Goal: Information Seeking & Learning: Learn about a topic

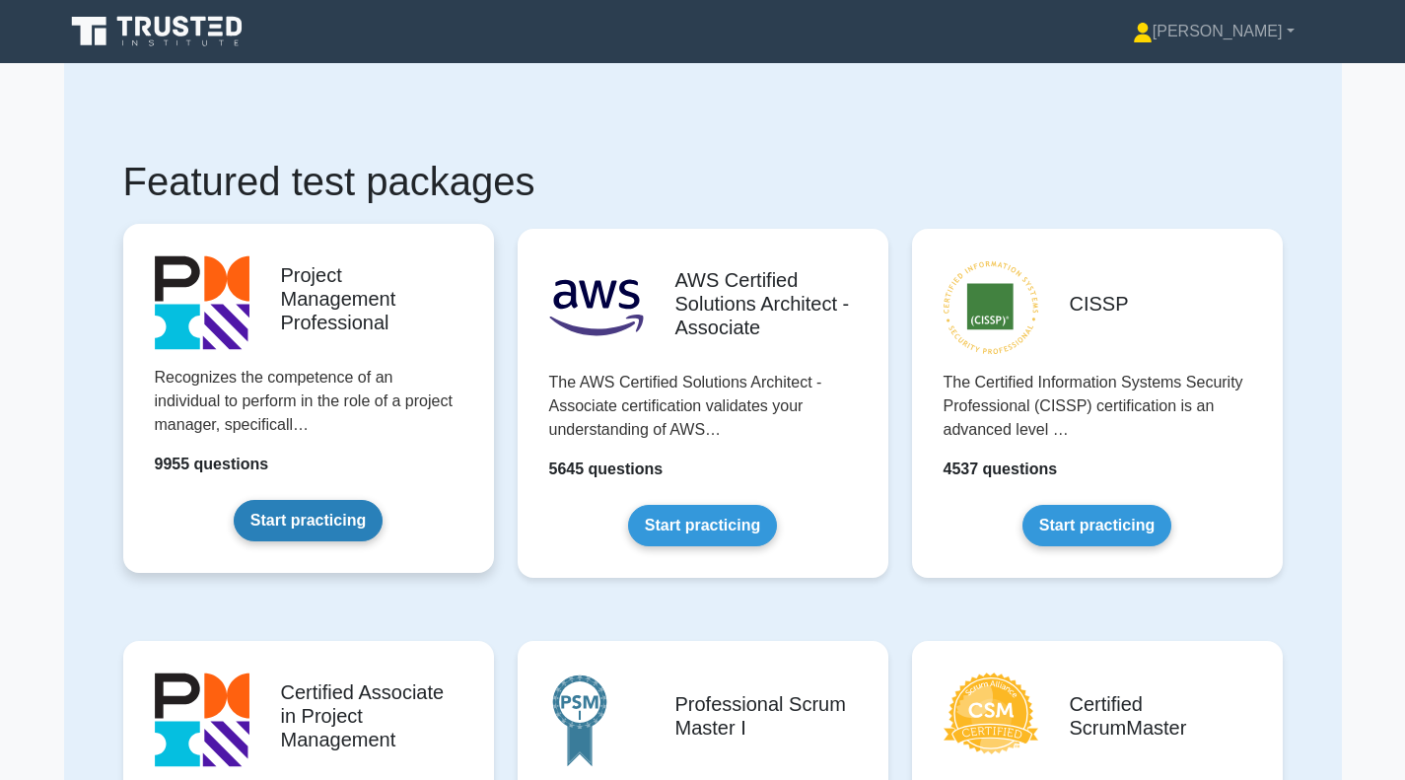
click at [320, 523] on link "Start practicing" at bounding box center [308, 520] width 149 height 41
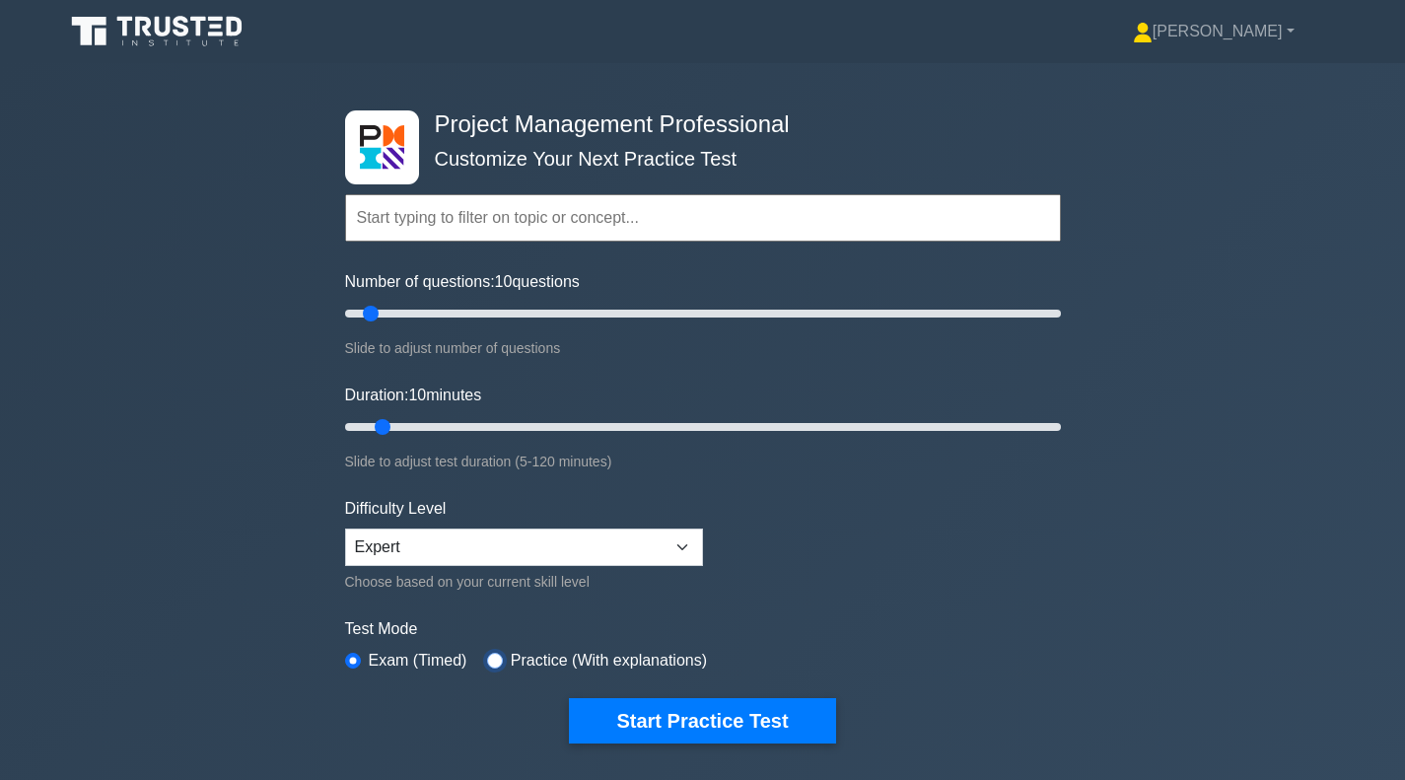
click at [488, 653] on input "radio" at bounding box center [495, 661] width 16 height 16
radio input "true"
click at [890, 317] on input "Number of questions: 155 questions" at bounding box center [703, 314] width 716 height 24
click at [1060, 312] on div "Project Management Professional Customize Your Next Practice Test Topics Scope …" at bounding box center [703, 427] width 740 height 728
click at [1055, 313] on input "Number of questions: 155 questions" at bounding box center [703, 314] width 716 height 24
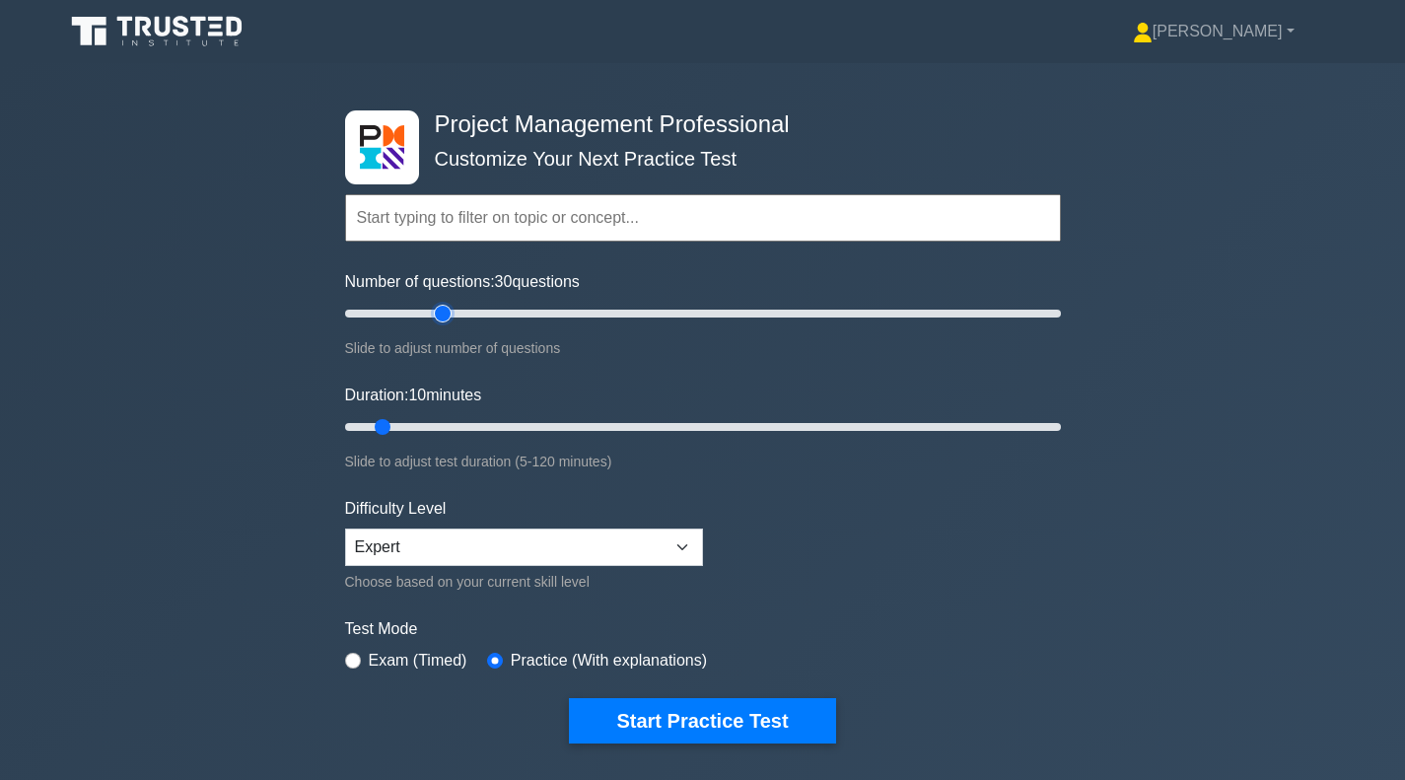
drag, startPoint x: 1055, startPoint y: 313, endPoint x: 439, endPoint y: 307, distance: 616.3
type input "30"
click at [439, 307] on input "Number of questions: 30 questions" at bounding box center [703, 314] width 716 height 24
click at [471, 427] on input "Duration: 10 minutes" at bounding box center [703, 427] width 716 height 24
click at [486, 424] on input "Duration: 25 minutes" at bounding box center [703, 427] width 716 height 24
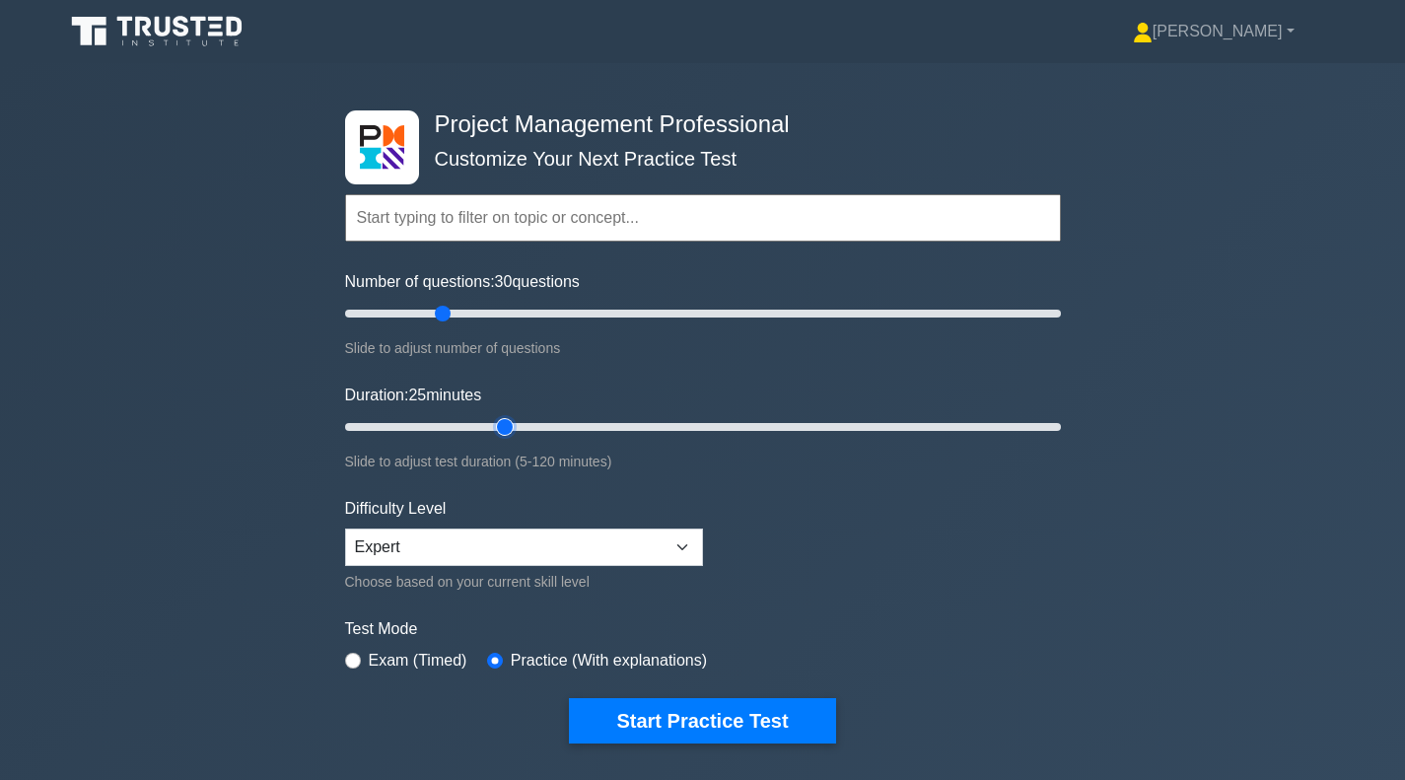
click at [501, 425] on input "Duration: 25 minutes" at bounding box center [703, 427] width 716 height 24
type input "40"
click at [551, 428] on input "Duration: 30 minutes" at bounding box center [703, 427] width 716 height 24
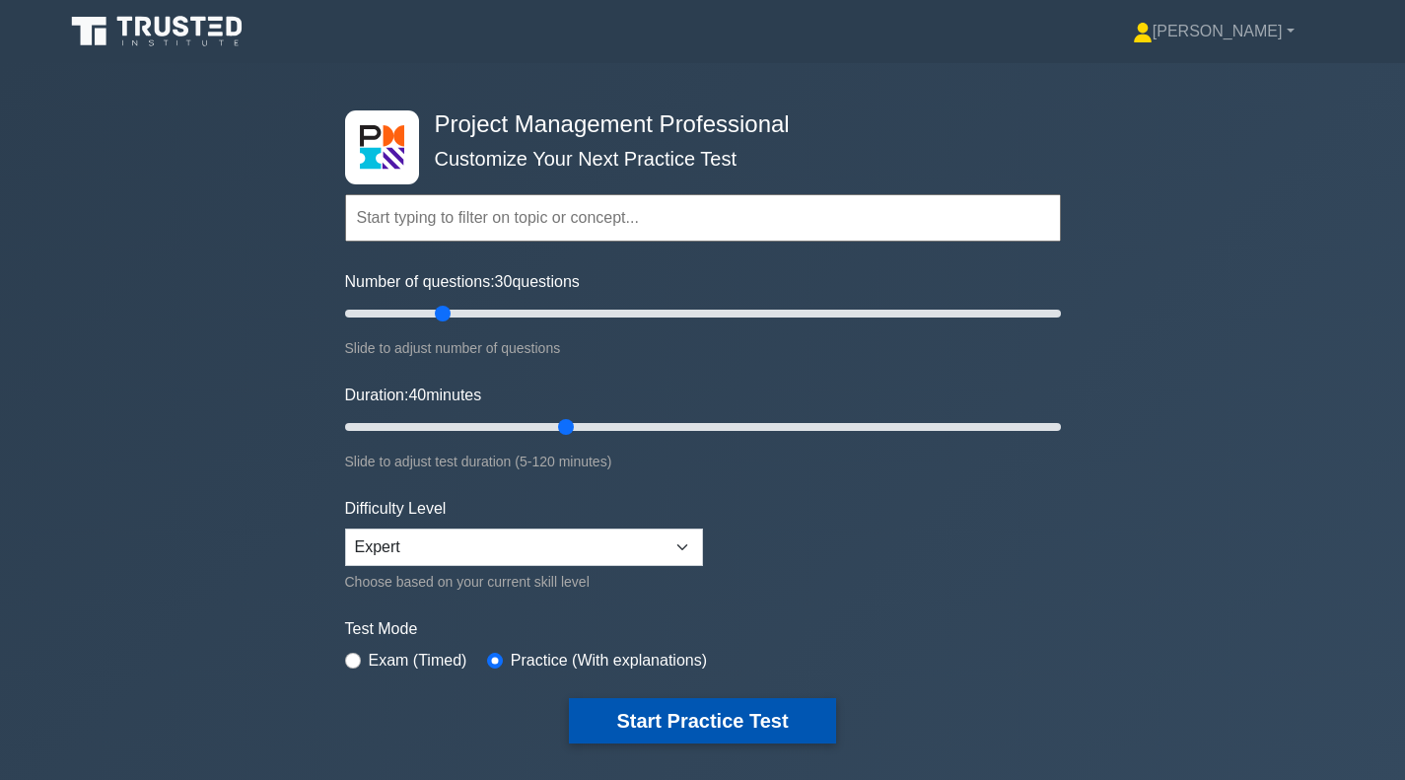
click at [731, 725] on button "Start Practice Test" at bounding box center [702, 720] width 266 height 45
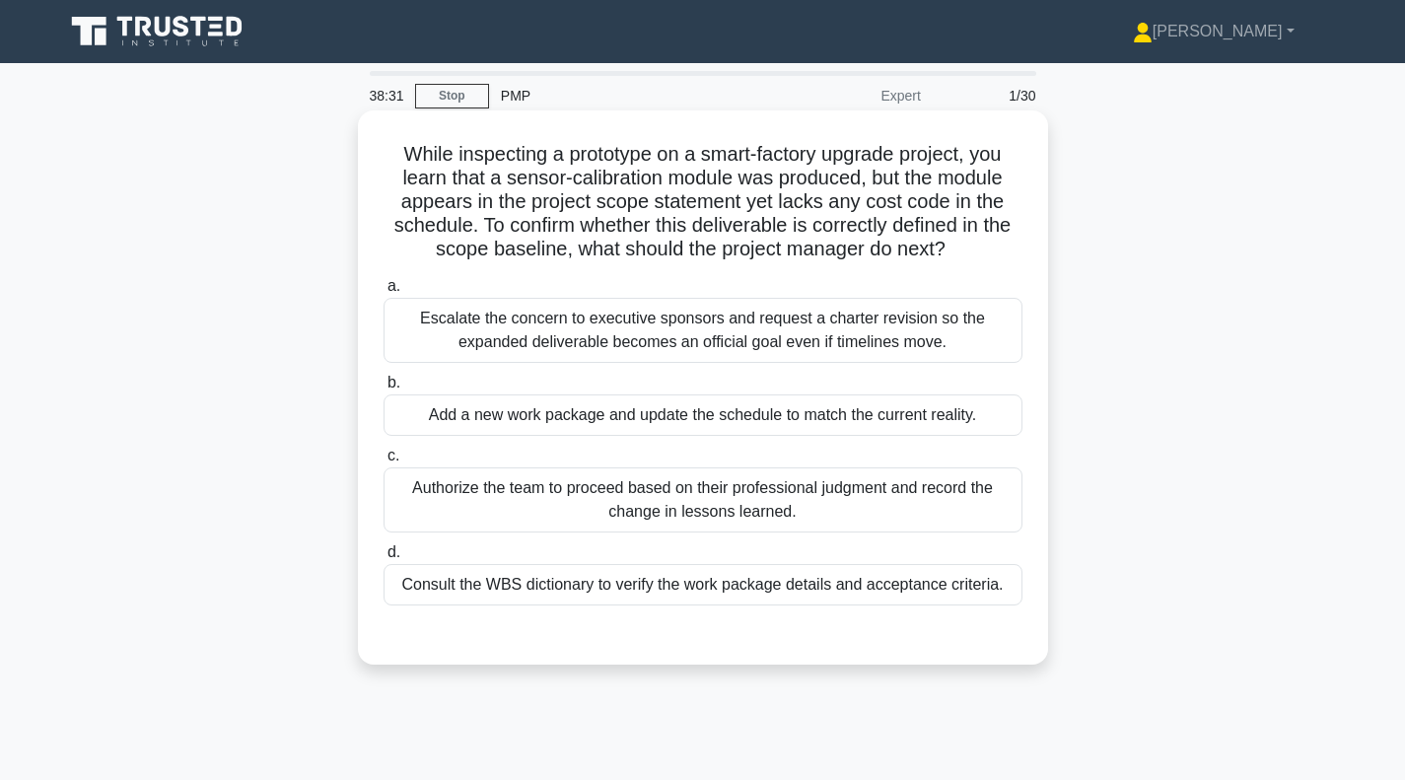
click at [686, 593] on div "Consult the WBS dictionary to verify the work package details and acceptance cr…" at bounding box center [703, 584] width 639 height 41
click at [384, 559] on input "d. Consult the WBS dictionary to verify the work package details and acceptance…" at bounding box center [384, 552] width 0 height 13
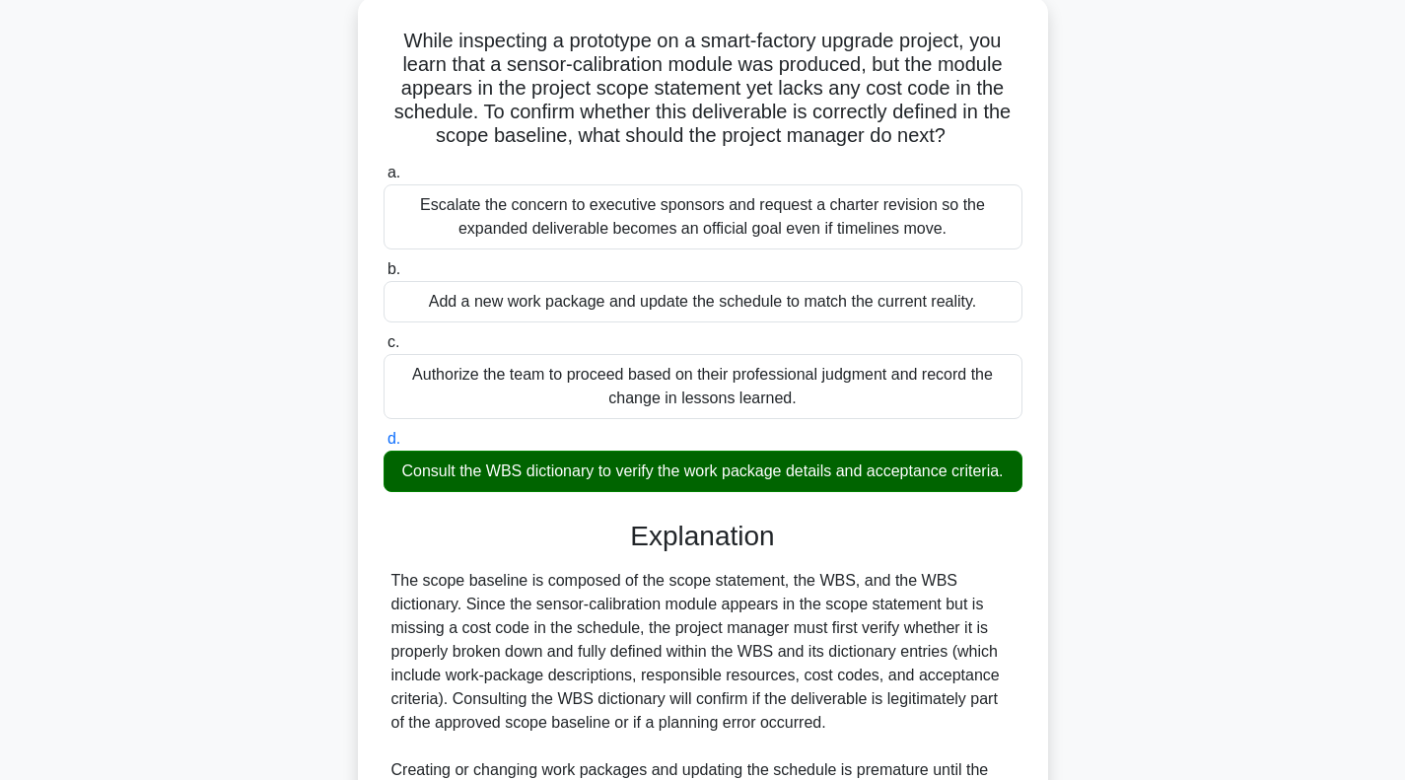
scroll to position [389, 0]
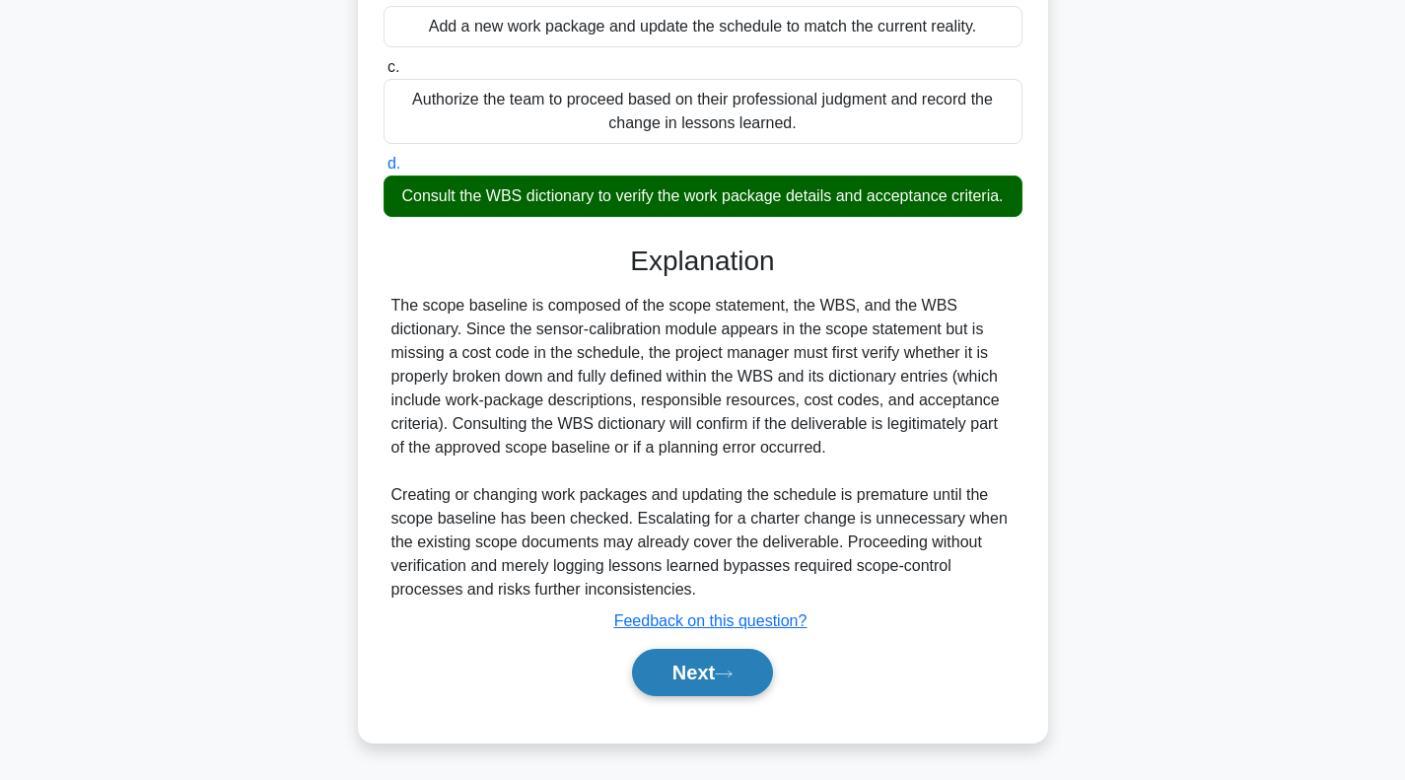
click at [694, 664] on button "Next" at bounding box center [702, 672] width 141 height 47
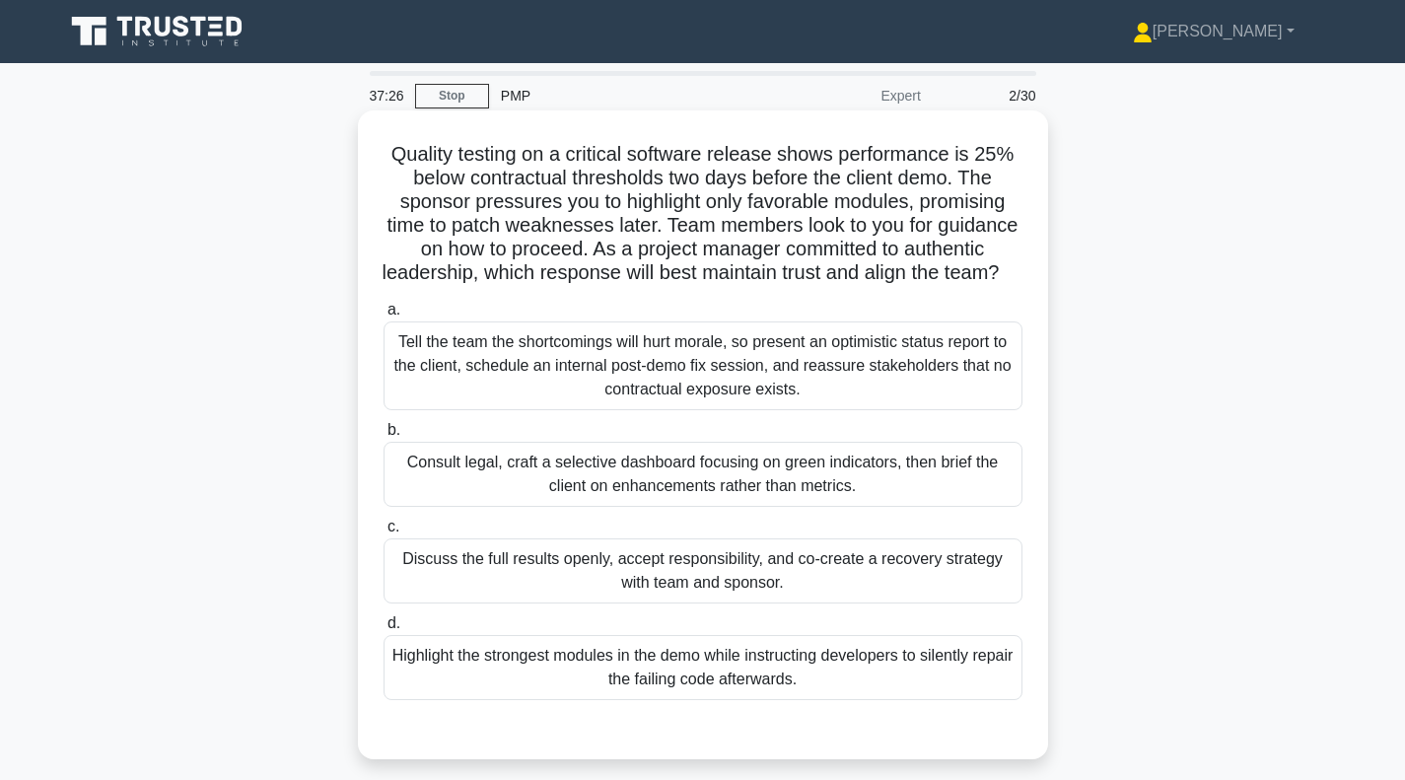
scroll to position [99, 0]
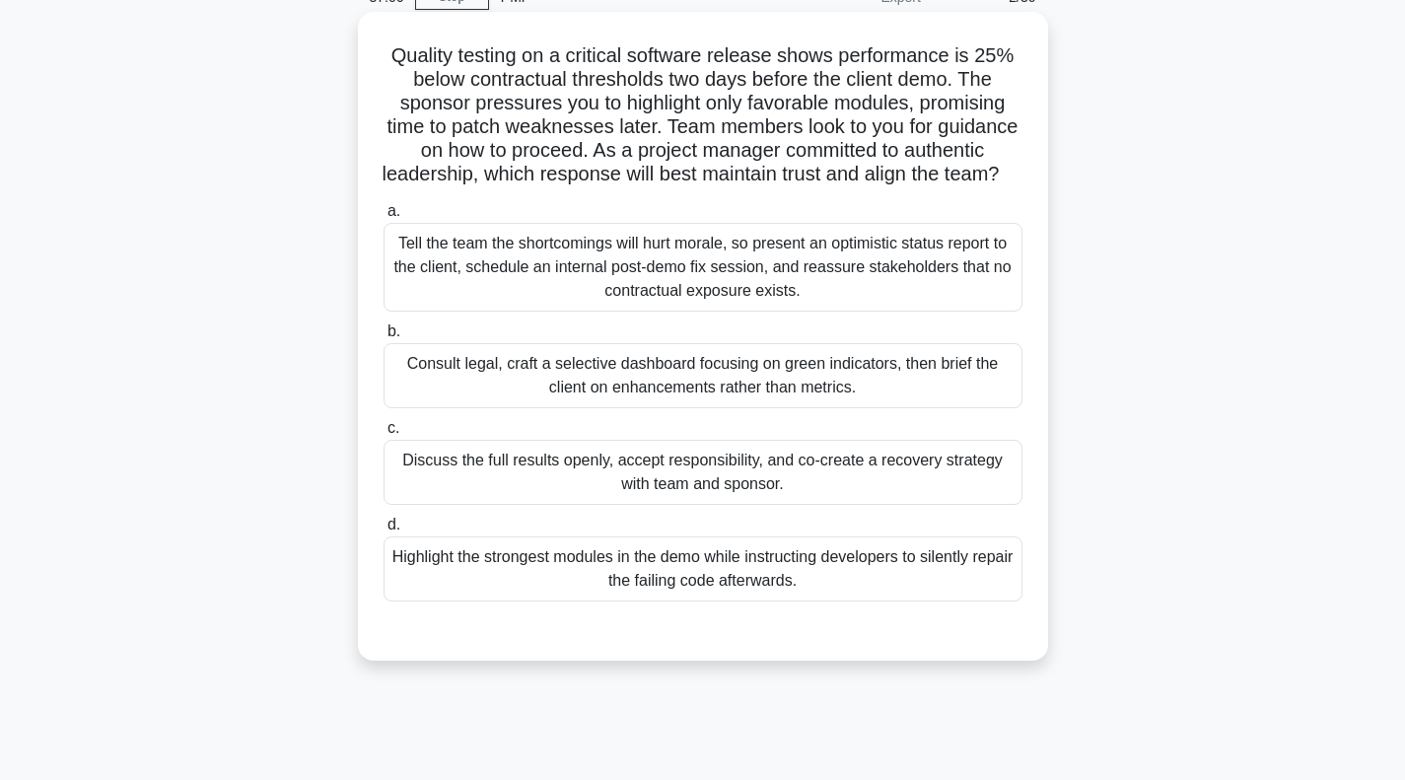
click at [694, 505] on div "Discuss the full results openly, accept responsibility, and co-create a recover…" at bounding box center [703, 472] width 639 height 65
click at [384, 435] on input "c. Discuss the full results openly, accept responsibility, and co-create a reco…" at bounding box center [384, 428] width 0 height 13
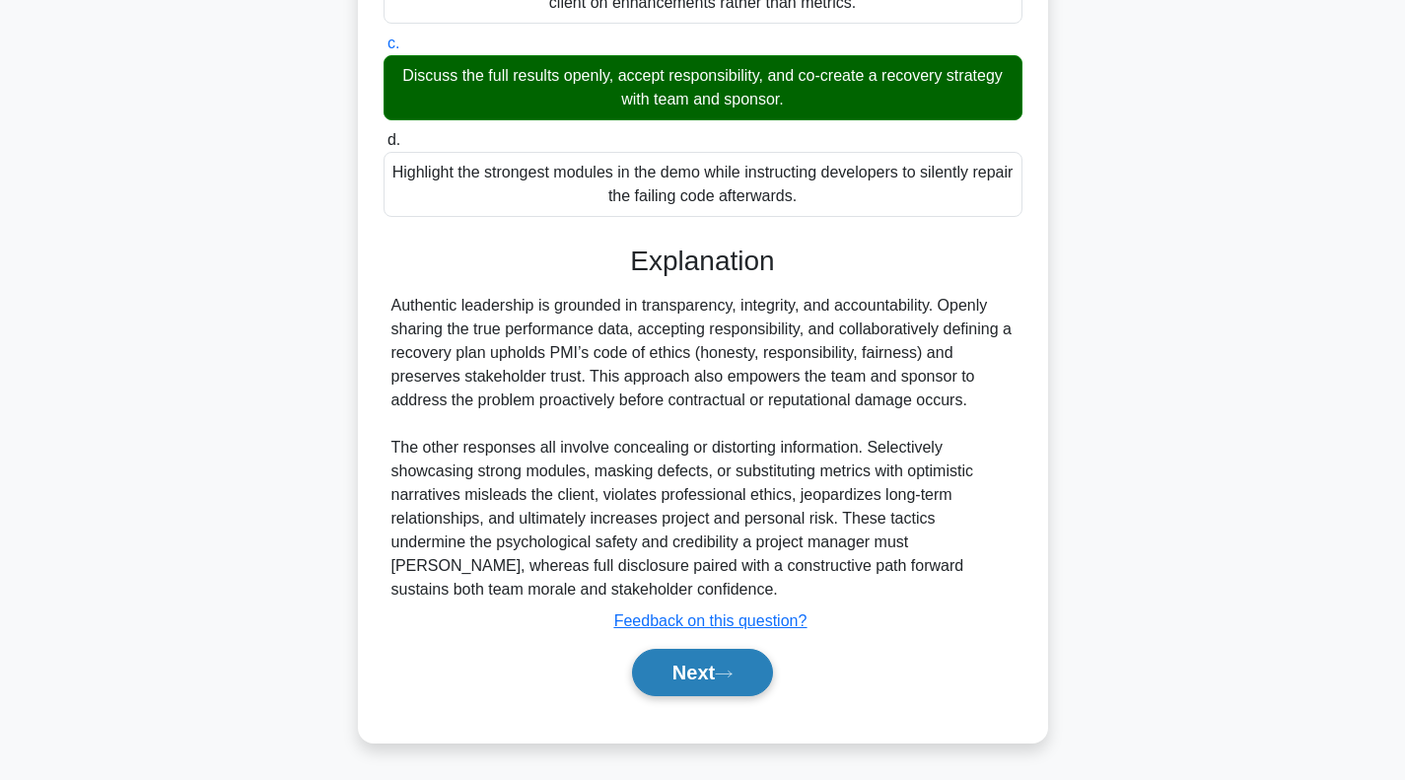
click at [669, 681] on button "Next" at bounding box center [702, 672] width 141 height 47
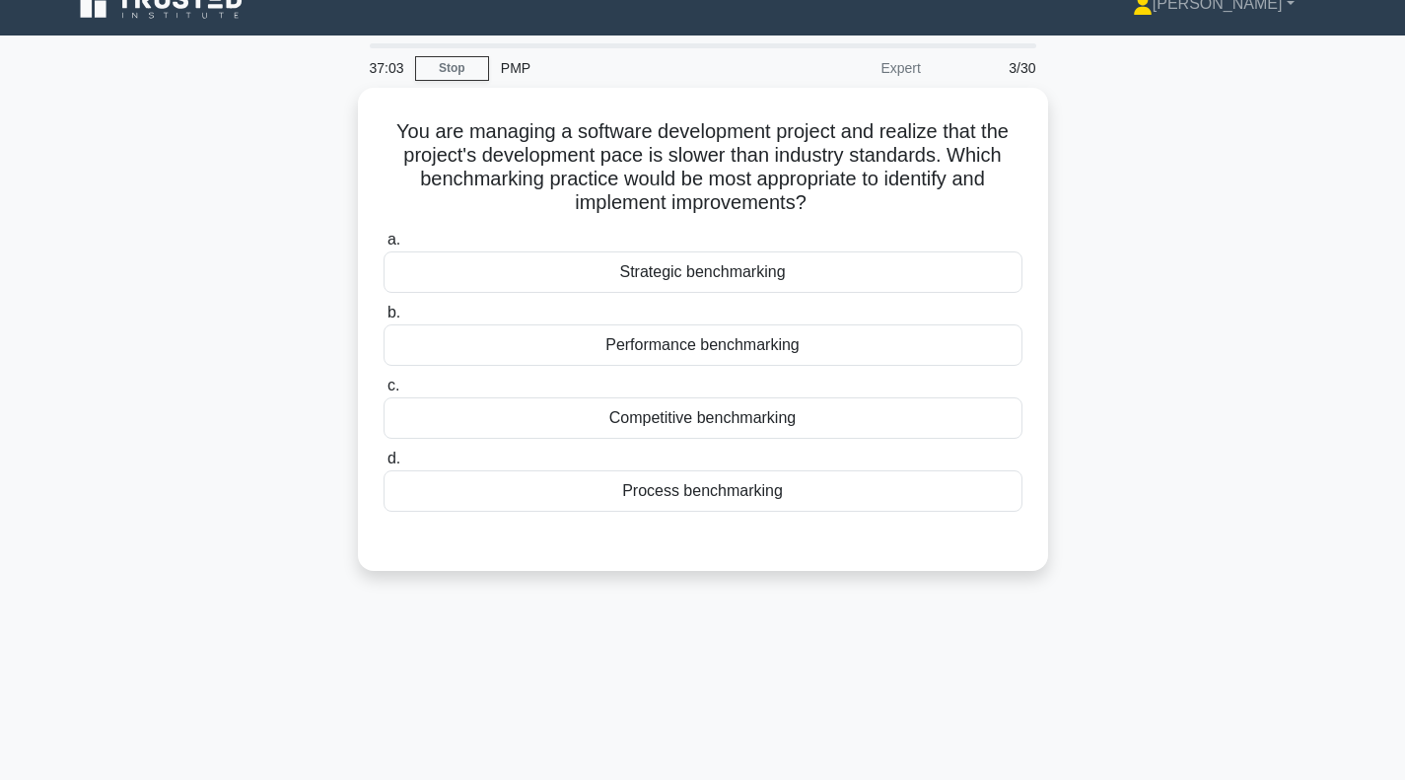
scroll to position [0, 0]
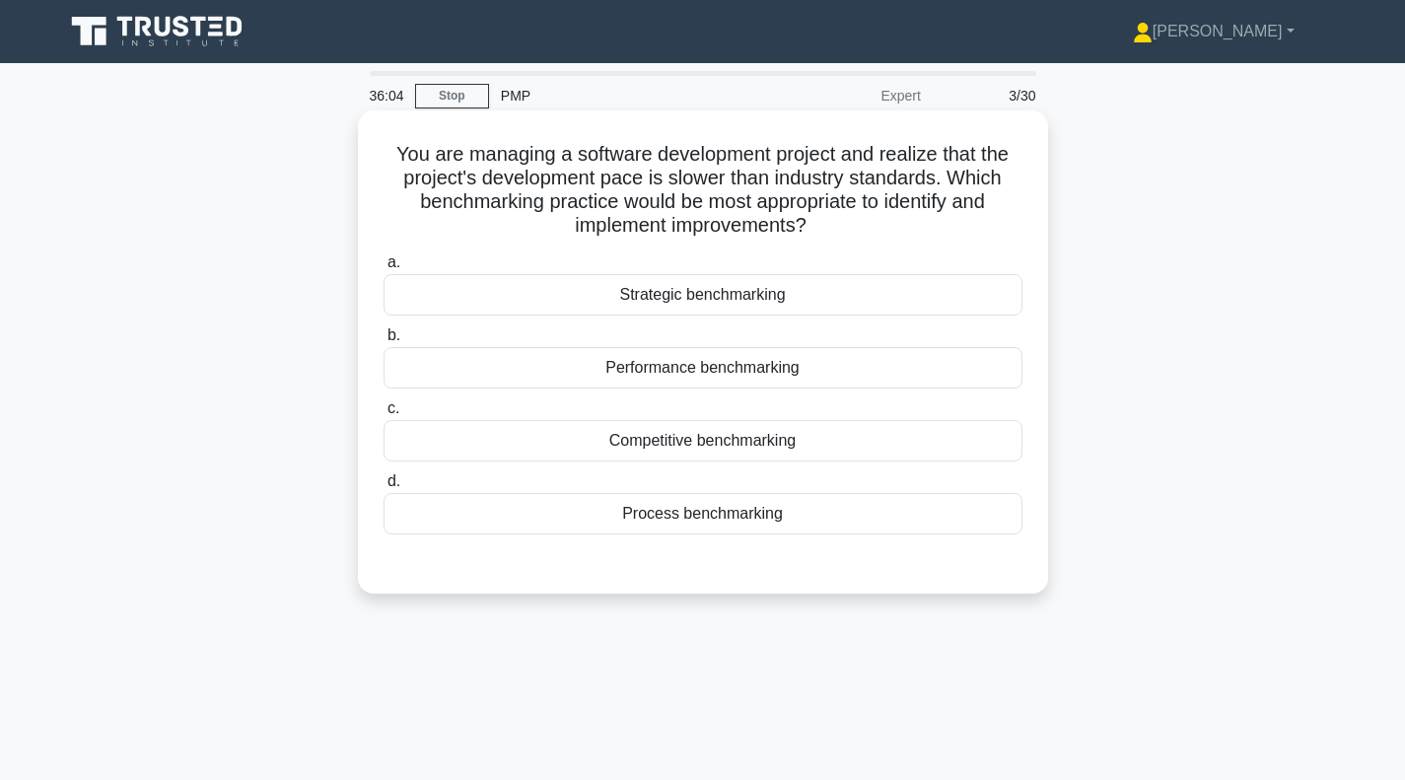
click at [696, 447] on div "Competitive benchmarking" at bounding box center [703, 440] width 639 height 41
click at [384, 415] on input "c. Competitive benchmarking" at bounding box center [384, 408] width 0 height 13
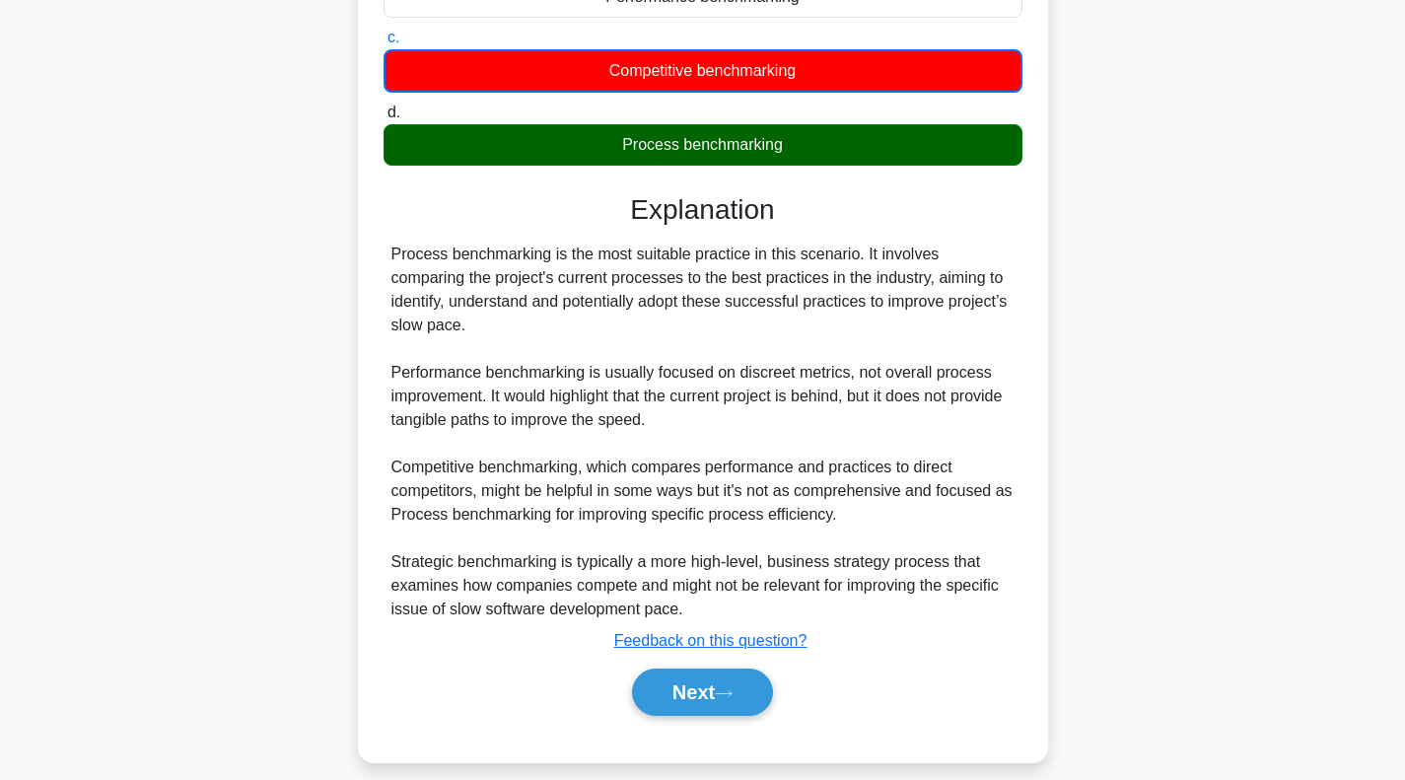
scroll to position [391, 0]
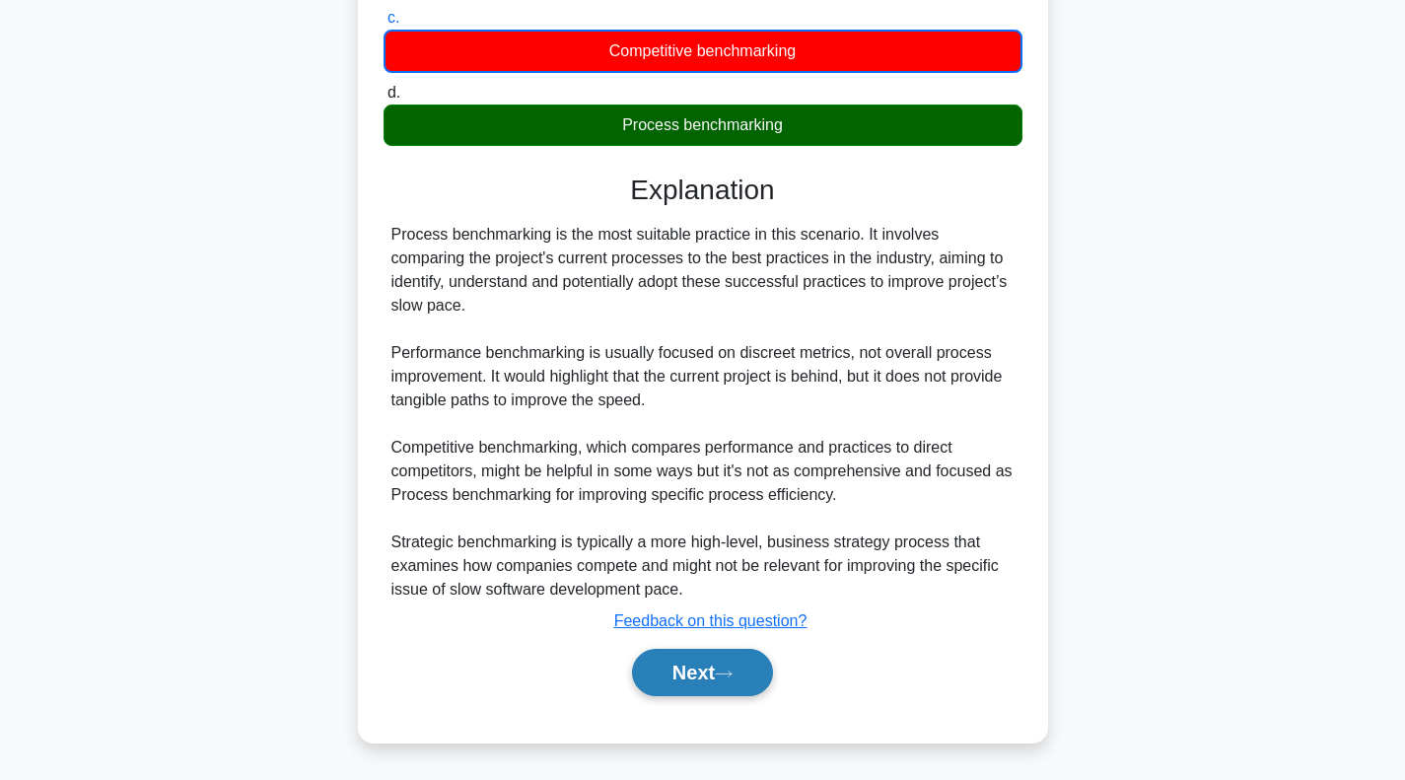
click at [676, 672] on button "Next" at bounding box center [702, 672] width 141 height 47
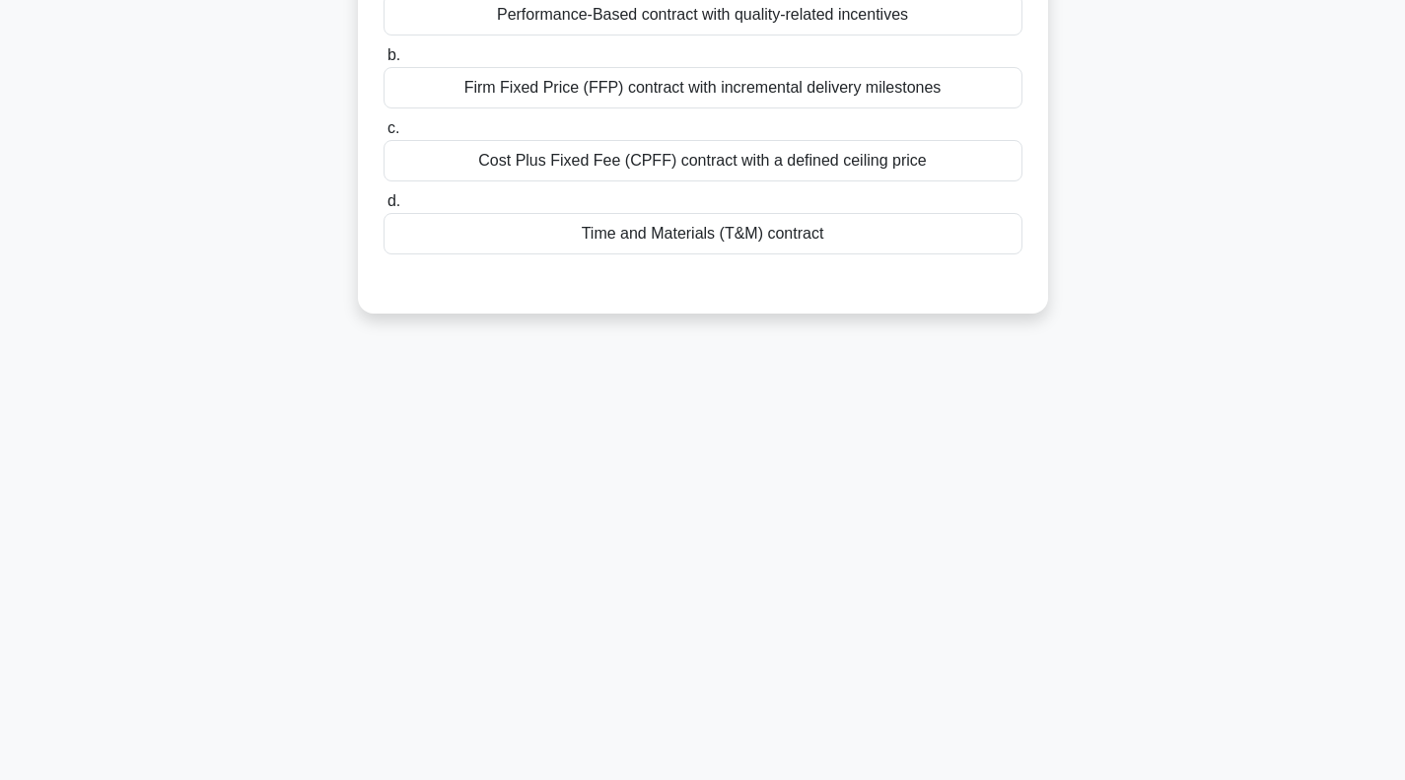
scroll to position [0, 0]
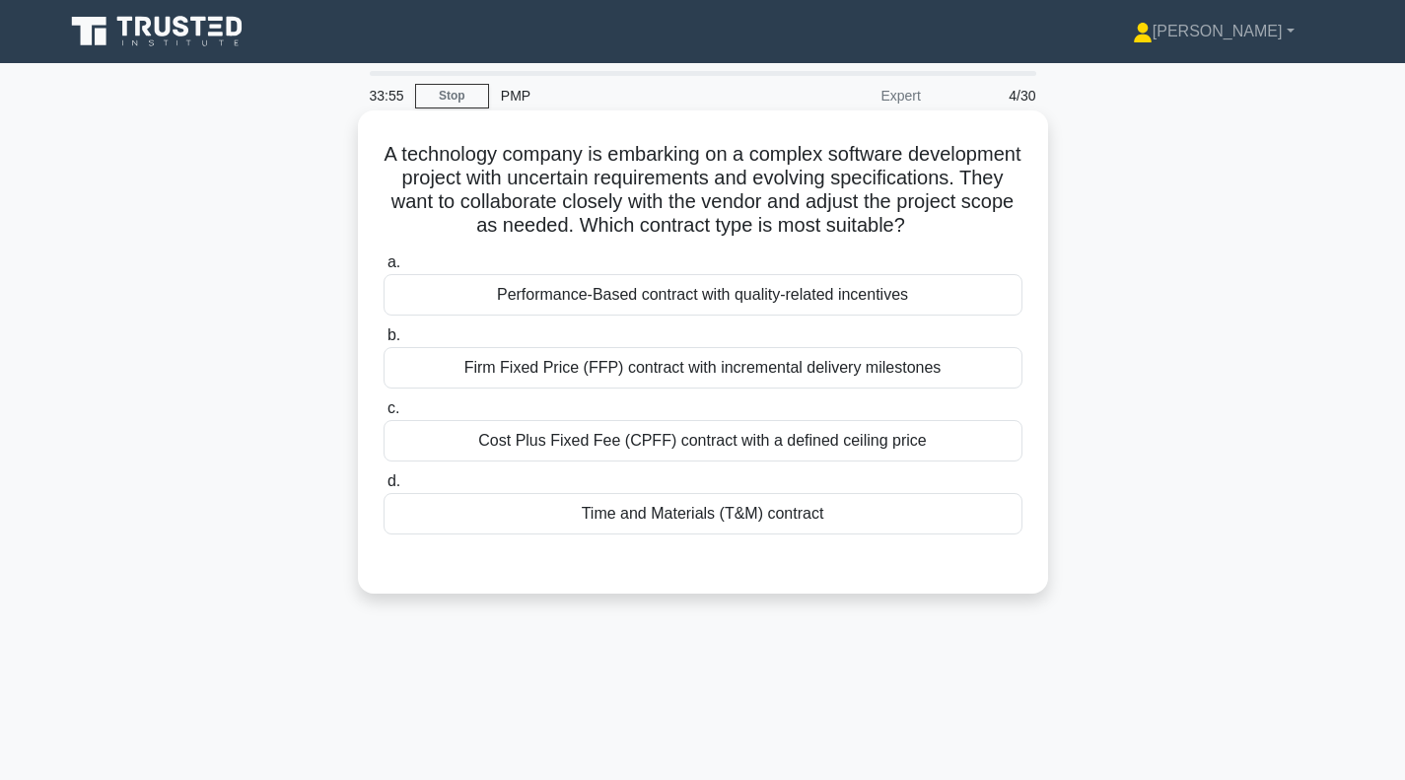
click at [699, 461] on div "Cost Plus Fixed Fee (CPFF) contract with a defined ceiling price" at bounding box center [703, 440] width 639 height 41
click at [384, 415] on input "c. Cost Plus Fixed Fee (CPFF) contract with a defined ceiling price" at bounding box center [384, 408] width 0 height 13
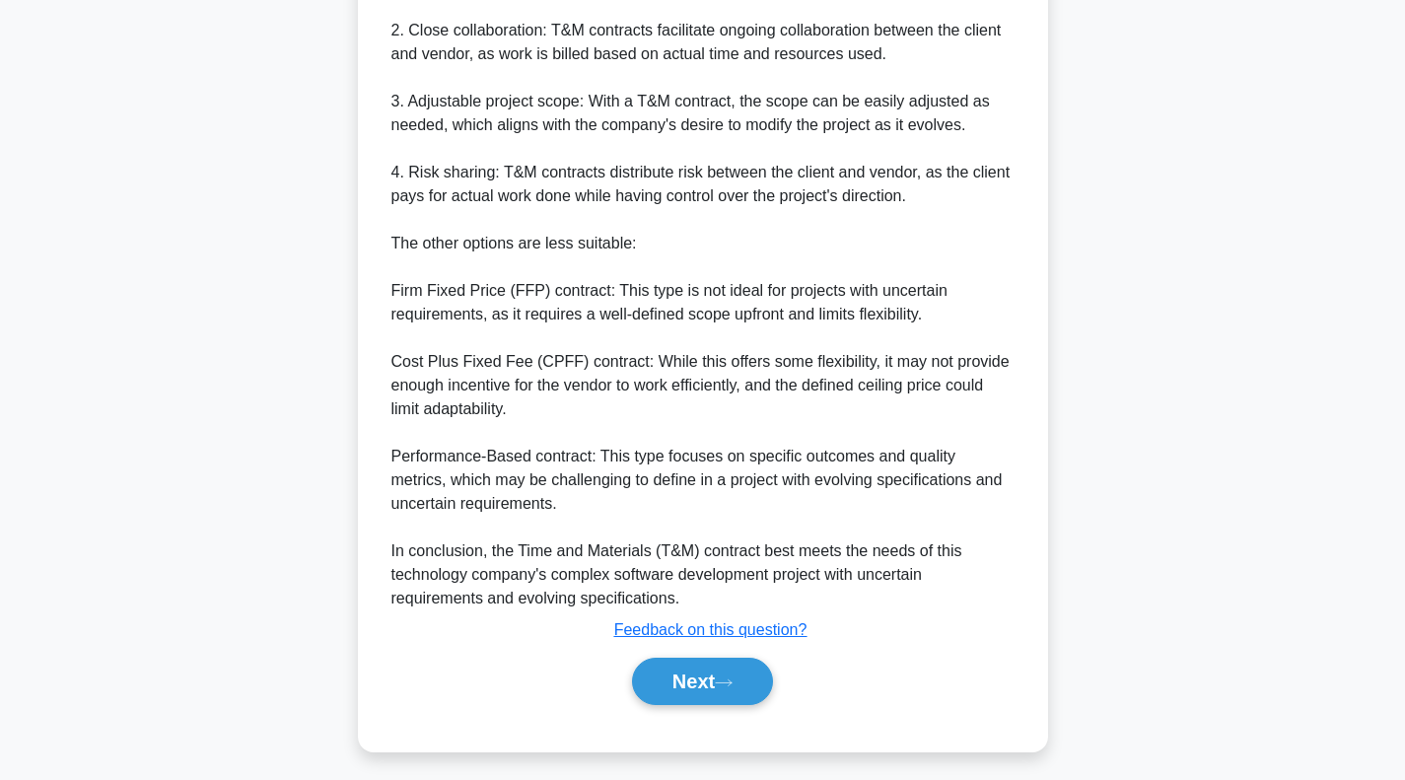
scroll to position [794, 0]
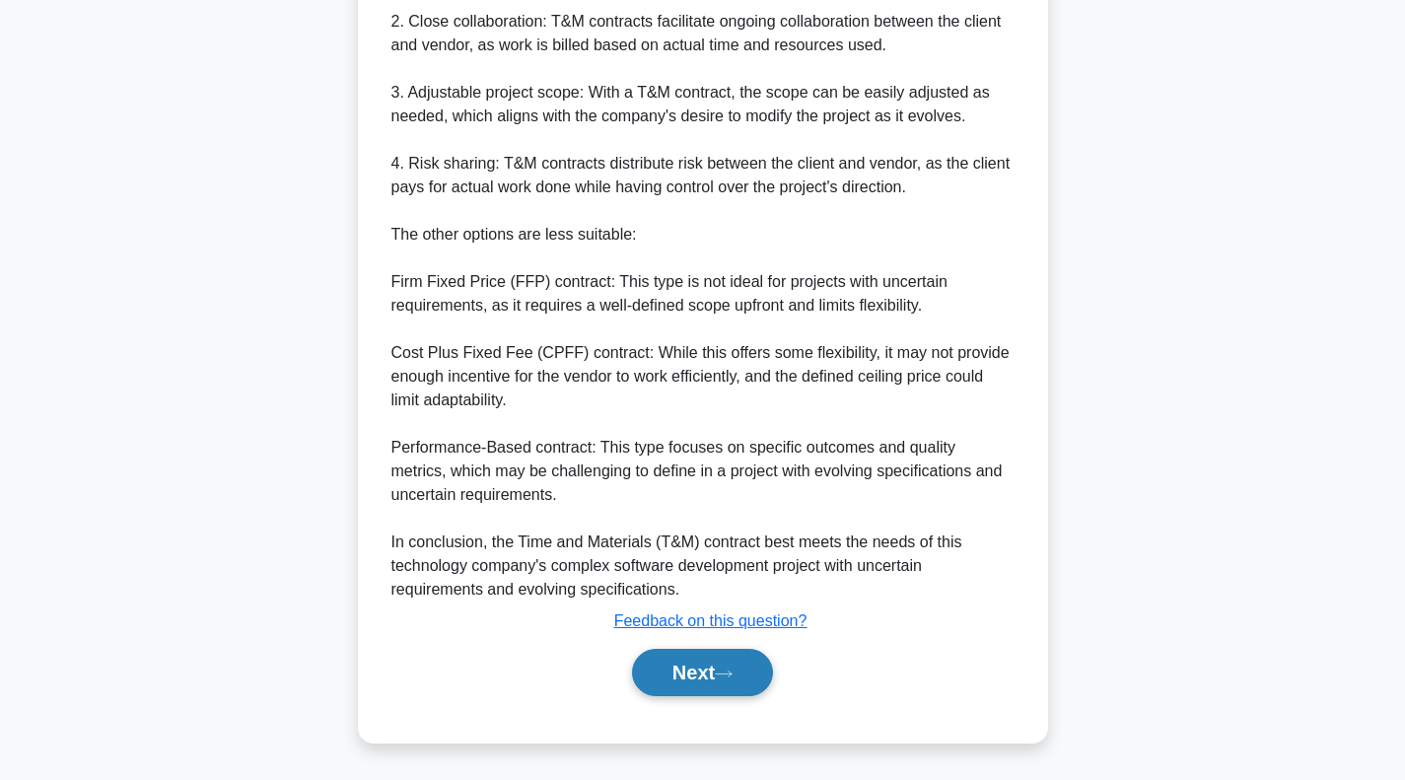
click at [679, 683] on button "Next" at bounding box center [702, 672] width 141 height 47
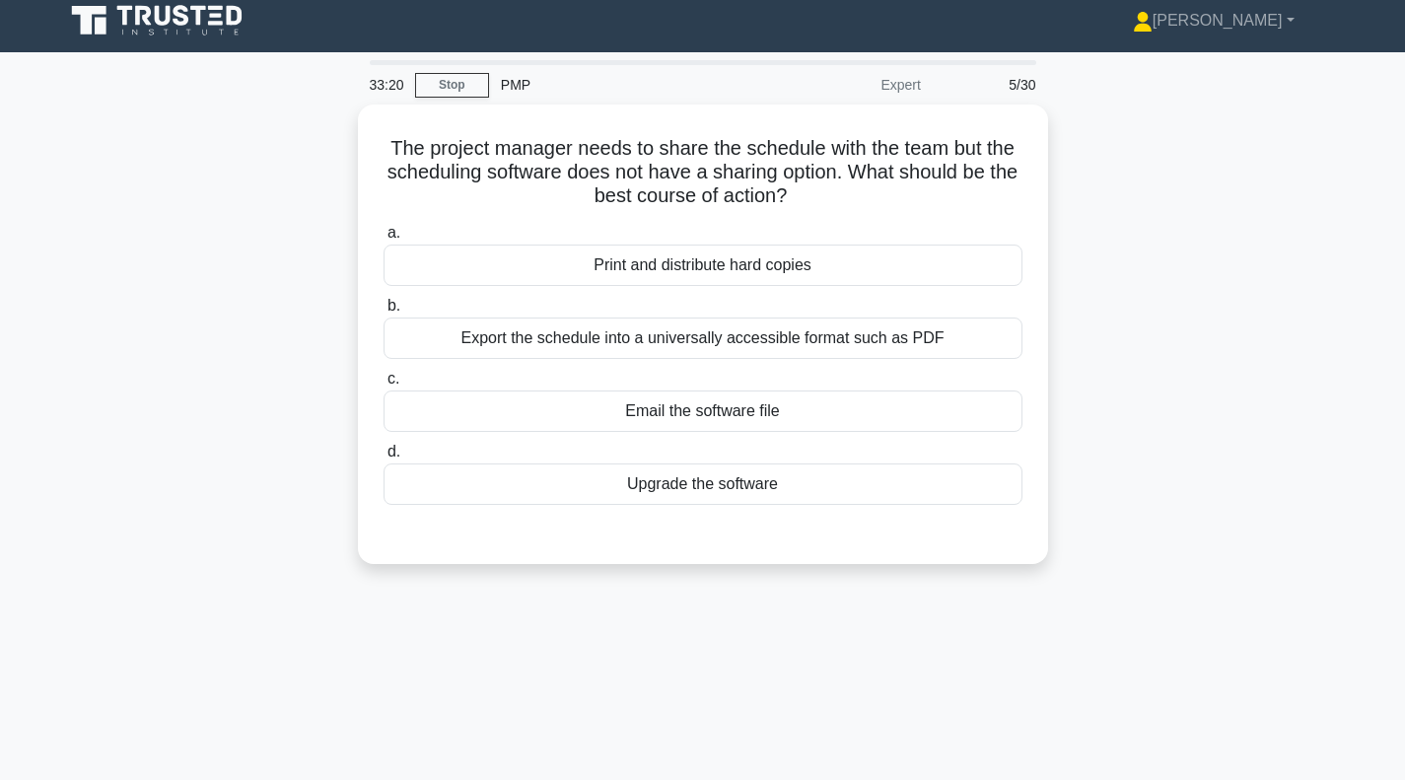
scroll to position [0, 0]
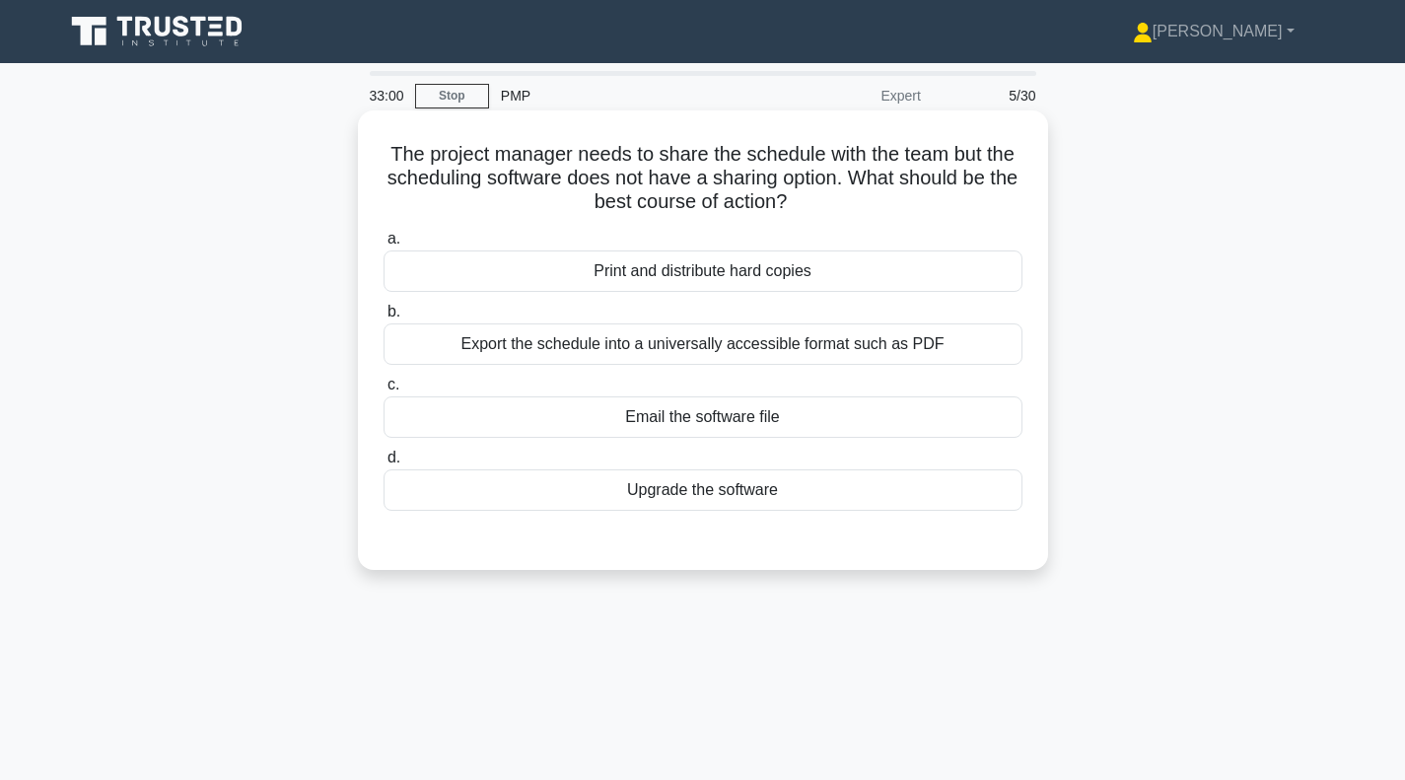
click at [699, 497] on div "Upgrade the software" at bounding box center [703, 489] width 639 height 41
click at [384, 464] on input "d. Upgrade the software" at bounding box center [384, 458] width 0 height 13
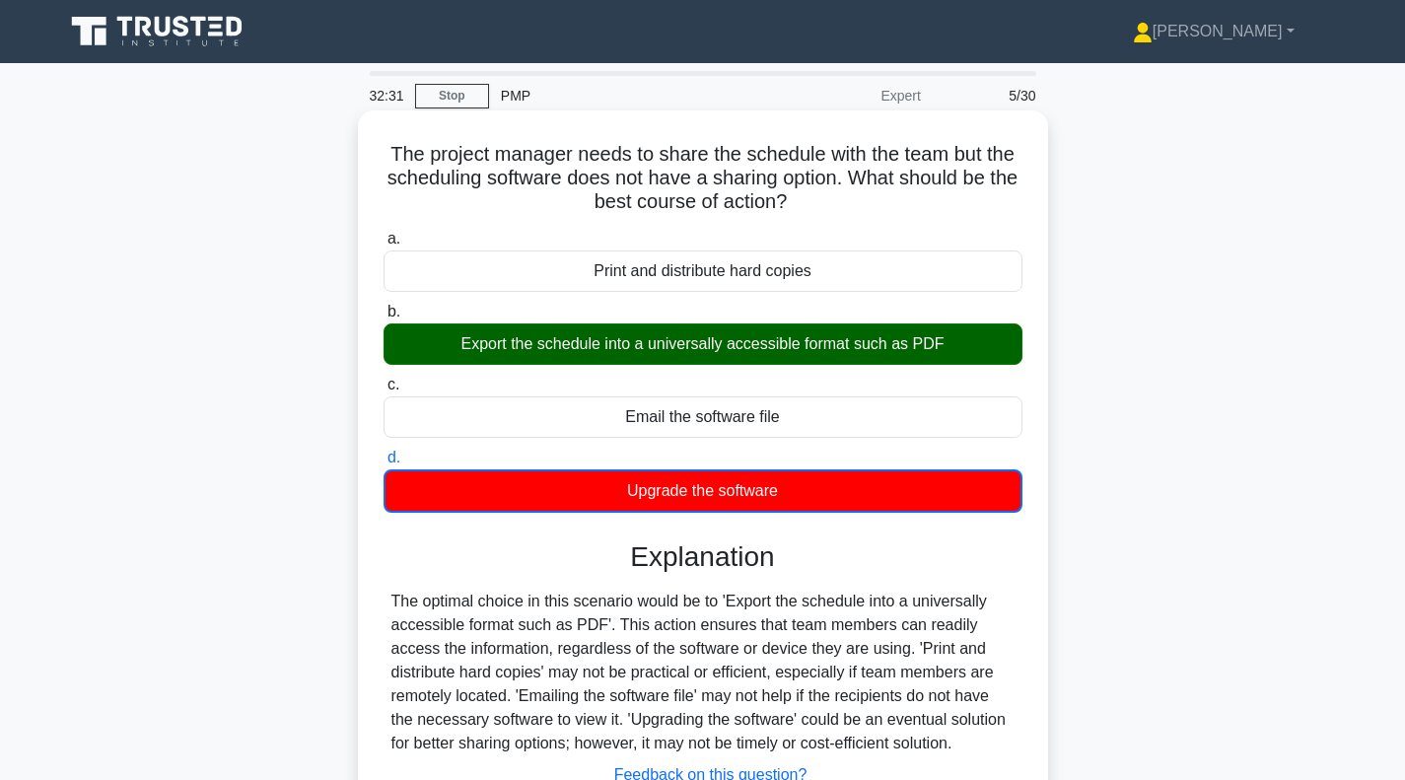
scroll to position [285, 0]
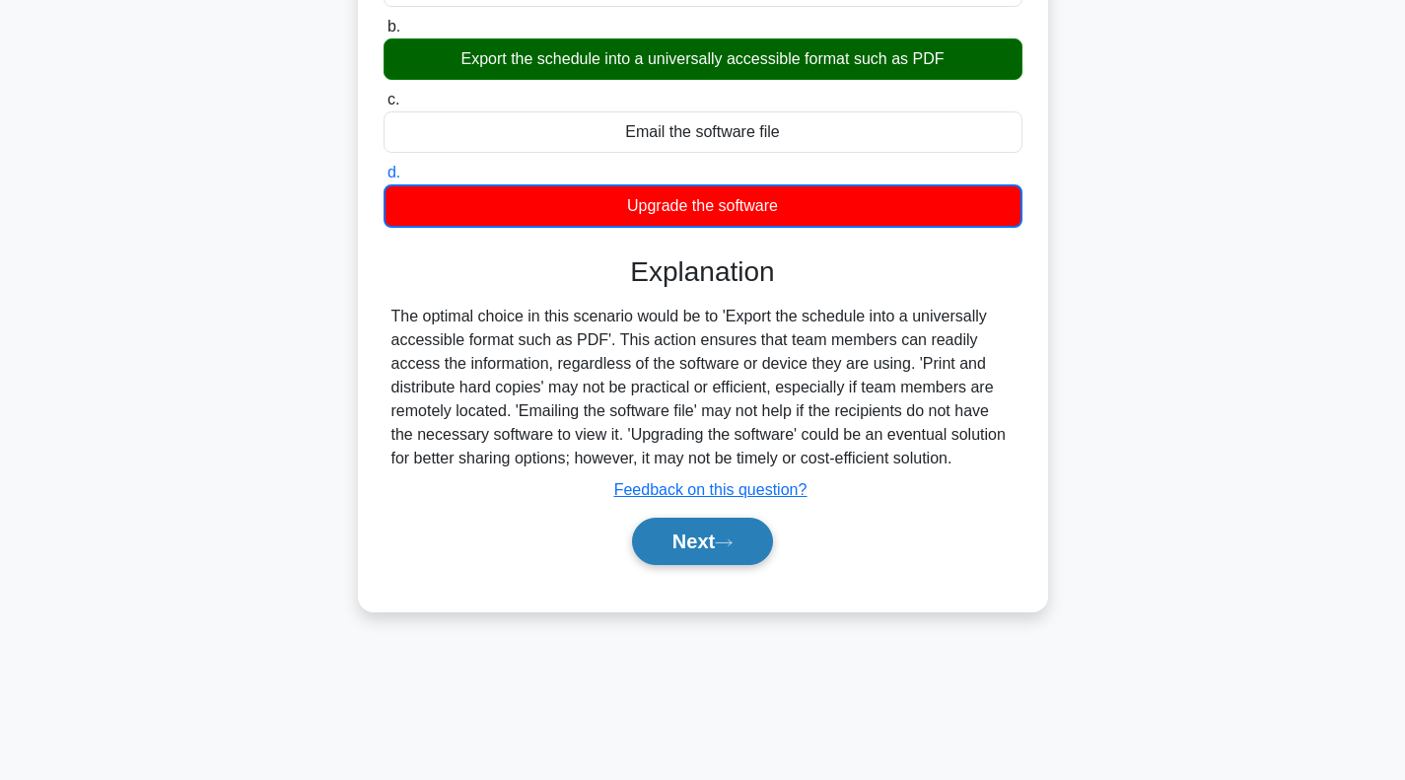
click at [686, 538] on button "Next" at bounding box center [702, 541] width 141 height 47
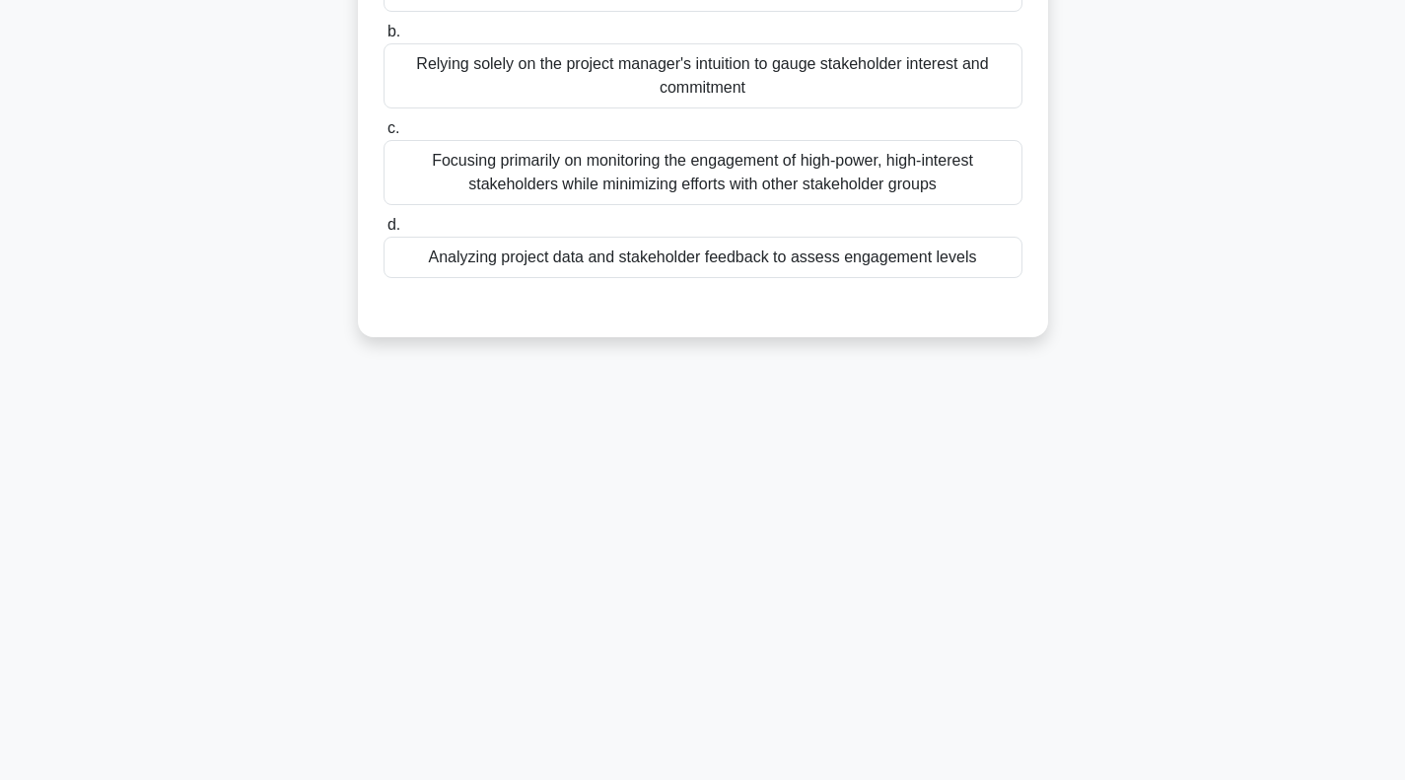
scroll to position [0, 0]
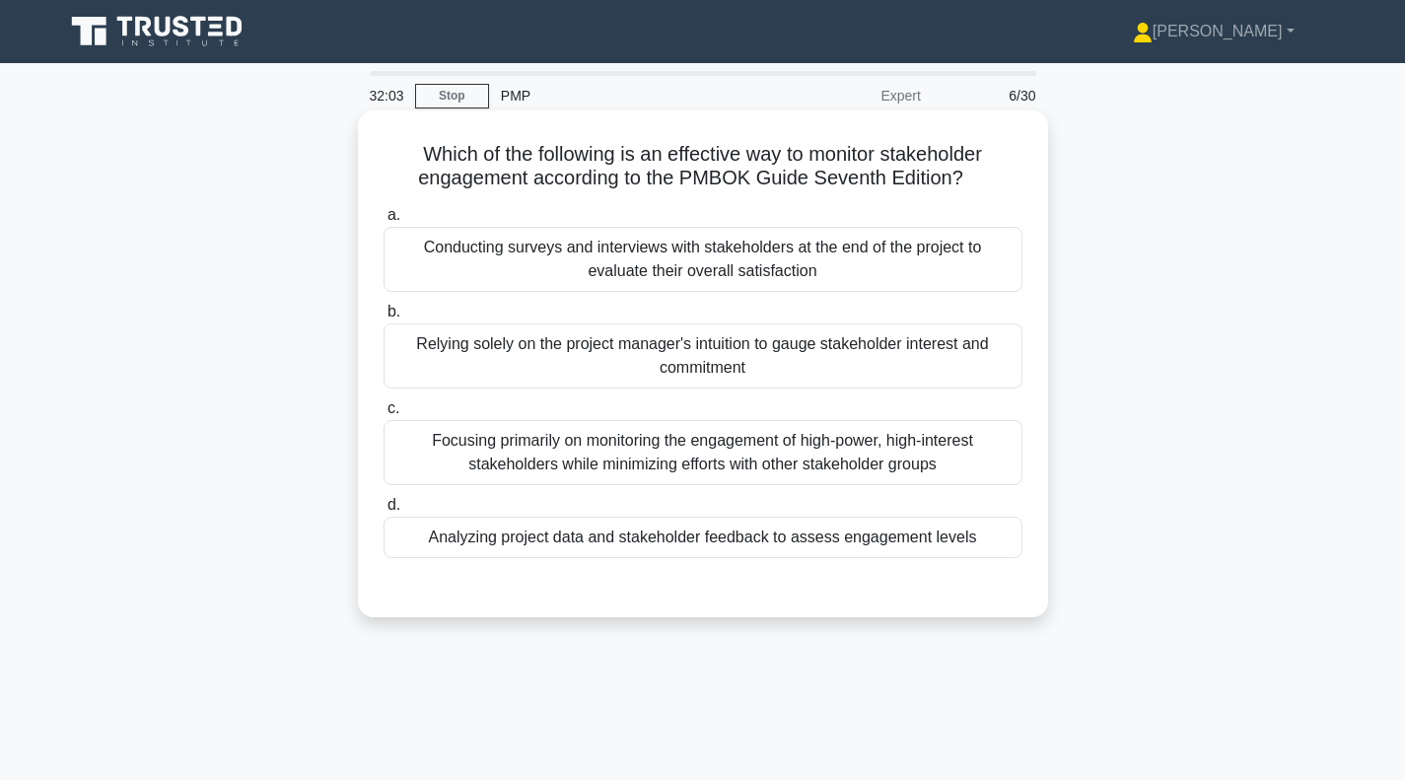
click at [615, 458] on div "Focusing primarily on monitoring the engagement of high-power, high-interest st…" at bounding box center [703, 452] width 639 height 65
click at [384, 415] on input "c. Focusing primarily on monitoring the engagement of high-power, high-interest…" at bounding box center [384, 408] width 0 height 13
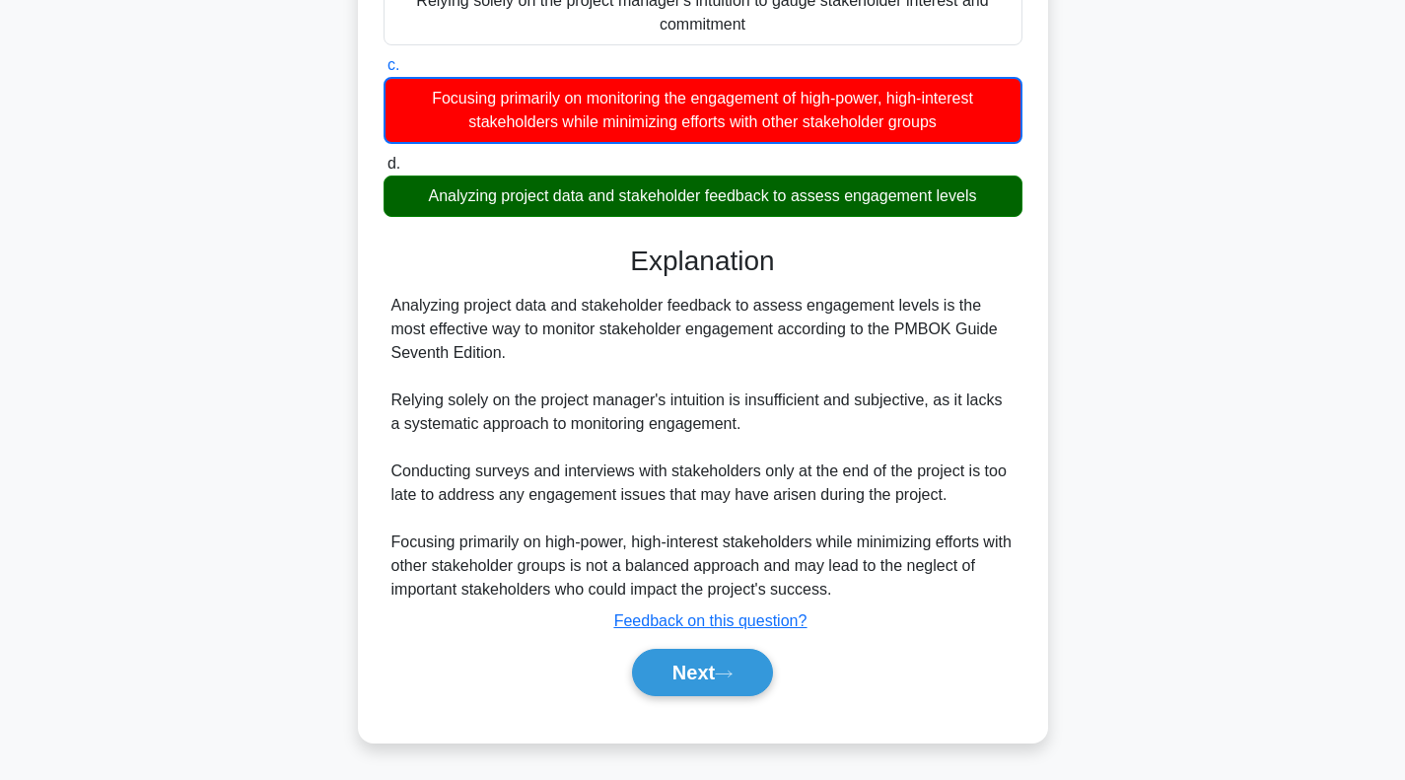
scroll to position [344, 0]
click at [694, 704] on div "Next" at bounding box center [703, 672] width 639 height 63
click at [690, 679] on button "Next" at bounding box center [702, 672] width 141 height 47
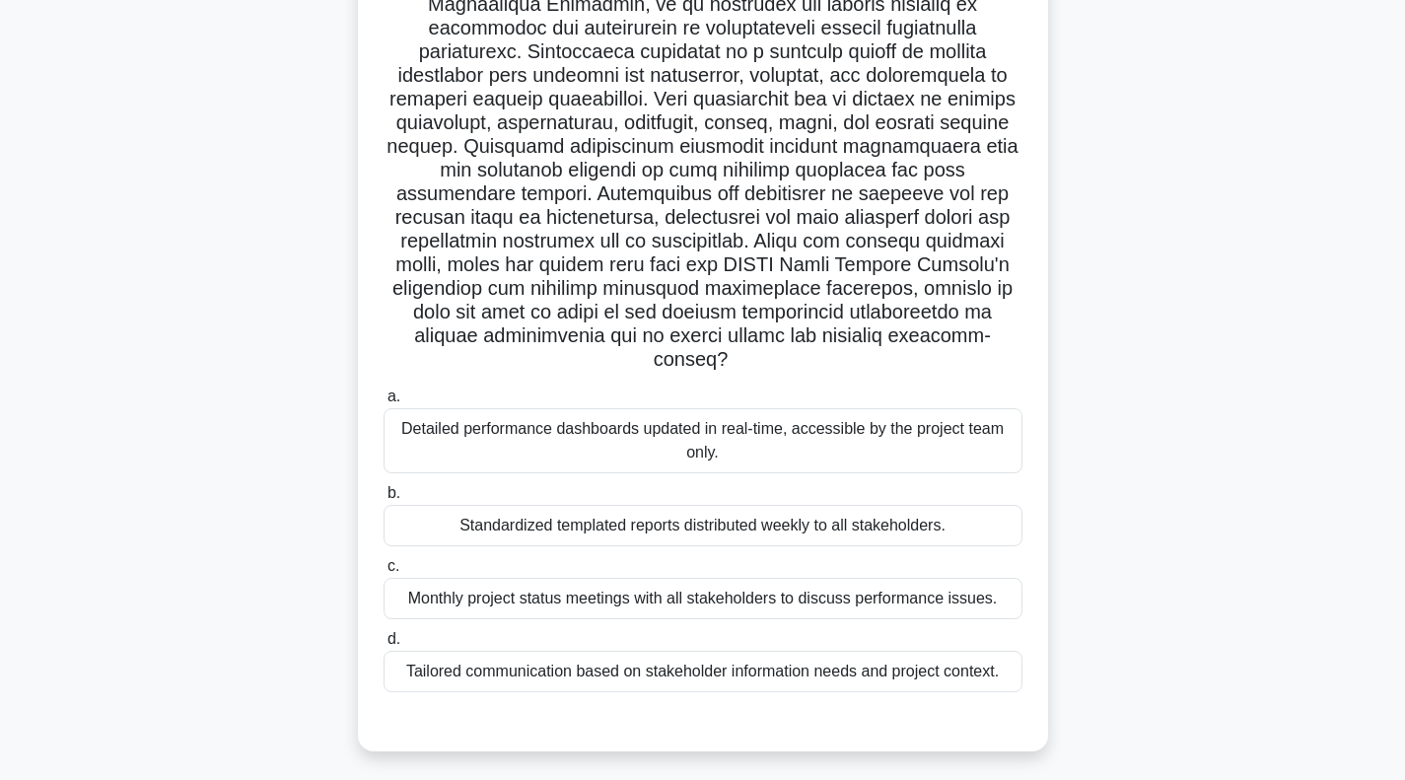
scroll to position [197, 0]
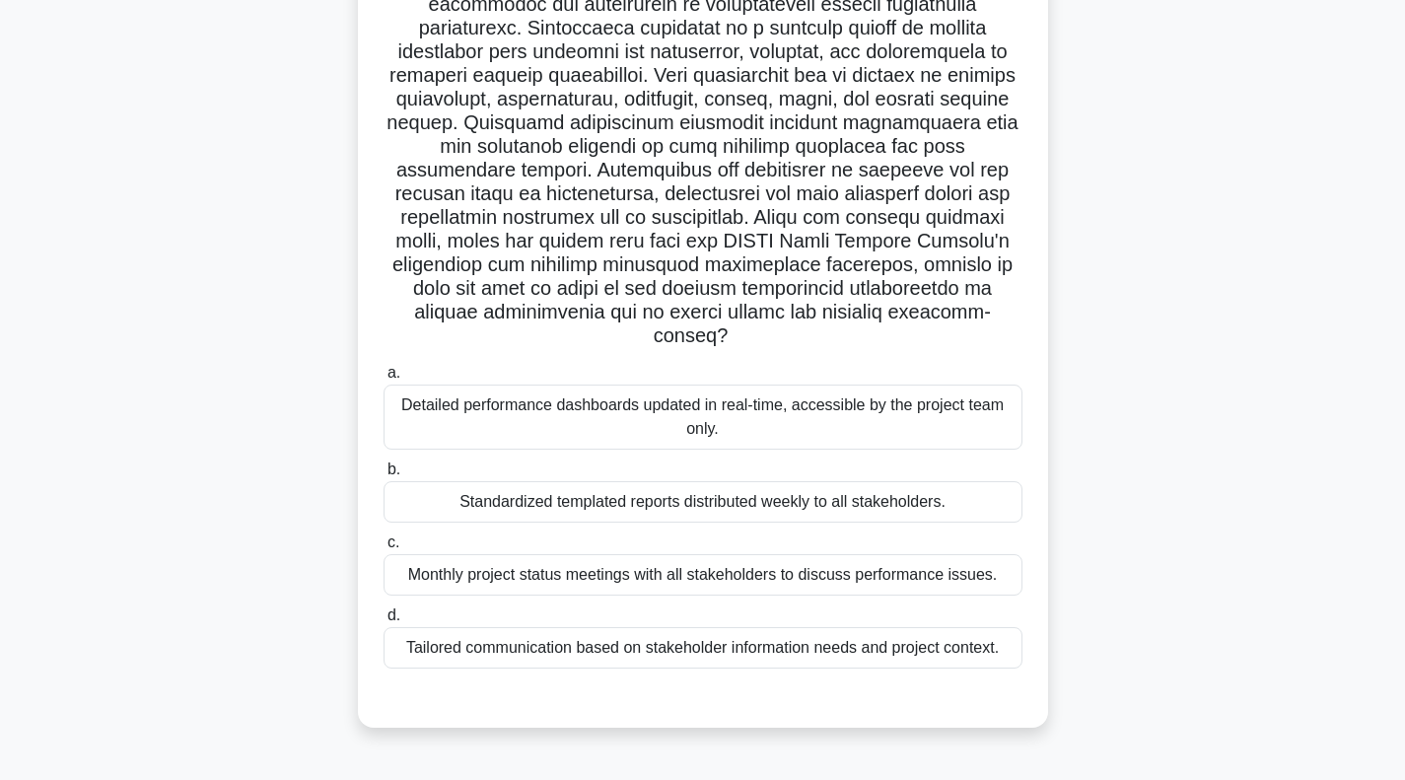
click at [640, 656] on div "Tailored communication based on stakeholder information needs and project conte…" at bounding box center [703, 647] width 639 height 41
click at [384, 622] on input "d. Tailored communication based on stakeholder information needs and project co…" at bounding box center [384, 615] width 0 height 13
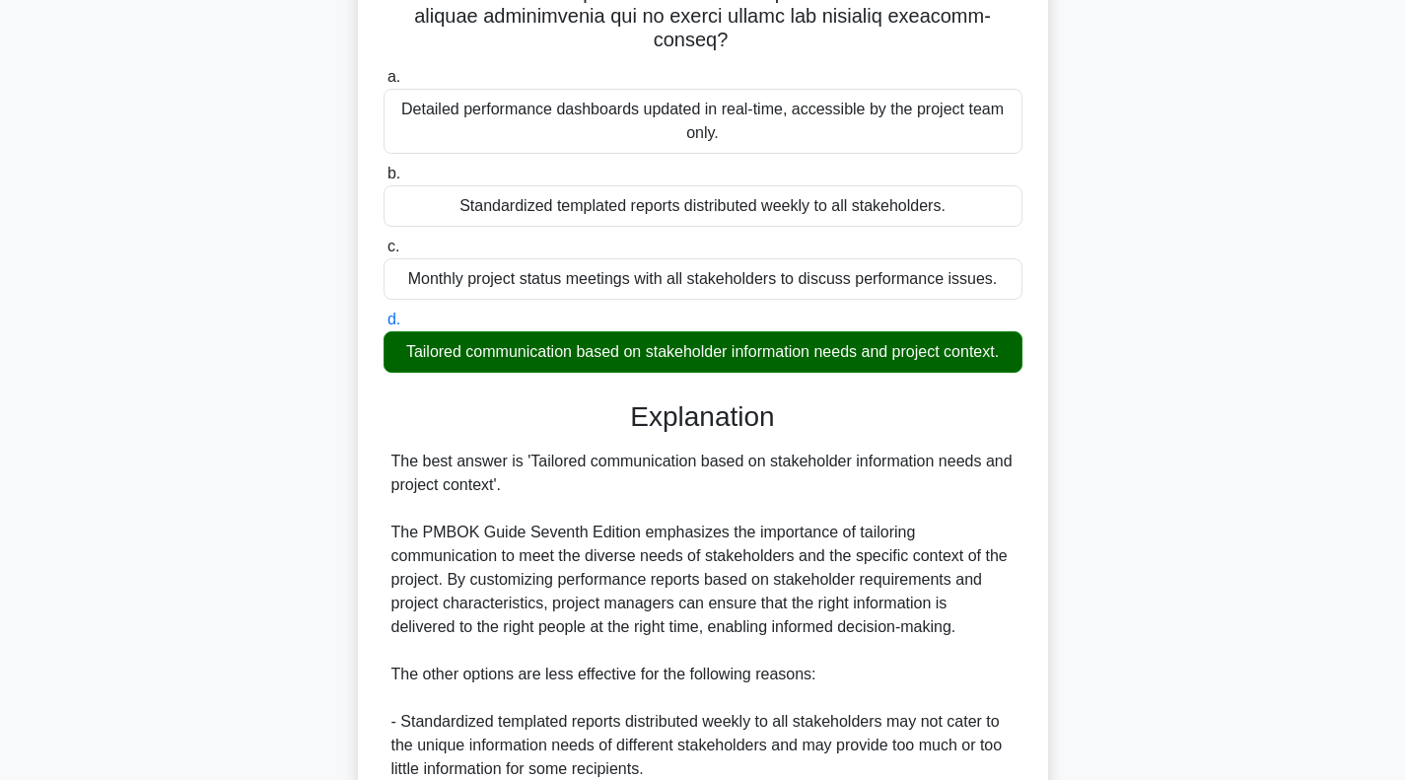
scroll to position [886, 0]
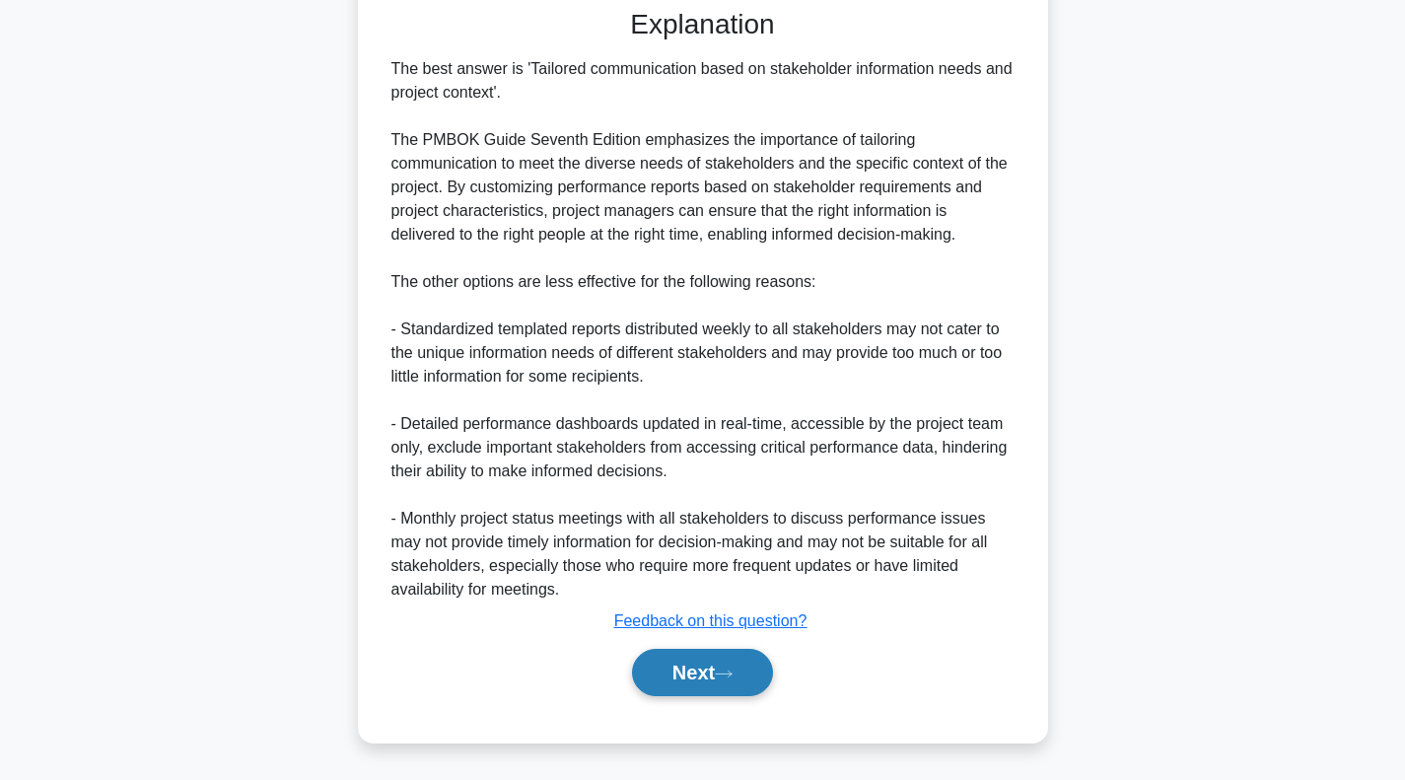
click at [682, 680] on button "Next" at bounding box center [702, 672] width 141 height 47
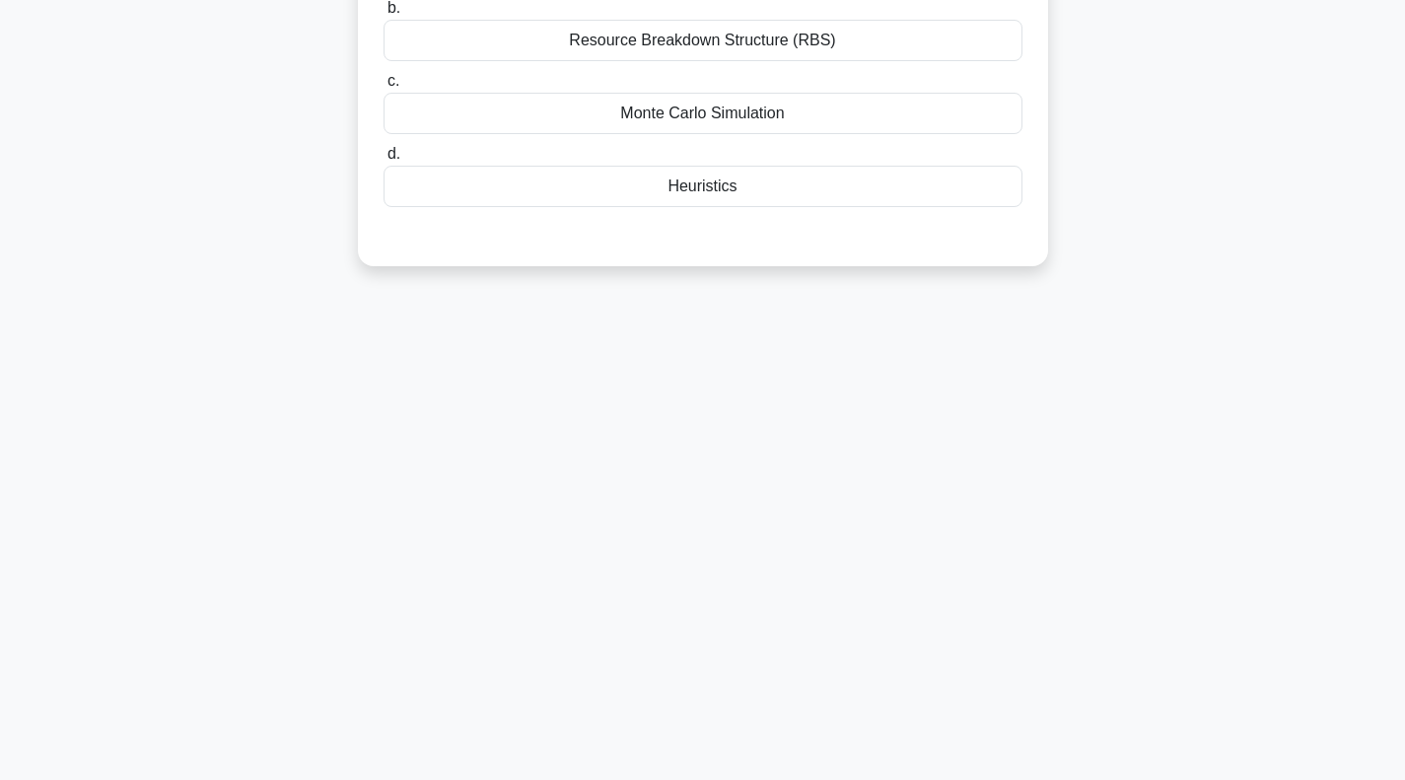
scroll to position [0, 0]
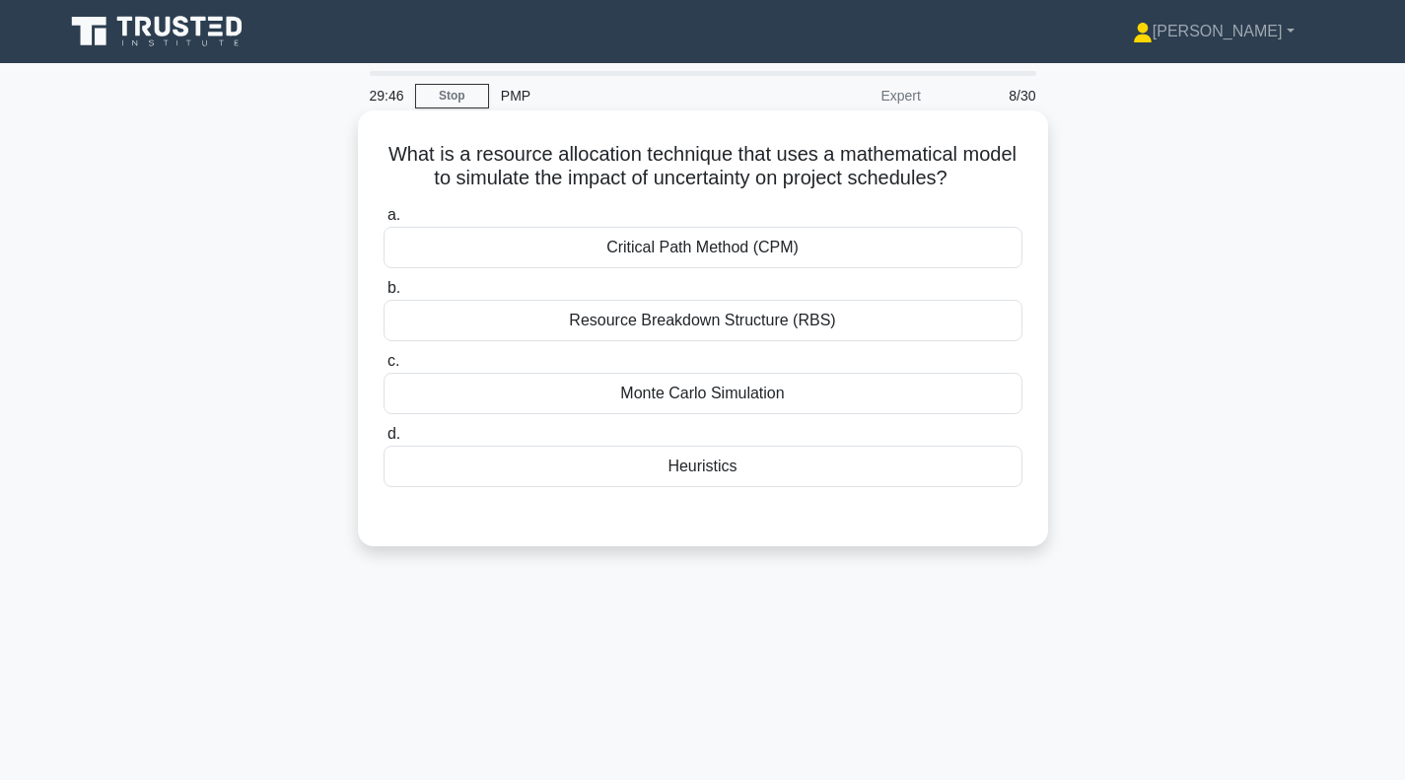
click at [712, 398] on div "Monte Carlo Simulation" at bounding box center [703, 393] width 639 height 41
click at [384, 368] on input "c. Monte Carlo Simulation" at bounding box center [384, 361] width 0 height 13
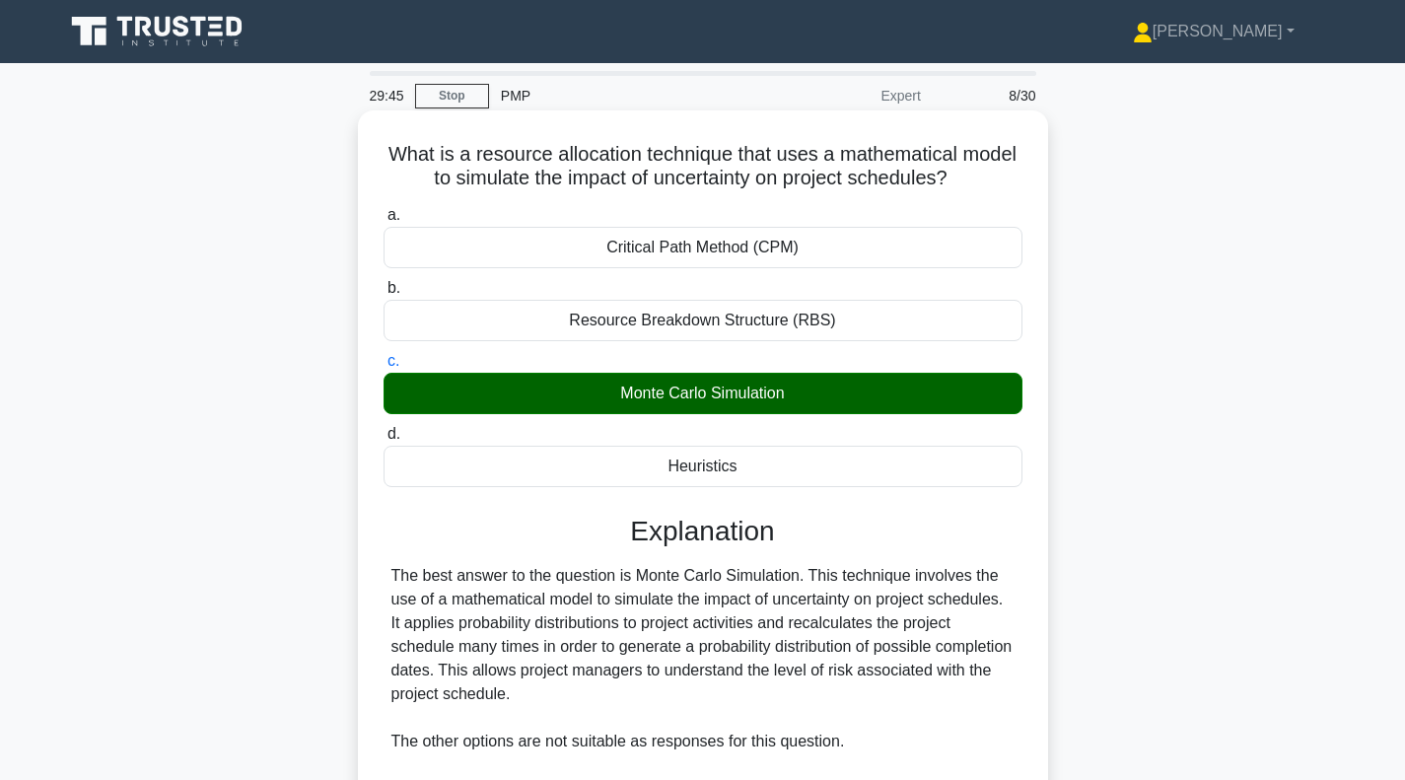
scroll to position [389, 0]
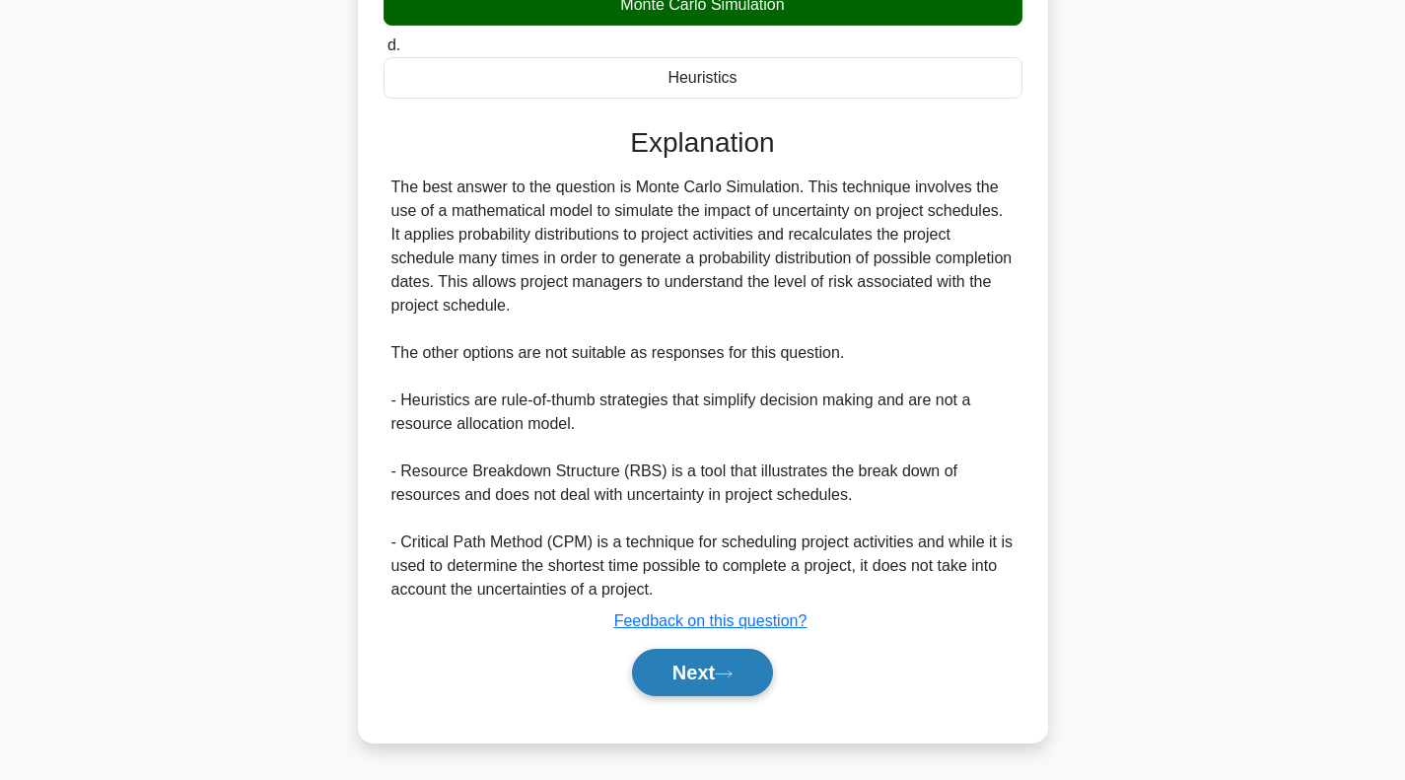
click at [696, 674] on button "Next" at bounding box center [702, 672] width 141 height 47
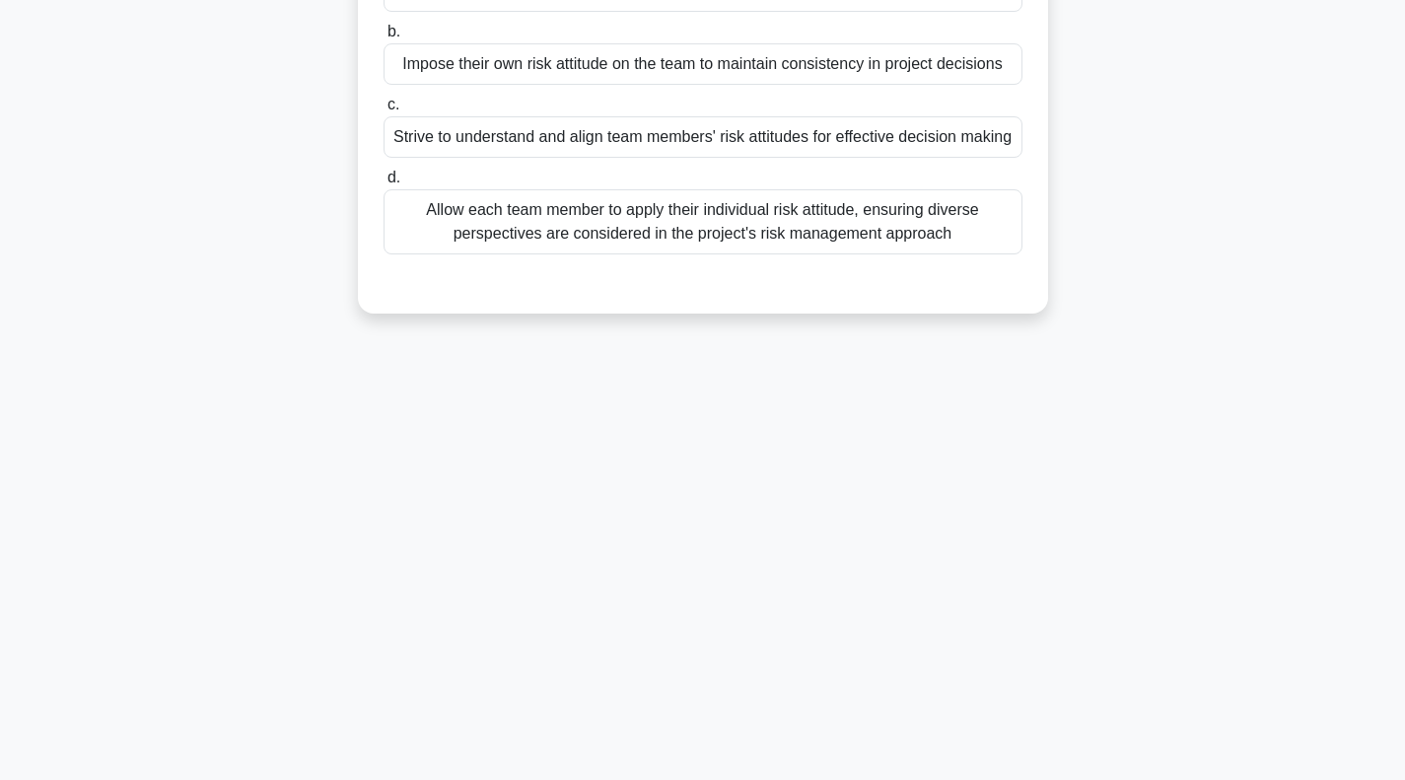
scroll to position [0, 0]
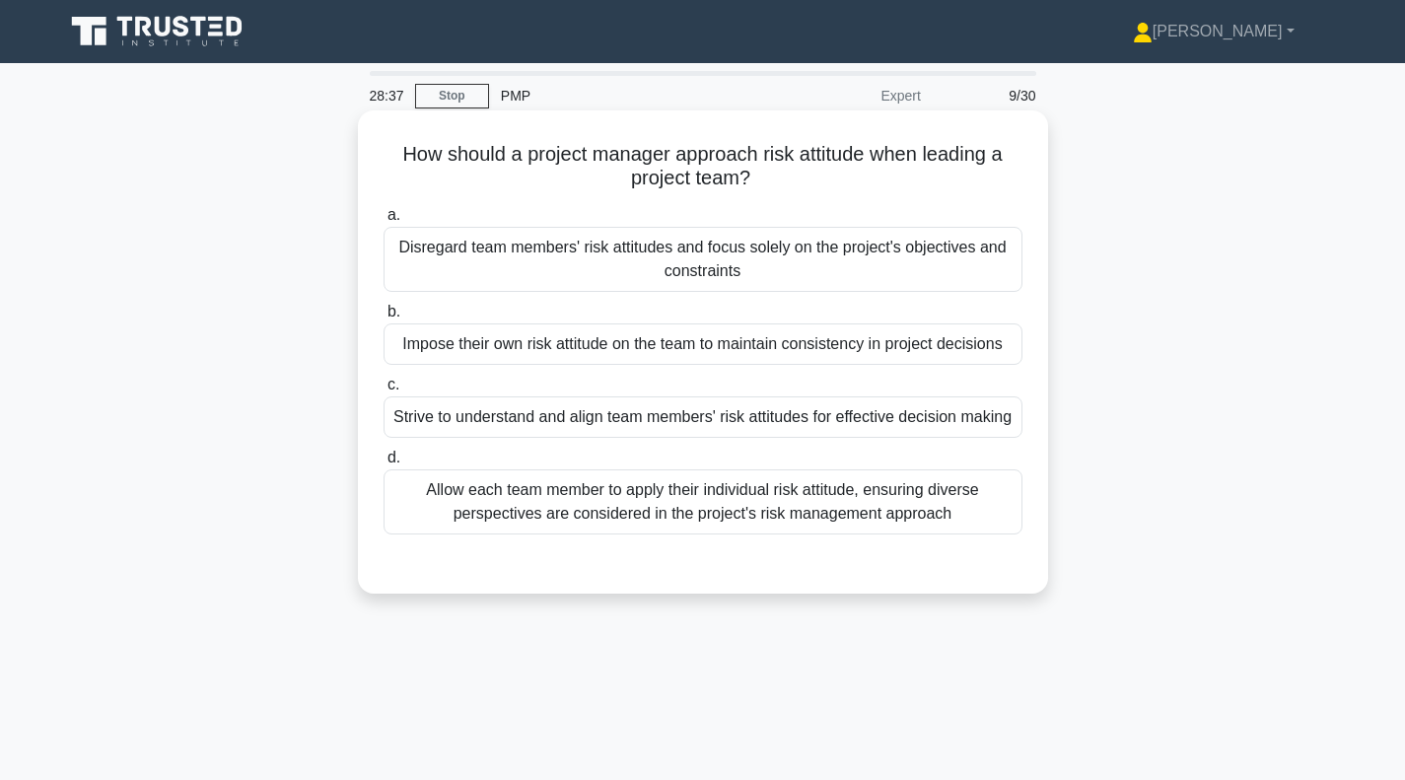
click at [723, 424] on div "Strive to understand and align team members' risk attitudes for effective decis…" at bounding box center [703, 416] width 639 height 41
click at [384, 391] on input "c. Strive to understand and align team members' risk attitudes for effective de…" at bounding box center [384, 385] width 0 height 13
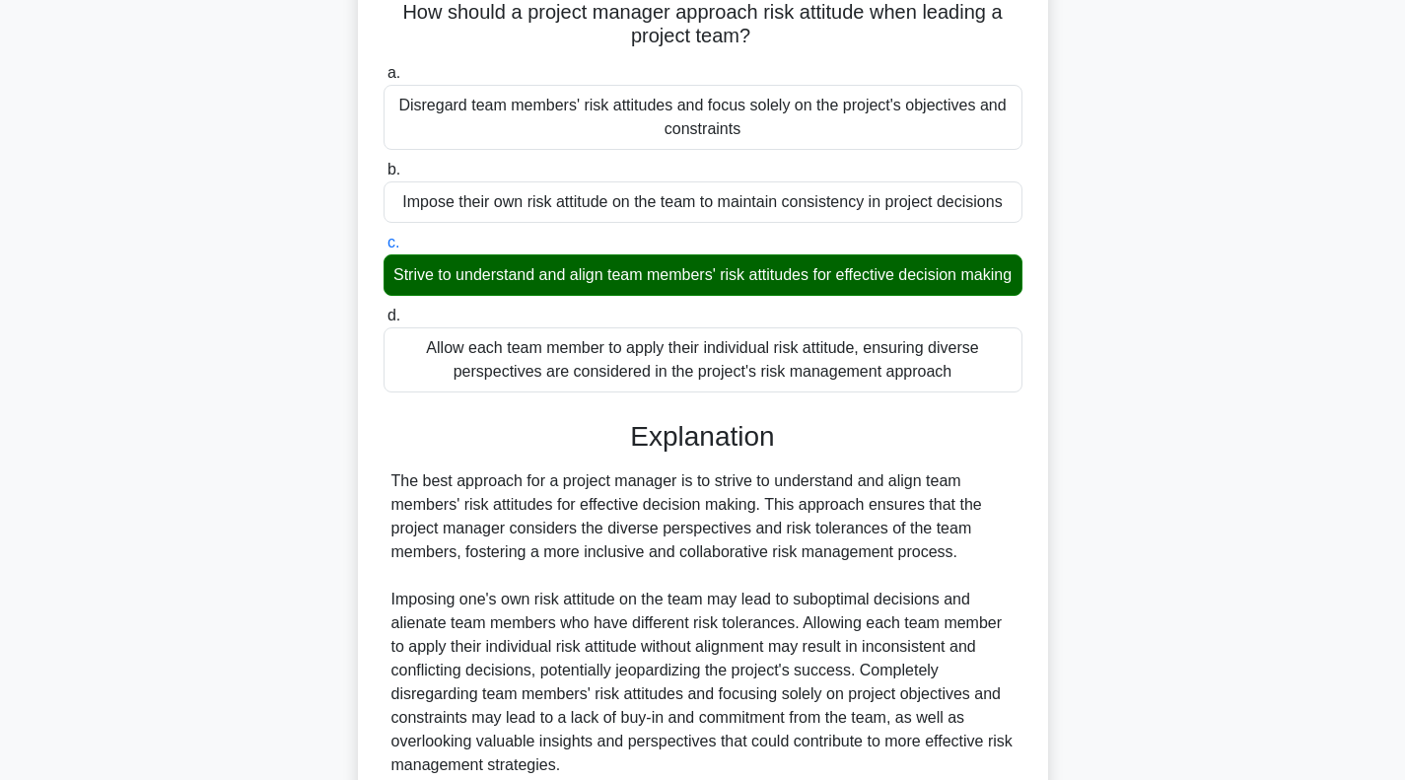
scroll to position [342, 0]
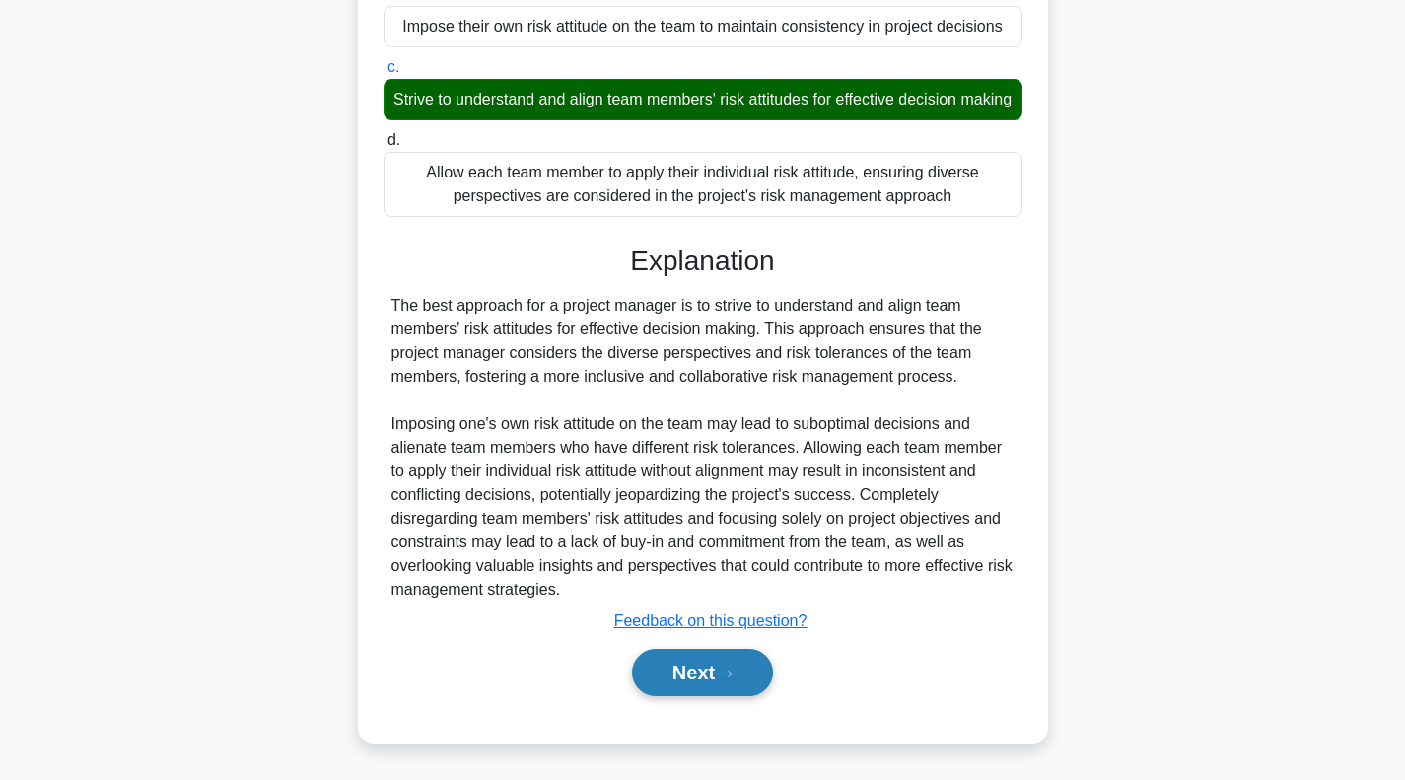
click at [727, 673] on icon at bounding box center [724, 674] width 18 height 11
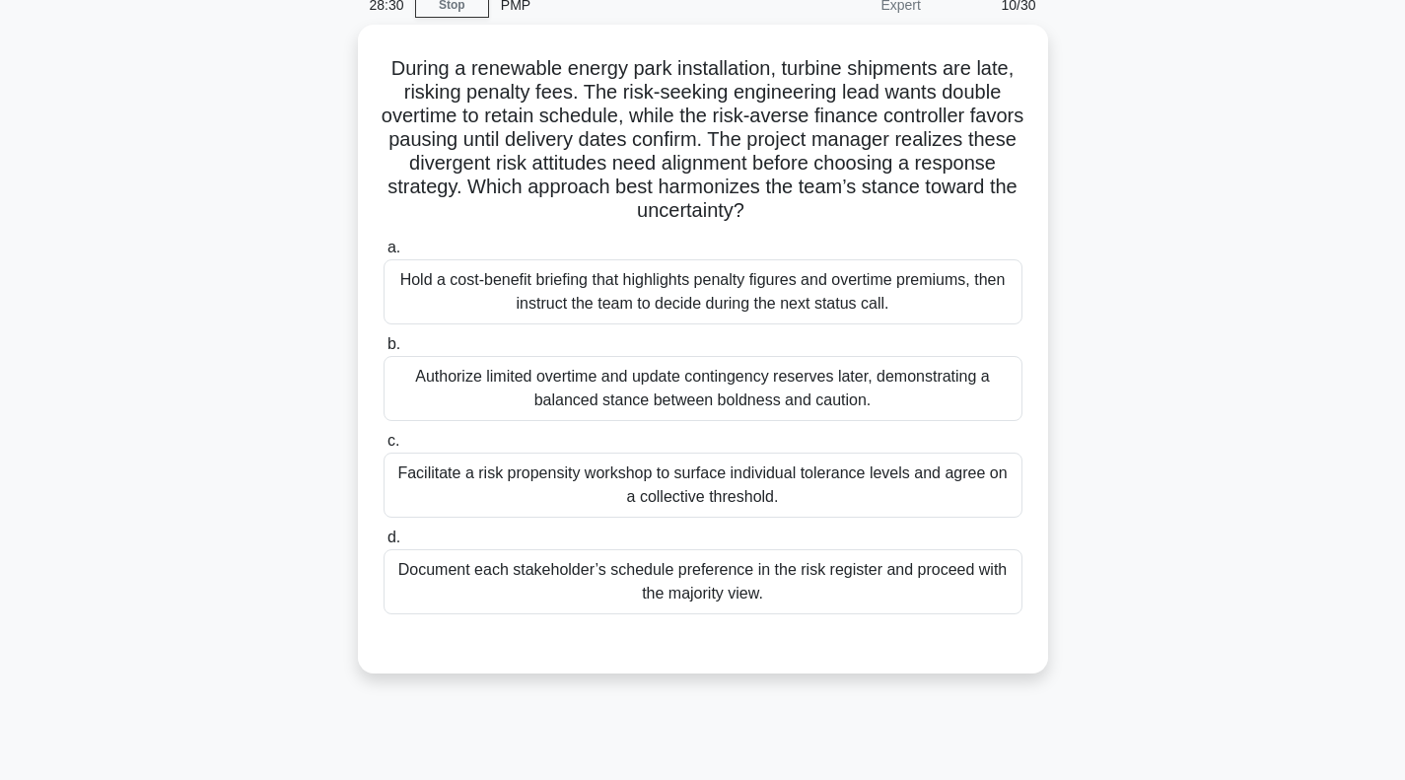
scroll to position [0, 0]
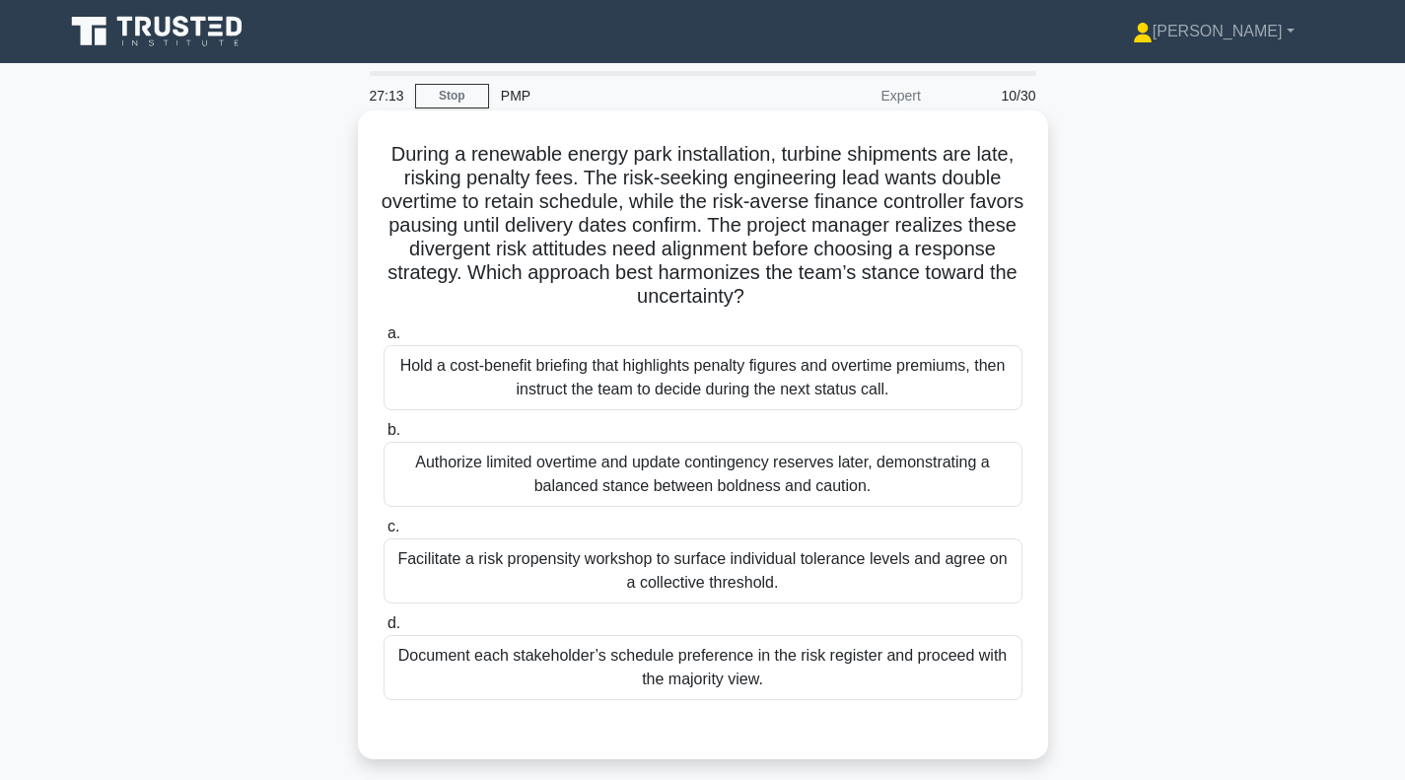
click at [665, 581] on div "Facilitate a risk propensity workshop to surface individual tolerance levels an…" at bounding box center [703, 570] width 639 height 65
click at [384, 533] on input "c. Facilitate a risk propensity workshop to surface individual tolerance levels…" at bounding box center [384, 527] width 0 height 13
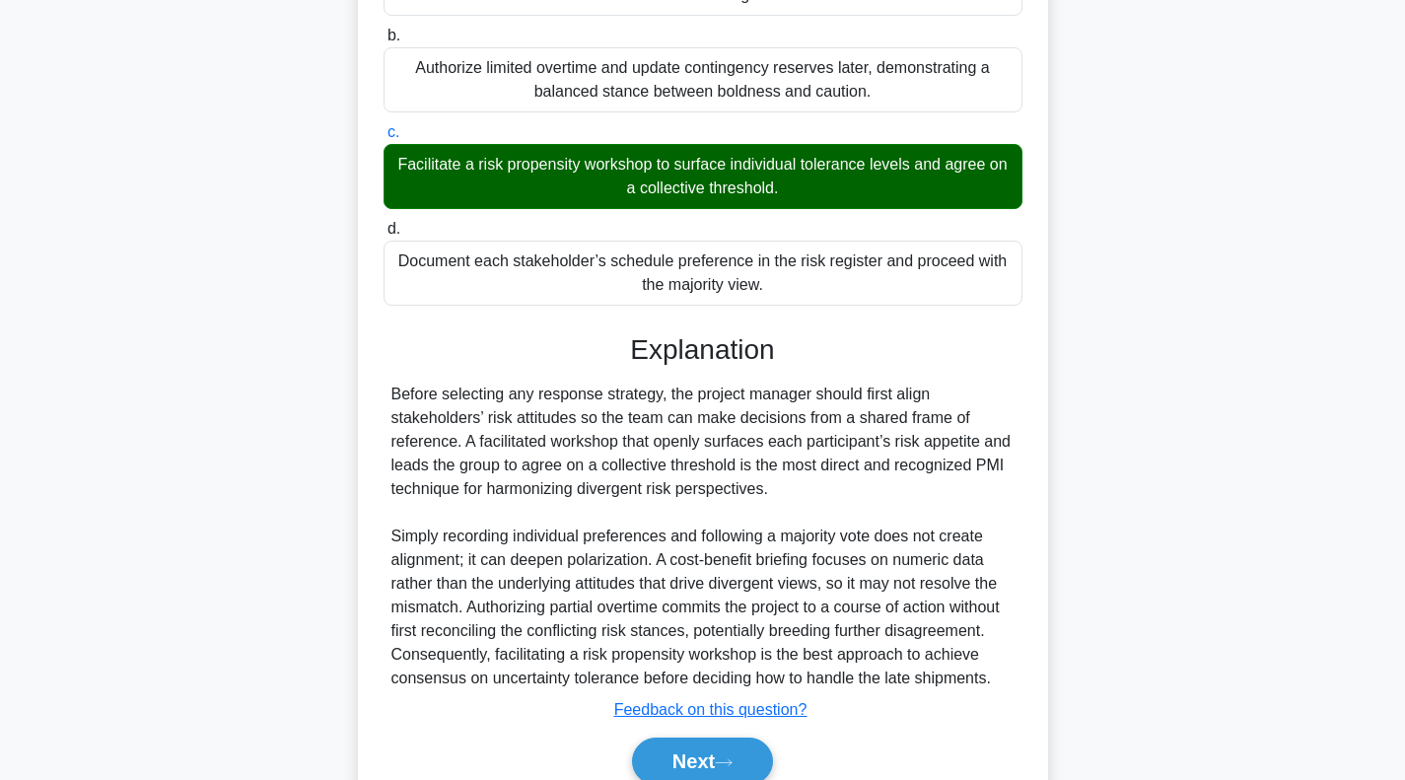
scroll to position [484, 0]
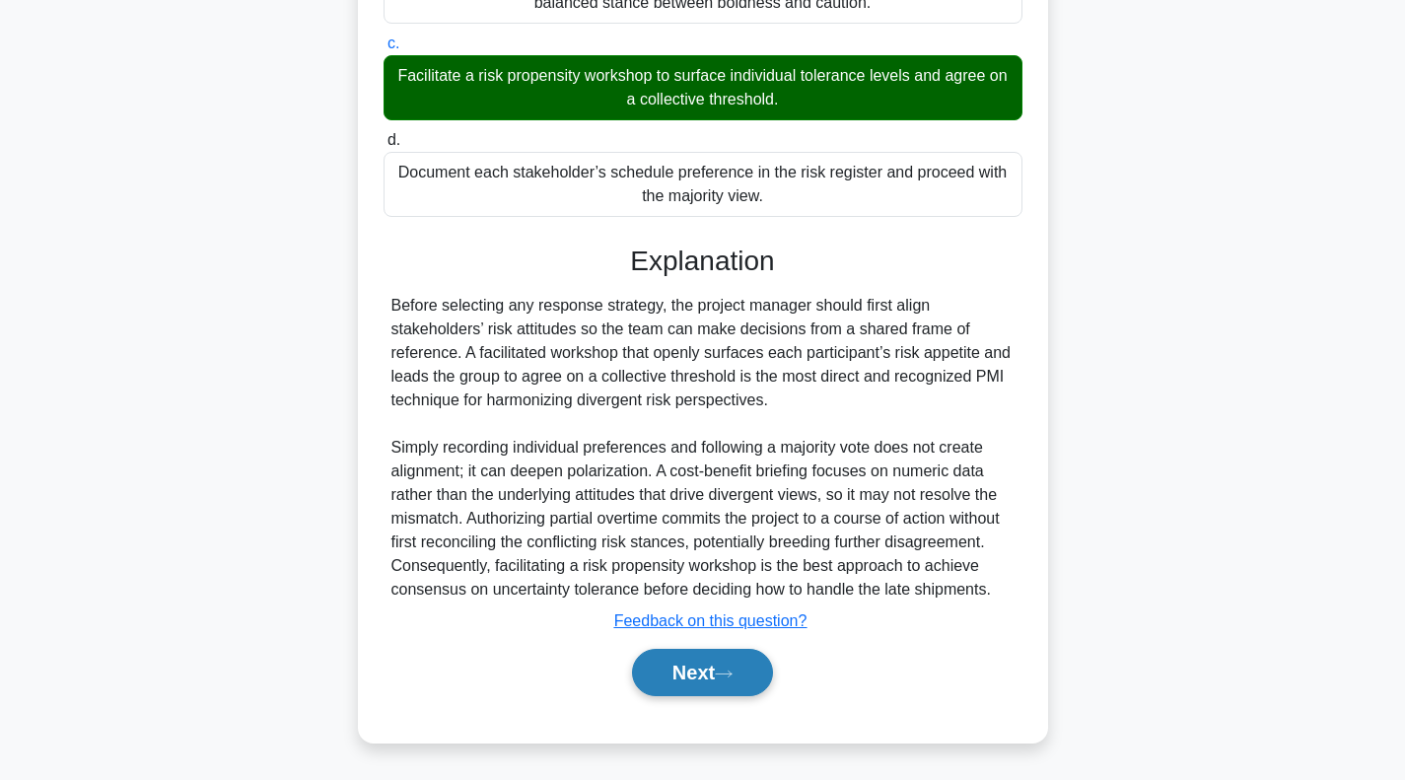
click at [694, 669] on button "Next" at bounding box center [702, 672] width 141 height 47
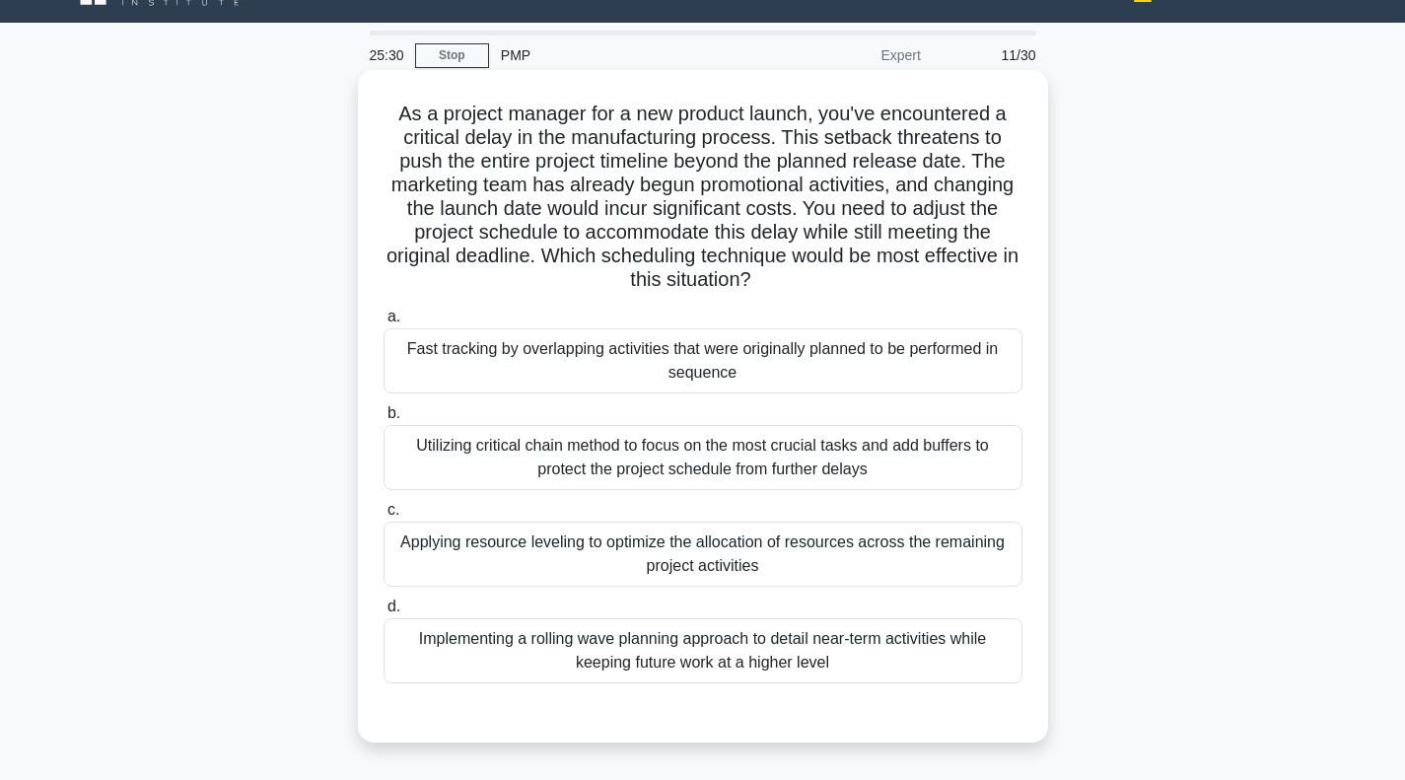
scroll to position [0, 0]
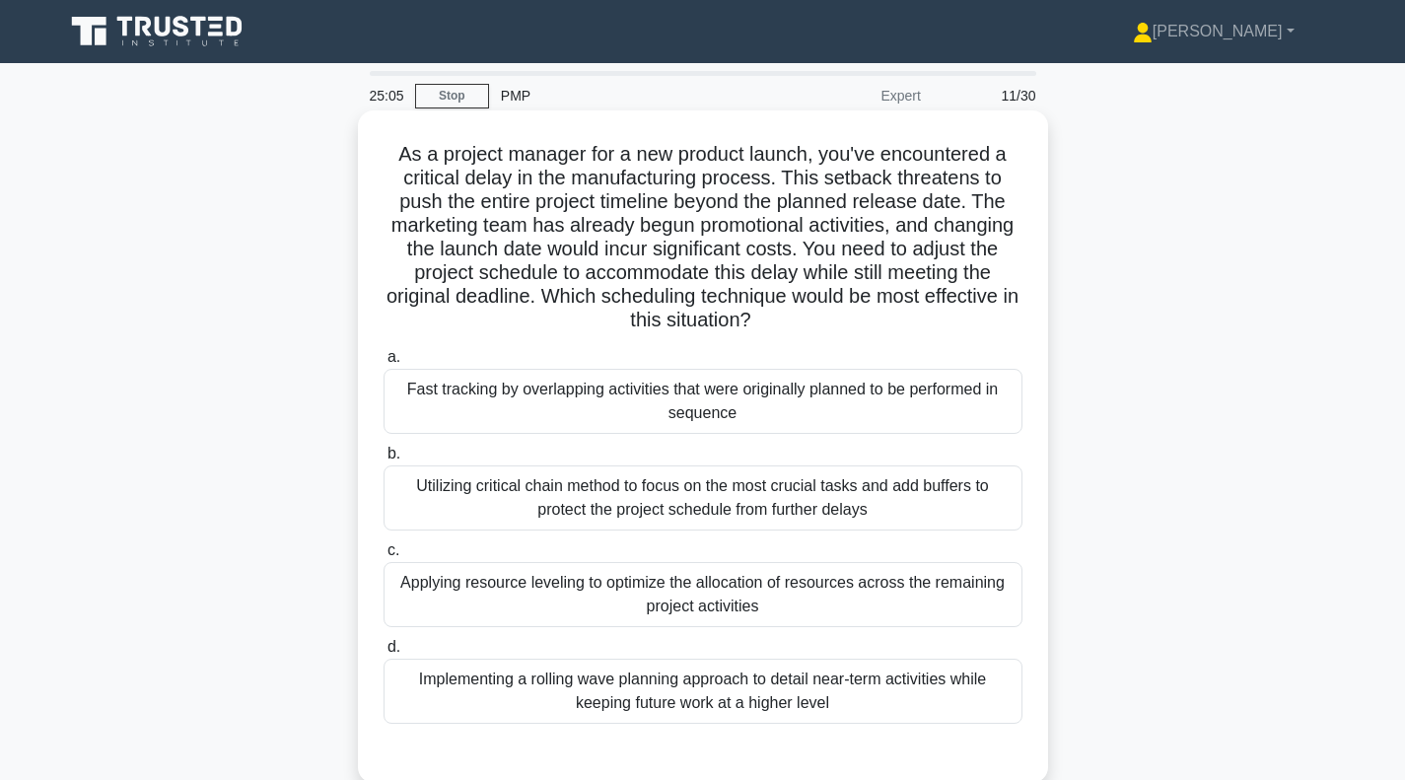
click at [767, 503] on div "Utilizing critical chain method to focus on the most crucial tasks and add buff…" at bounding box center [703, 497] width 639 height 65
click at [384, 460] on input "b. Utilizing critical chain method to focus on the most crucial tasks and add b…" at bounding box center [384, 454] width 0 height 13
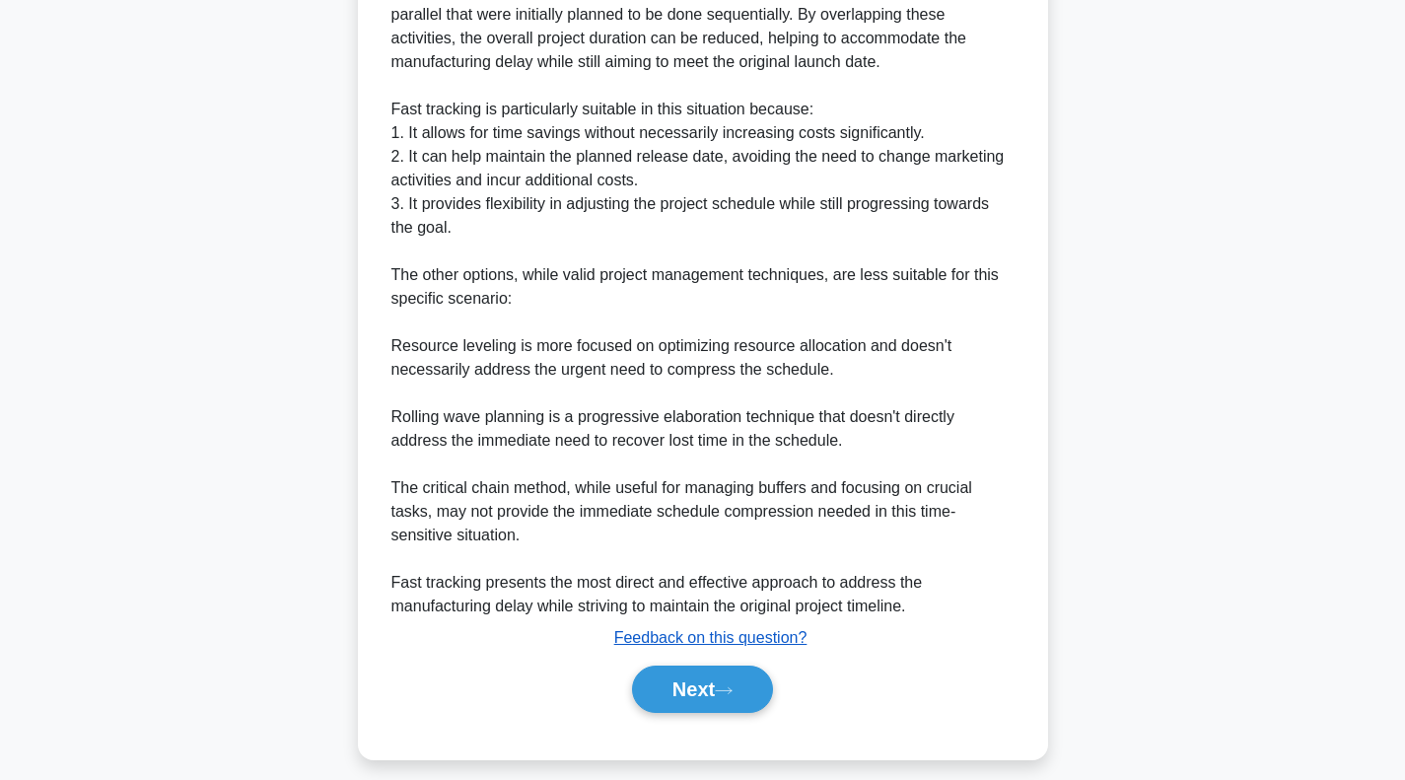
scroll to position [936, 0]
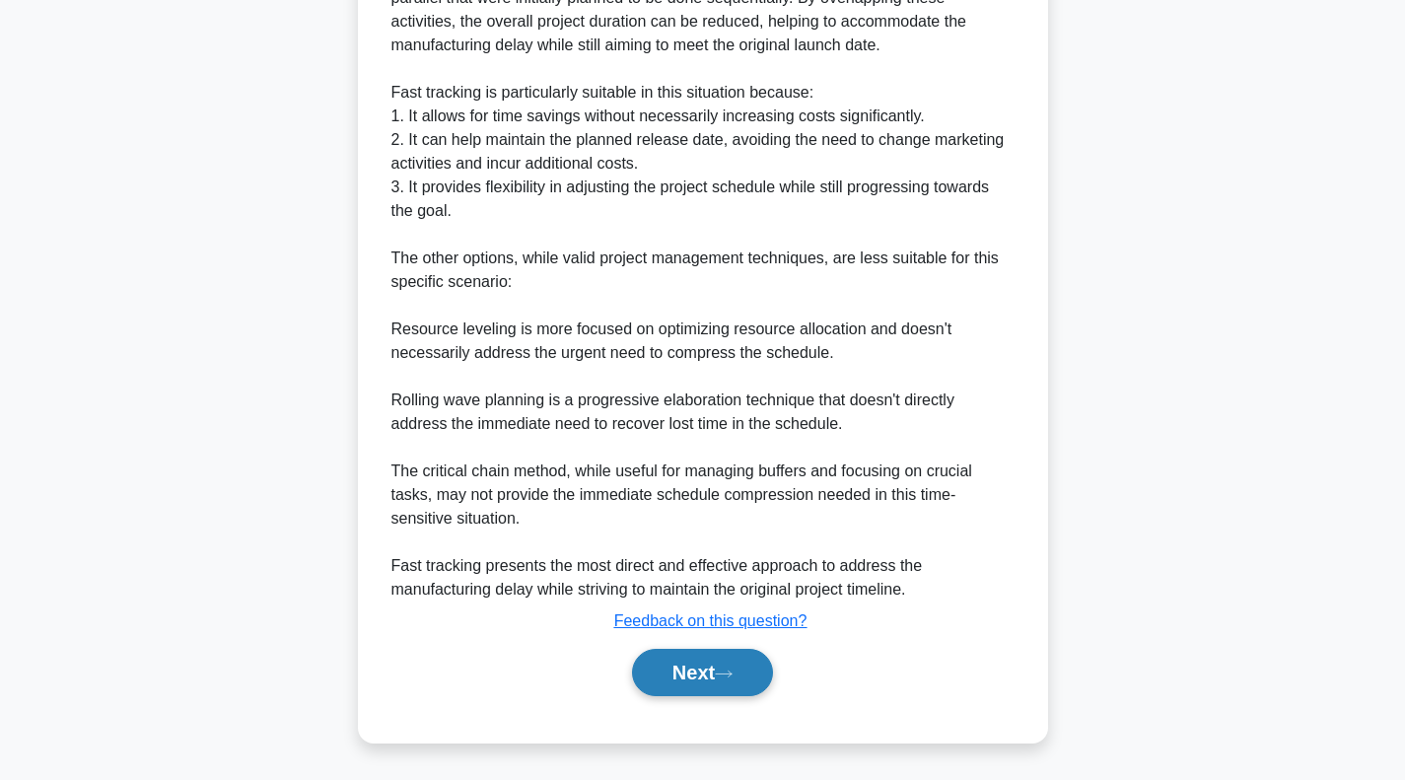
click at [684, 684] on button "Next" at bounding box center [702, 672] width 141 height 47
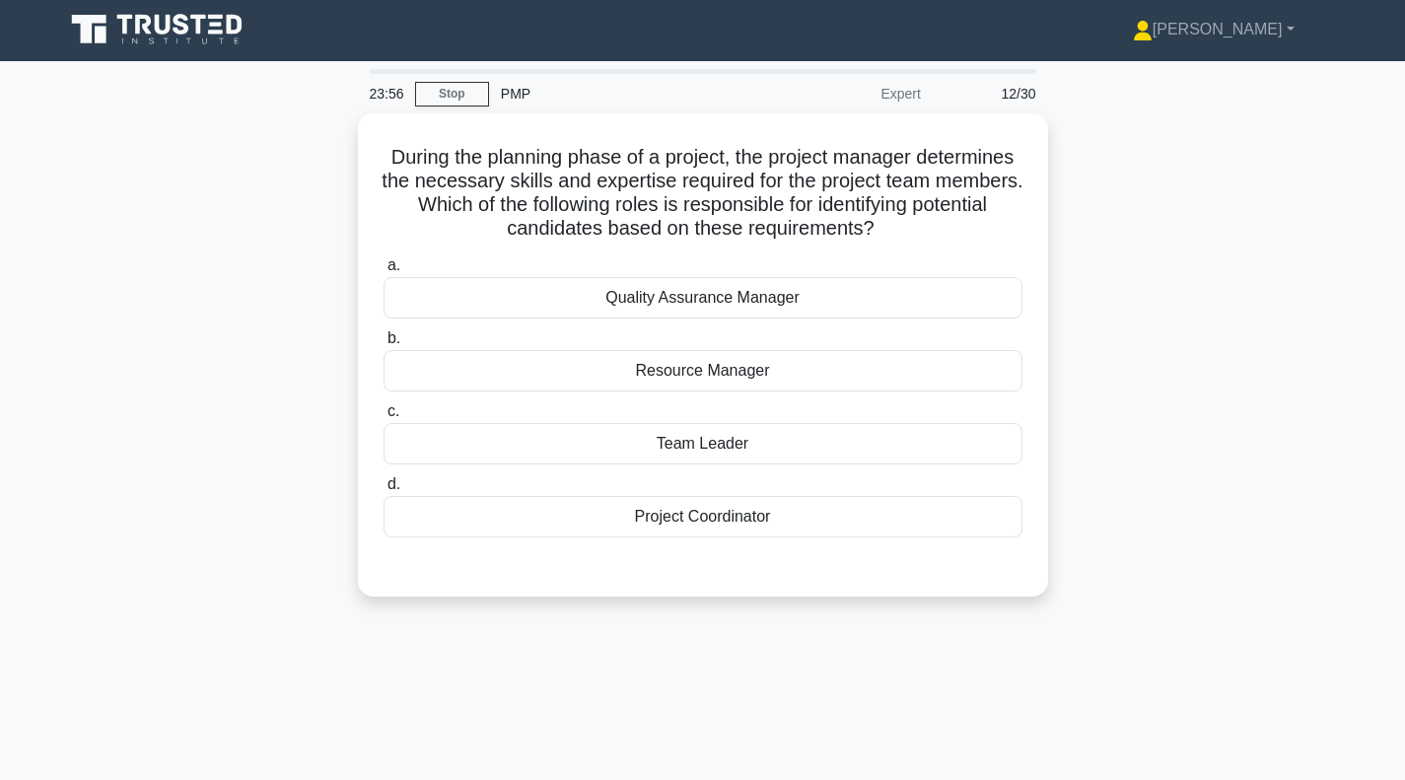
scroll to position [0, 0]
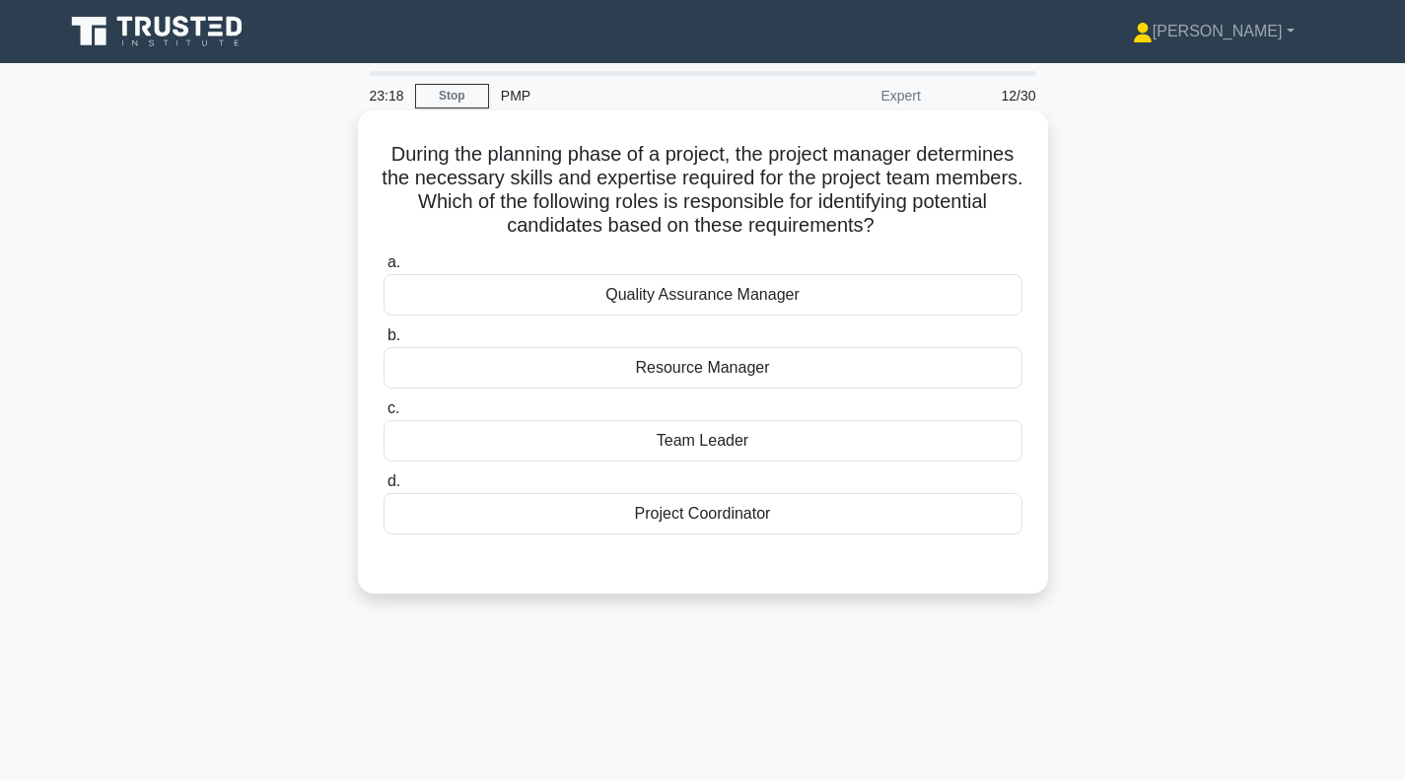
click at [618, 368] on div "Resource Manager" at bounding box center [703, 367] width 639 height 41
click at [384, 342] on input "b. Resource Manager" at bounding box center [384, 335] width 0 height 13
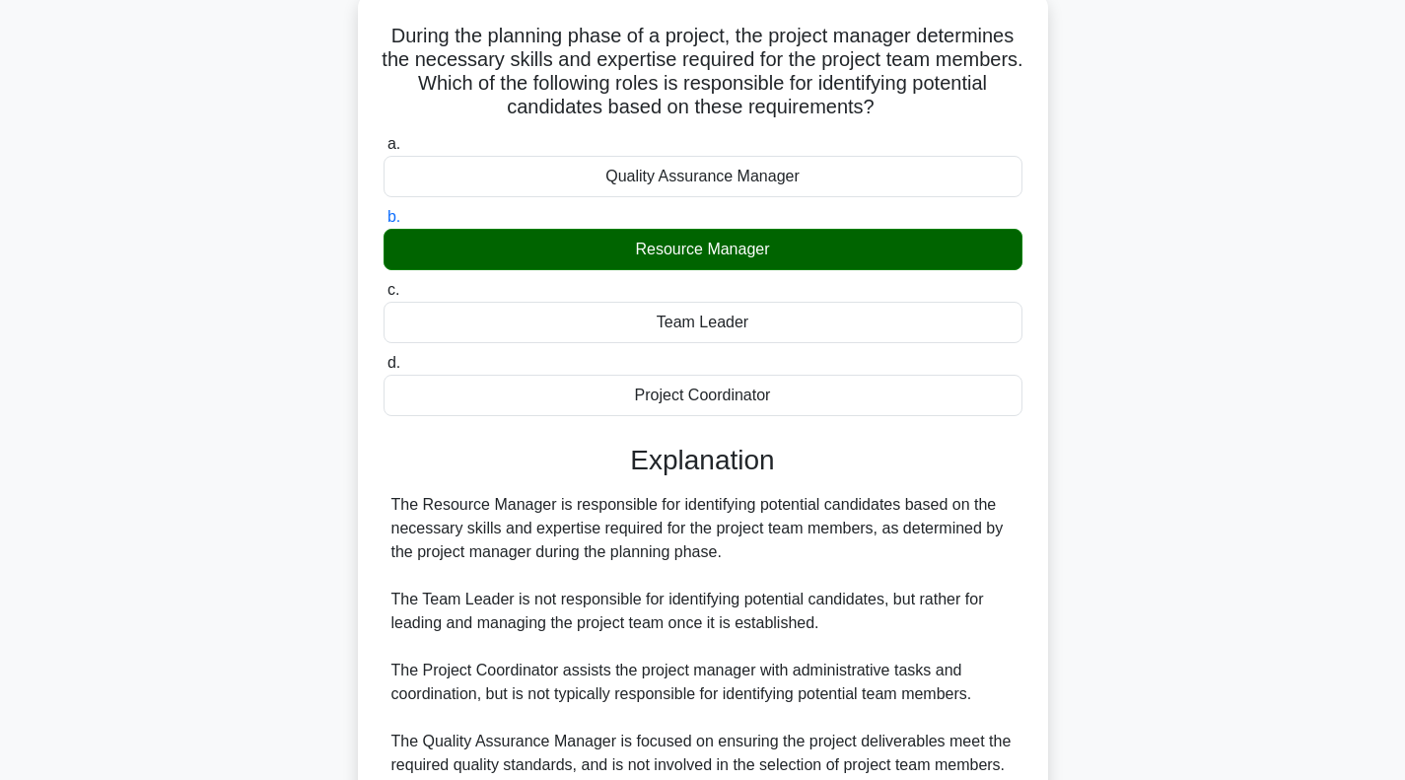
scroll to position [197, 0]
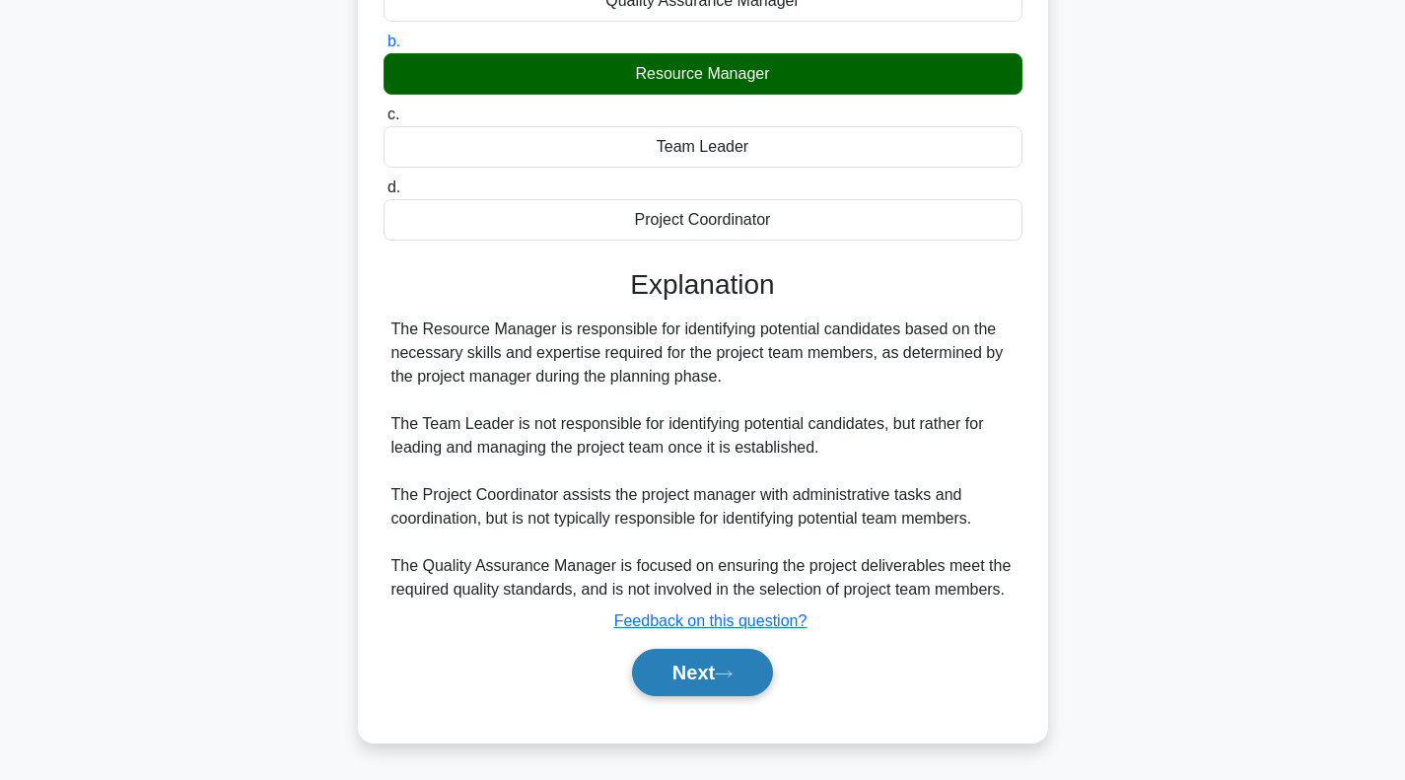
click at [681, 674] on button "Next" at bounding box center [702, 672] width 141 height 47
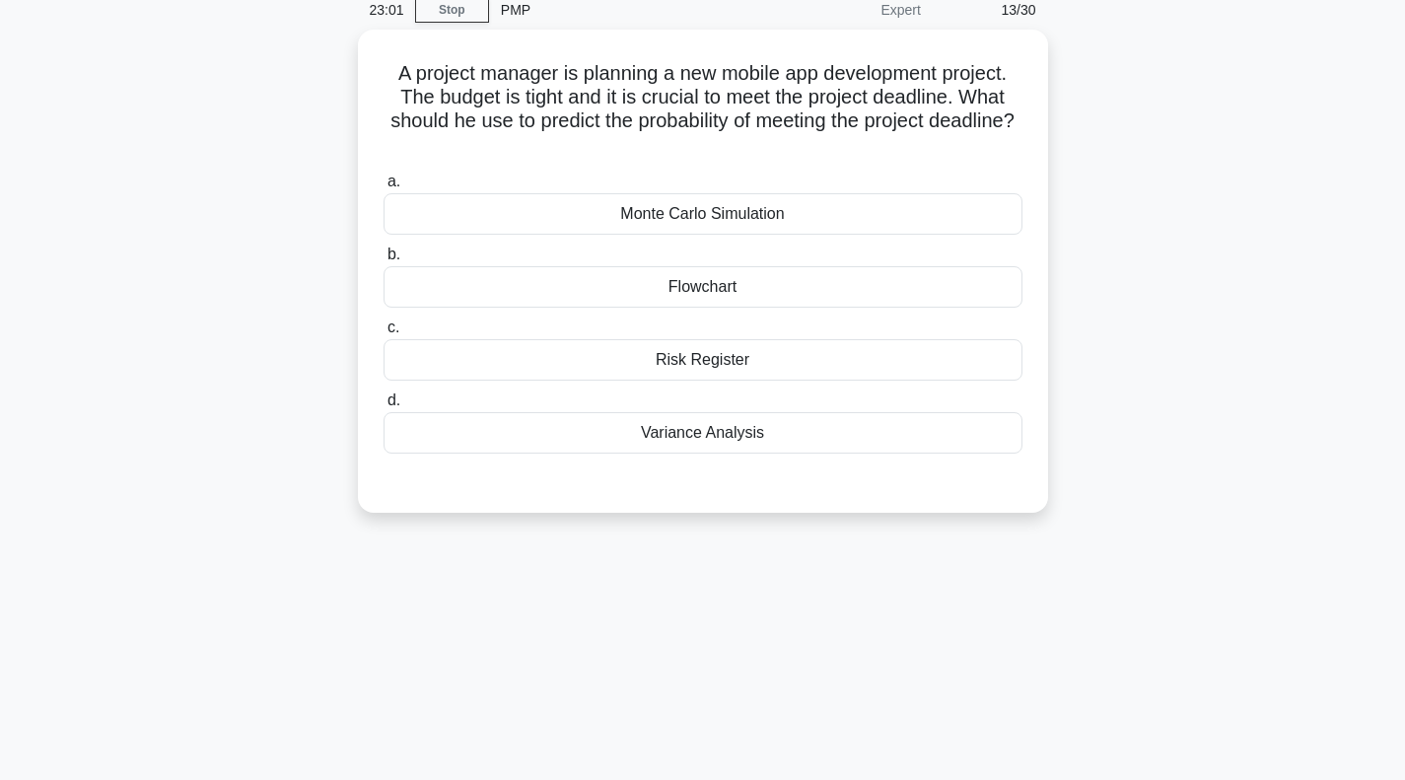
scroll to position [0, 0]
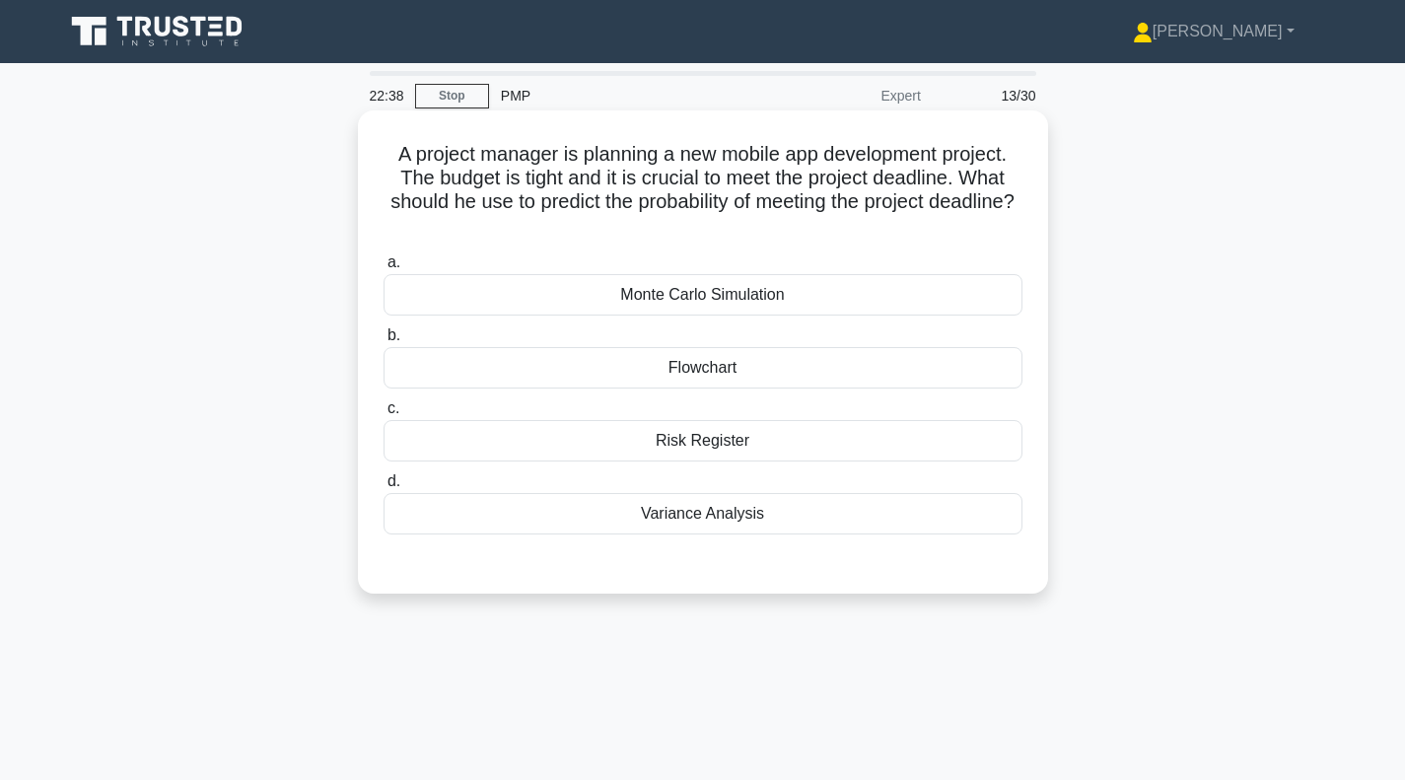
click at [608, 292] on div "Monte Carlo Simulation" at bounding box center [703, 294] width 639 height 41
click at [384, 269] on input "a. Monte Carlo Simulation" at bounding box center [384, 262] width 0 height 13
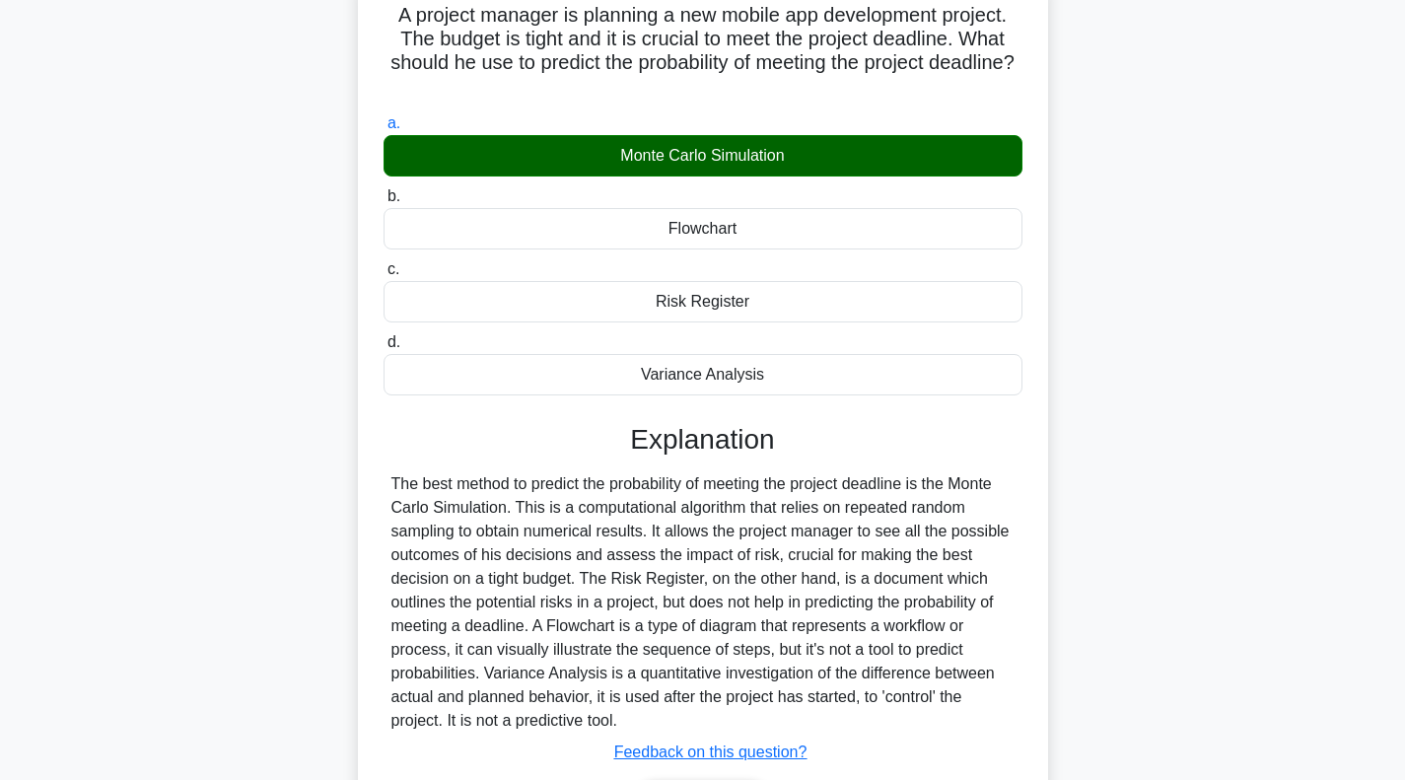
scroll to position [285, 0]
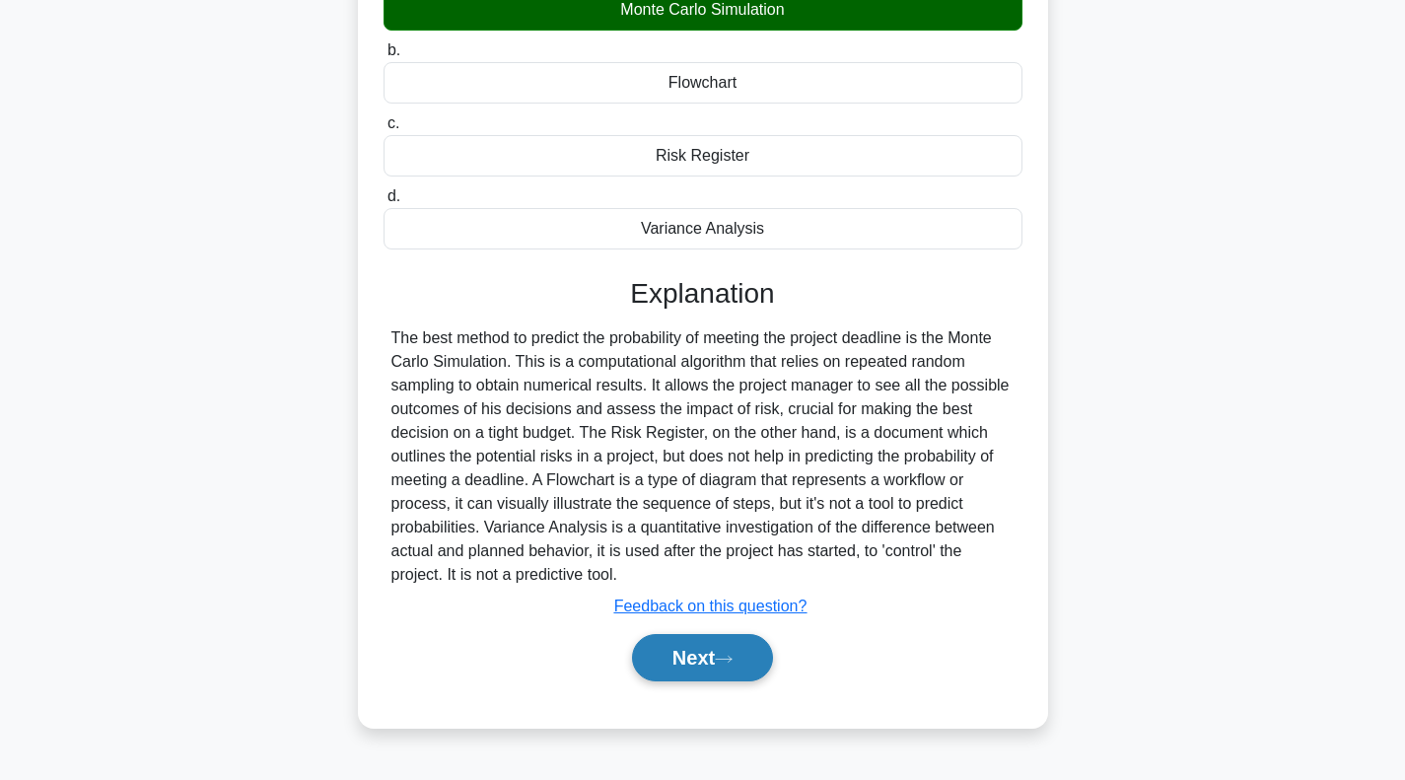
click at [690, 660] on button "Next" at bounding box center [702, 657] width 141 height 47
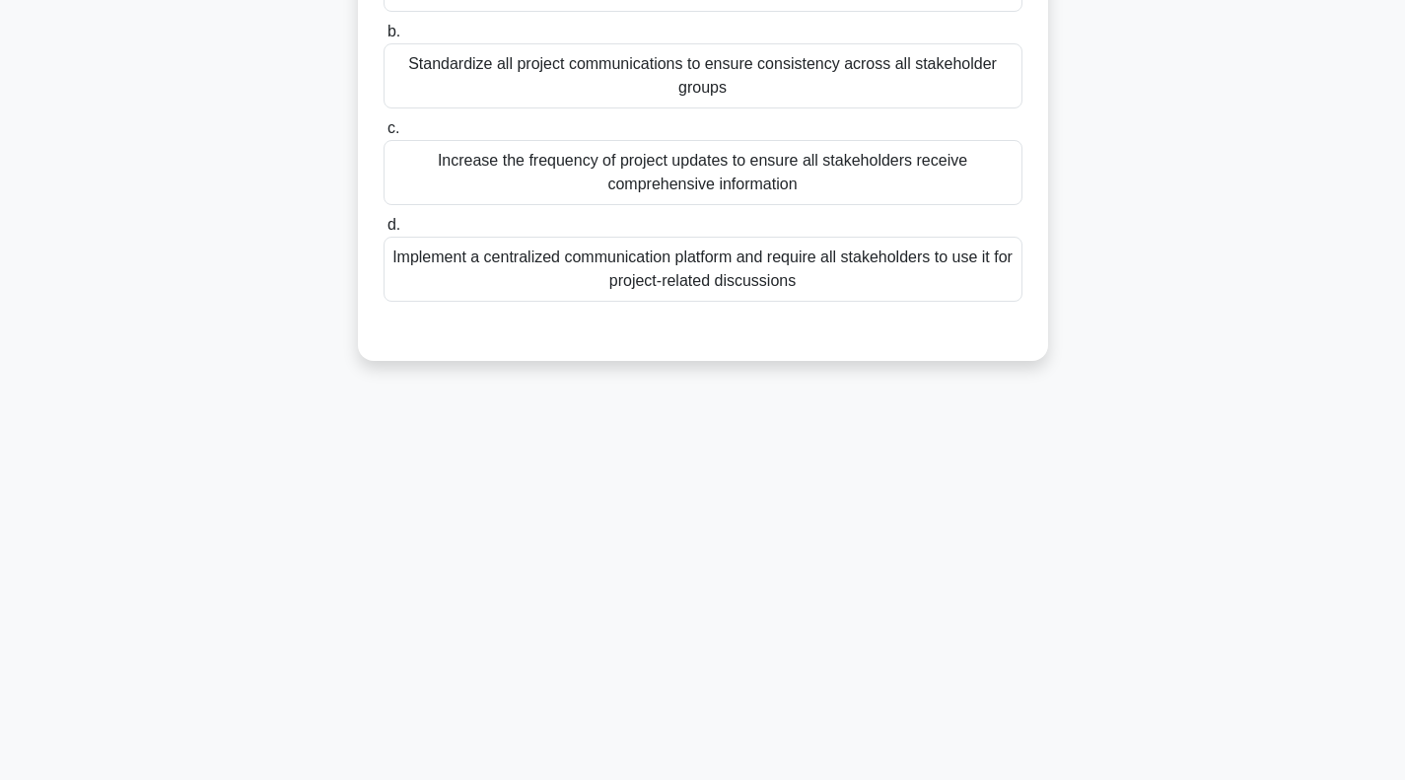
scroll to position [0, 0]
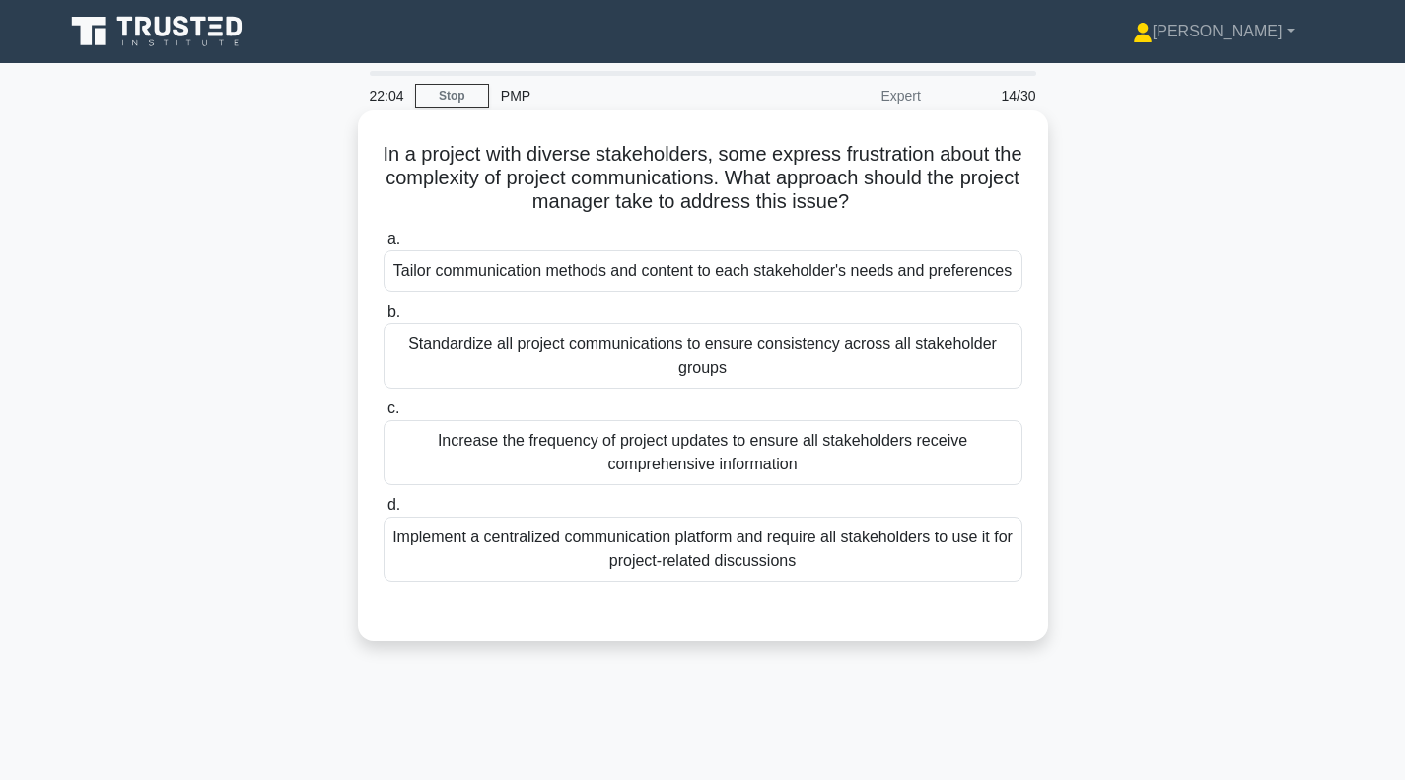
click at [628, 282] on div "Tailor communication methods and content to each stakeholder's needs and prefer…" at bounding box center [703, 270] width 639 height 41
click at [384, 246] on input "a. Tailor communication methods and content to each stakeholder's needs and pre…" at bounding box center [384, 239] width 0 height 13
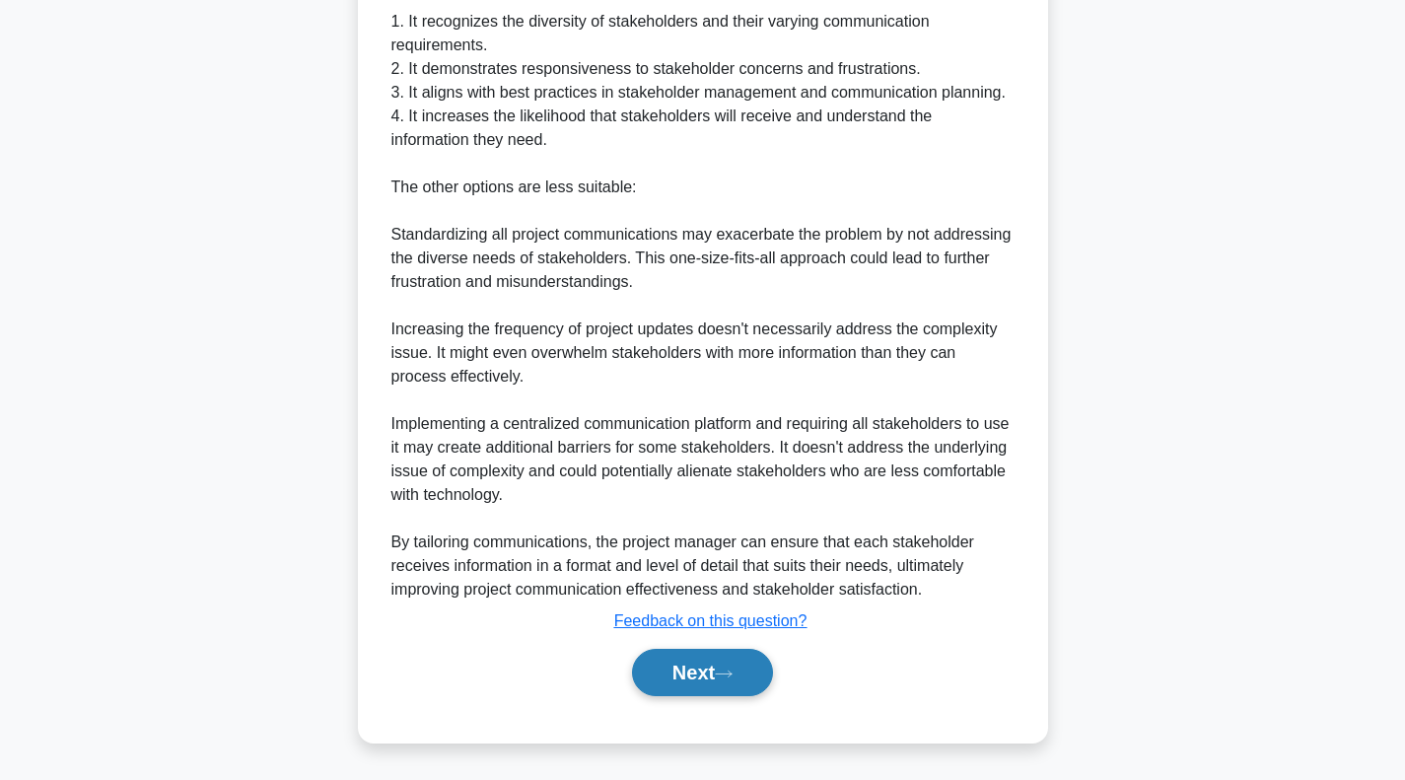
click at [680, 687] on button "Next" at bounding box center [702, 672] width 141 height 47
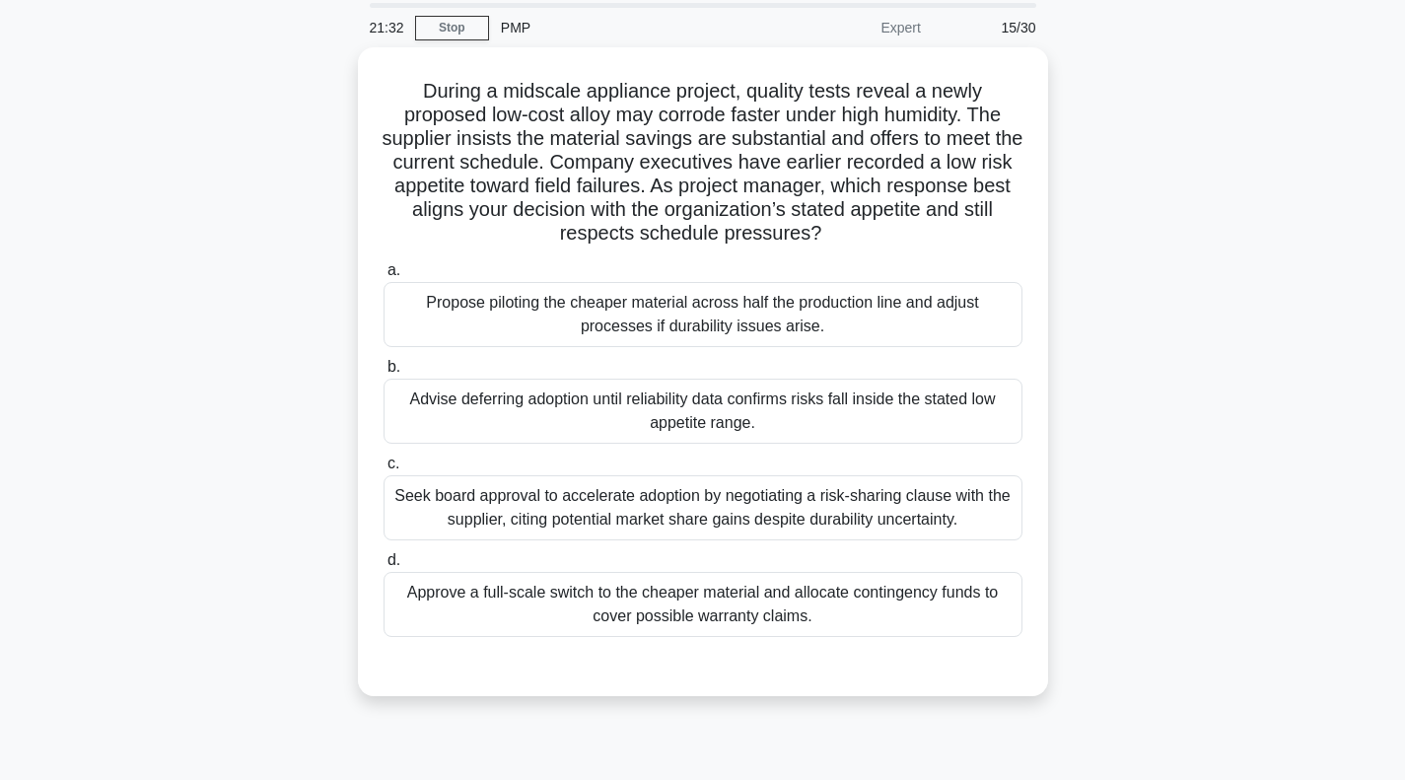
scroll to position [99, 0]
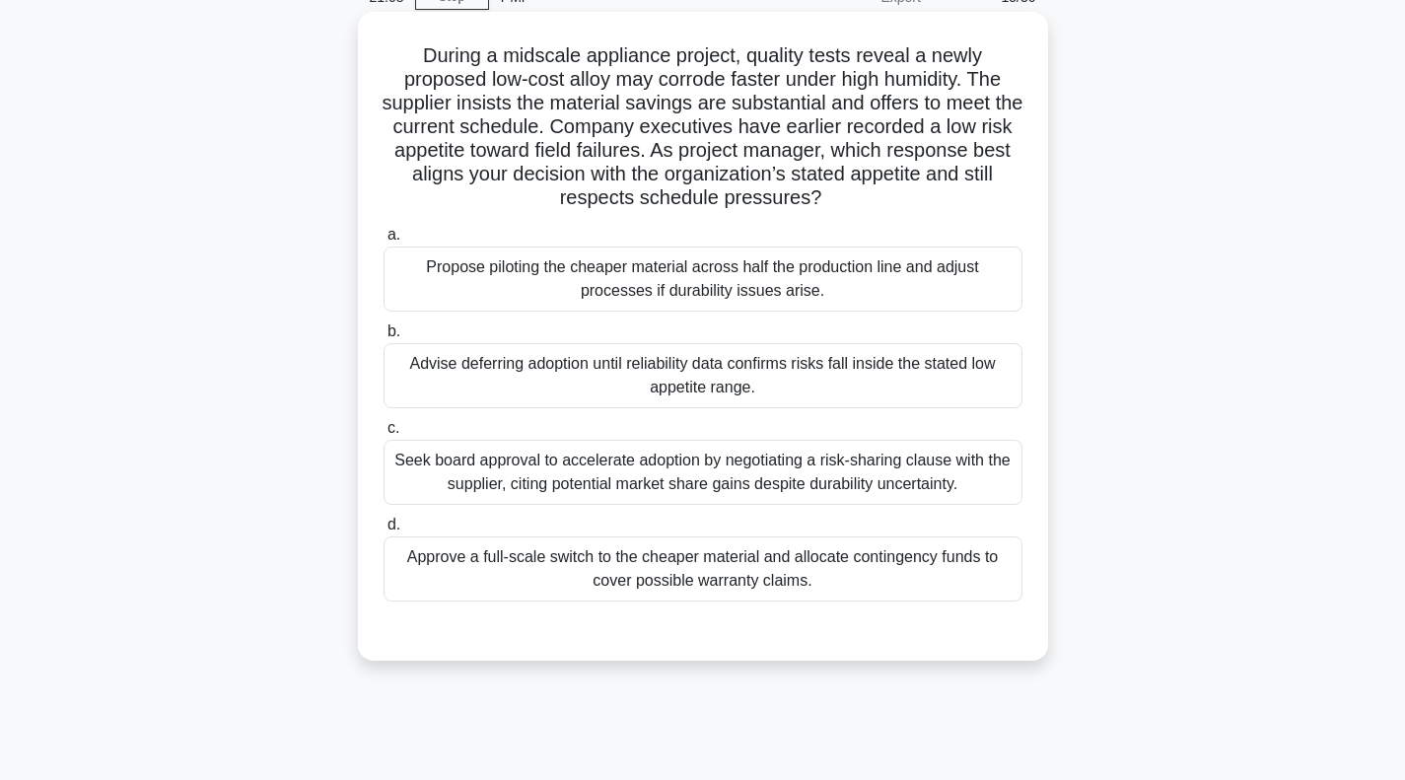
click at [569, 374] on div "Advise deferring adoption until reliability data confirms risks fall inside the…" at bounding box center [703, 375] width 639 height 65
click at [384, 338] on input "b. Advise deferring adoption until reliability data confirms risks fall inside …" at bounding box center [384, 331] width 0 height 13
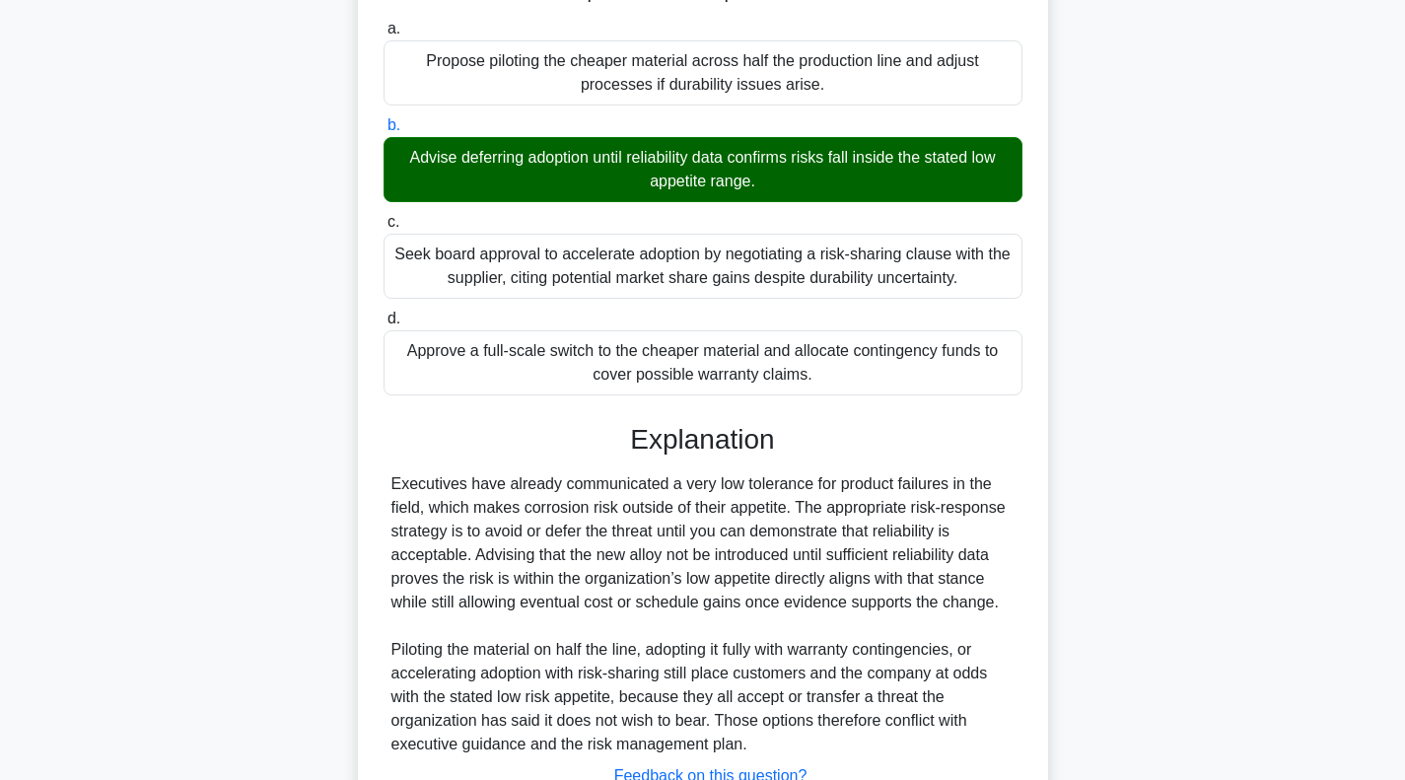
scroll to position [460, 0]
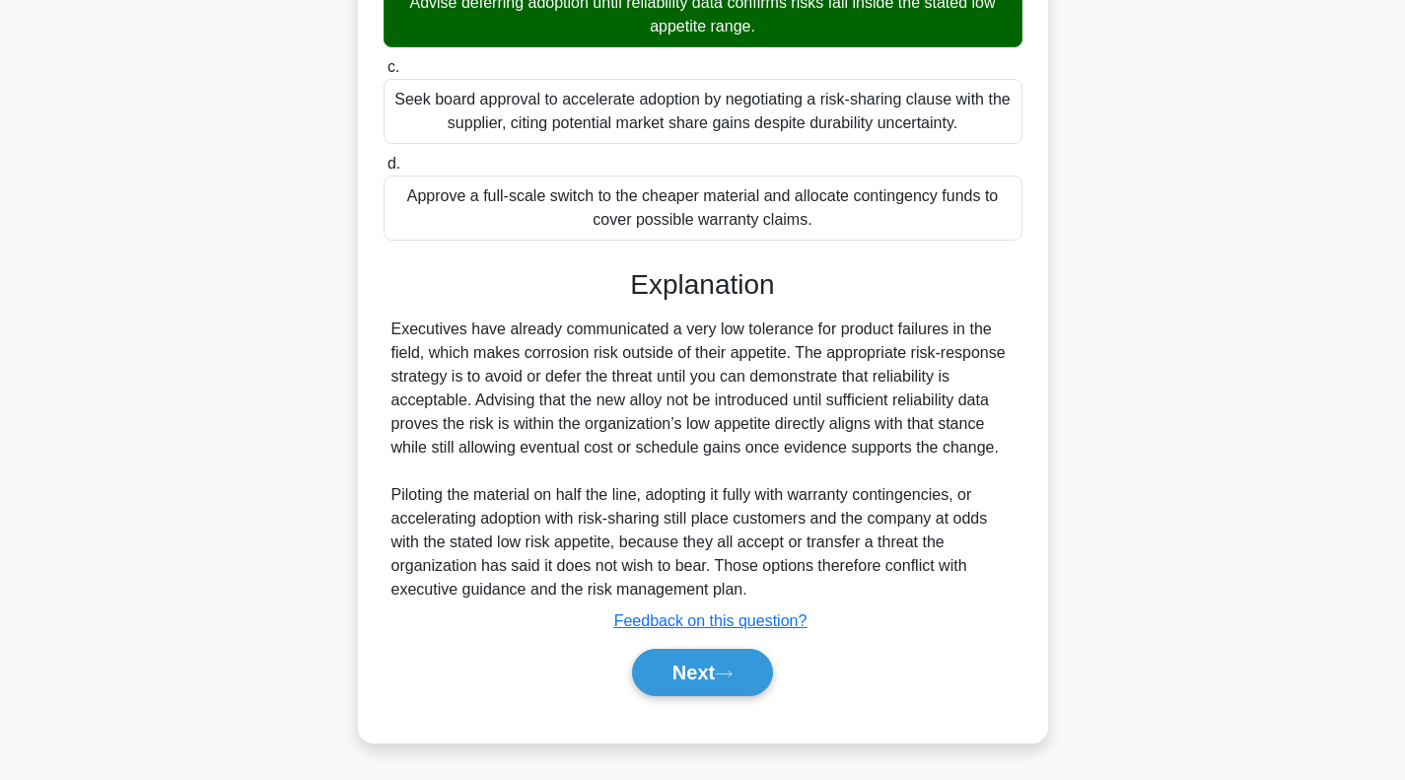
drag, startPoint x: 752, startPoint y: 672, endPoint x: 683, endPoint y: 648, distance: 73.3
click at [752, 672] on button "Next" at bounding box center [702, 672] width 141 height 47
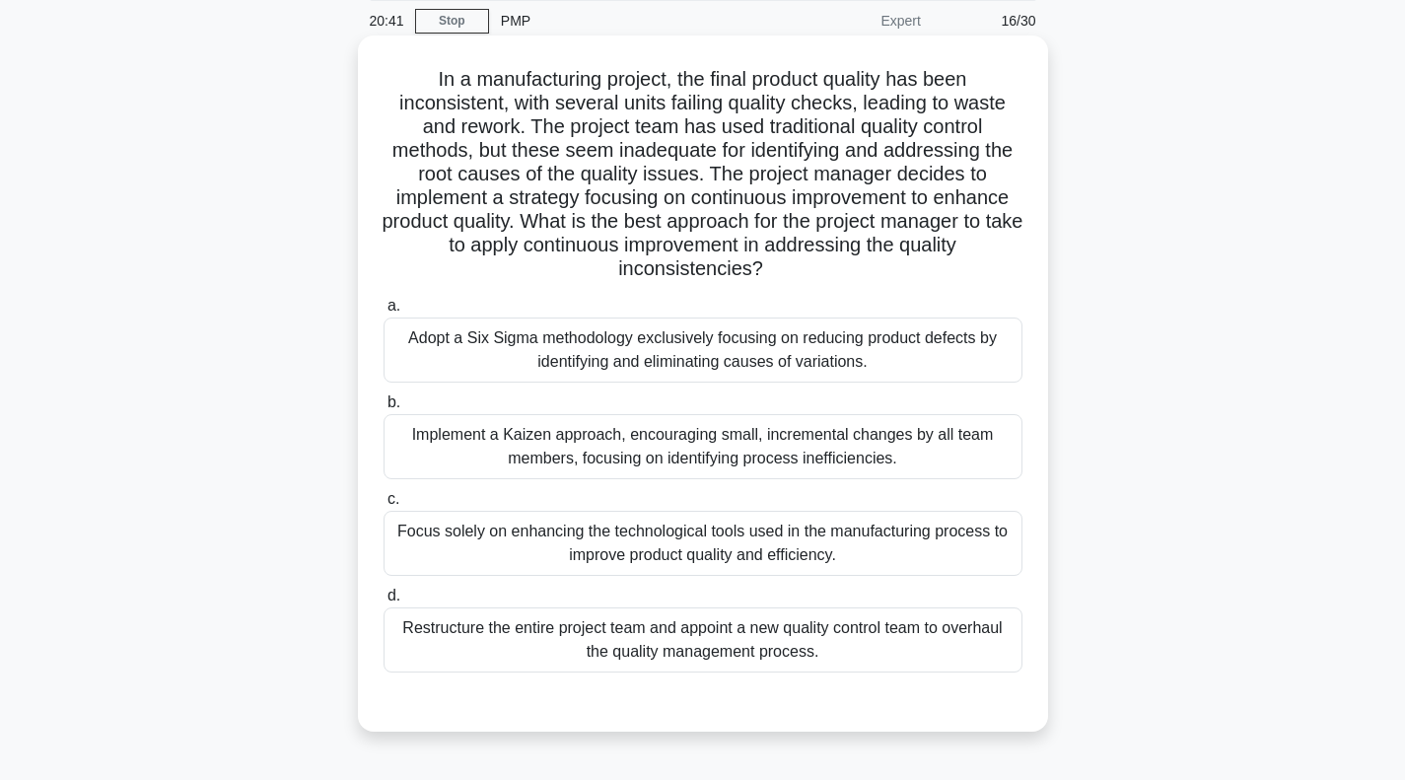
scroll to position [99, 0]
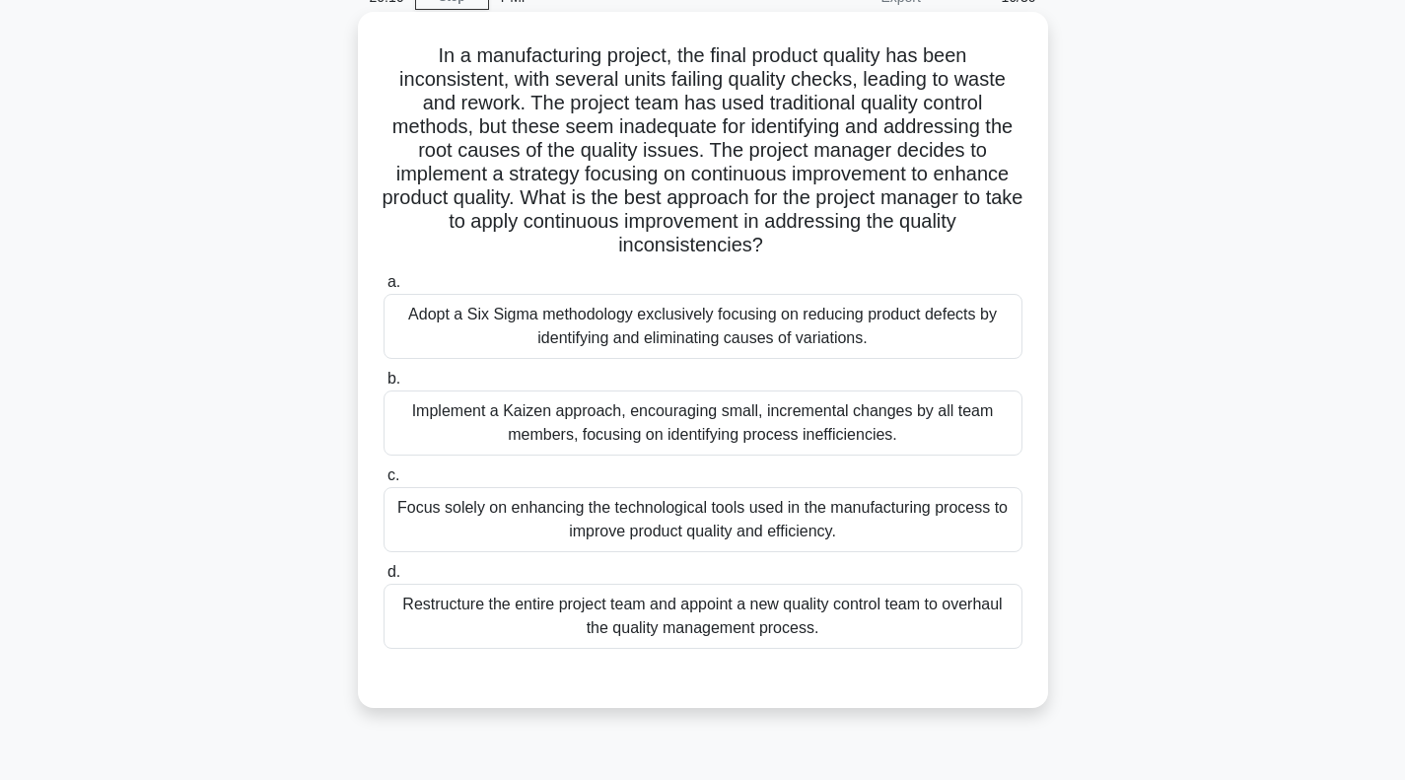
click at [628, 415] on div "Implement a Kaizen approach, encouraging small, incremental changes by all team…" at bounding box center [703, 422] width 639 height 65
click at [384, 386] on input "b. Implement a Kaizen approach, encouraging small, incremental changes by all t…" at bounding box center [384, 379] width 0 height 13
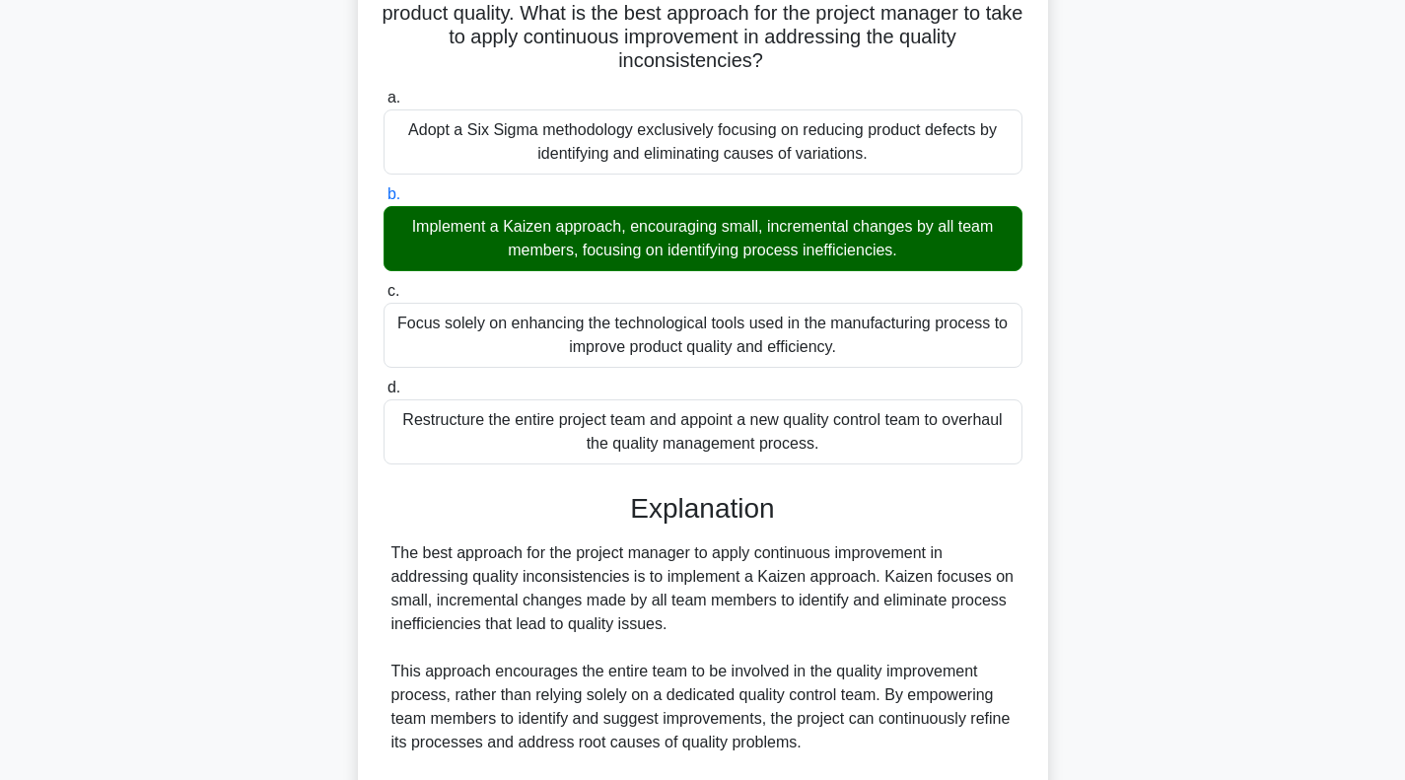
scroll to position [493, 0]
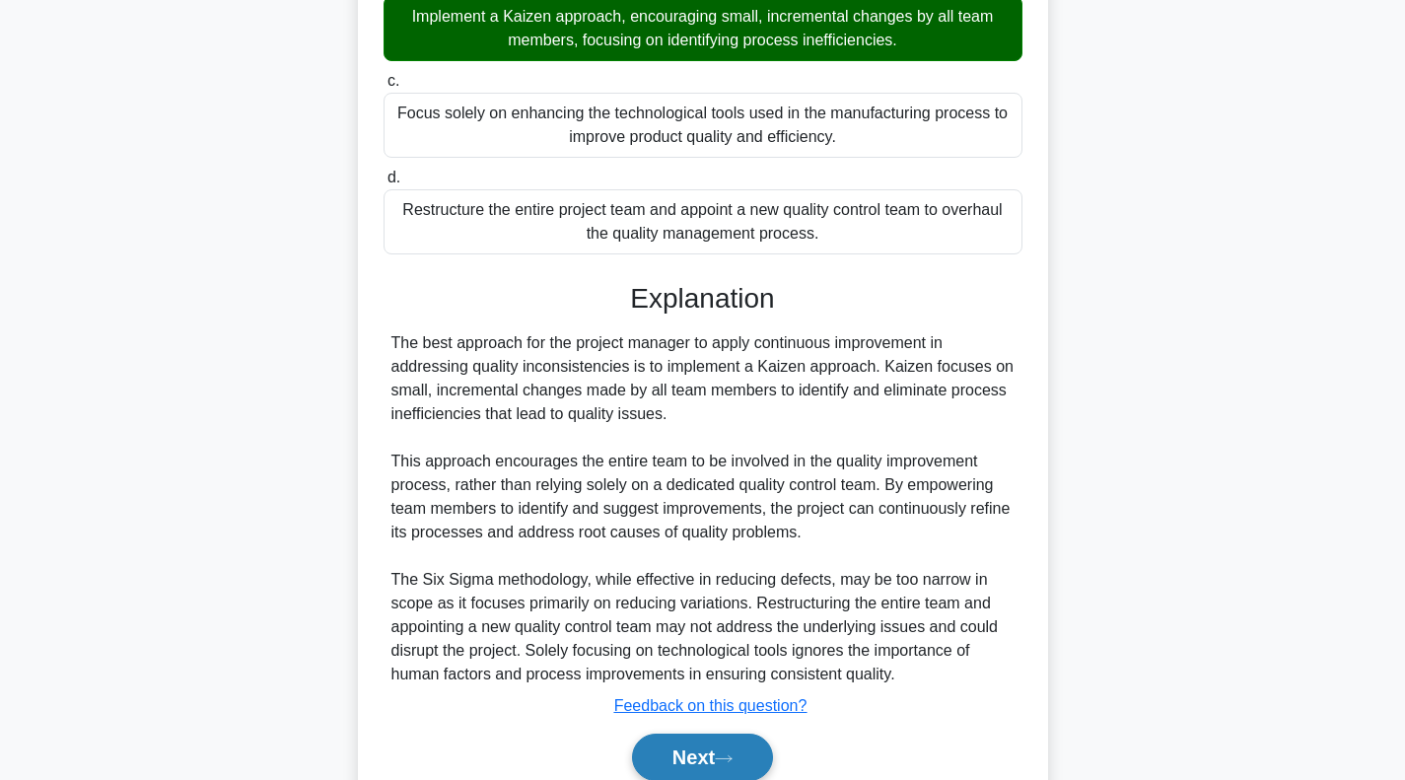
click at [677, 760] on button "Next" at bounding box center [702, 757] width 141 height 47
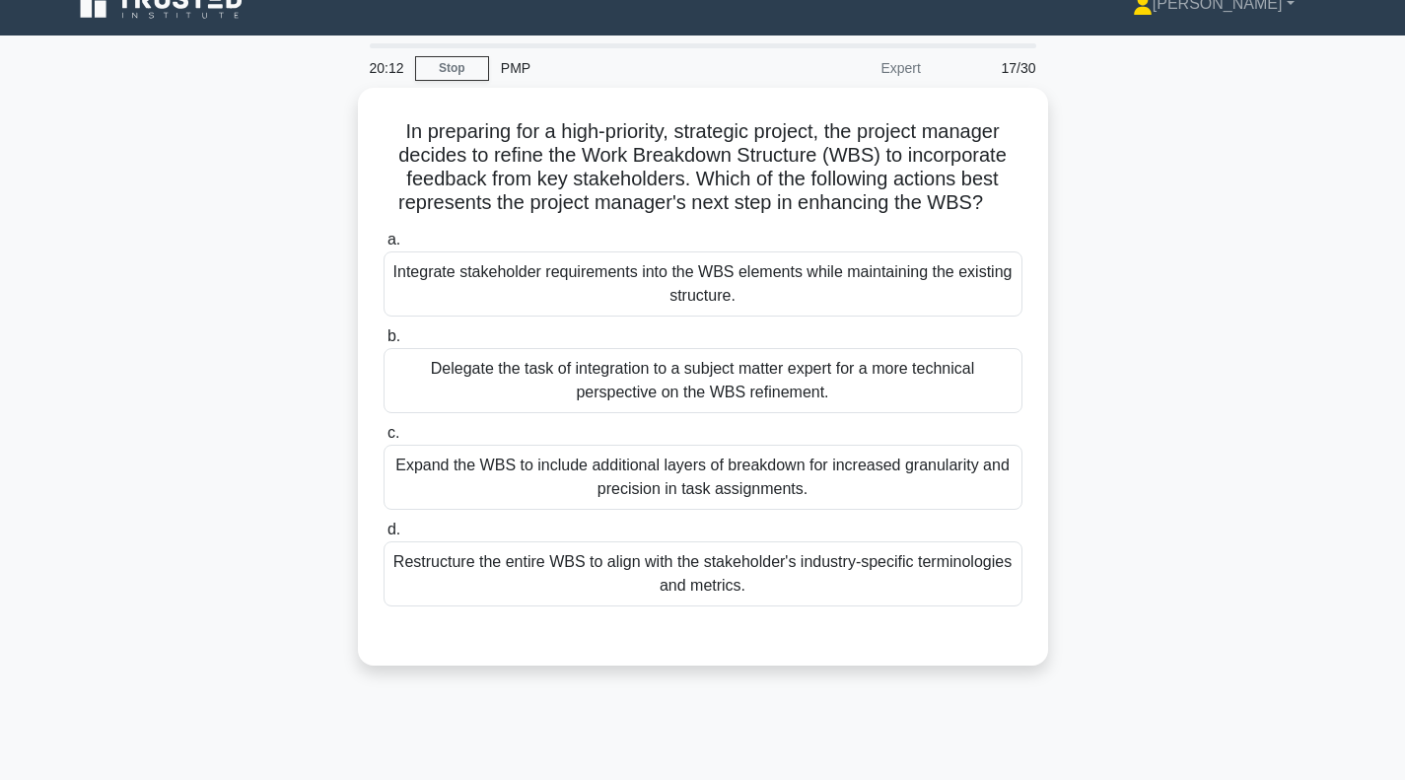
scroll to position [0, 0]
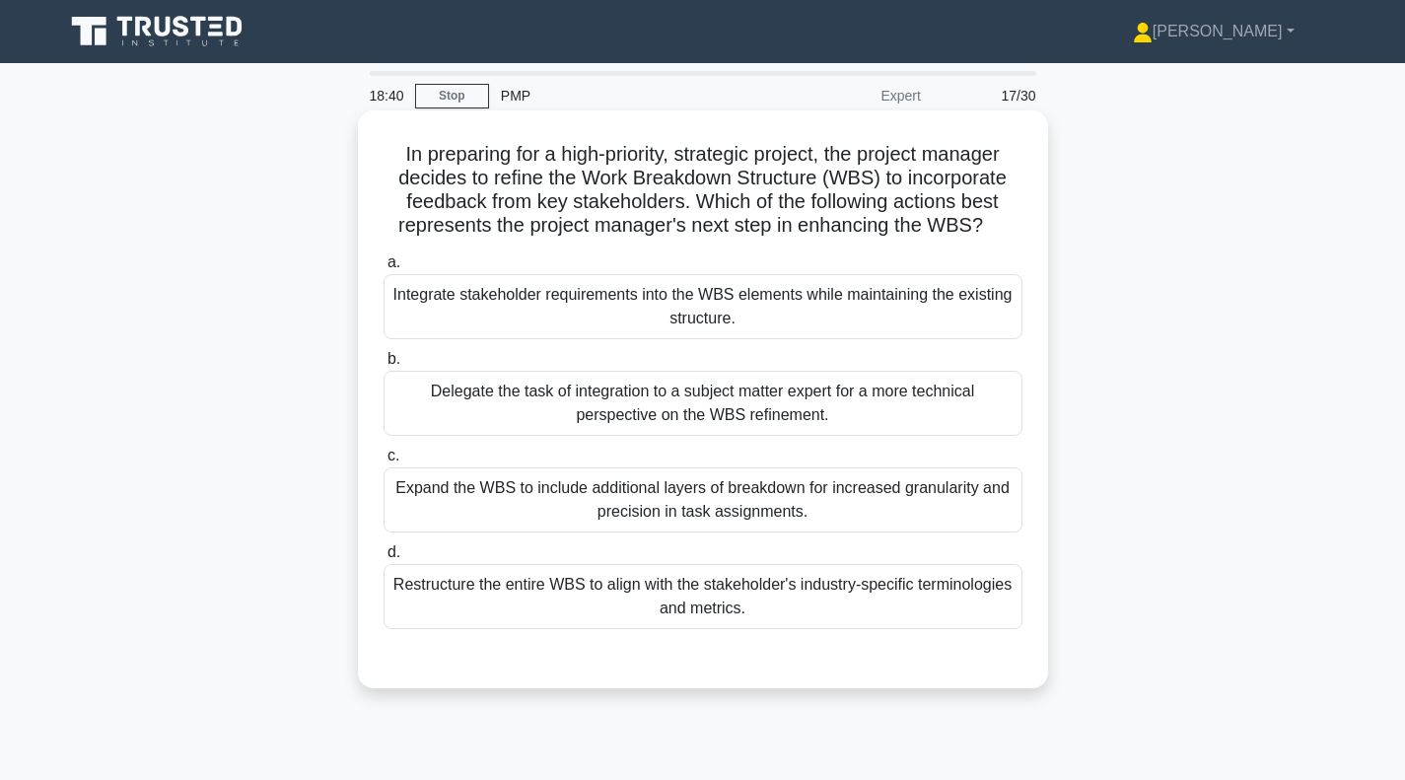
click at [601, 409] on div "Delegate the task of integration to a subject matter expert for a more technica…" at bounding box center [703, 403] width 639 height 65
click at [384, 366] on input "b. Delegate the task of integration to a subject matter expert for a more techn…" at bounding box center [384, 359] width 0 height 13
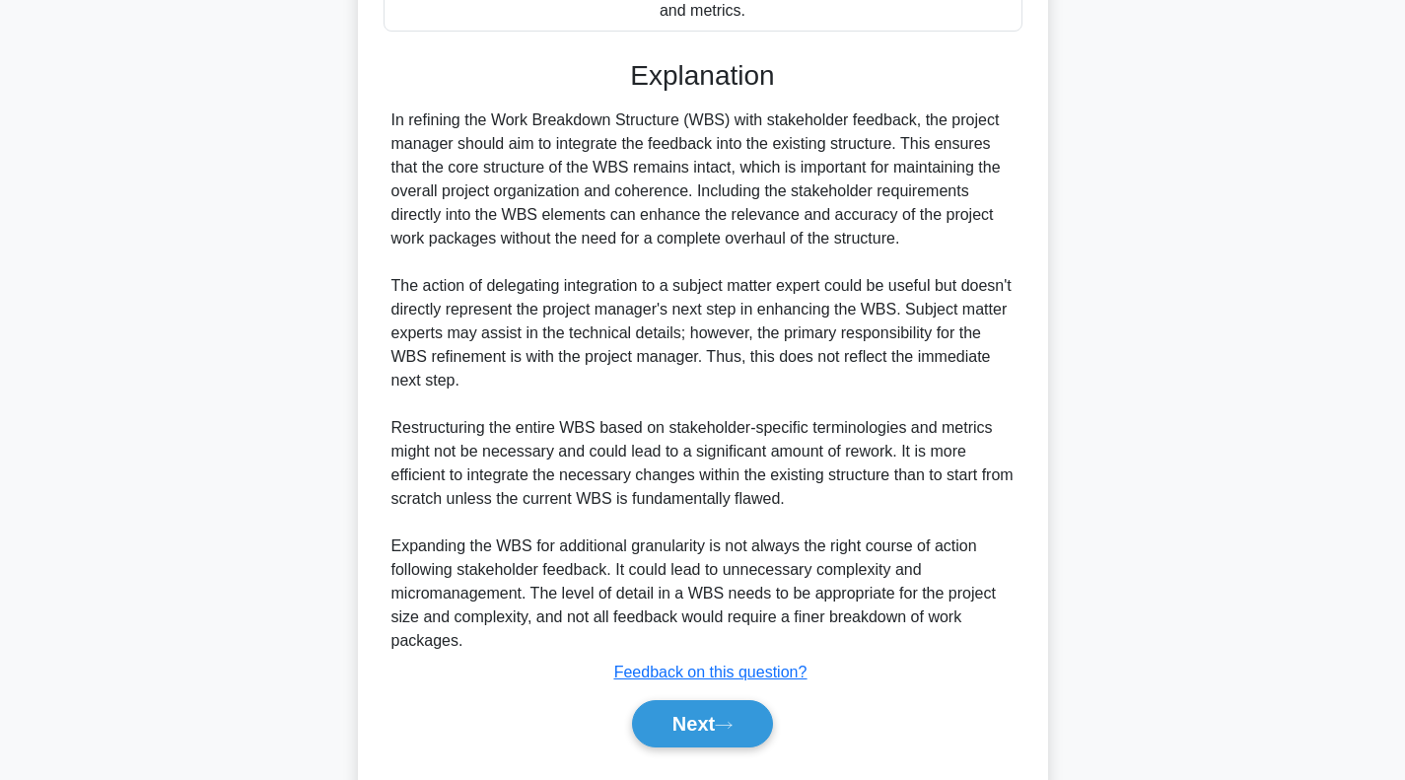
scroll to position [652, 0]
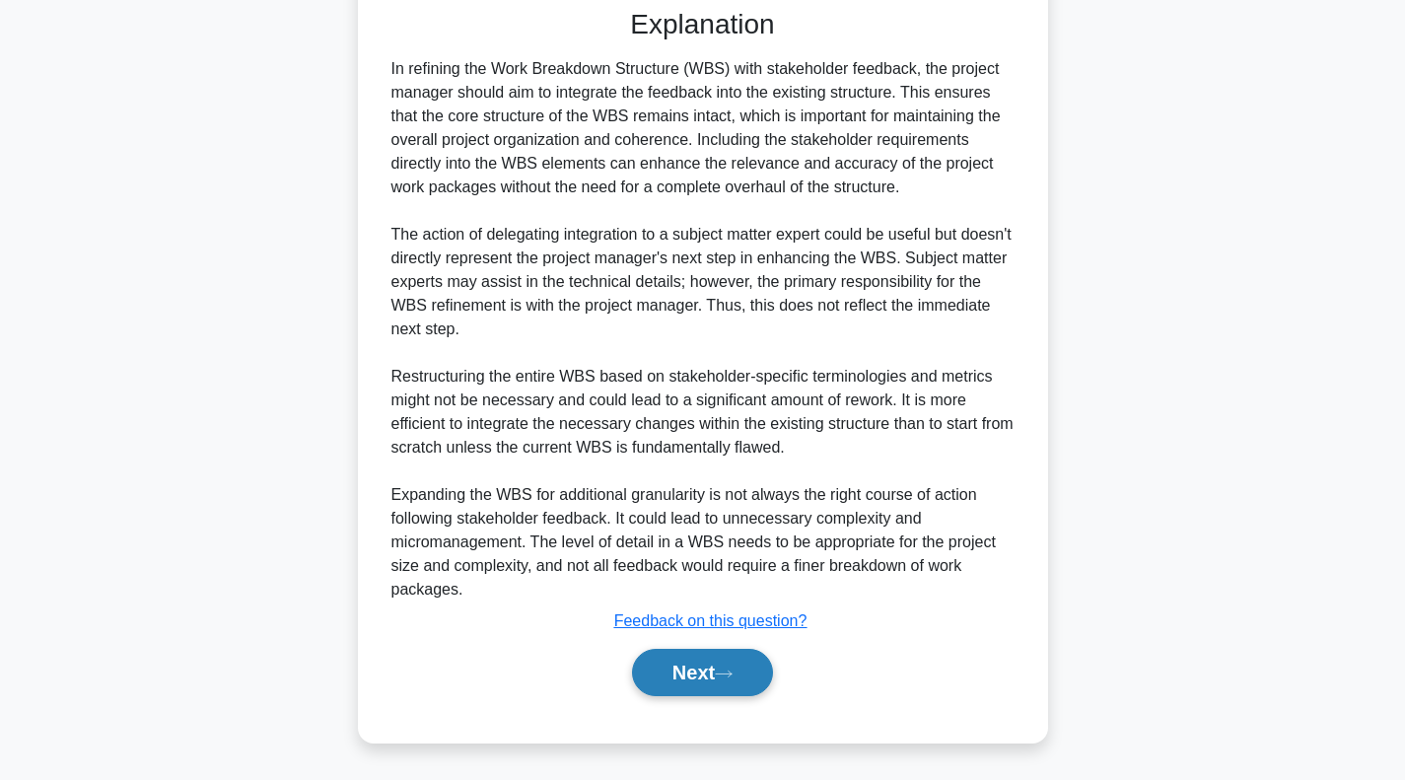
click at [674, 685] on button "Next" at bounding box center [702, 672] width 141 height 47
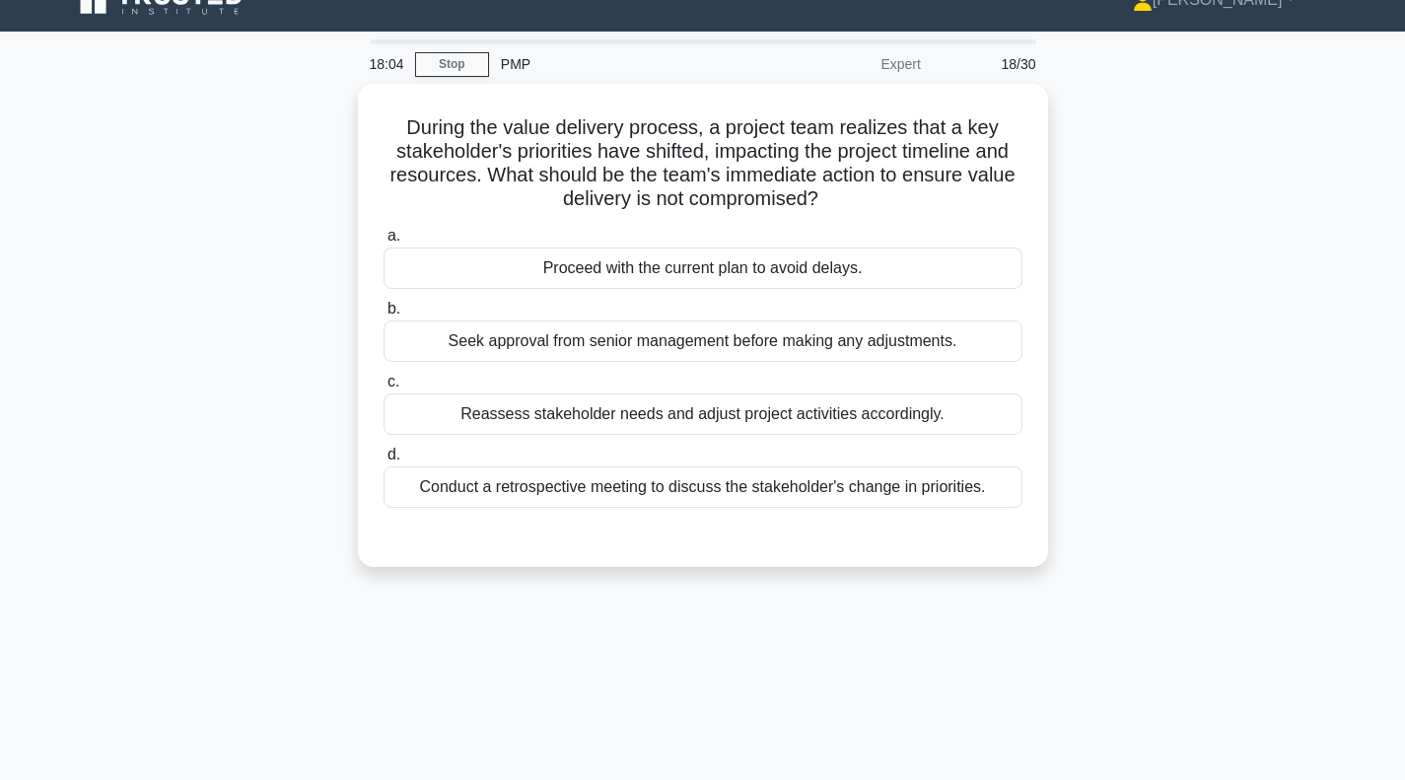
scroll to position [0, 0]
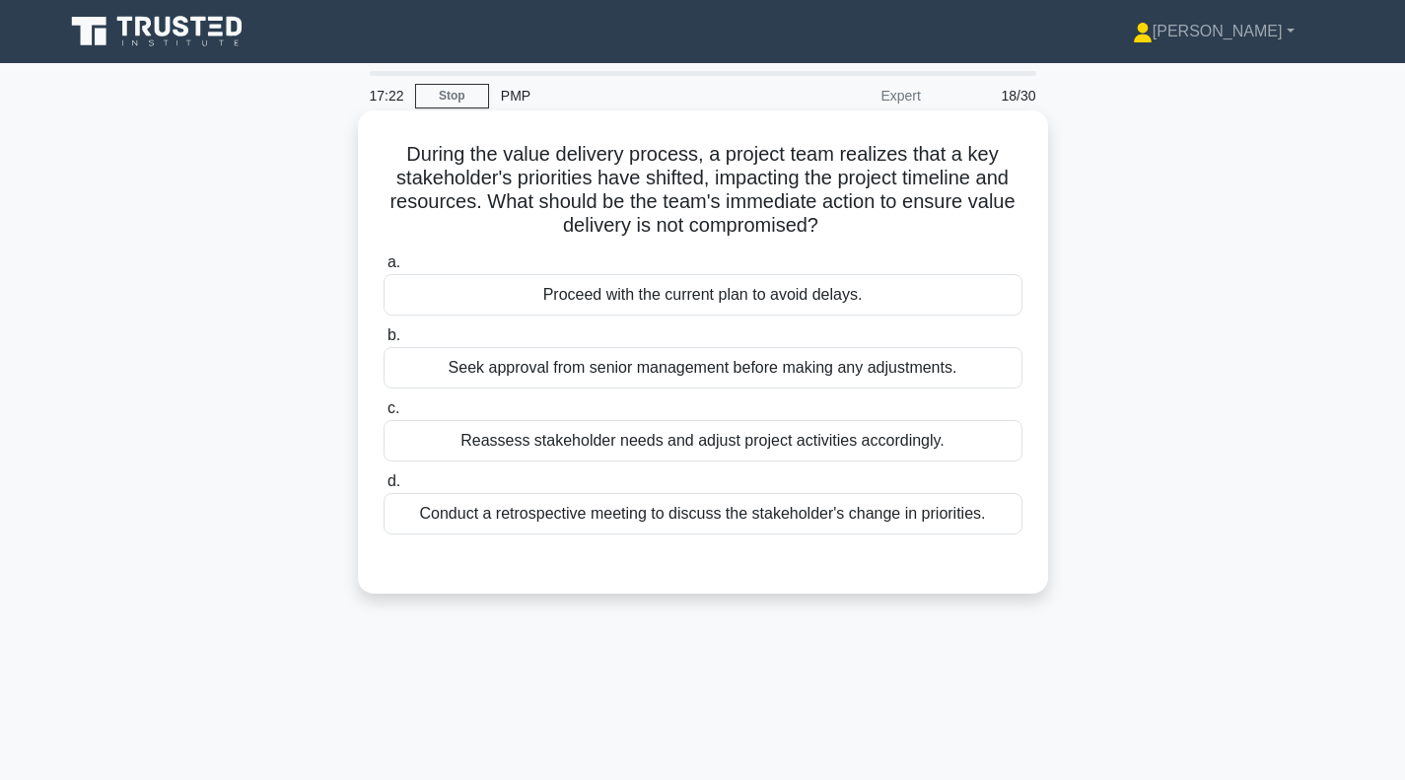
click at [673, 521] on div "Conduct a retrospective meeting to discuss the stakeholder's change in prioriti…" at bounding box center [703, 513] width 639 height 41
click at [384, 488] on input "d. Conduct a retrospective meeting to discuss the stakeholder's change in prior…" at bounding box center [384, 481] width 0 height 13
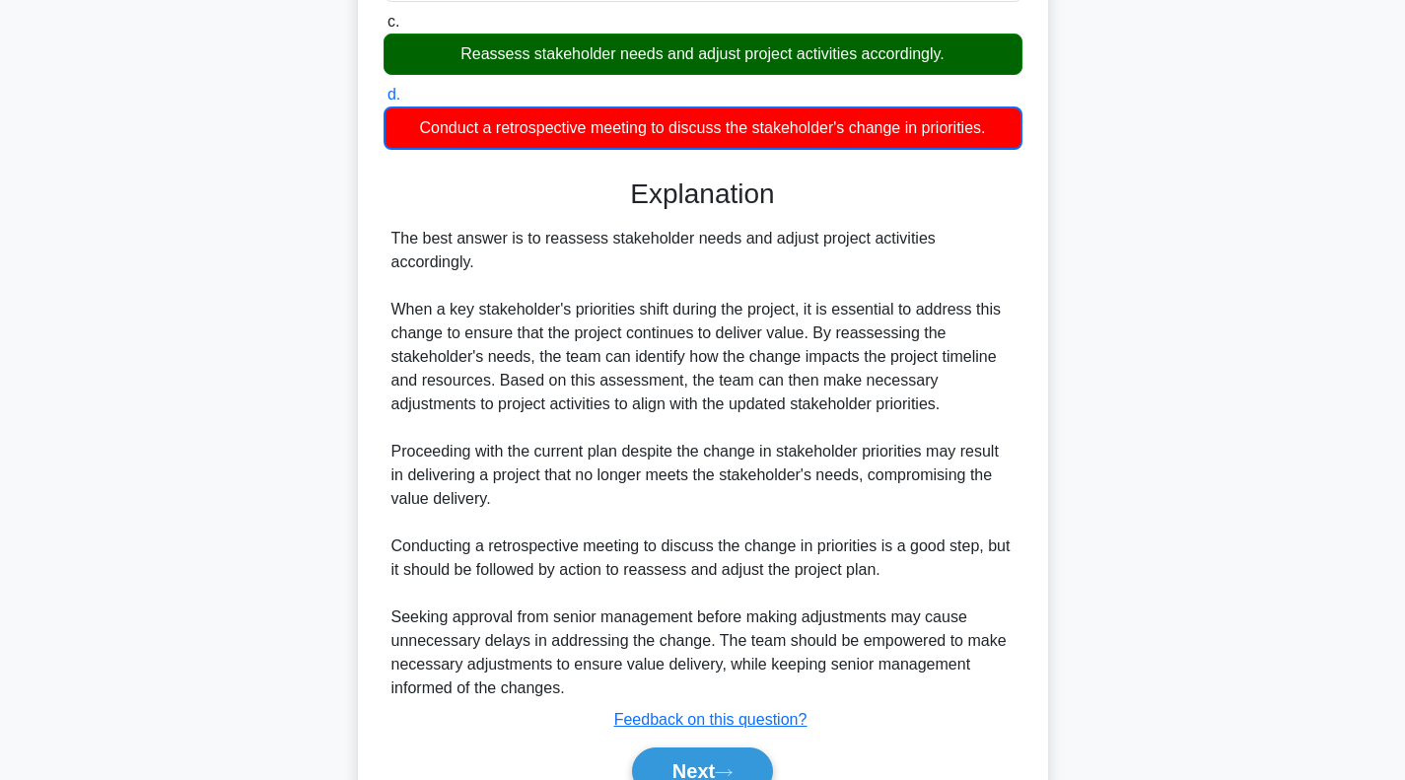
scroll to position [462, 0]
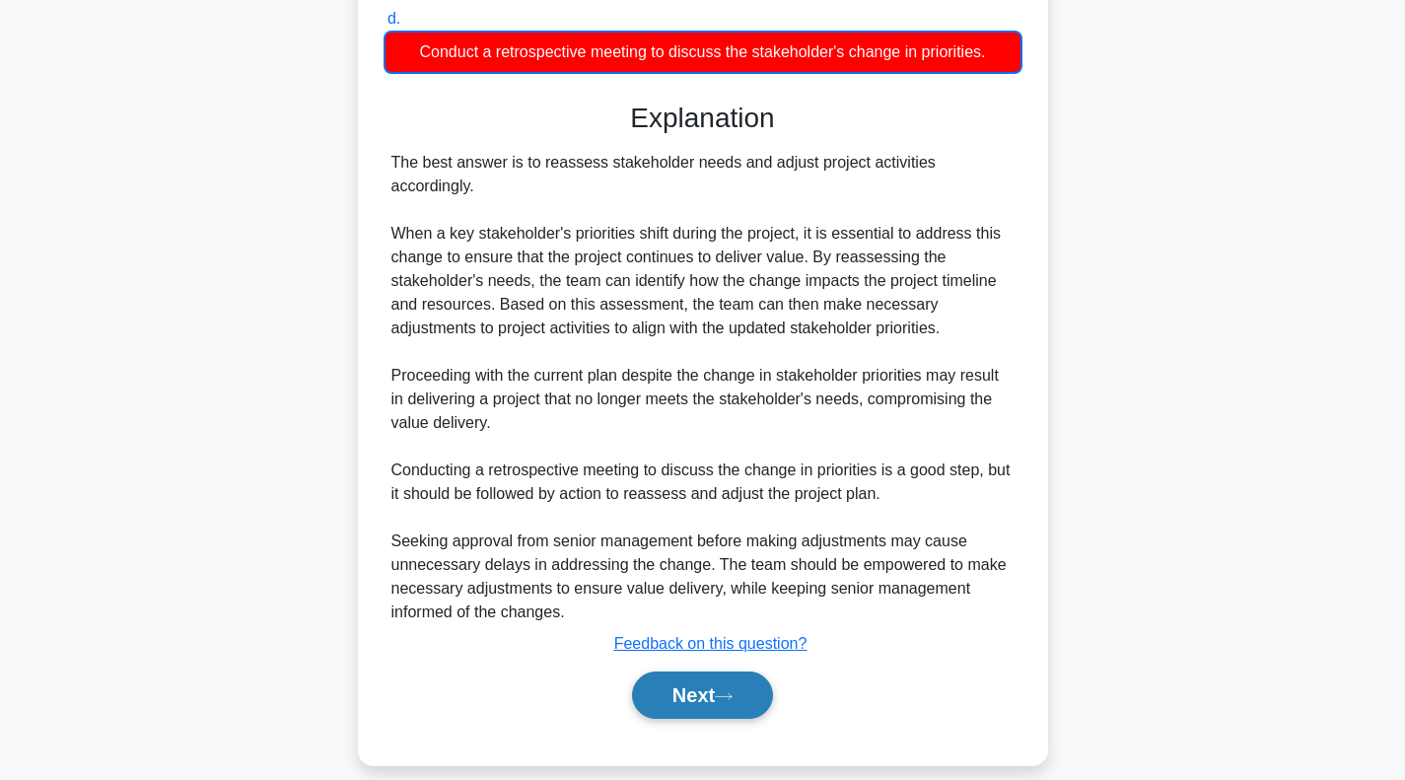
click at [704, 671] on button "Next" at bounding box center [702, 694] width 141 height 47
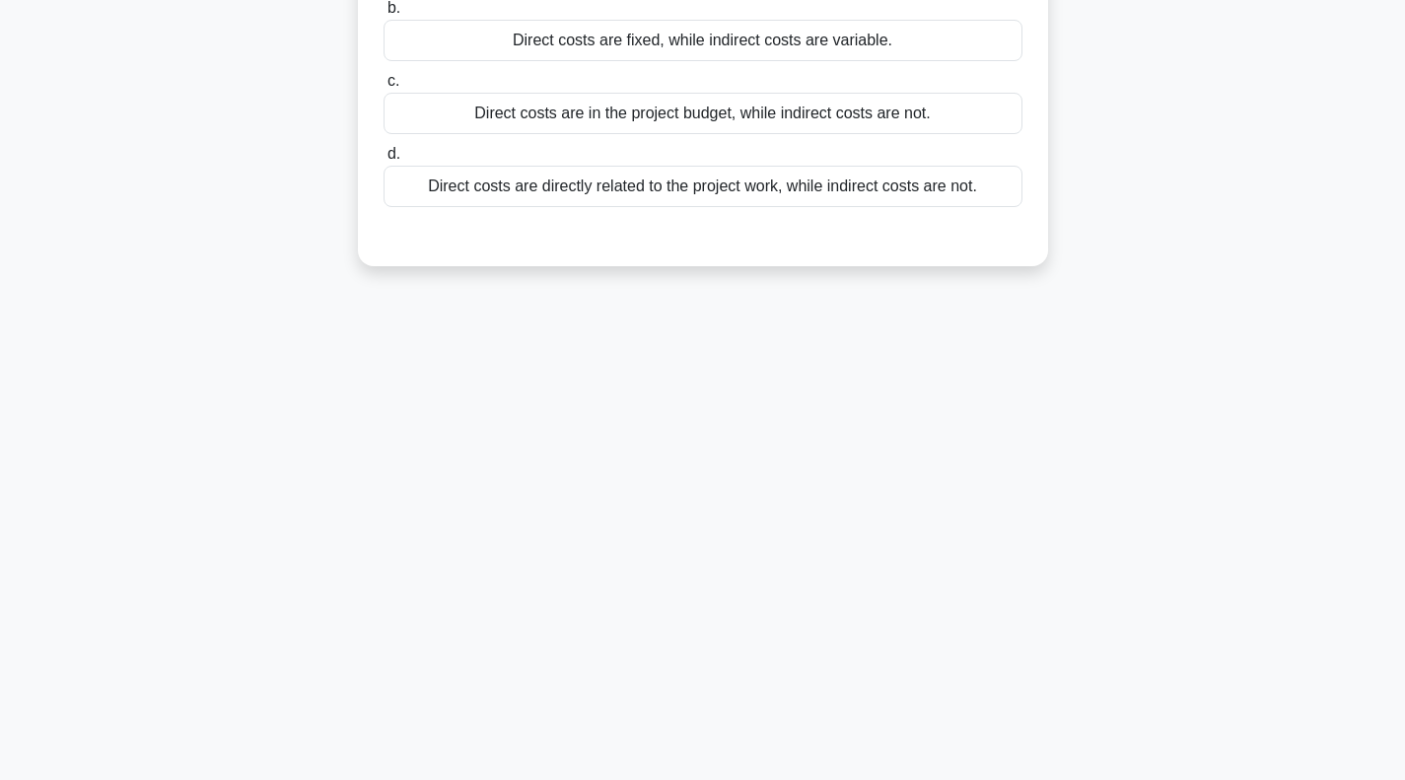
scroll to position [0, 0]
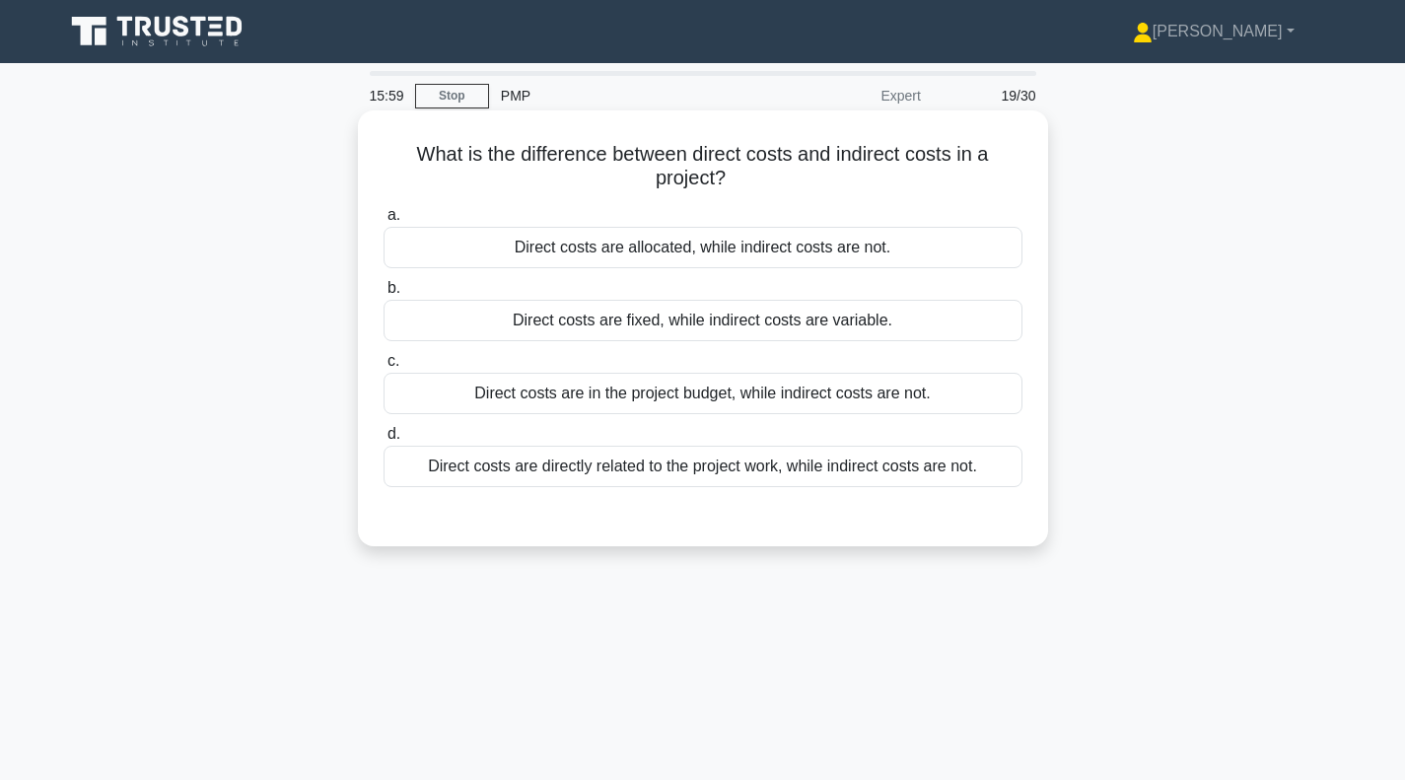
click at [659, 474] on div "Direct costs are directly related to the project work, while indirect costs are…" at bounding box center [703, 466] width 639 height 41
click at [384, 441] on input "d. Direct costs are directly related to the project work, while indirect costs …" at bounding box center [384, 434] width 0 height 13
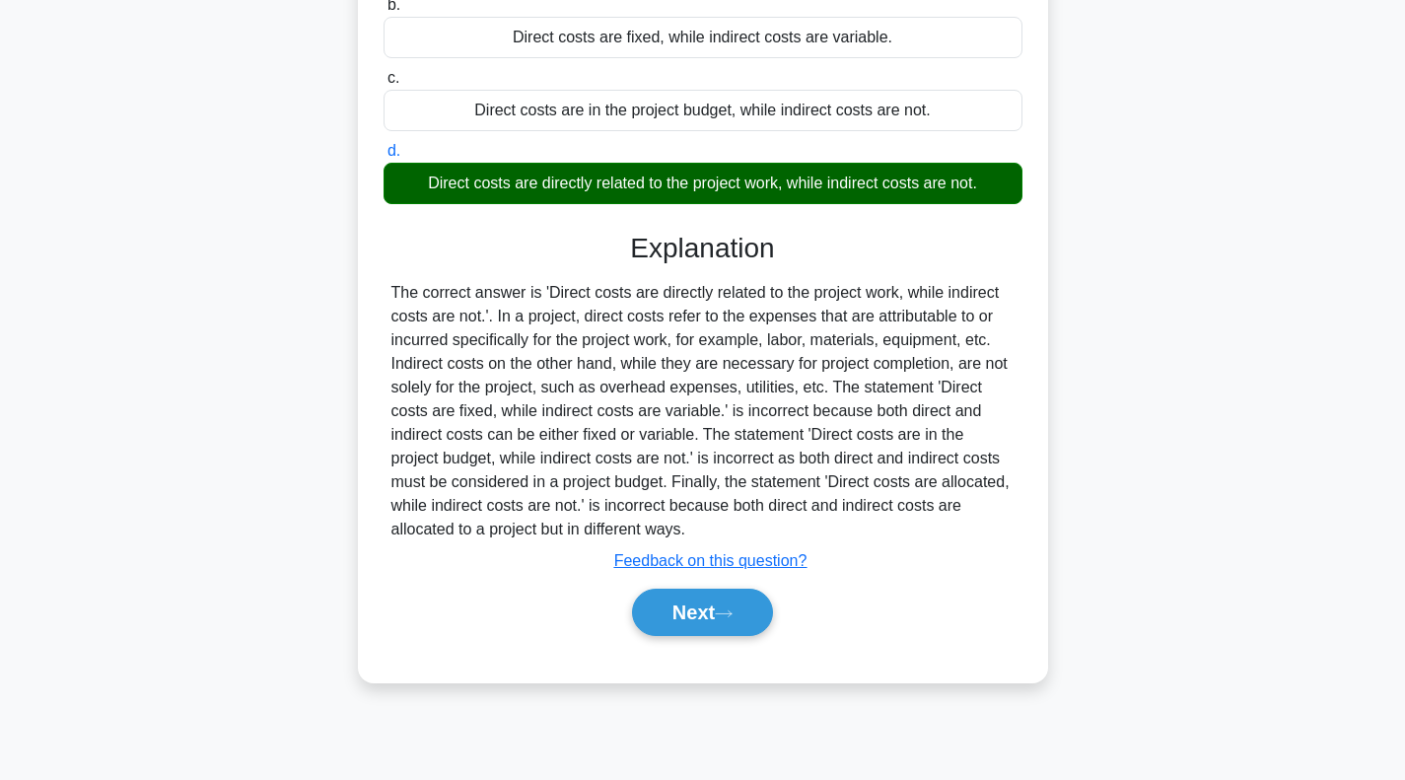
scroll to position [285, 0]
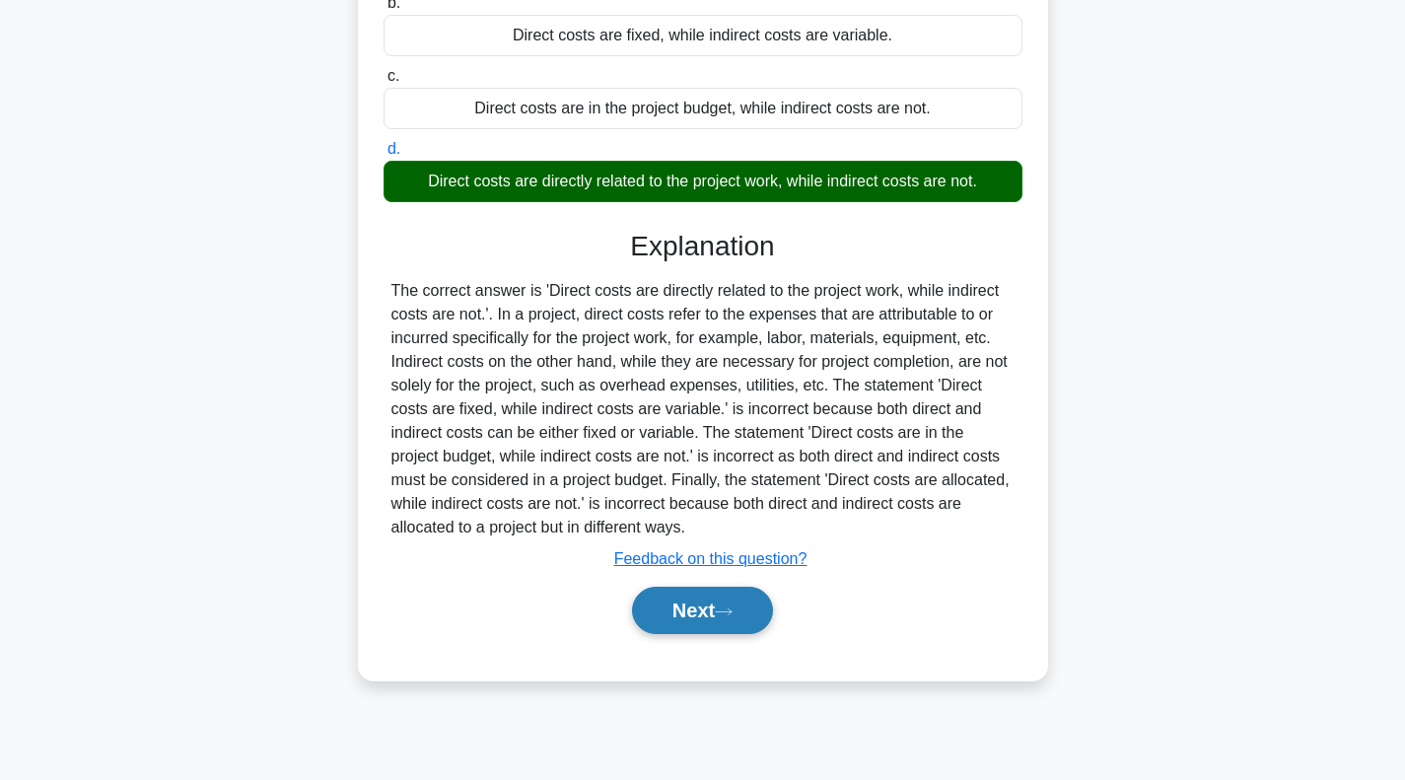
click at [706, 602] on button "Next" at bounding box center [702, 610] width 141 height 47
click at [726, 608] on icon at bounding box center [724, 611] width 18 height 11
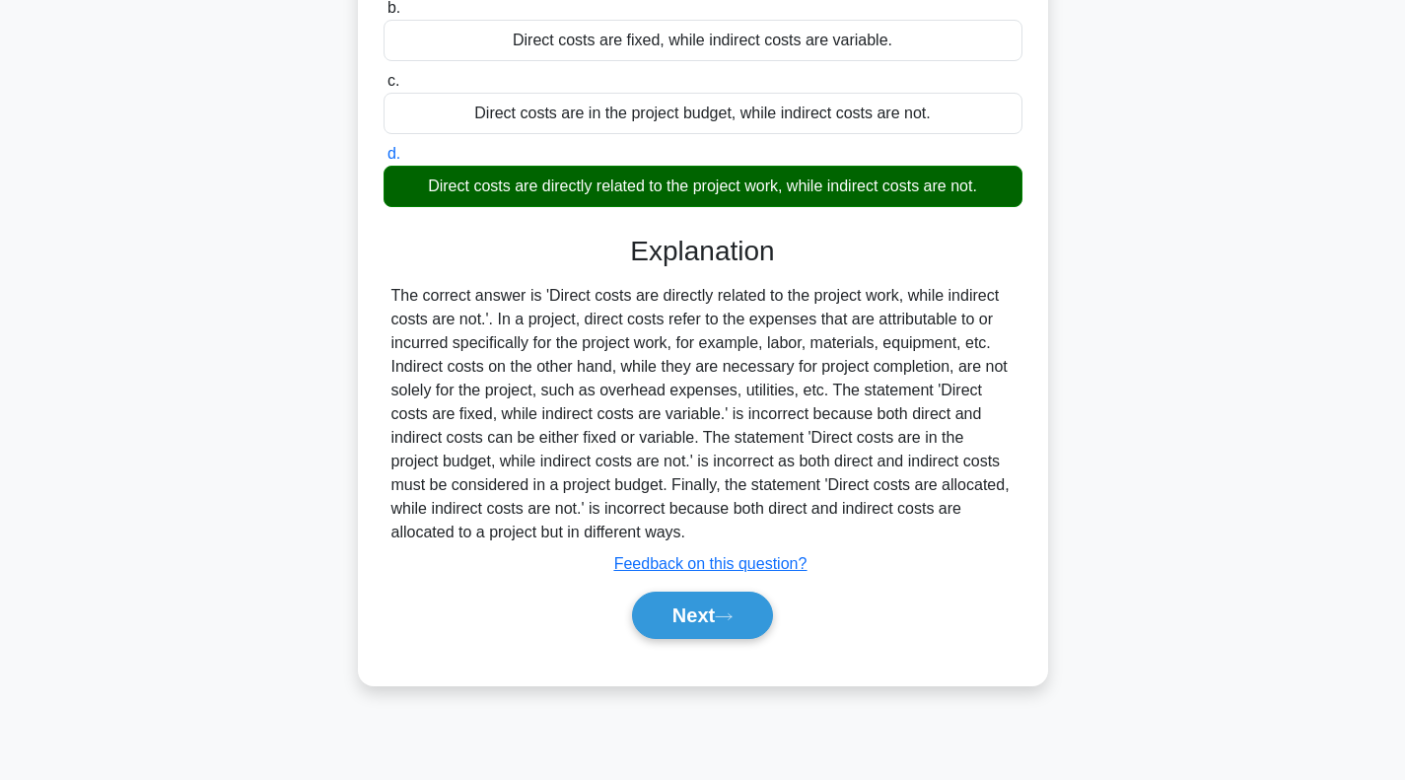
scroll to position [0, 0]
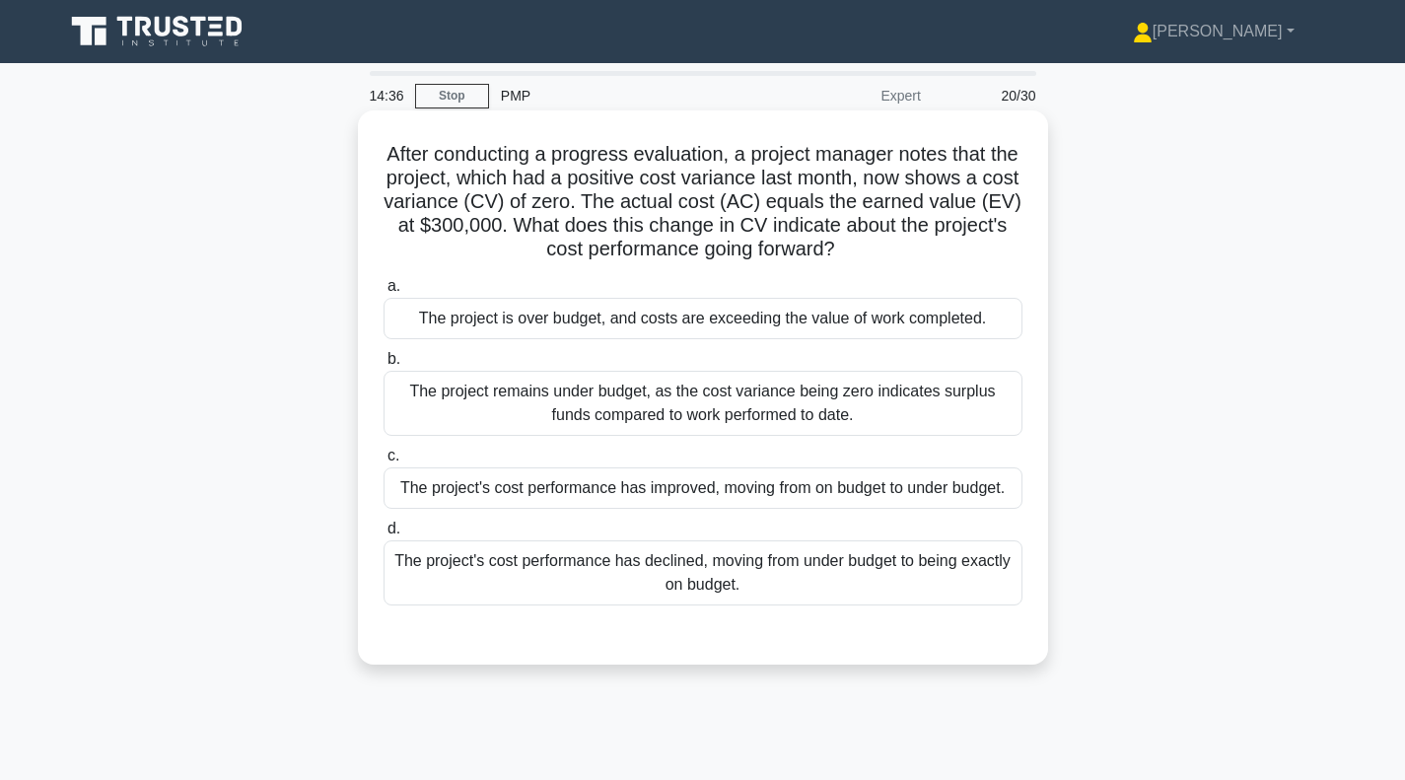
click at [616, 579] on div "The project's cost performance has declined, moving from under budget to being …" at bounding box center [703, 572] width 639 height 65
click at [384, 535] on input "d. The project's cost performance has declined, moving from under budget to bei…" at bounding box center [384, 529] width 0 height 13
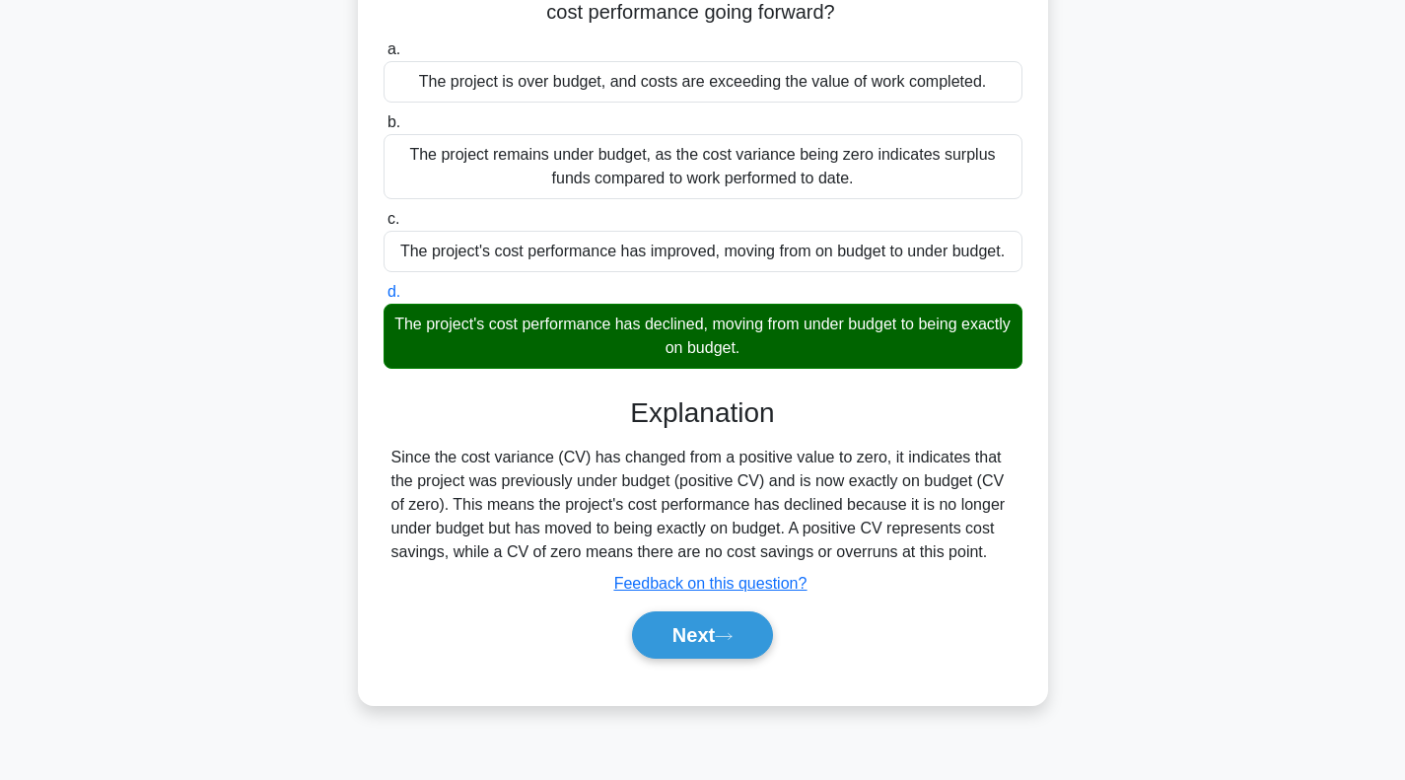
scroll to position [285, 0]
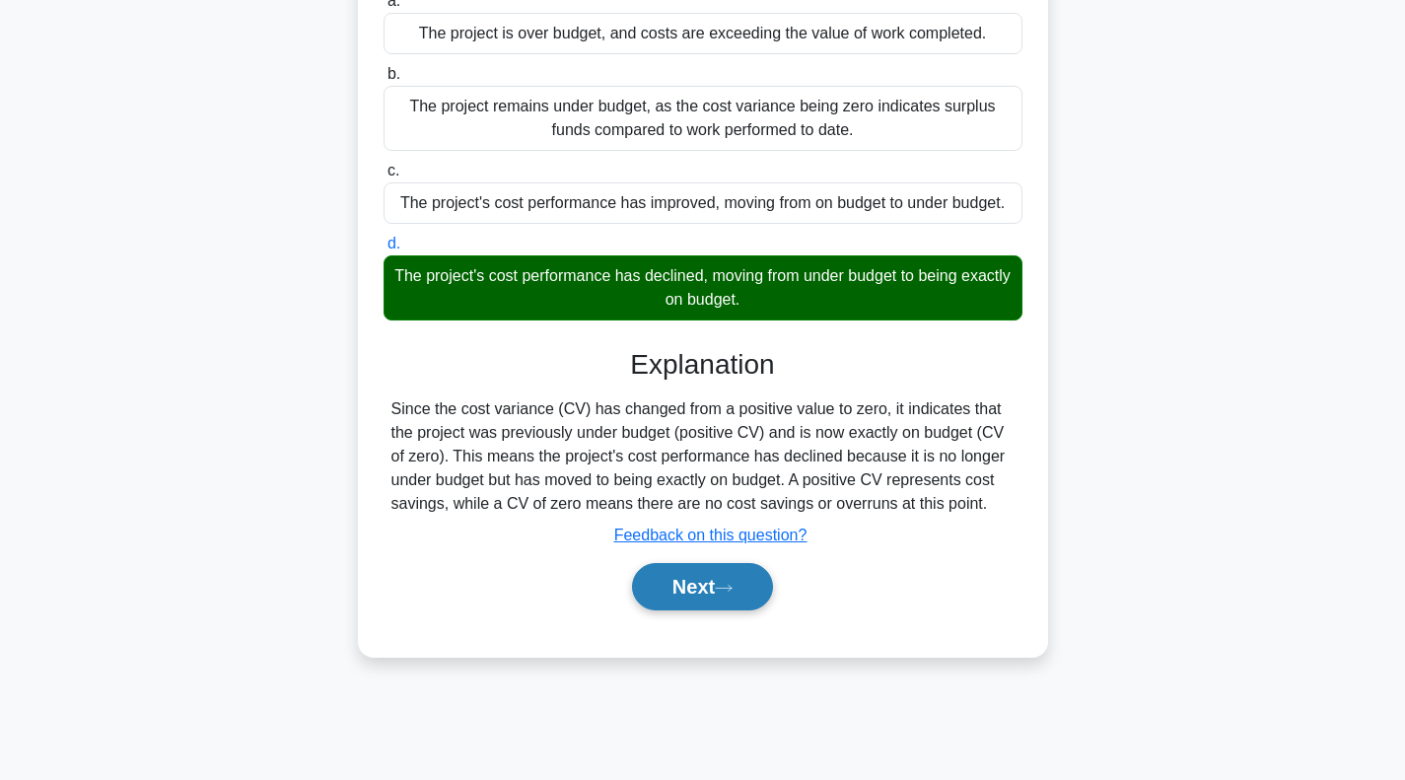
click at [701, 589] on button "Next" at bounding box center [702, 586] width 141 height 47
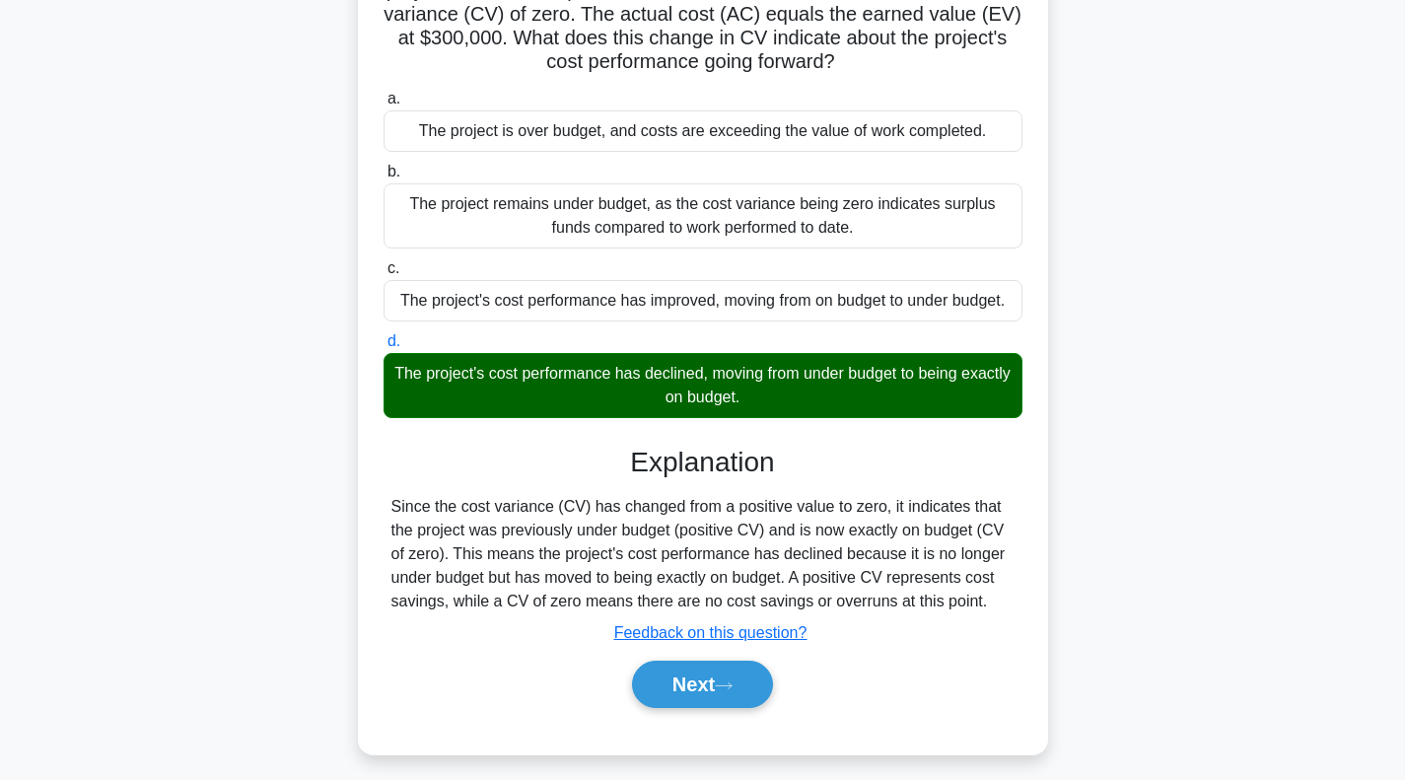
scroll to position [0, 0]
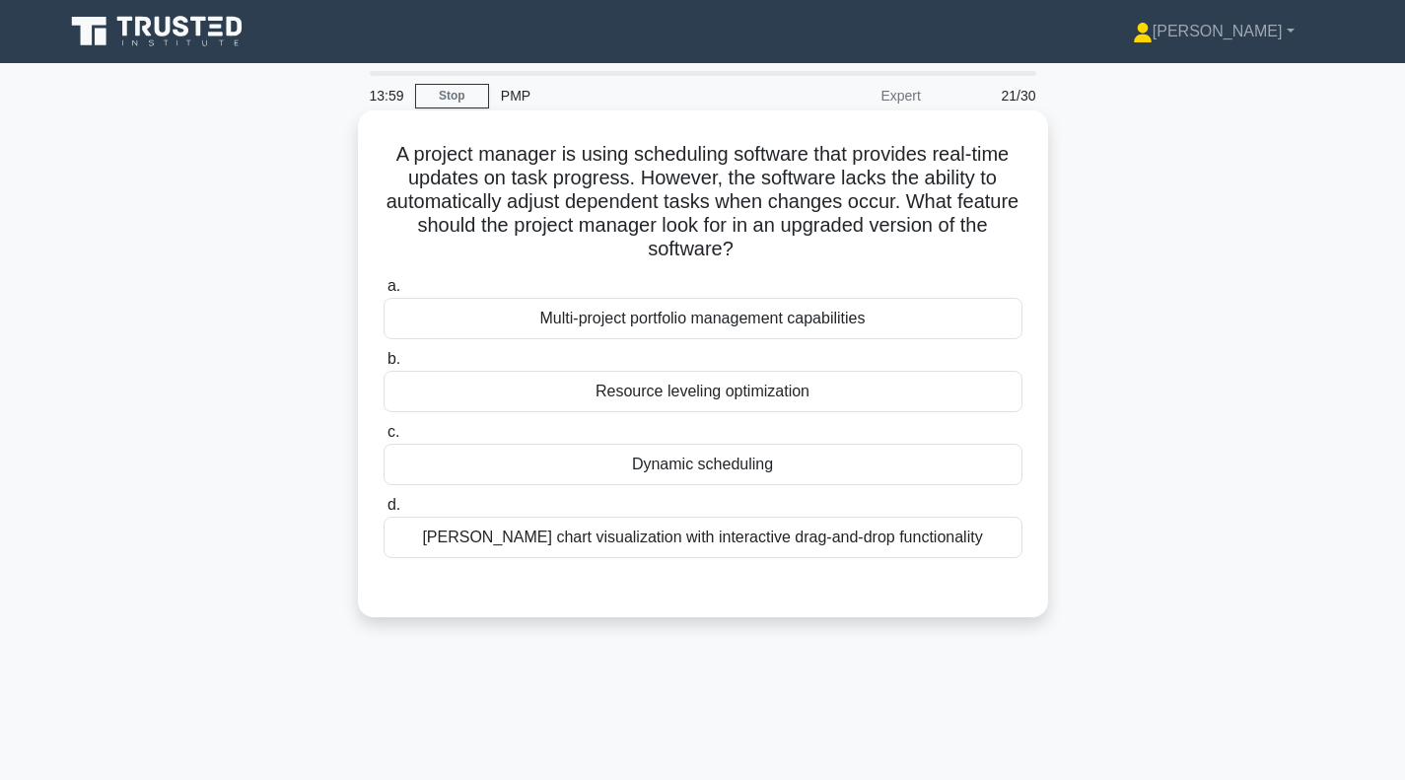
click at [698, 542] on div "Gantt chart visualization with interactive drag-and-drop functionality" at bounding box center [703, 537] width 639 height 41
click at [384, 512] on input "d. Gantt chart visualization with interactive drag-and-drop functionality" at bounding box center [384, 505] width 0 height 13
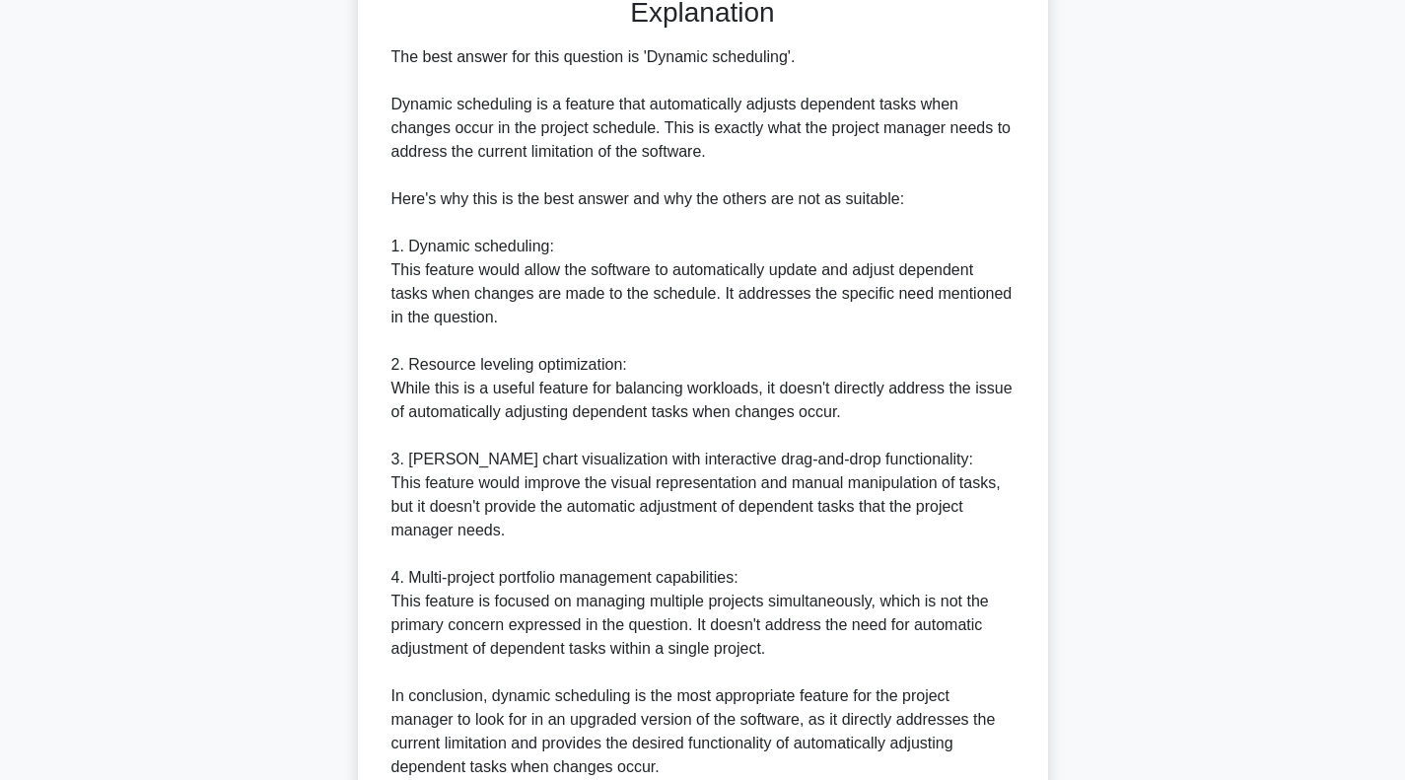
scroll to position [770, 0]
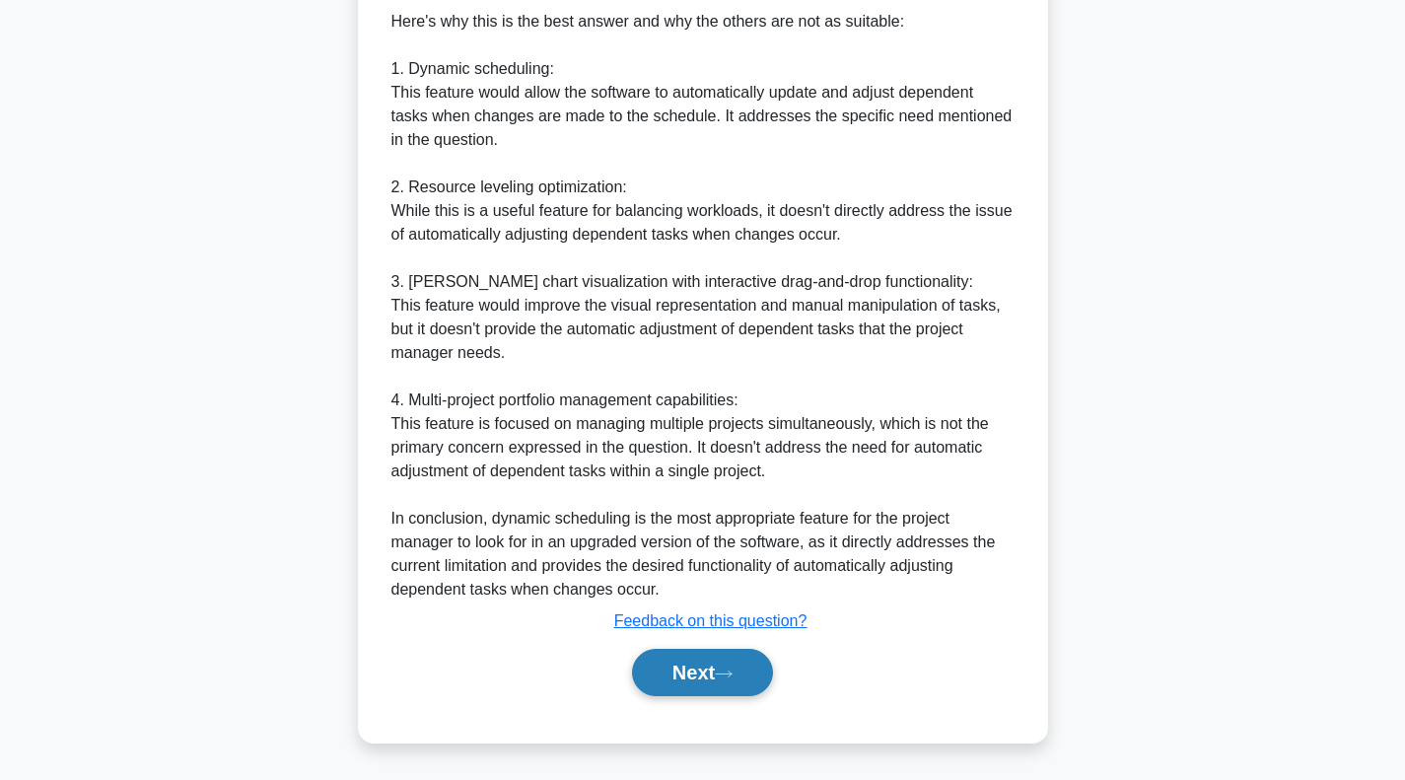
click at [678, 667] on button "Next" at bounding box center [702, 672] width 141 height 47
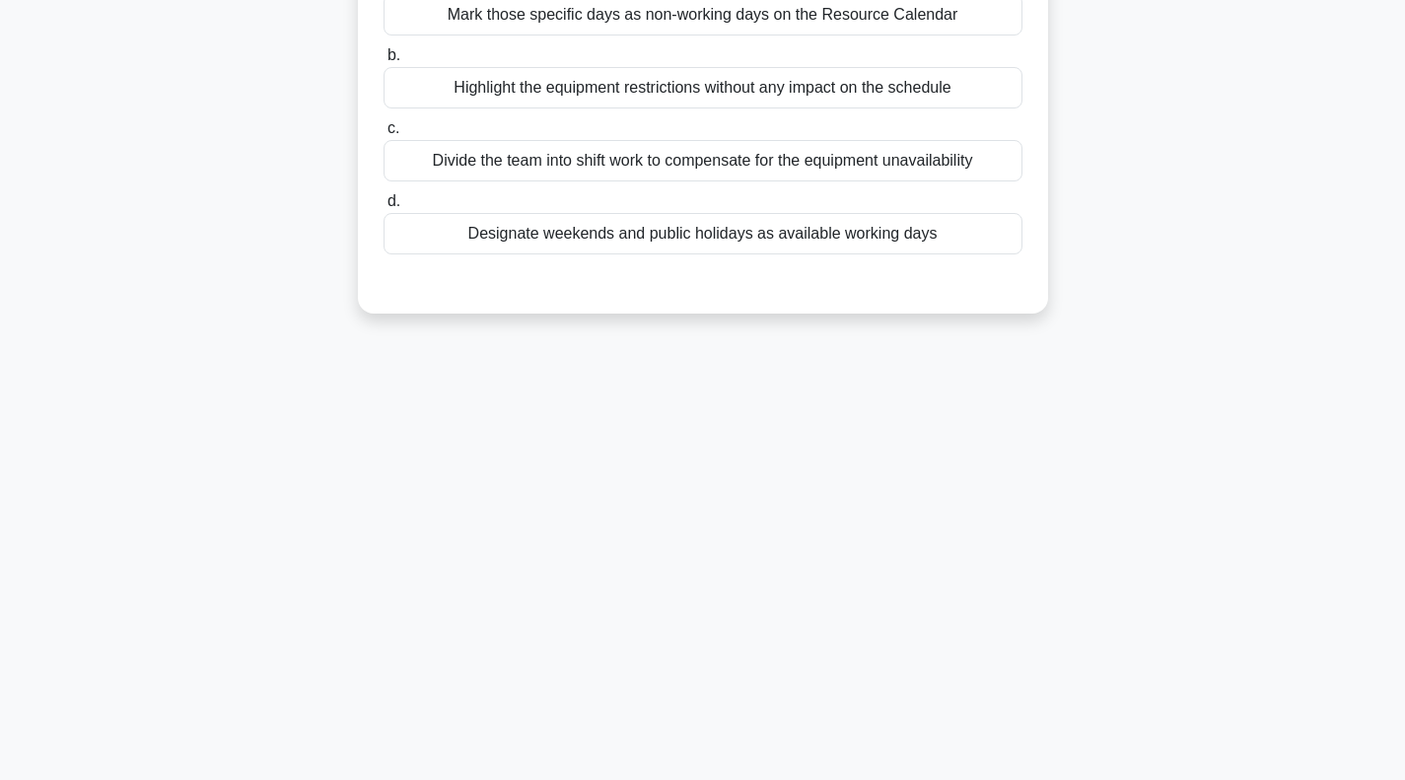
scroll to position [0, 0]
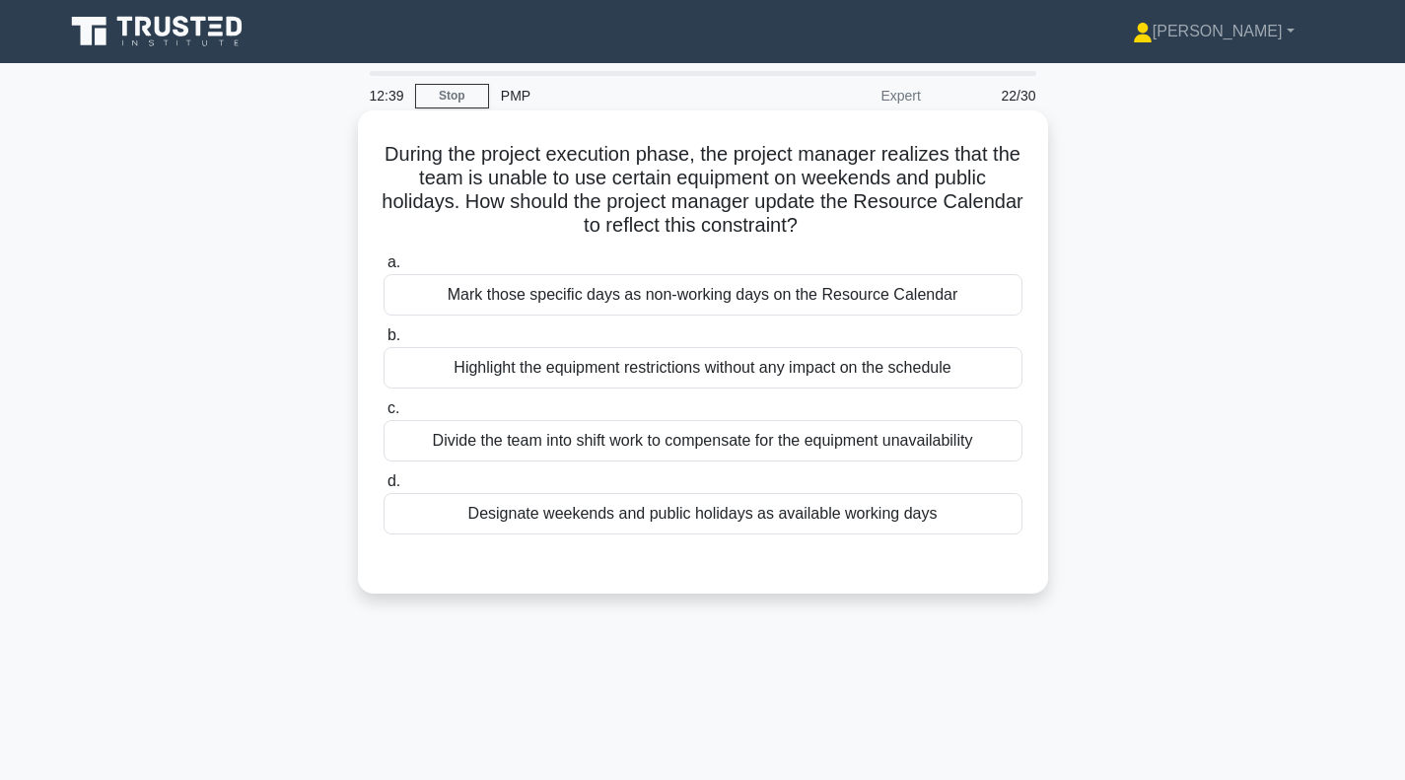
click at [704, 302] on div "Mark those specific days as non-working days on the Resource Calendar" at bounding box center [703, 294] width 639 height 41
click at [384, 269] on input "a. Mark those specific days as non-working days on the Resource Calendar" at bounding box center [384, 262] width 0 height 13
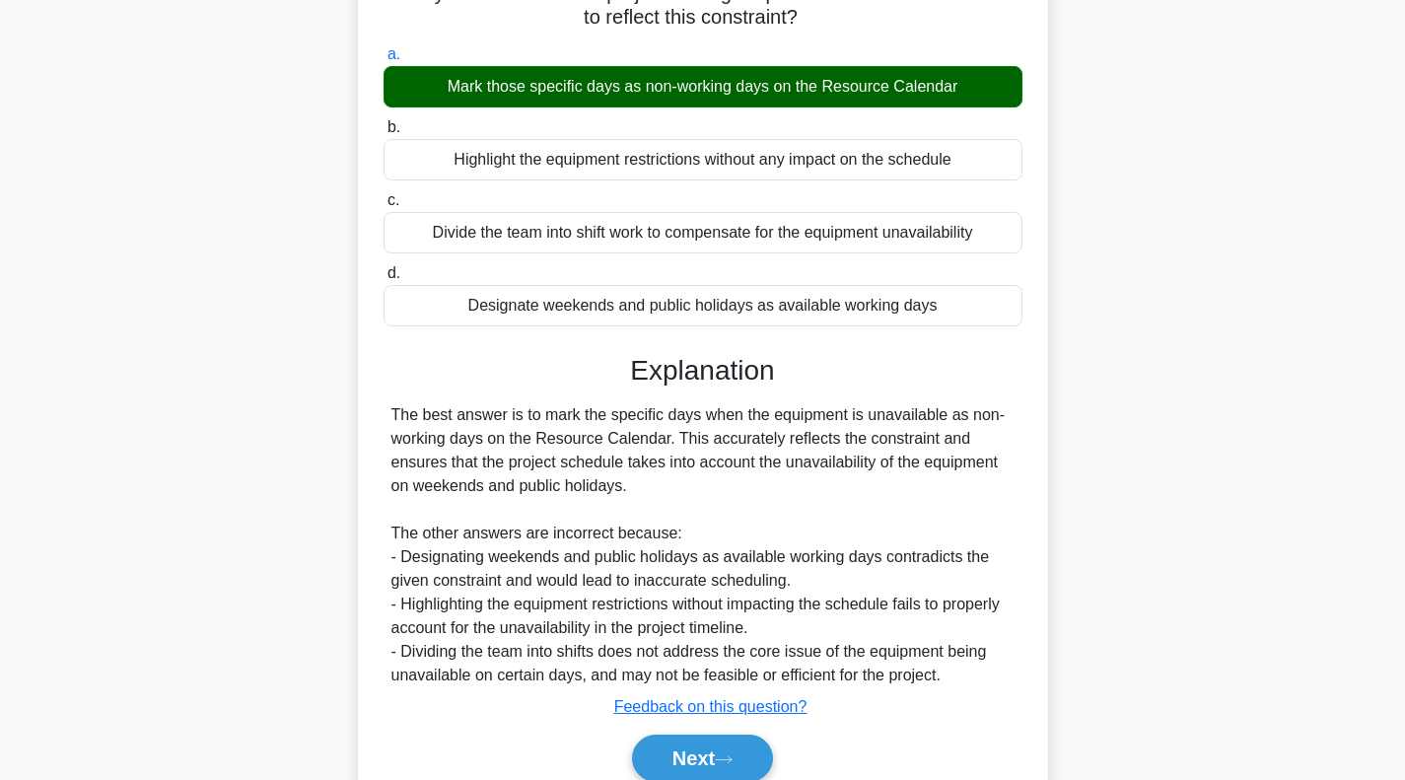
scroll to position [295, 0]
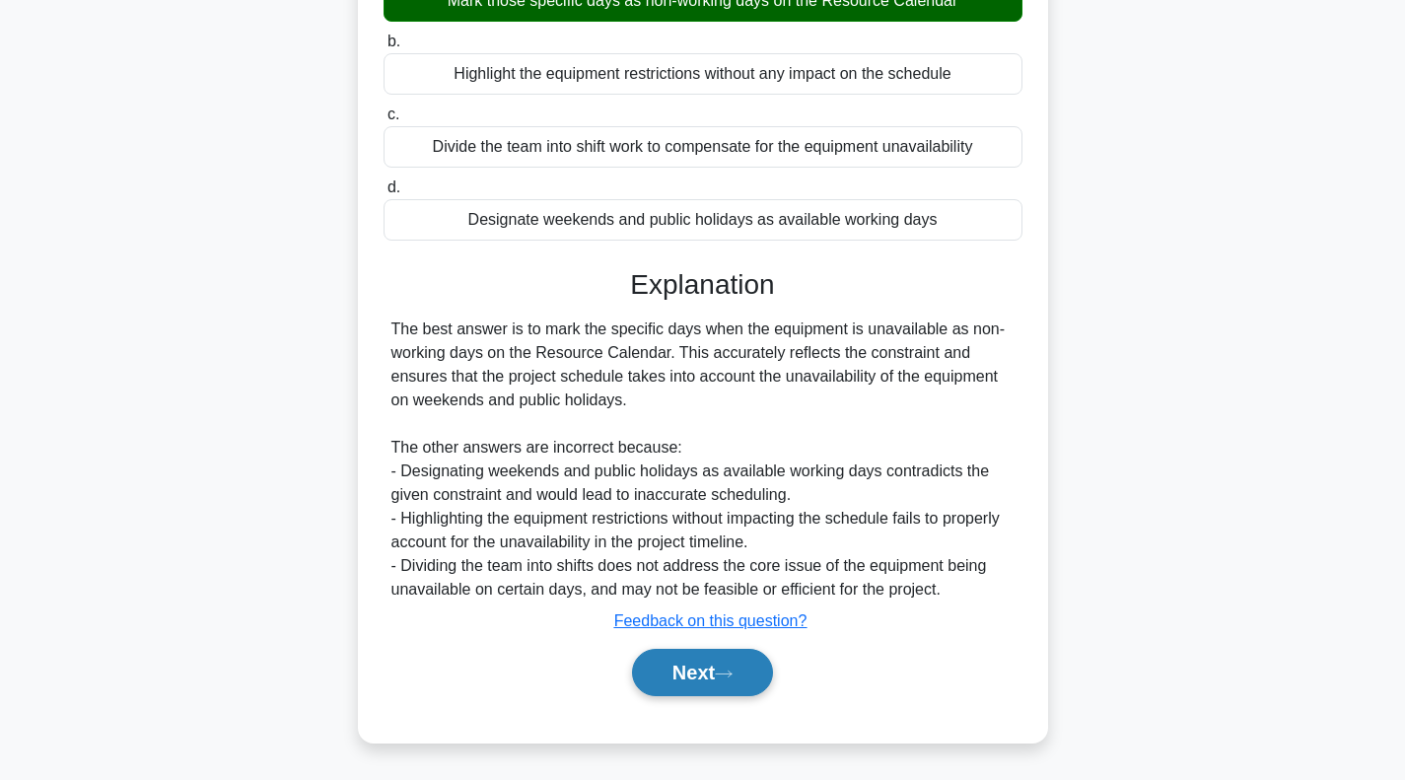
click at [696, 681] on button "Next" at bounding box center [702, 672] width 141 height 47
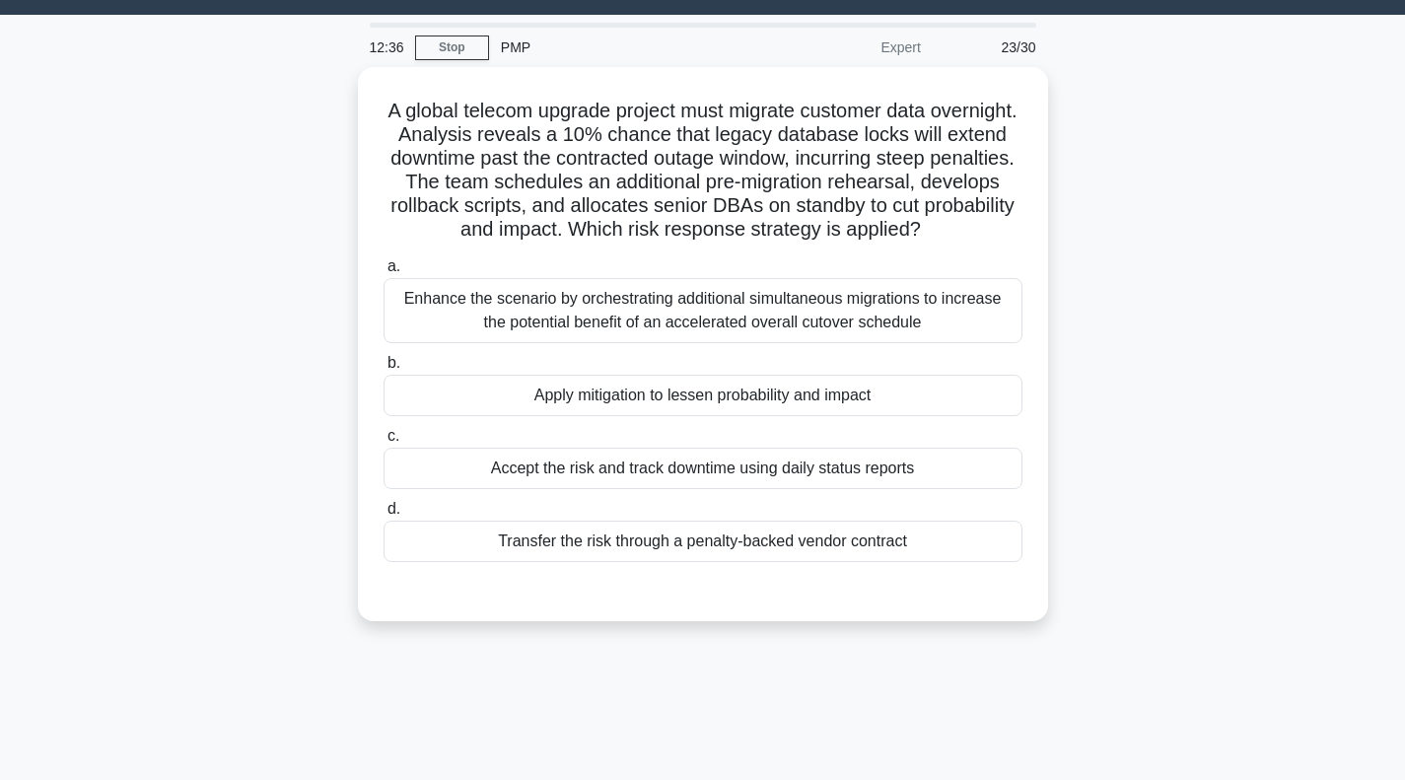
scroll to position [0, 0]
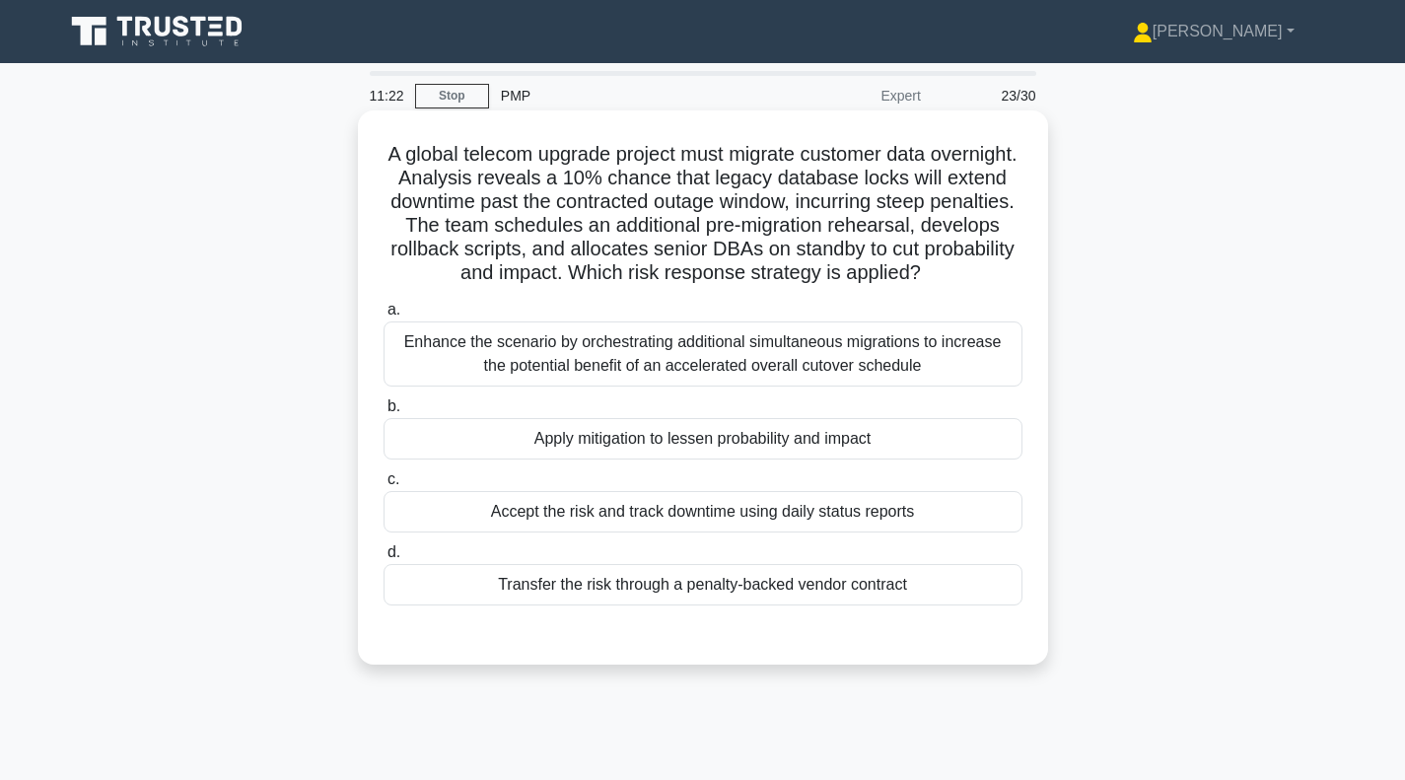
click at [639, 445] on div "Apply mitigation to lessen probability and impact" at bounding box center [703, 438] width 639 height 41
click at [384, 413] on input "b. Apply mitigation to lessen probability and impact" at bounding box center [384, 406] width 0 height 13
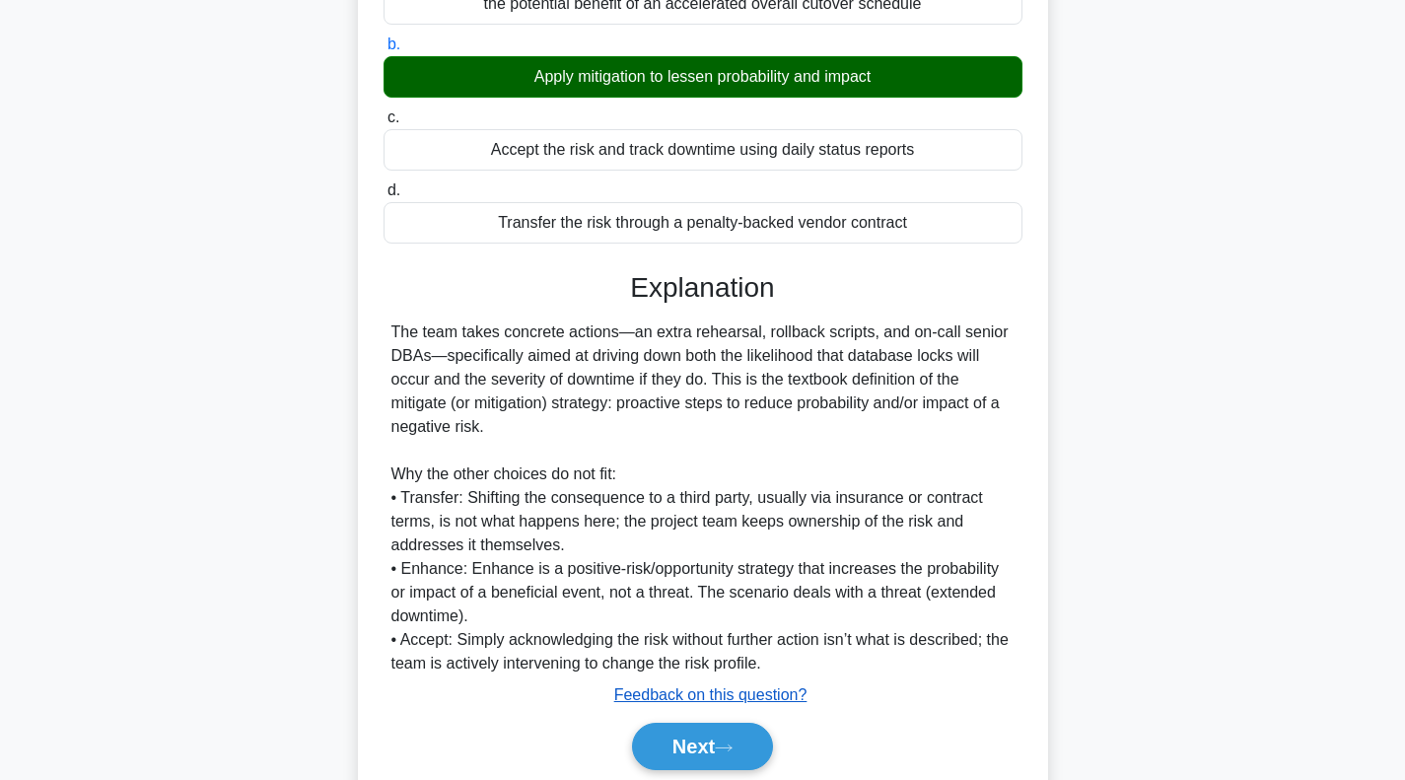
scroll to position [338, 0]
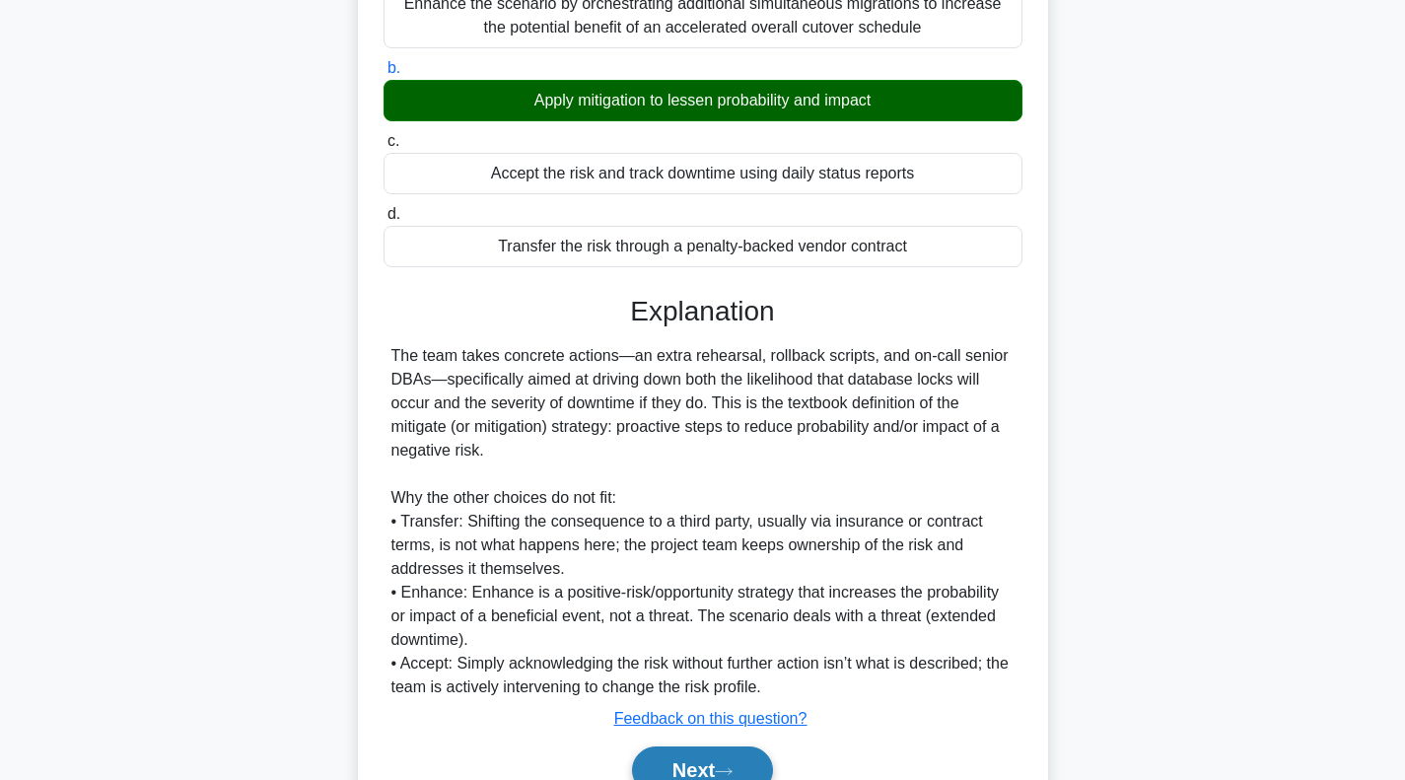
click at [698, 776] on button "Next" at bounding box center [702, 769] width 141 height 47
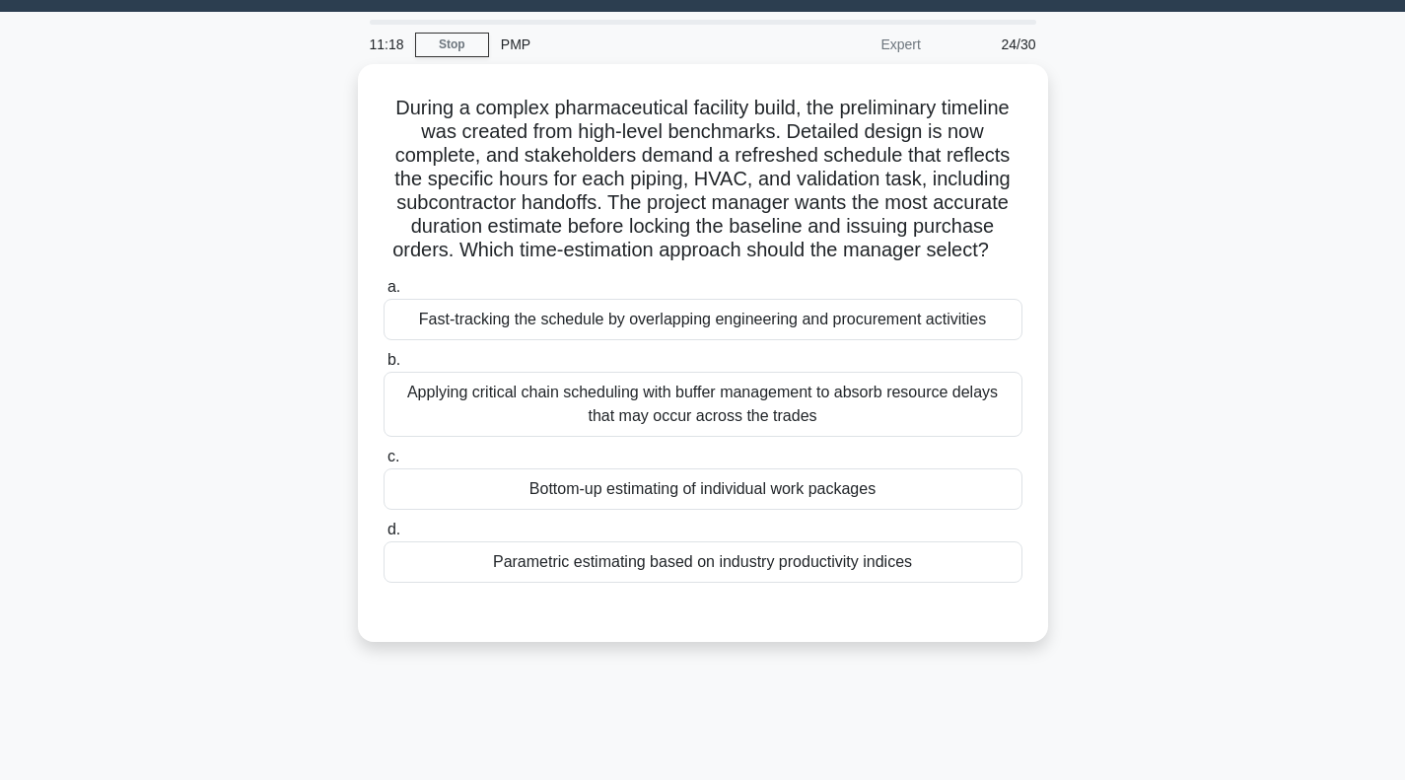
scroll to position [0, 0]
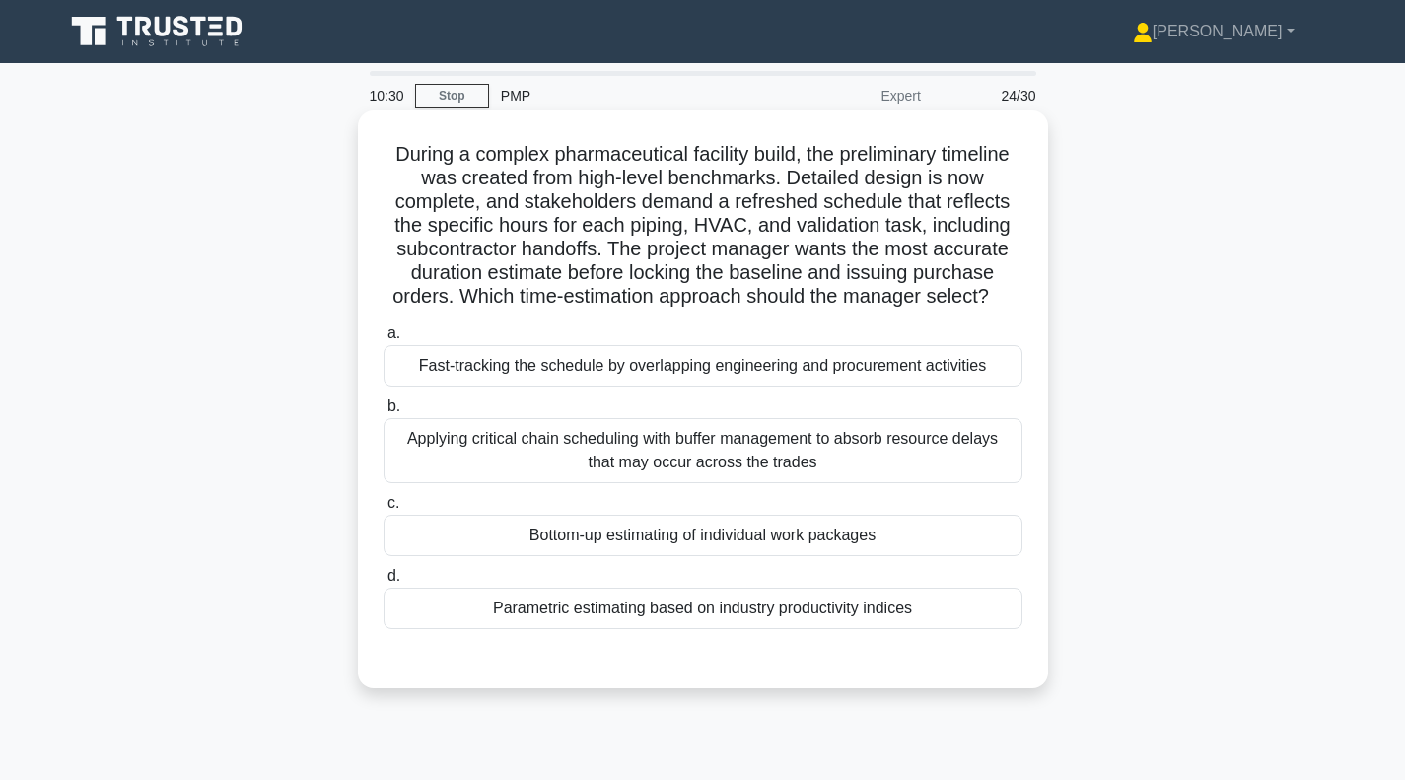
click at [655, 612] on div "Parametric estimating based on industry productivity indices" at bounding box center [703, 608] width 639 height 41
click at [384, 583] on input "d. Parametric estimating based on industry productivity indices" at bounding box center [384, 576] width 0 height 13
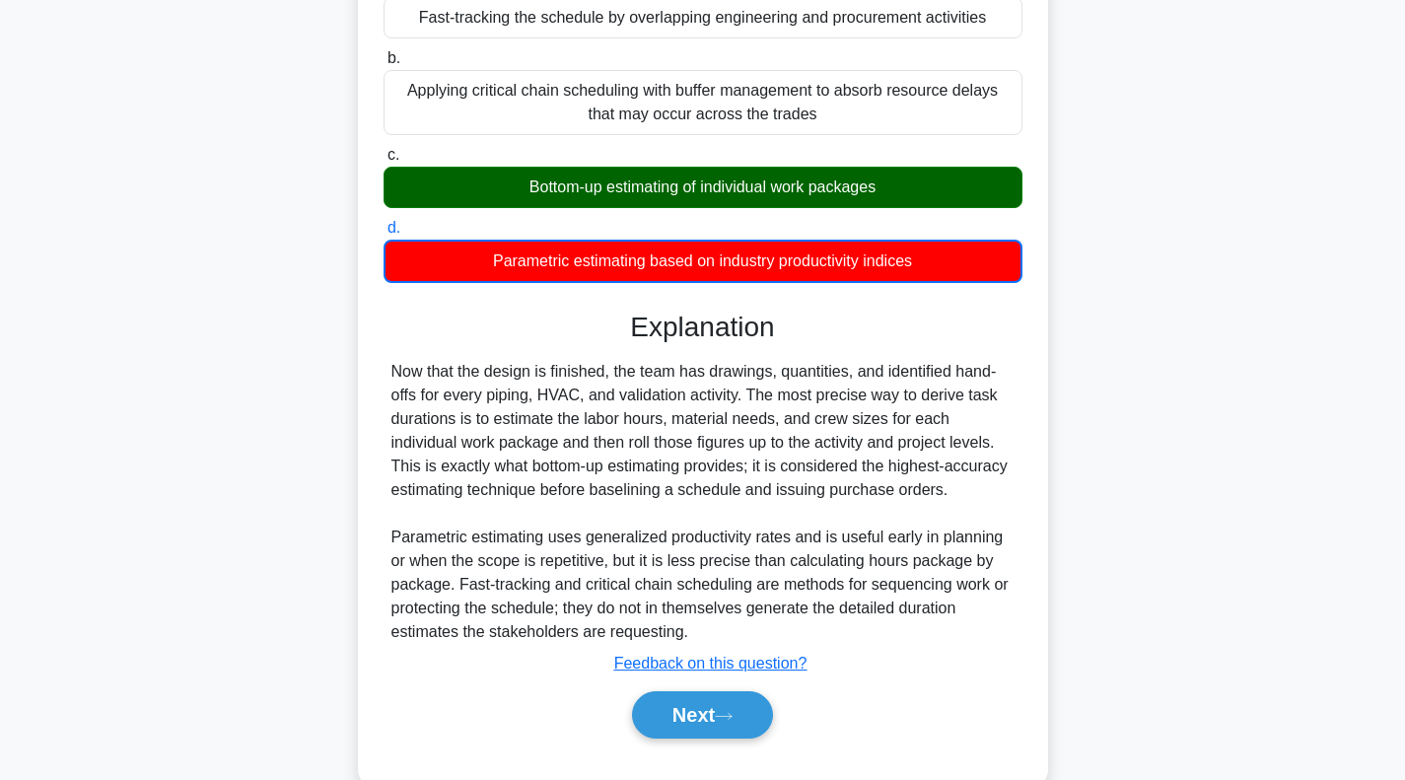
scroll to position [391, 0]
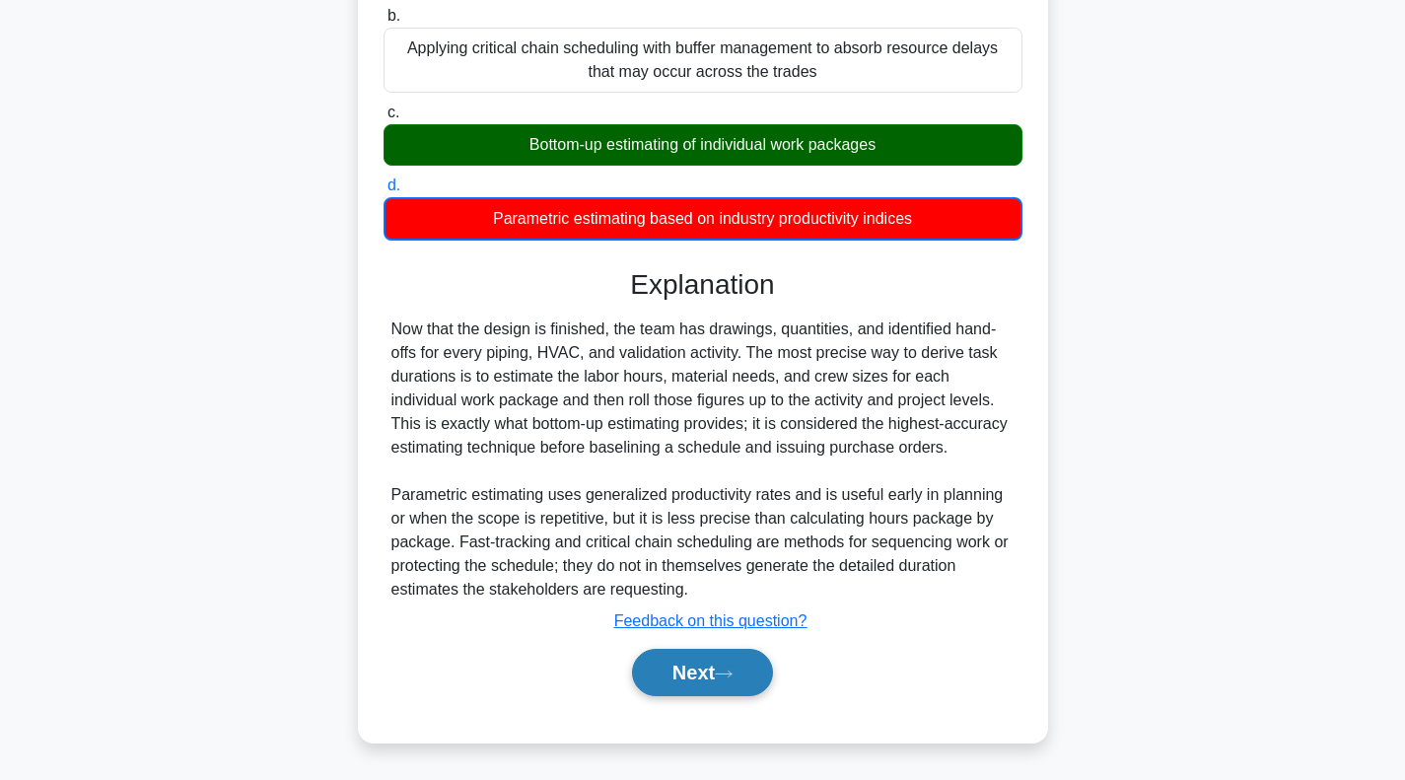
click at [697, 681] on button "Next" at bounding box center [702, 672] width 141 height 47
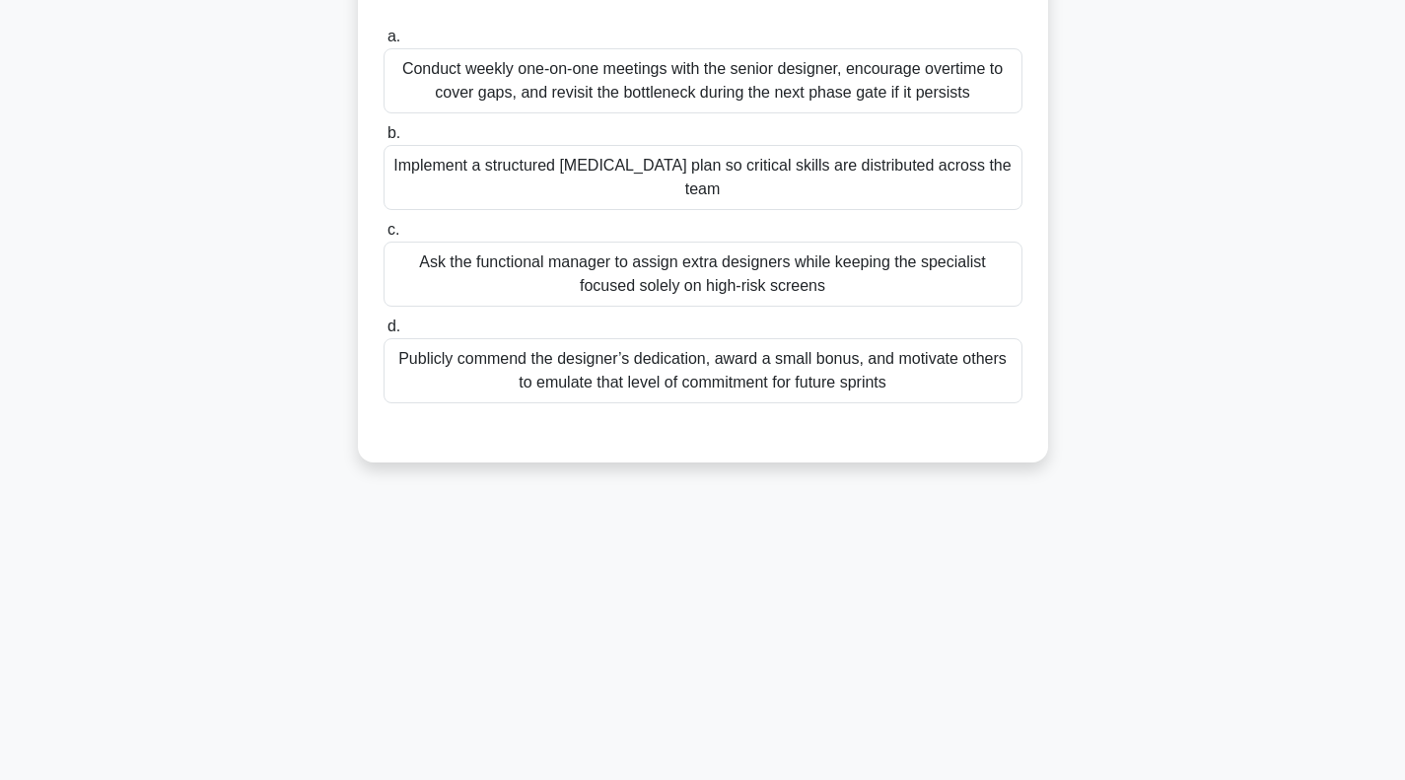
scroll to position [0, 0]
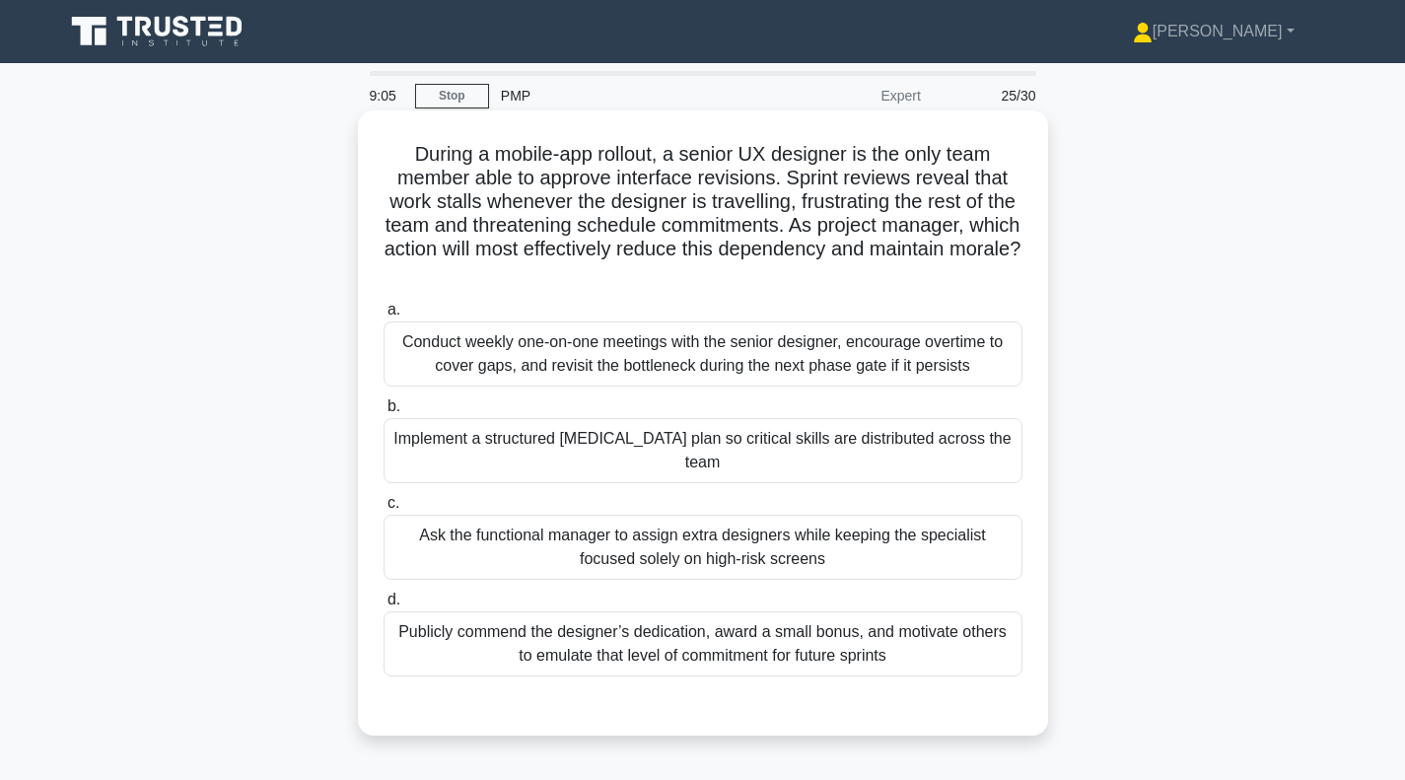
click at [766, 460] on div "Implement a structured cross-training plan so critical skills are distributed a…" at bounding box center [703, 450] width 639 height 65
click at [384, 413] on input "b. Implement a structured cross-training plan so critical skills are distribute…" at bounding box center [384, 406] width 0 height 13
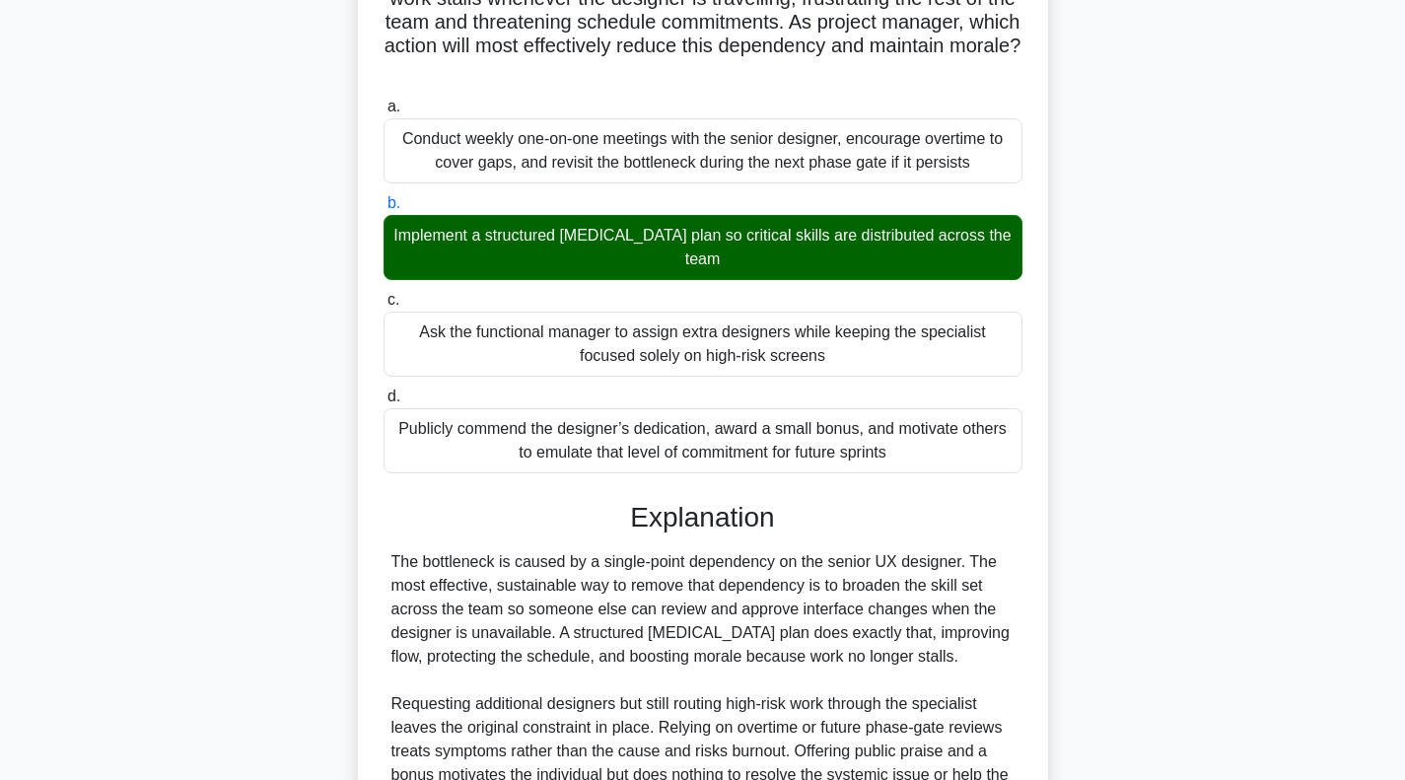
scroll to position [394, 0]
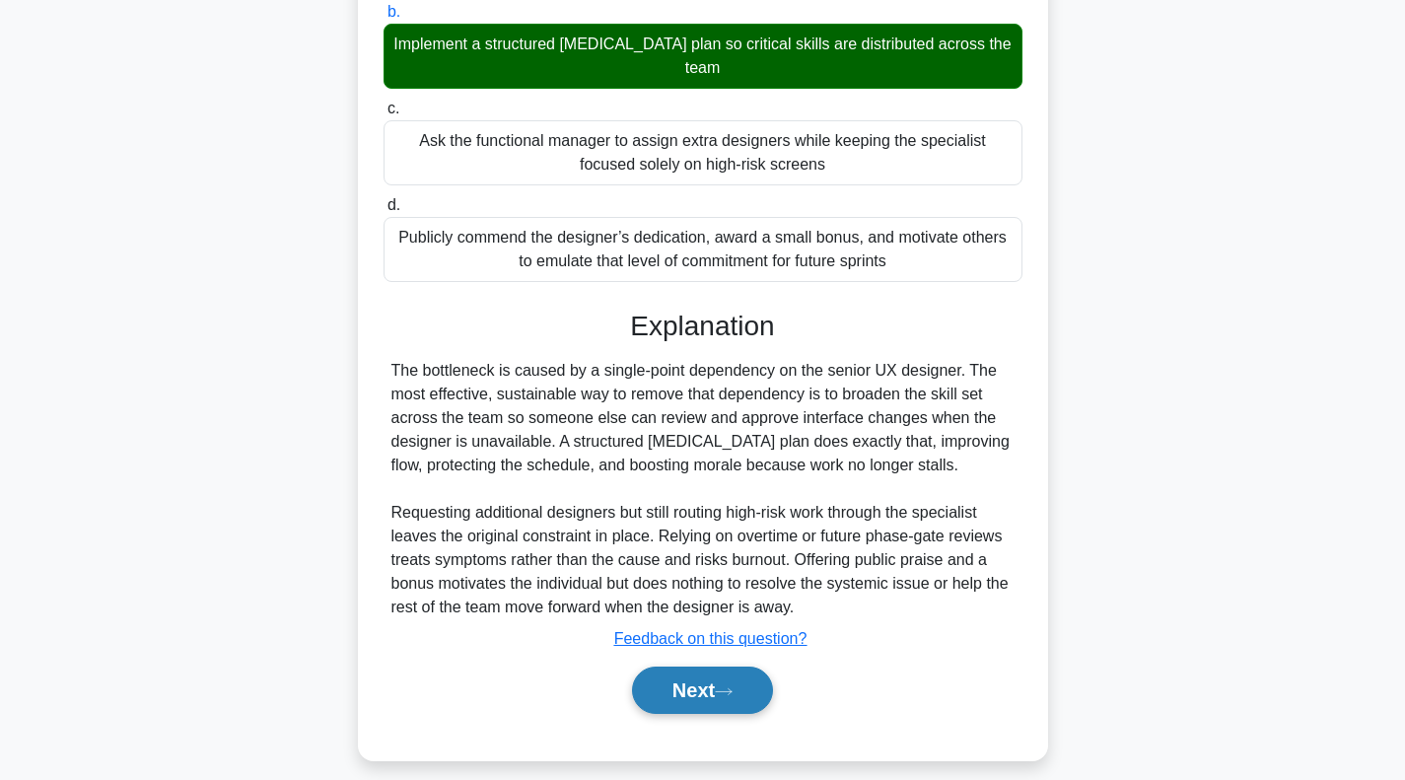
click at [769, 686] on button "Next" at bounding box center [702, 690] width 141 height 47
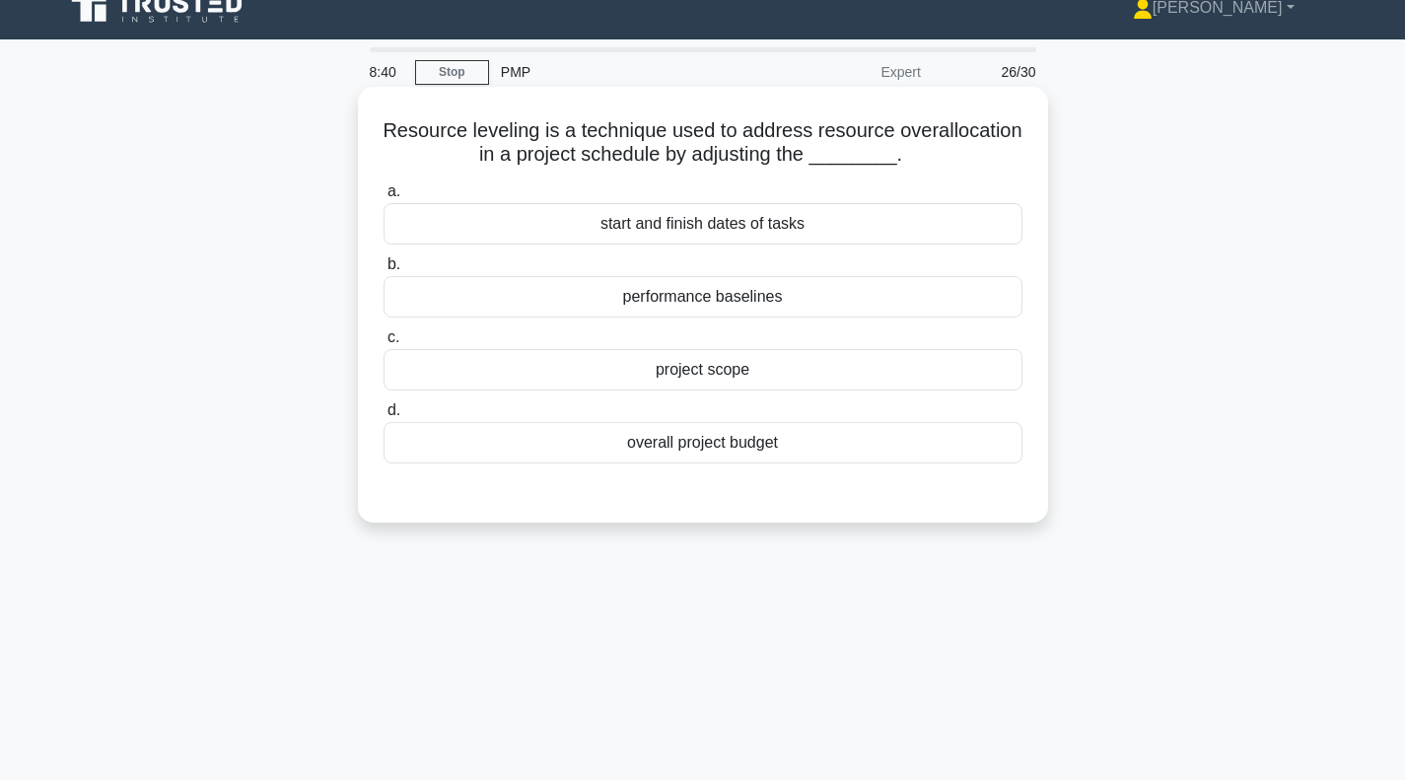
scroll to position [0, 0]
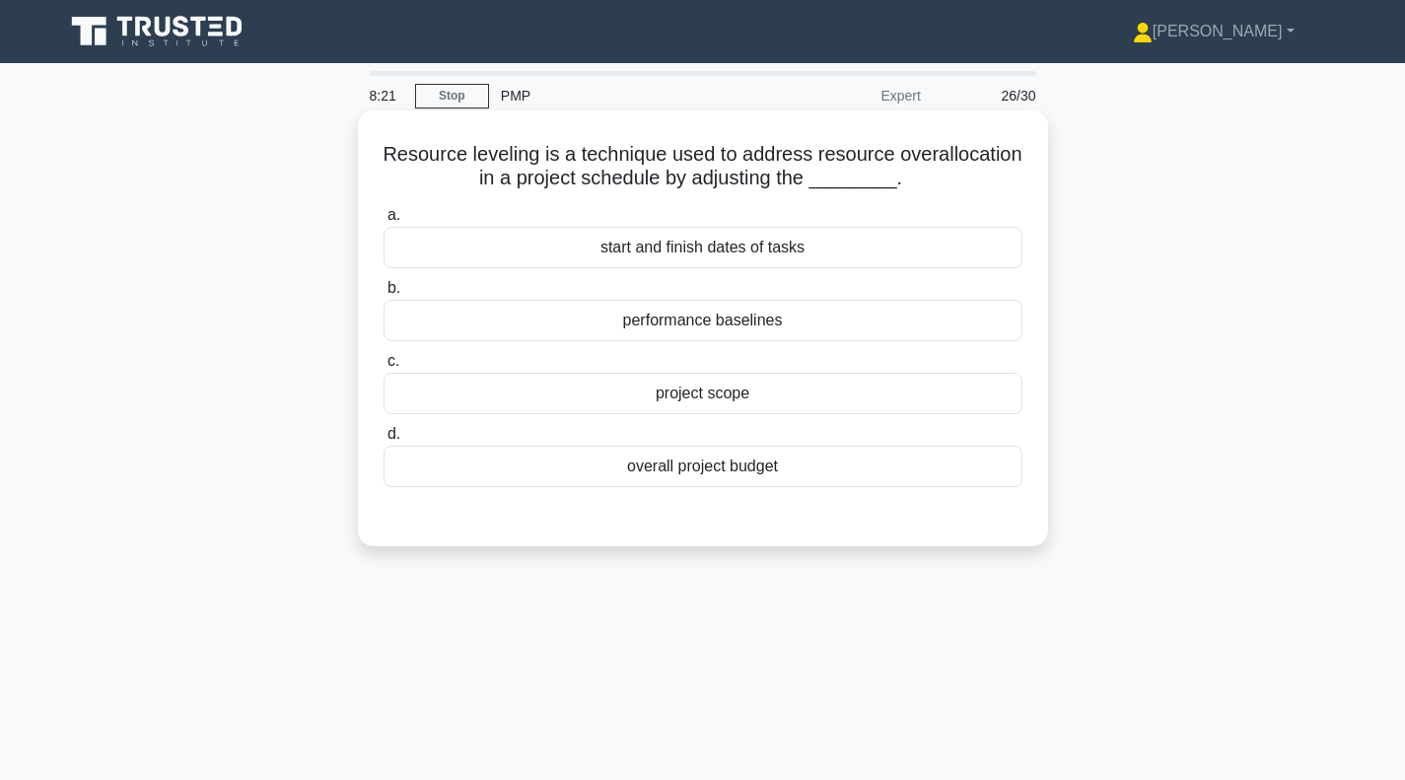
click at [732, 328] on div "performance baselines" at bounding box center [703, 320] width 639 height 41
click at [384, 295] on input "b. performance baselines" at bounding box center [384, 288] width 0 height 13
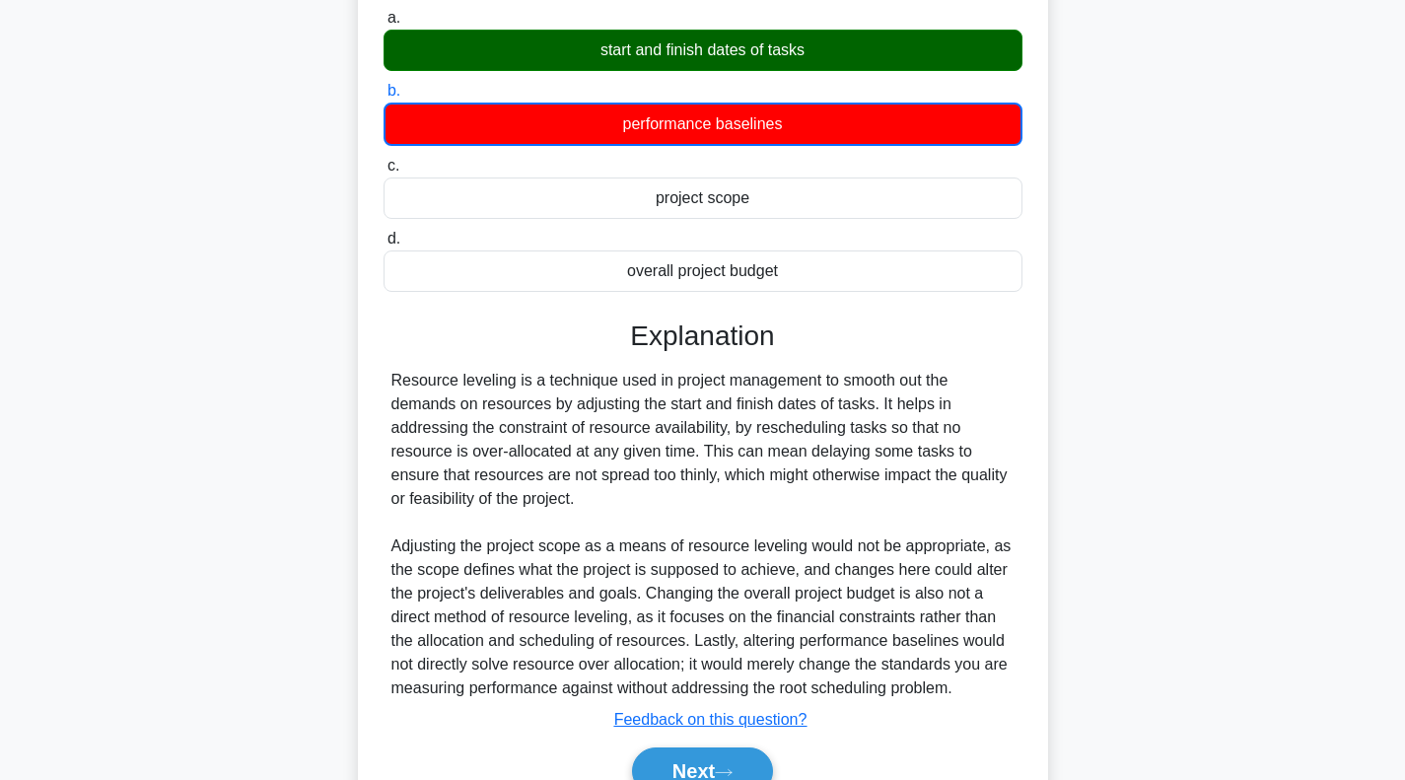
scroll to position [296, 0]
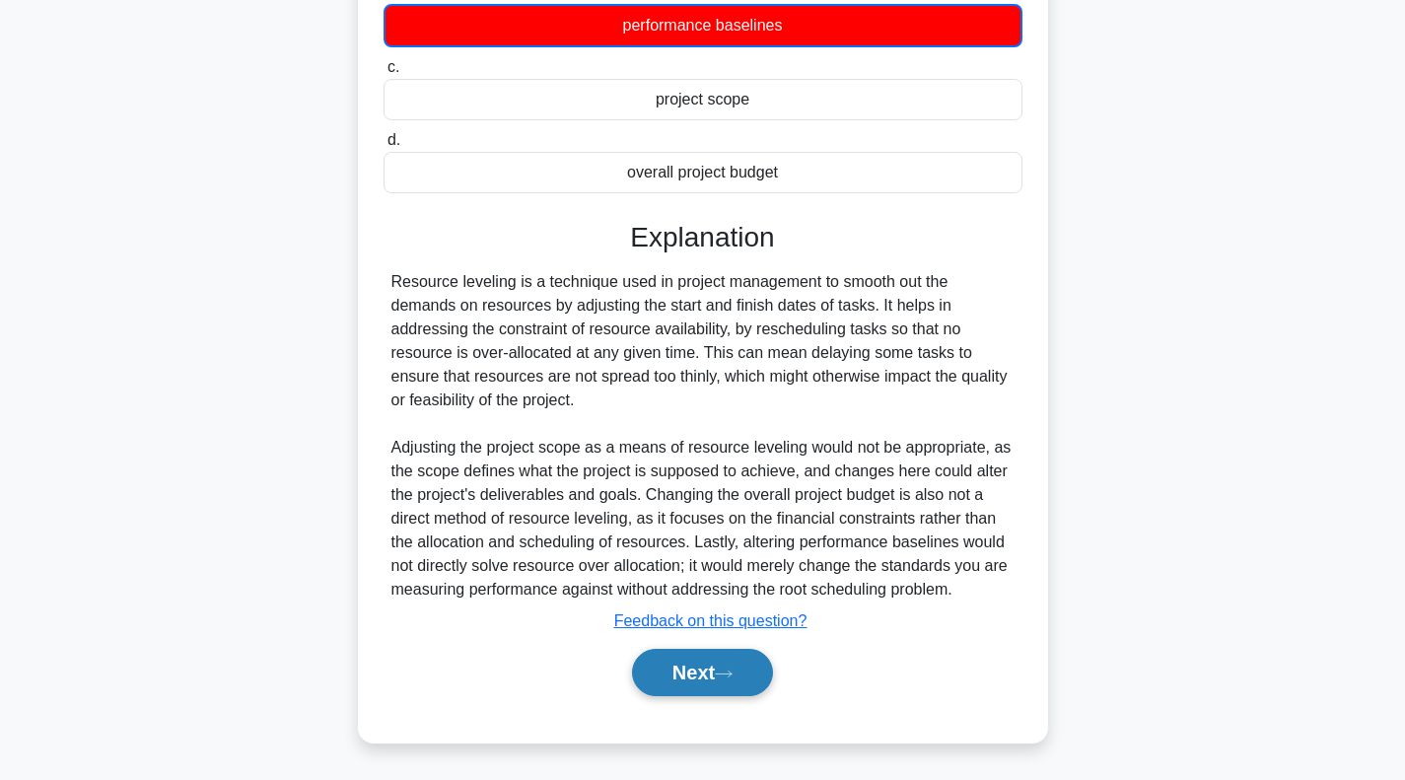
click at [719, 668] on button "Next" at bounding box center [702, 672] width 141 height 47
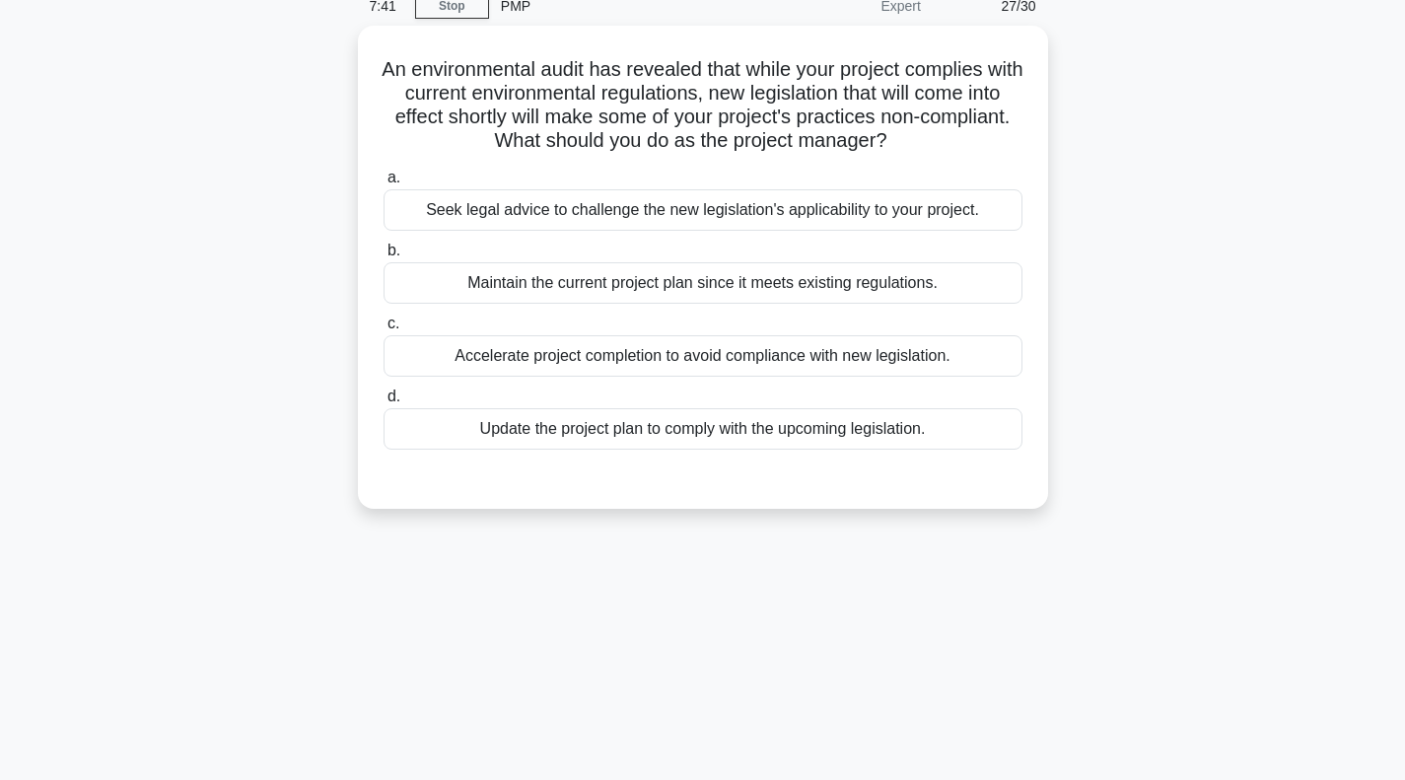
scroll to position [0, 0]
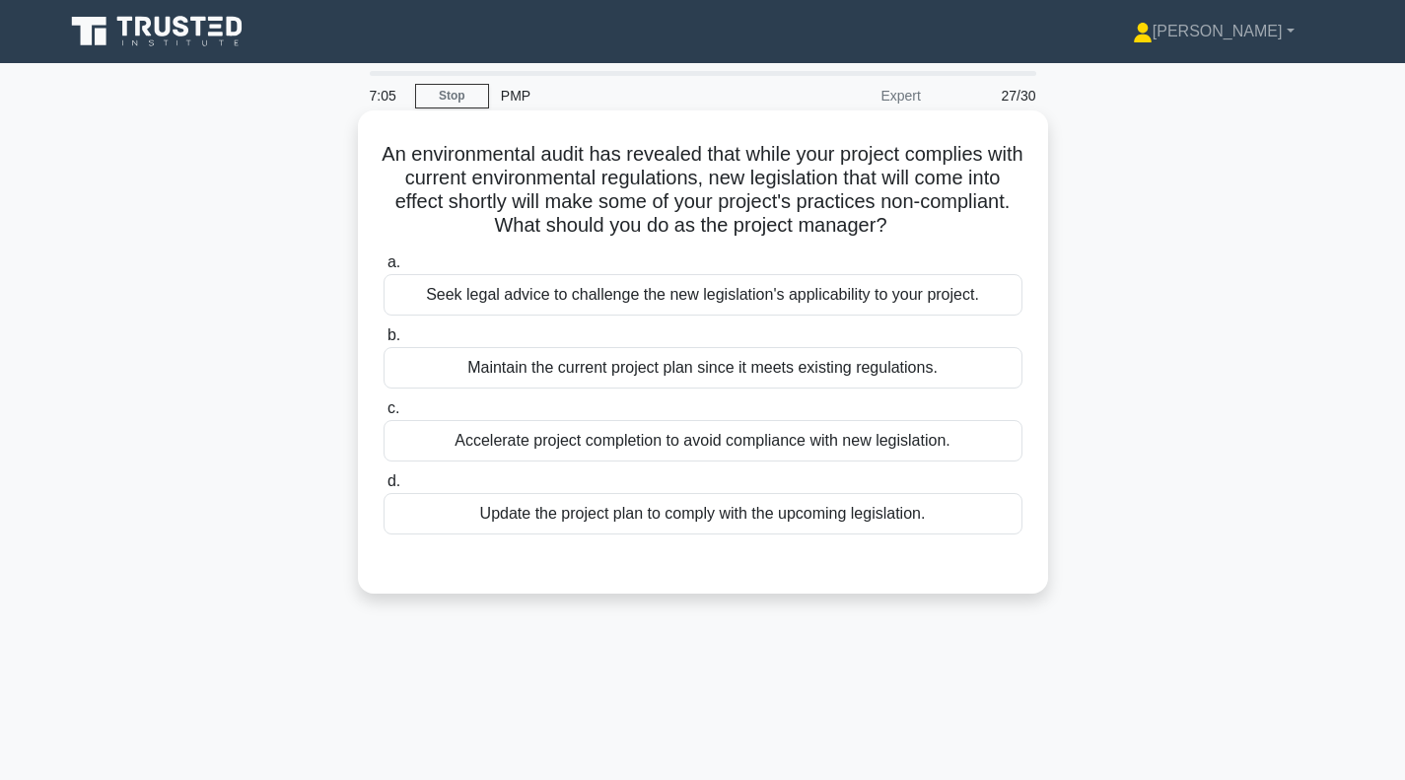
click at [669, 518] on div "Update the project plan to comply with the upcoming legislation." at bounding box center [703, 513] width 639 height 41
click at [384, 488] on input "d. Update the project plan to comply with the upcoming legislation." at bounding box center [384, 481] width 0 height 13
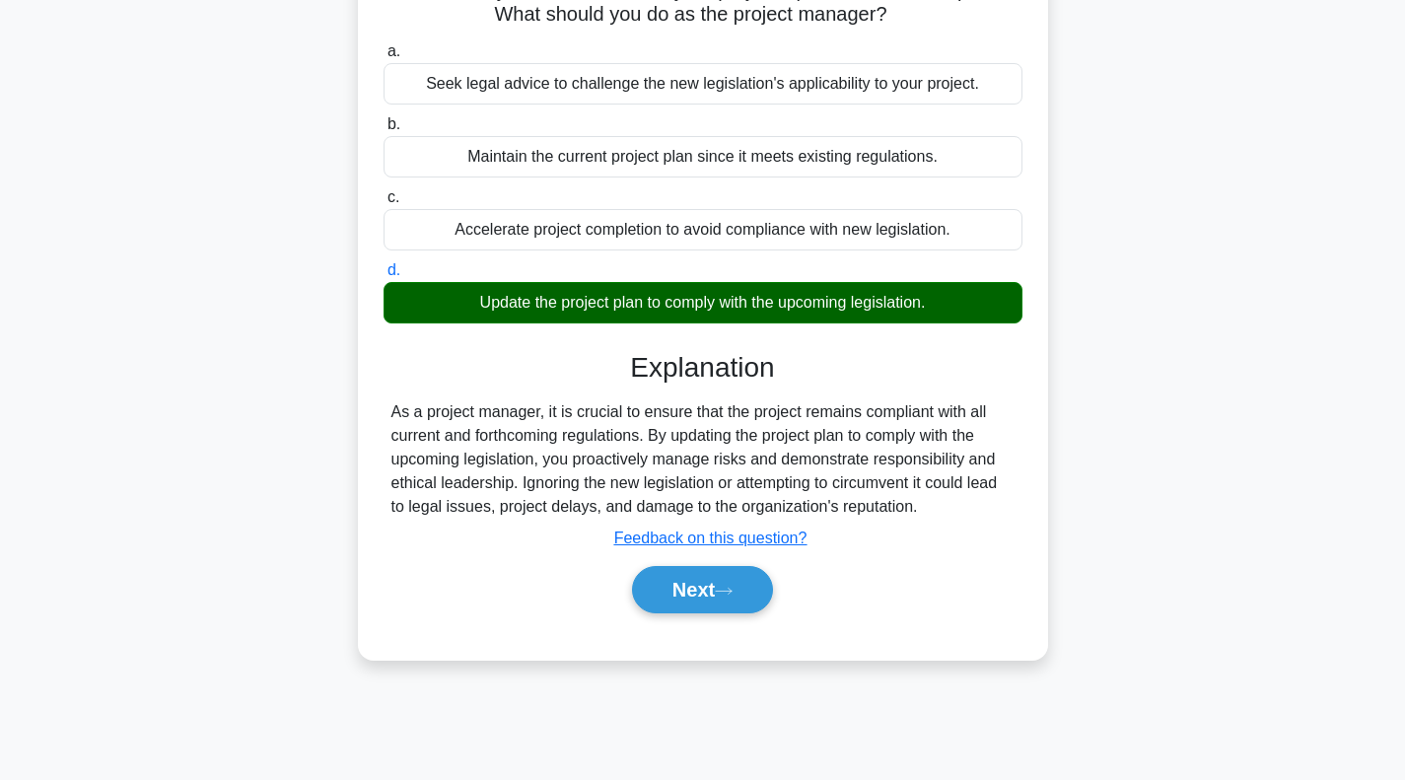
scroll to position [186, 0]
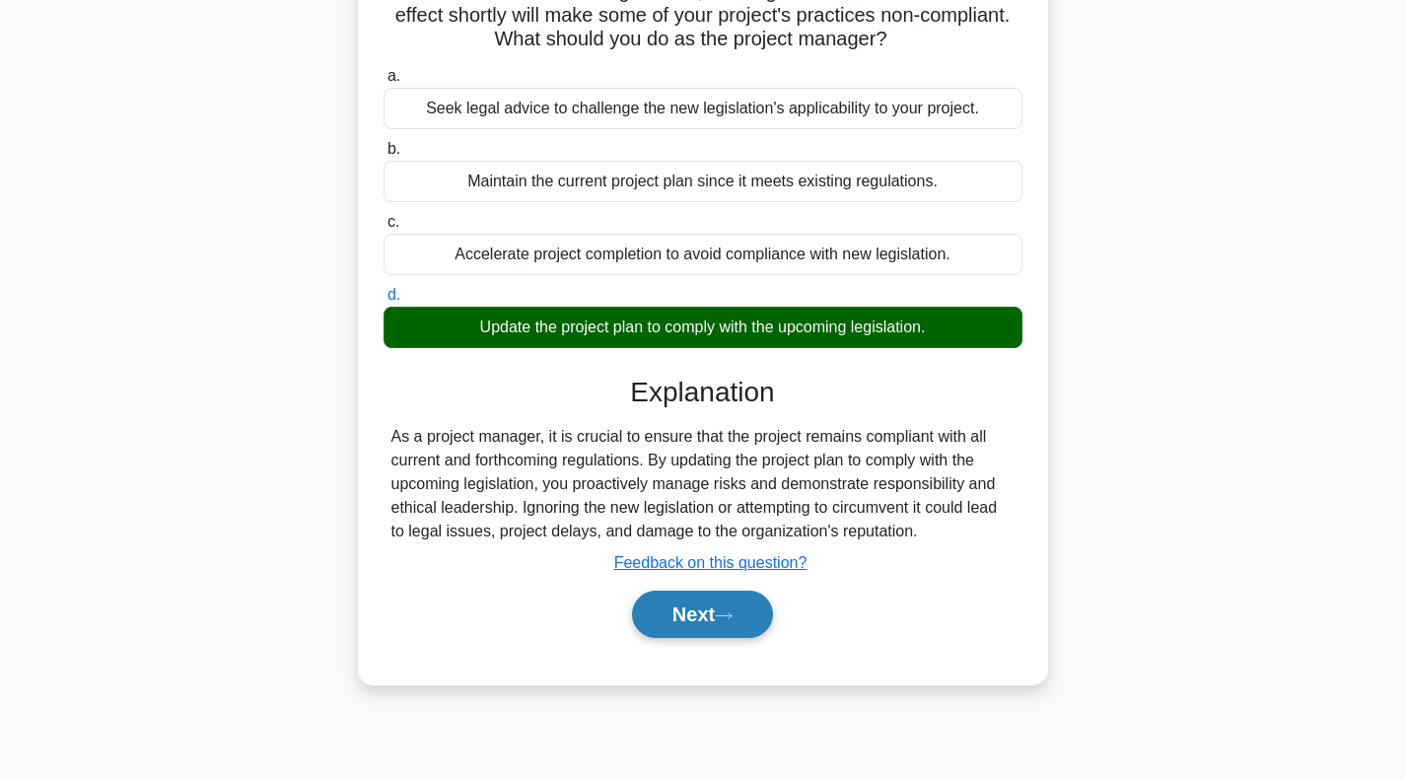
click at [694, 618] on button "Next" at bounding box center [702, 614] width 141 height 47
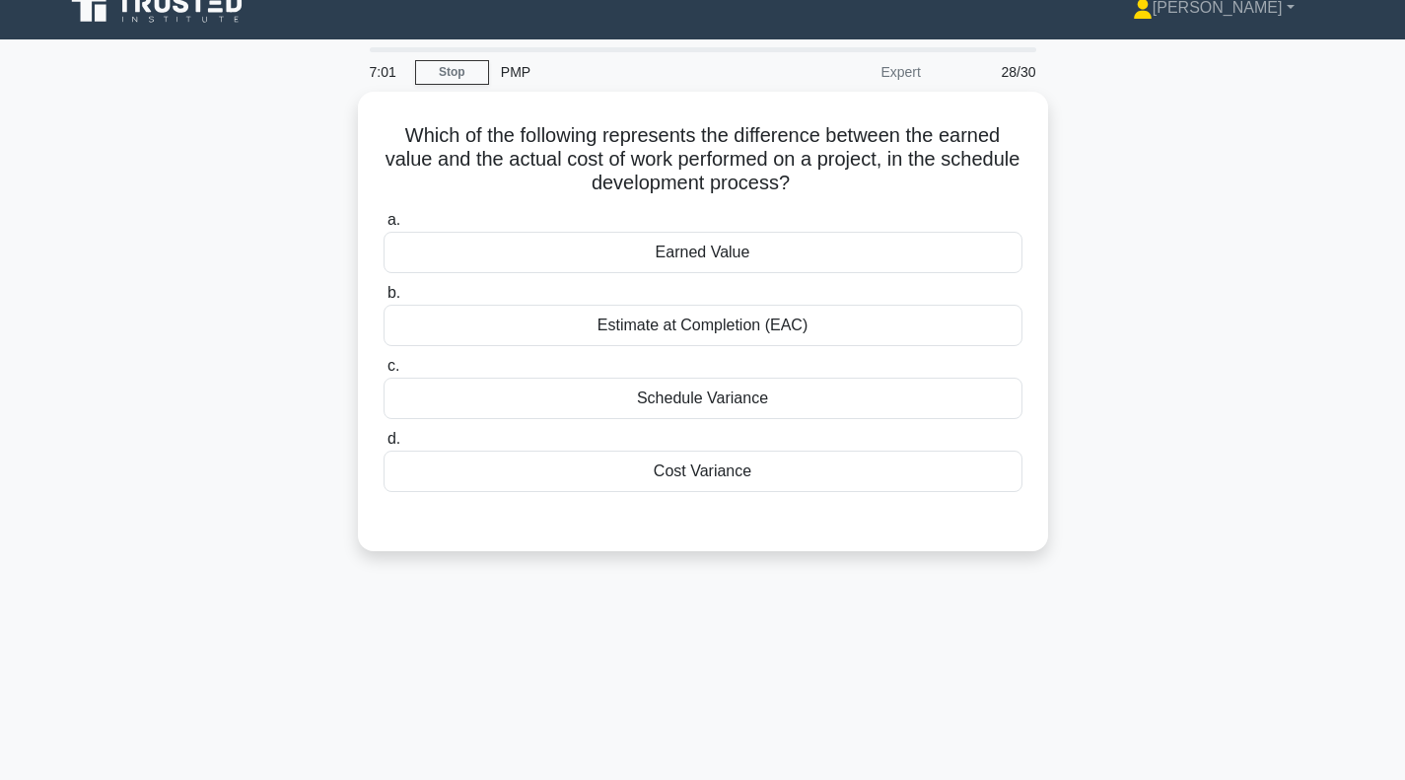
scroll to position [0, 0]
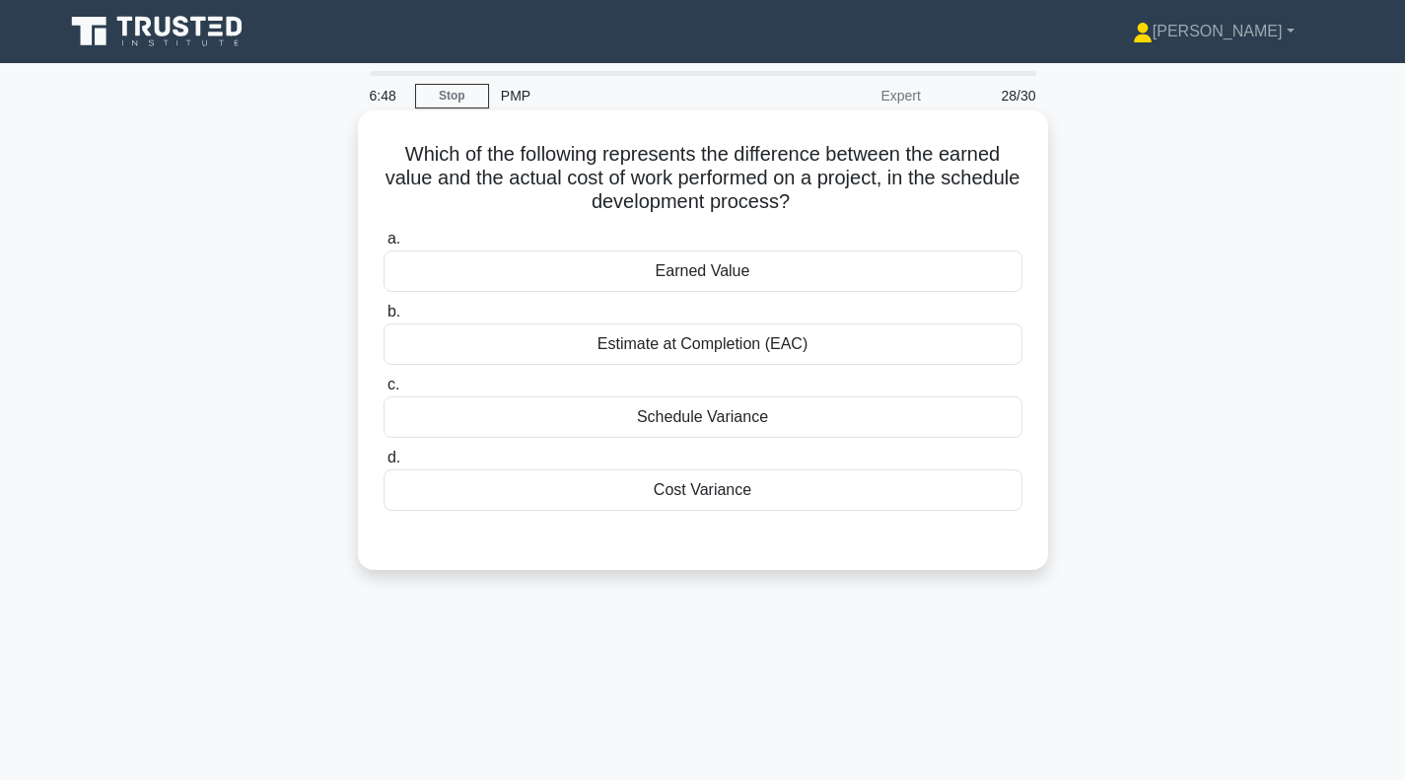
click at [679, 496] on div "Cost Variance" at bounding box center [703, 489] width 639 height 41
click at [384, 464] on input "d. Cost Variance" at bounding box center [384, 458] width 0 height 13
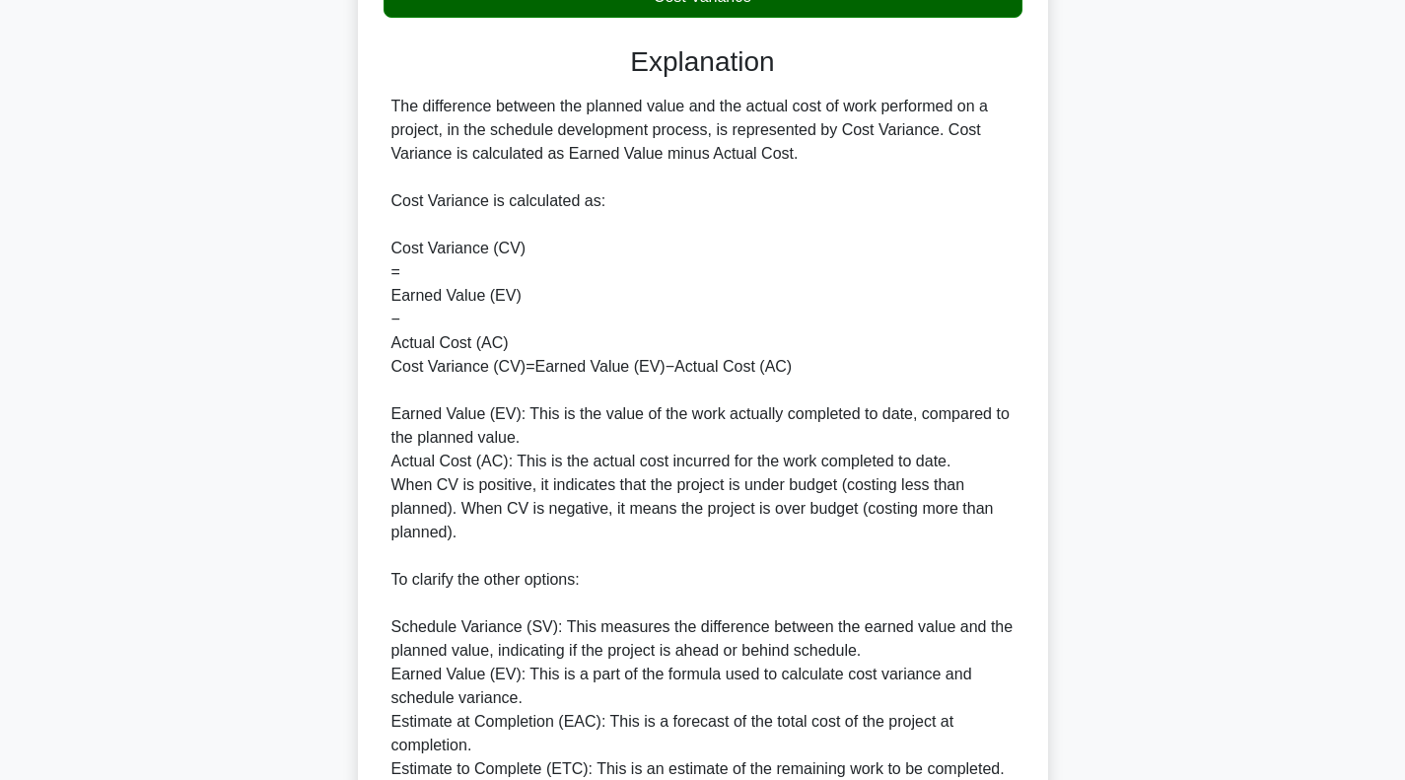
scroll to position [792, 0]
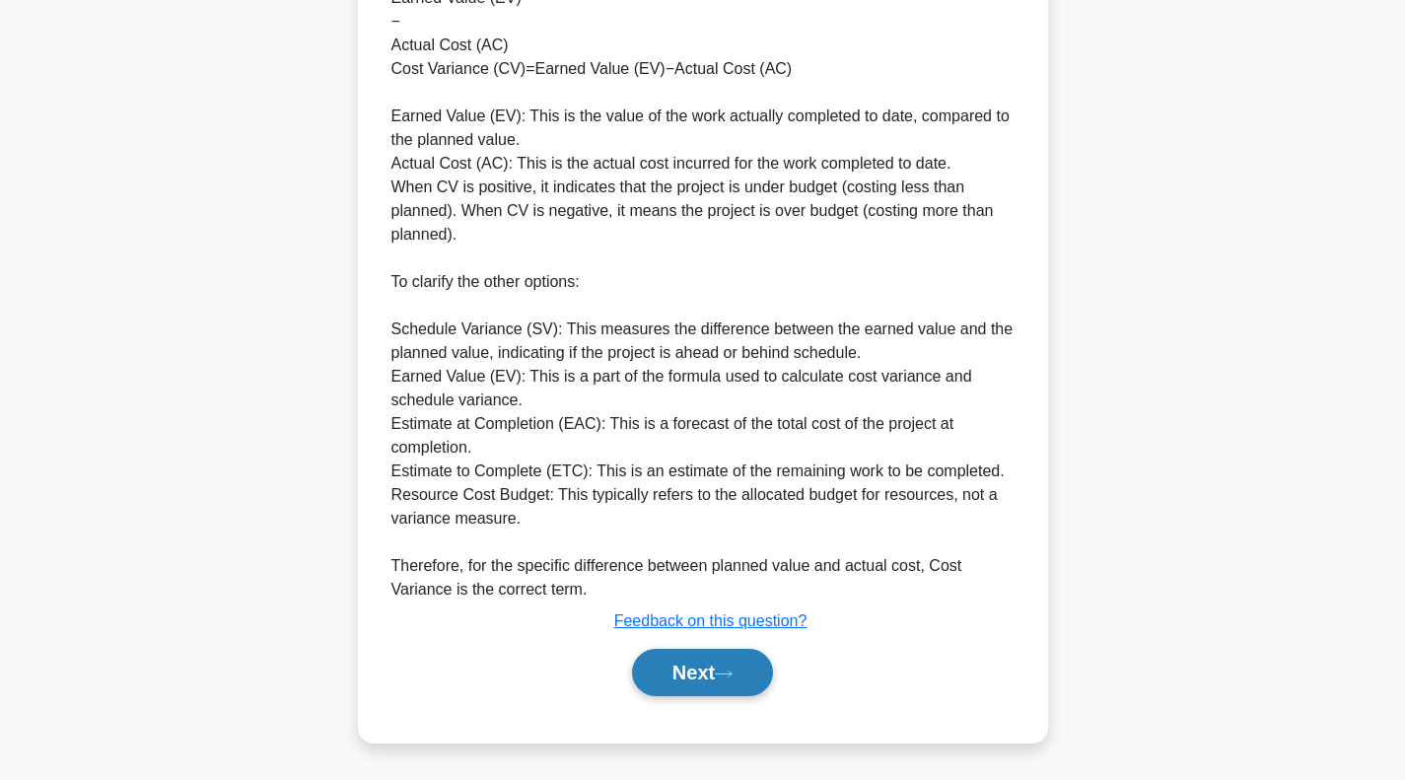
click at [683, 666] on button "Next" at bounding box center [702, 672] width 141 height 47
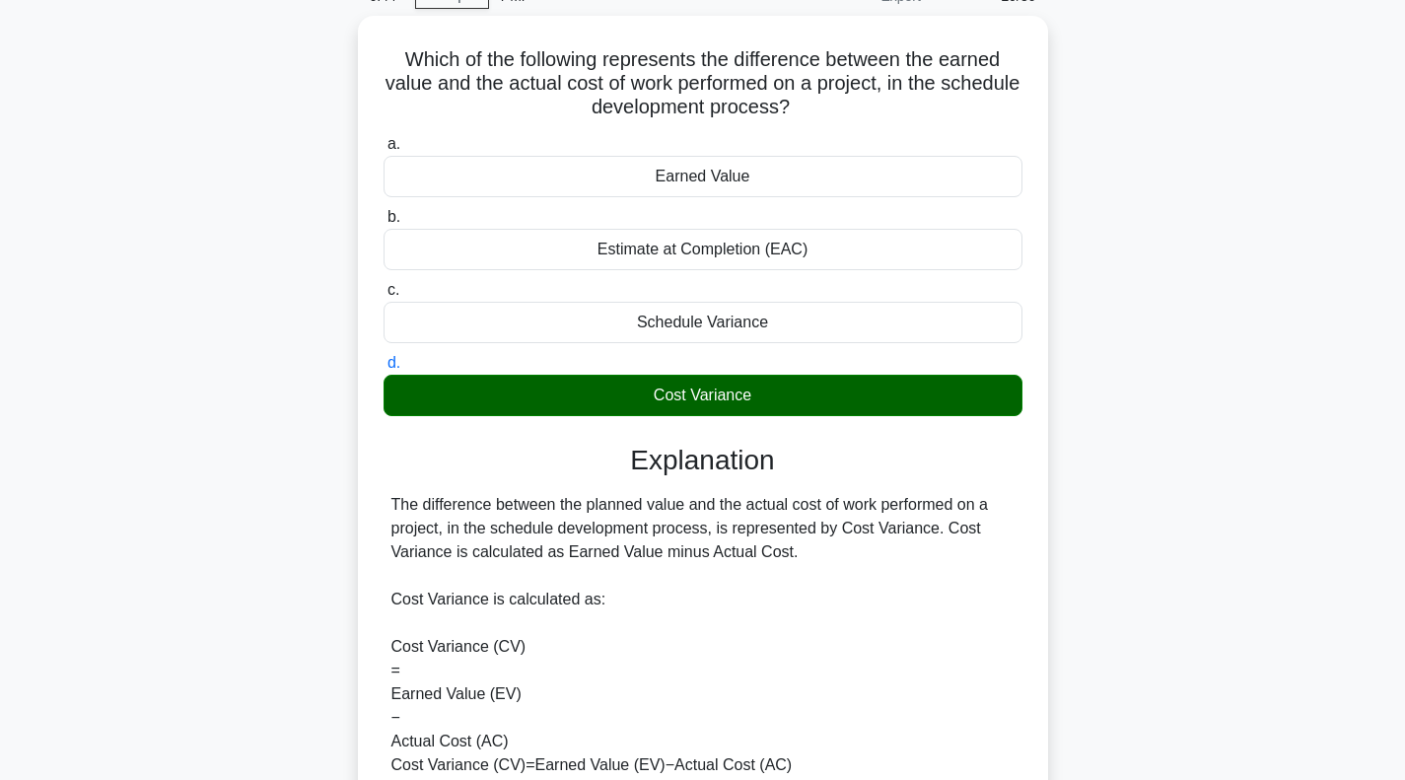
scroll to position [3, 0]
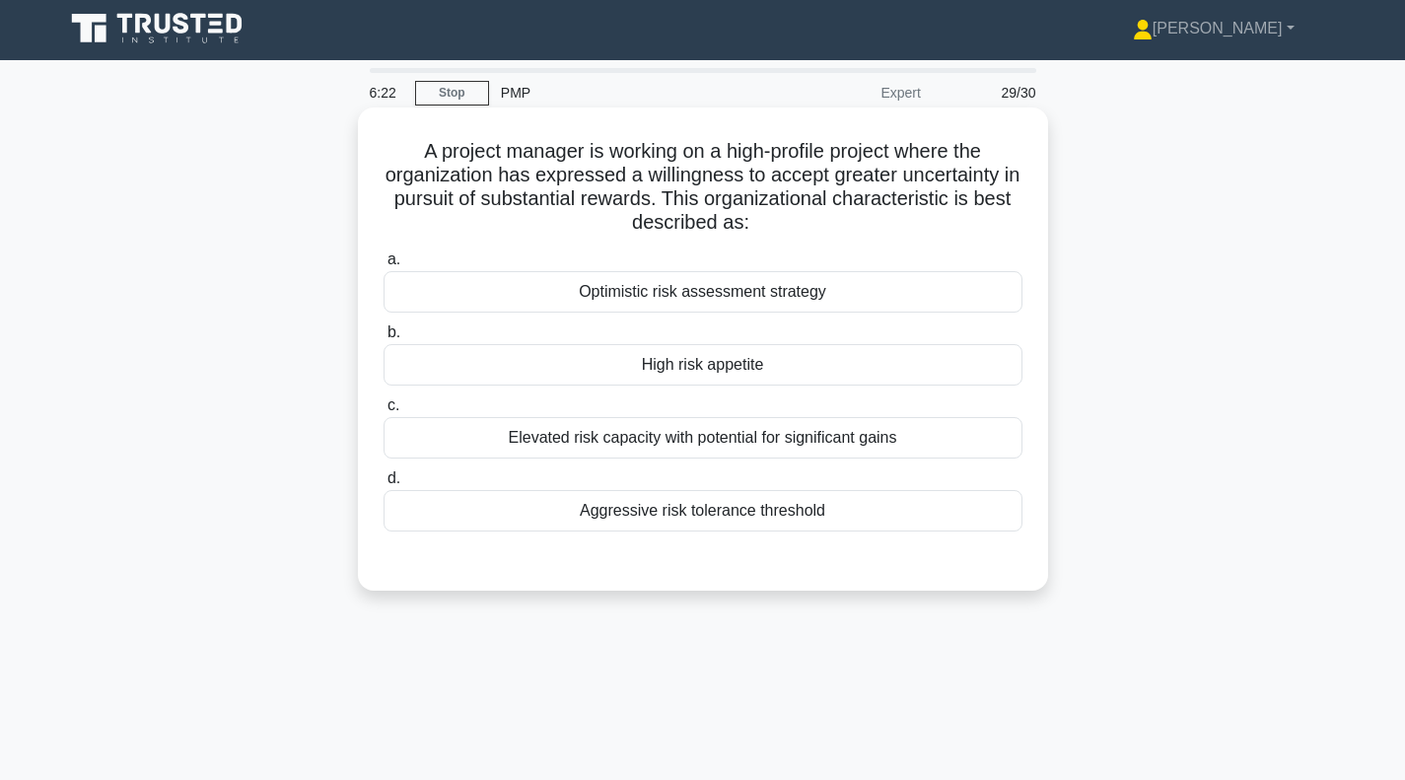
click at [702, 438] on div "Elevated risk capacity with potential for significant gains" at bounding box center [703, 437] width 639 height 41
click at [384, 412] on input "c. Elevated risk capacity with potential for significant gains" at bounding box center [384, 405] width 0 height 13
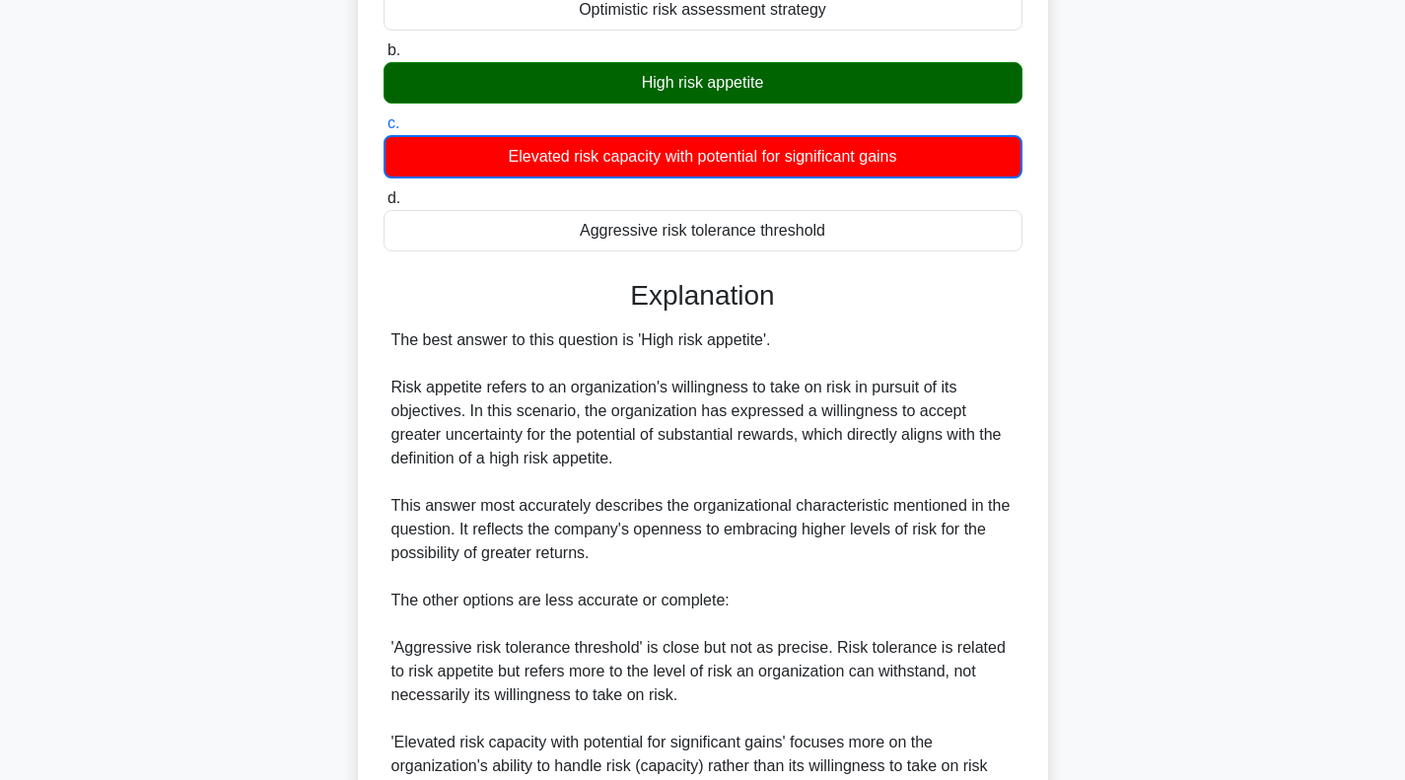
scroll to position [299, 0]
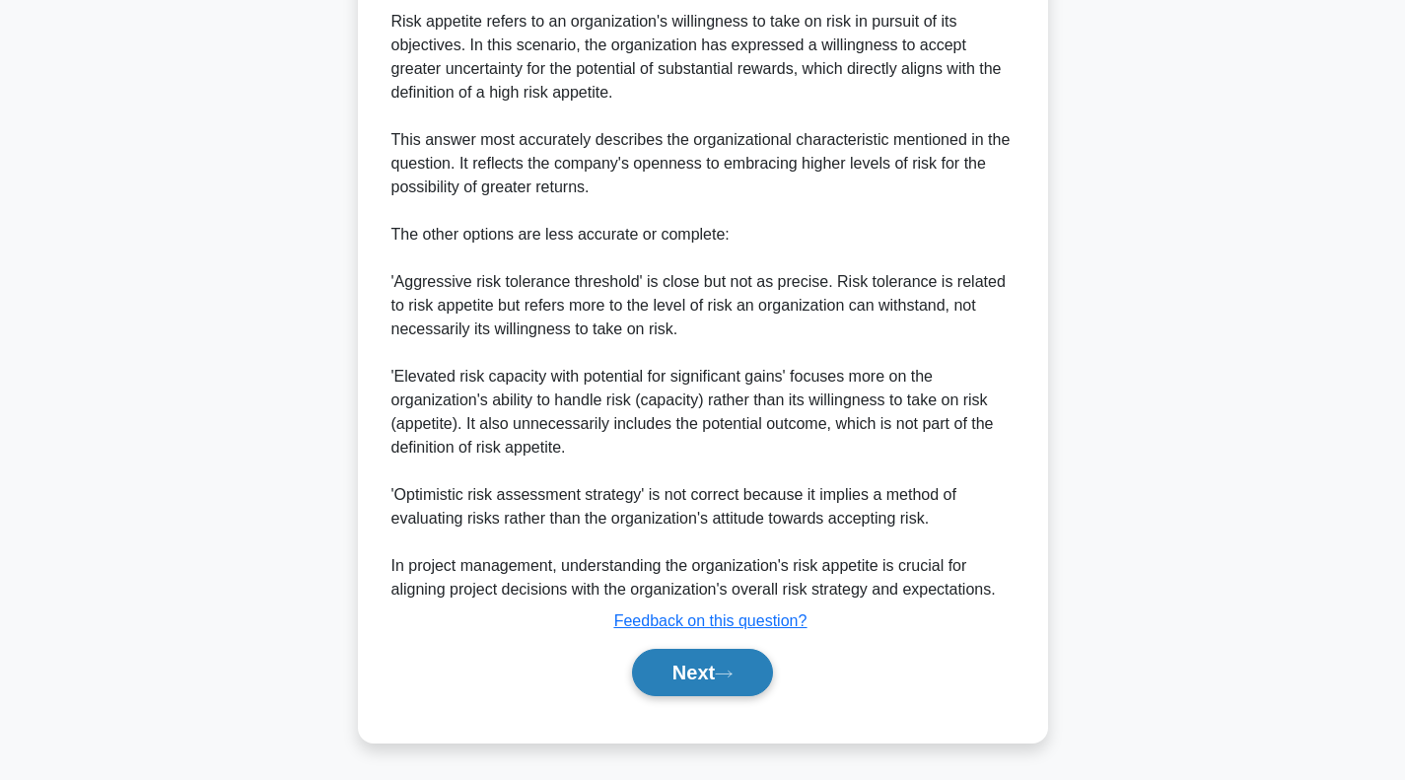
click at [672, 665] on button "Next" at bounding box center [702, 672] width 141 height 47
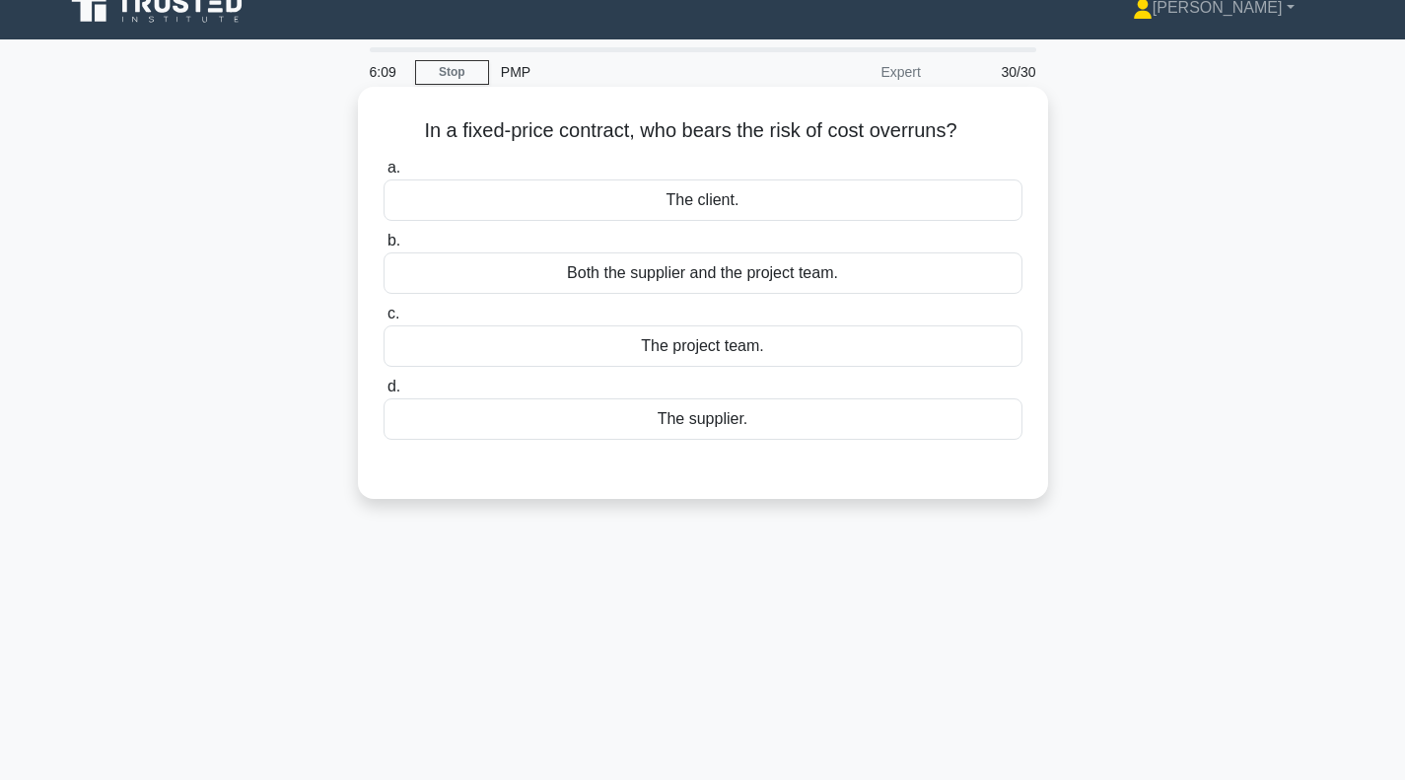
scroll to position [0, 0]
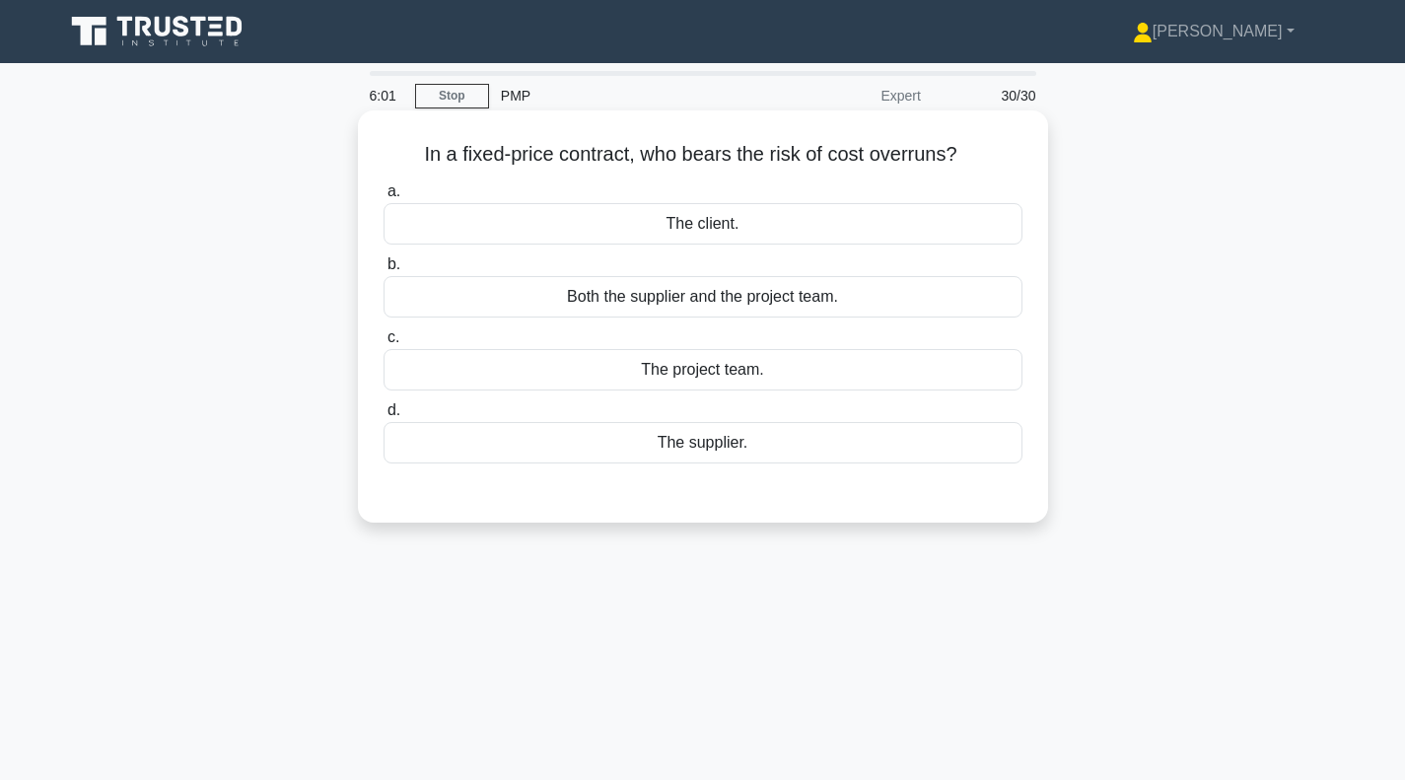
click at [708, 443] on div "The supplier." at bounding box center [703, 442] width 639 height 41
click at [384, 417] on input "d. The supplier." at bounding box center [384, 410] width 0 height 13
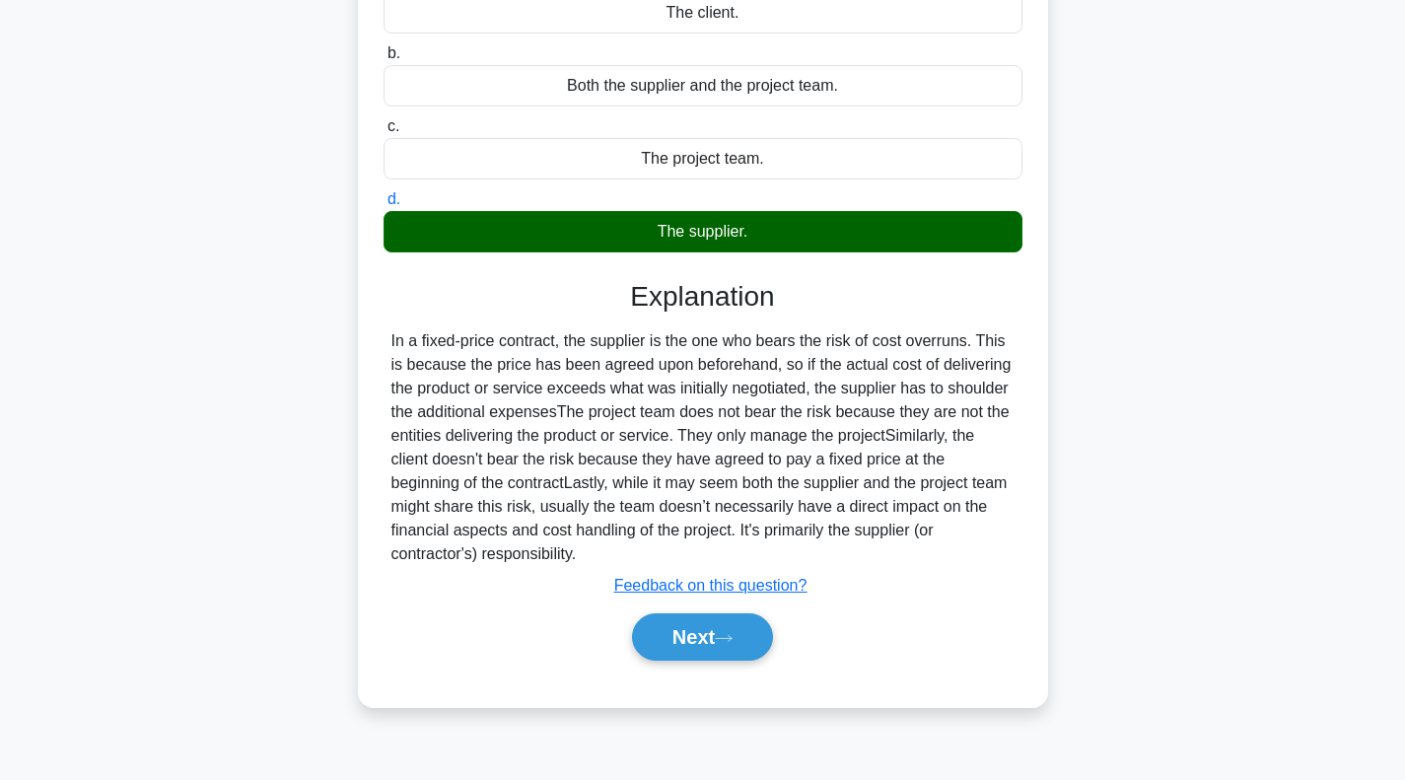
scroll to position [186, 0]
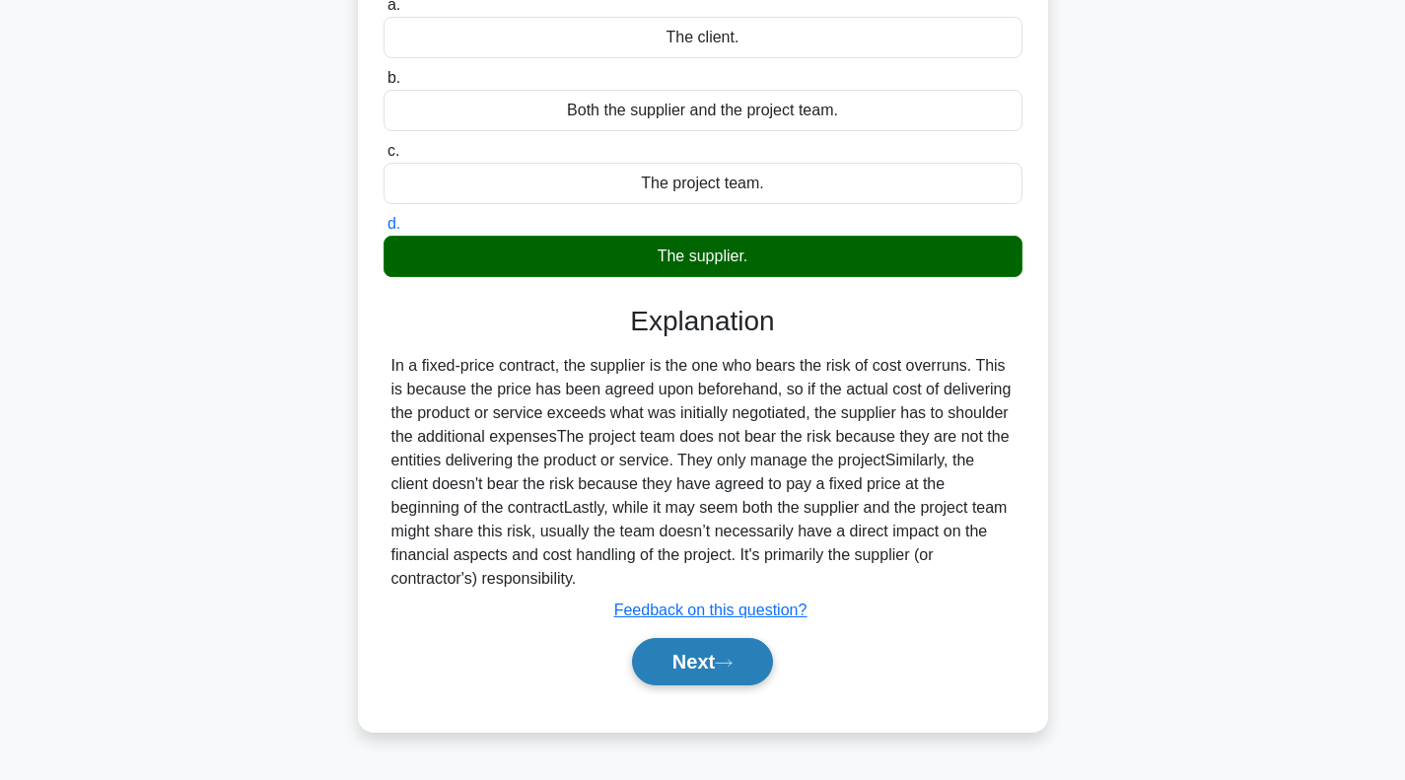
click at [687, 665] on button "Next" at bounding box center [702, 661] width 141 height 47
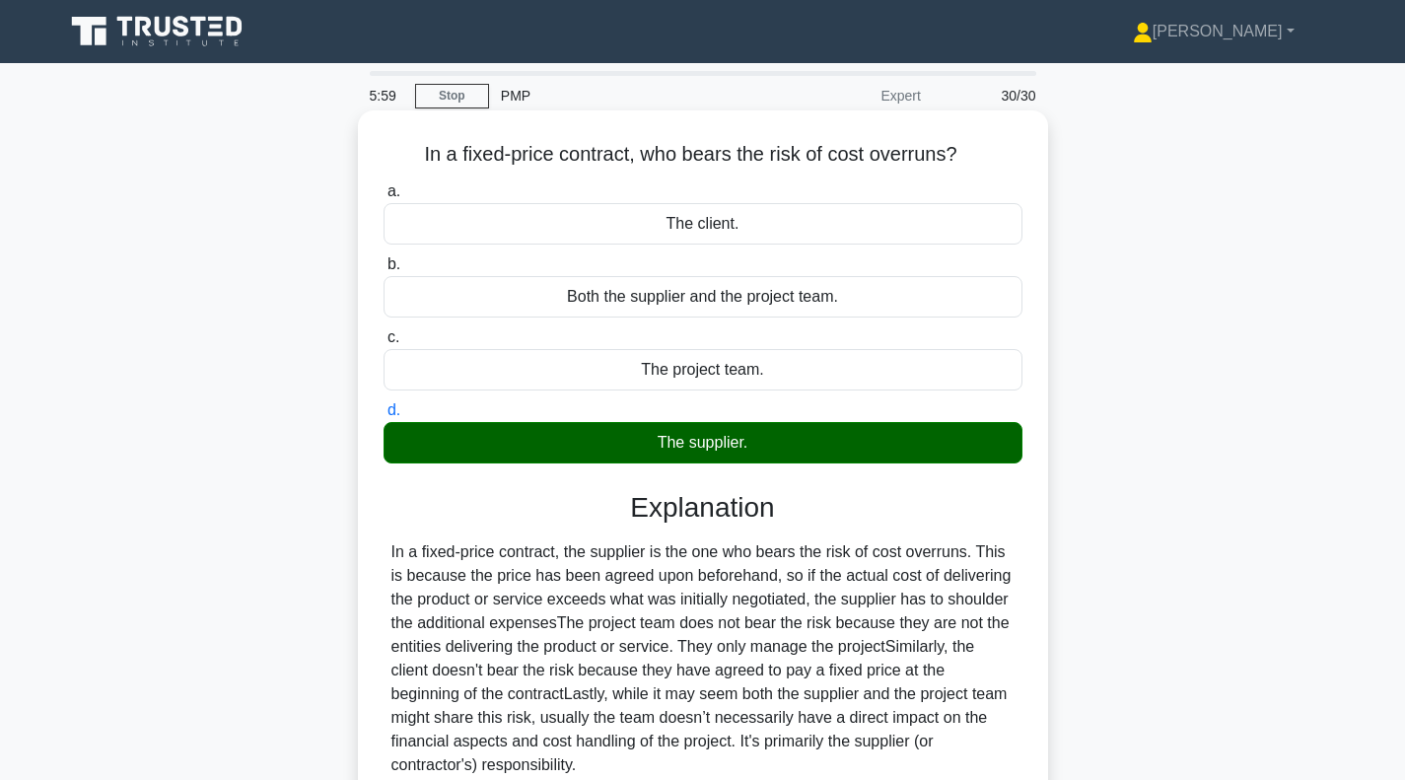
scroll to position [0, 0]
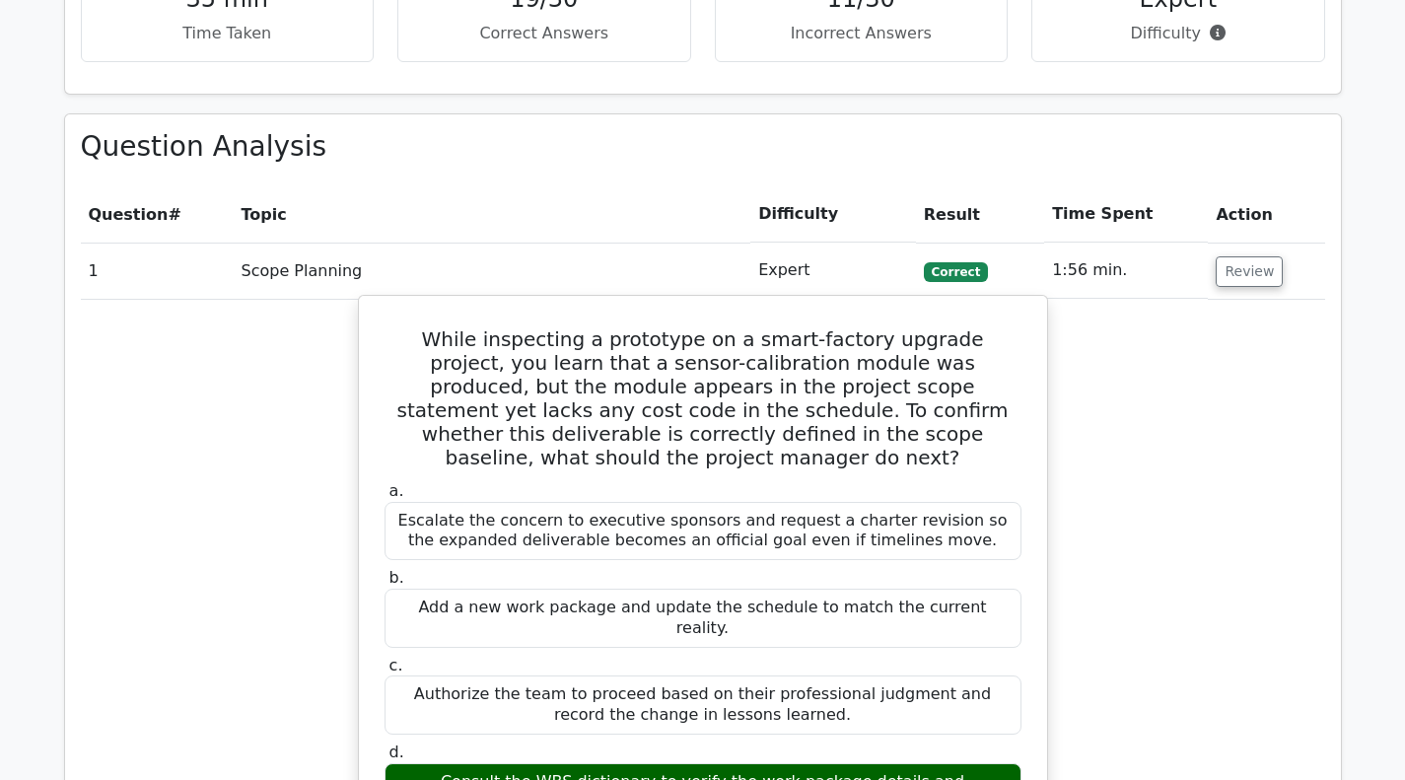
scroll to position [1676, 0]
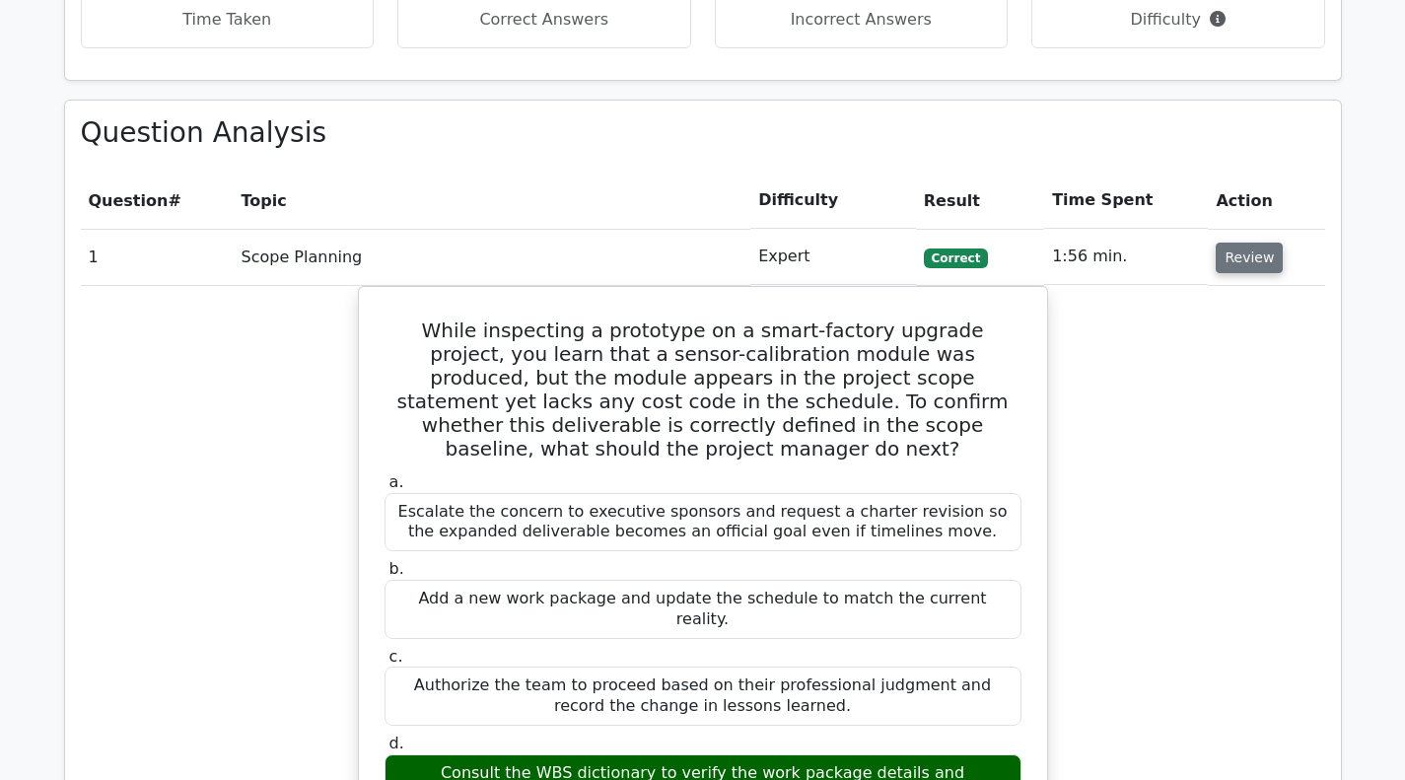
click at [1262, 263] on button "Review" at bounding box center [1249, 258] width 67 height 31
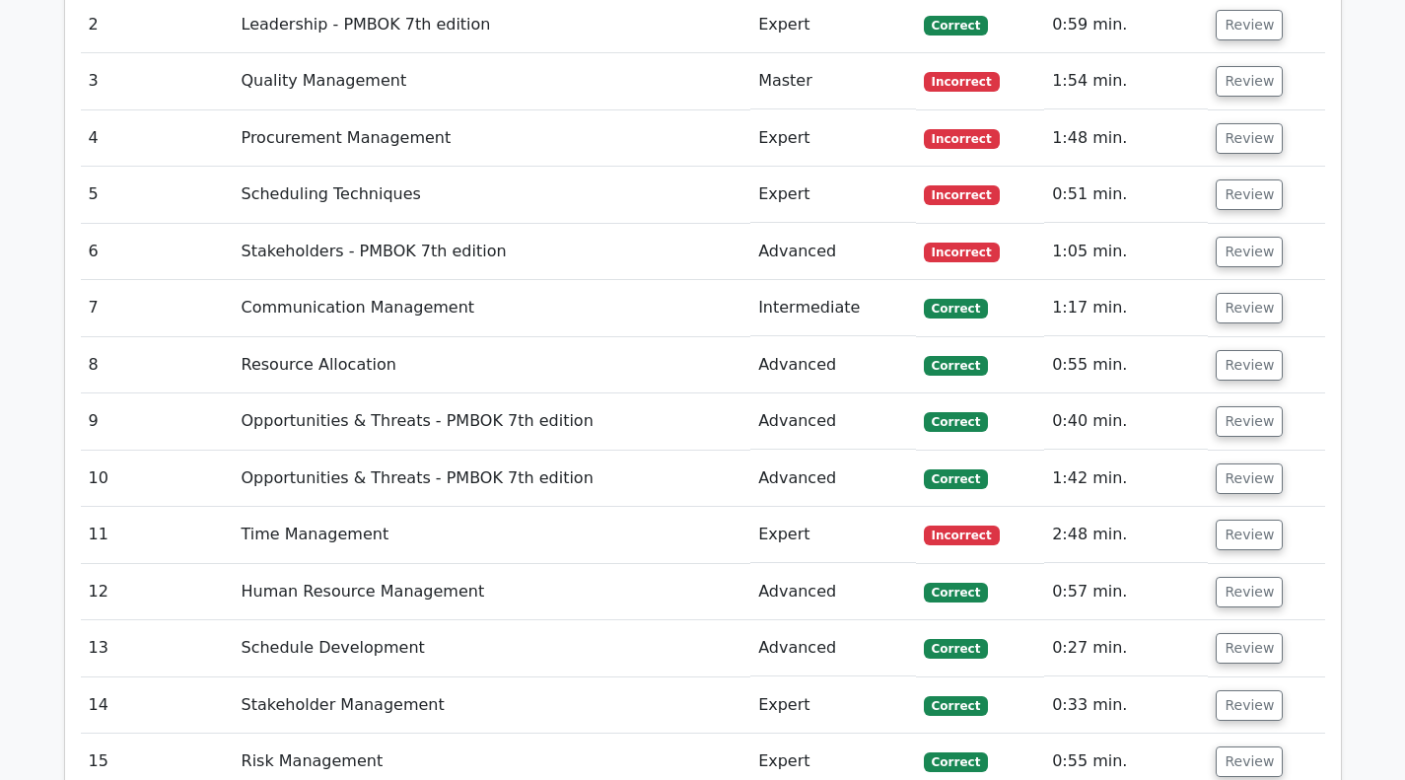
scroll to position [1972, 0]
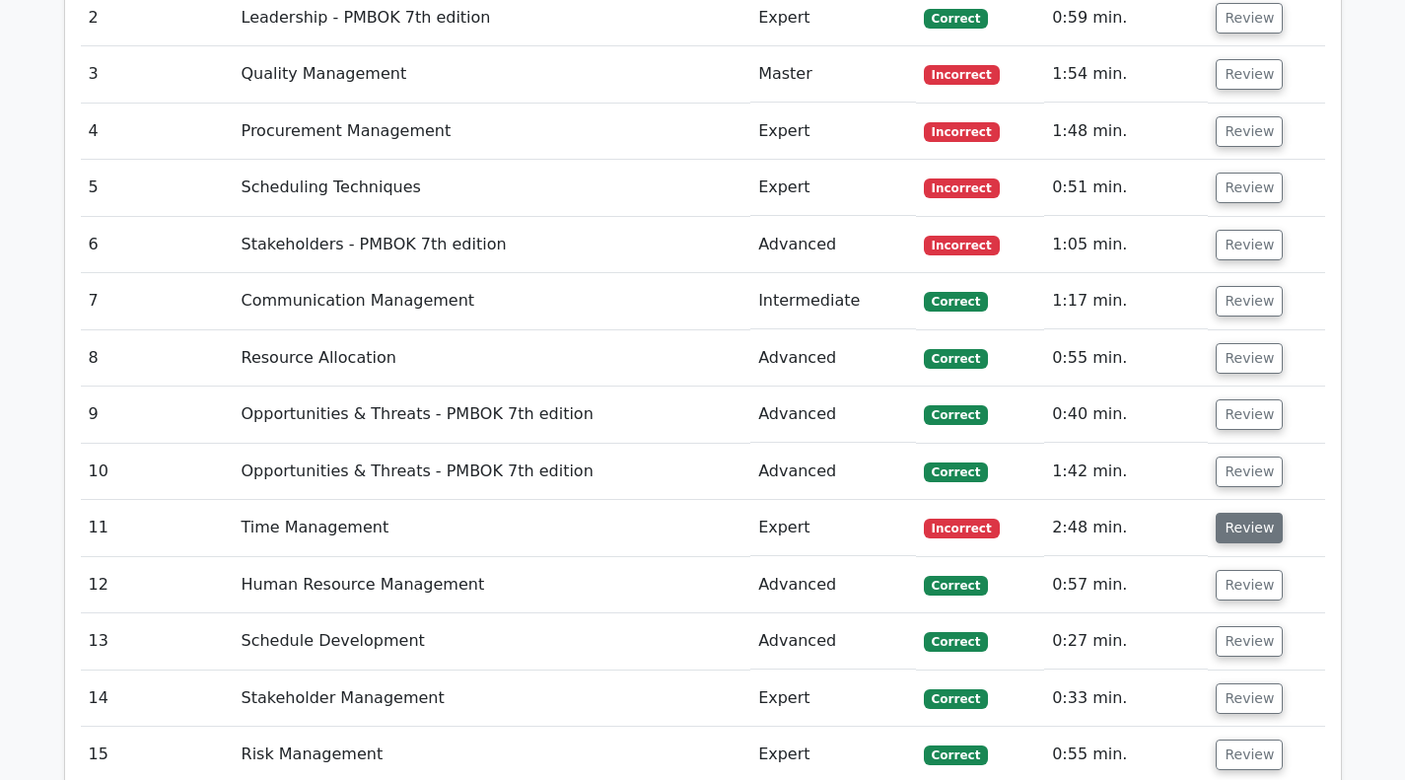
click at [1249, 517] on button "Review" at bounding box center [1249, 528] width 67 height 31
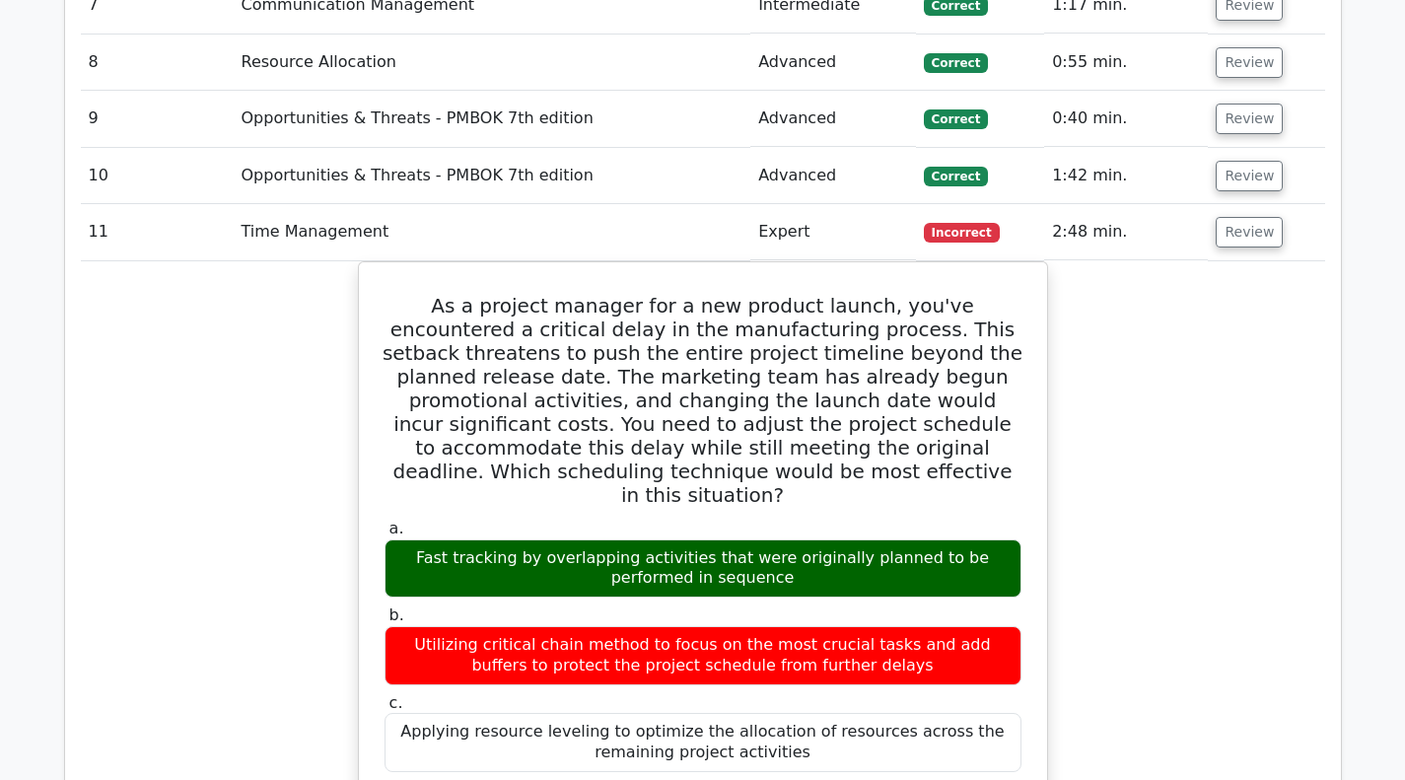
scroll to position [2169, 0]
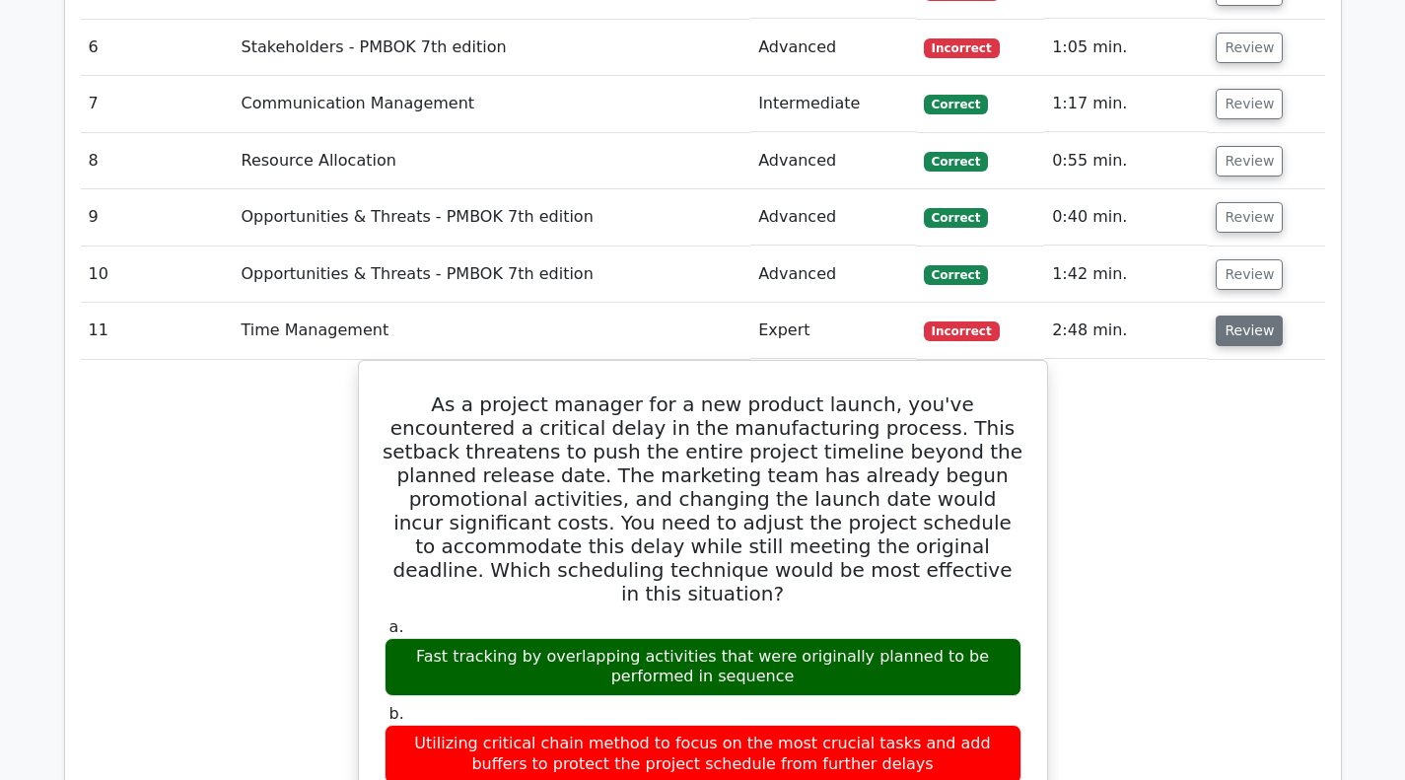
click at [1231, 336] on button "Review" at bounding box center [1249, 331] width 67 height 31
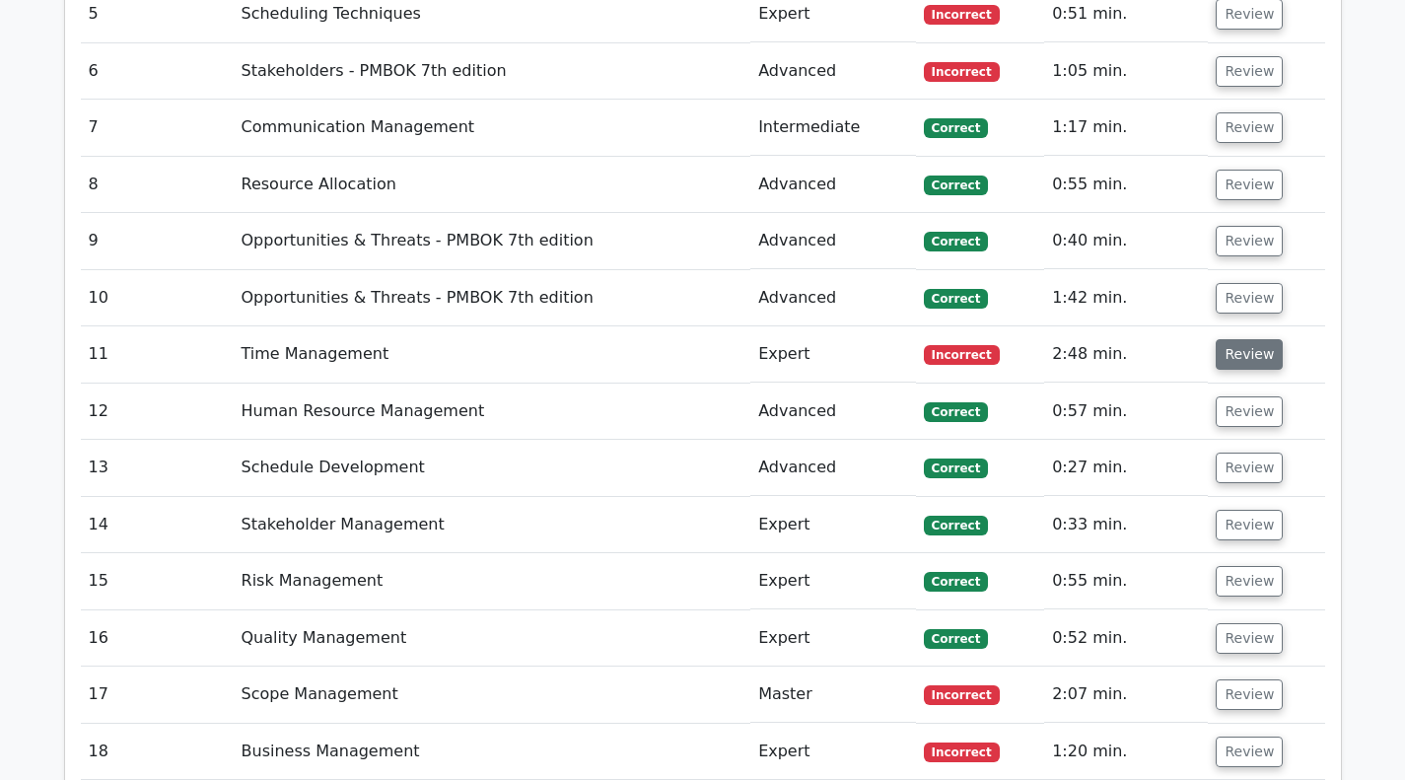
scroll to position [2070, 0]
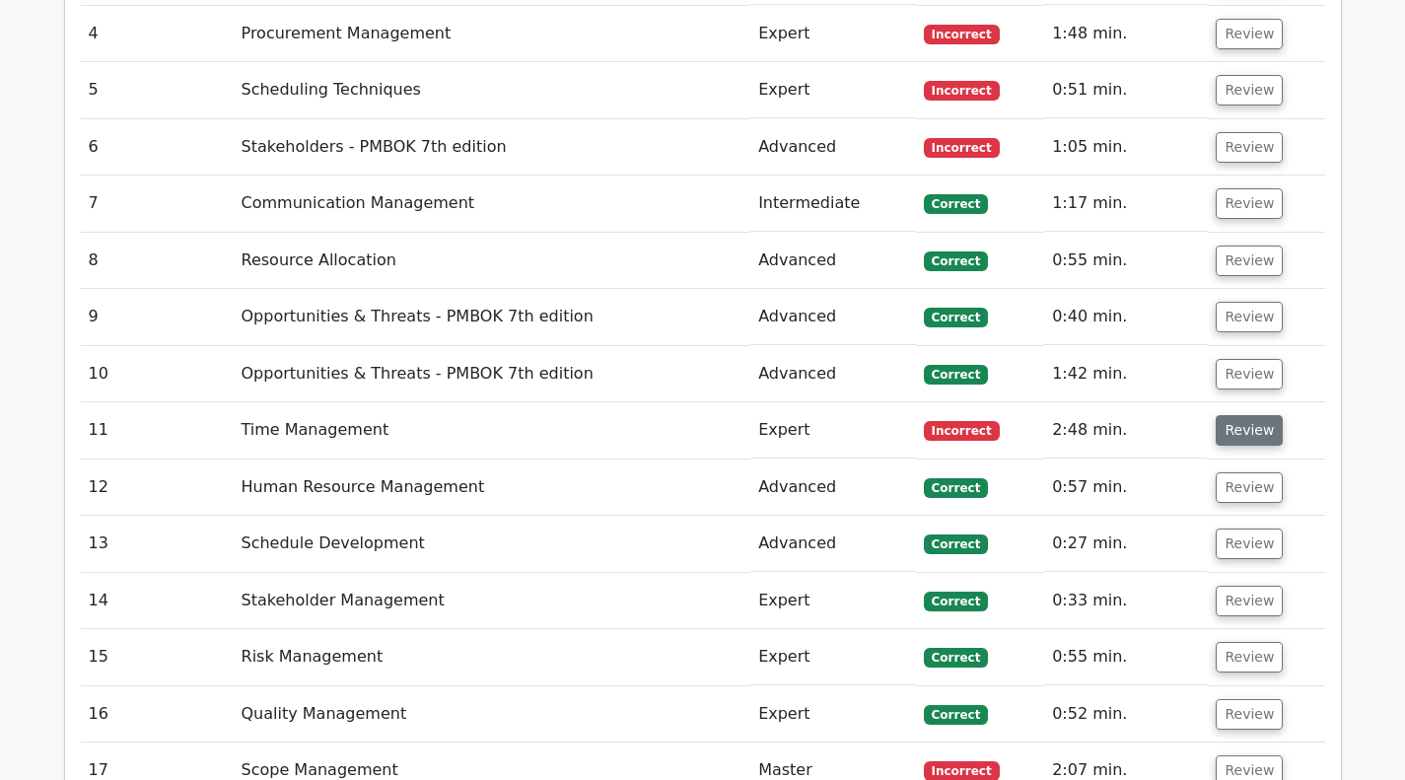
click at [1234, 431] on button "Review" at bounding box center [1249, 430] width 67 height 31
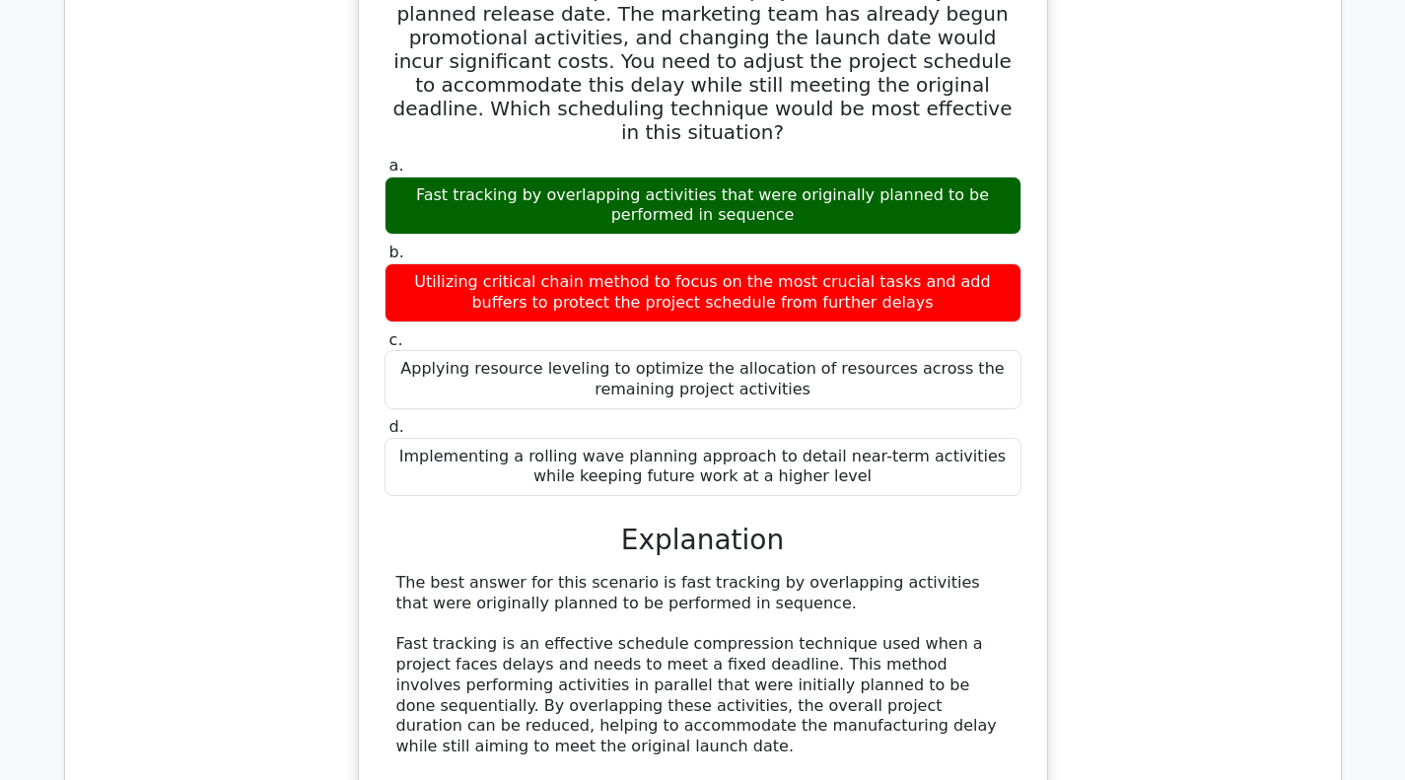
scroll to position [2563, 0]
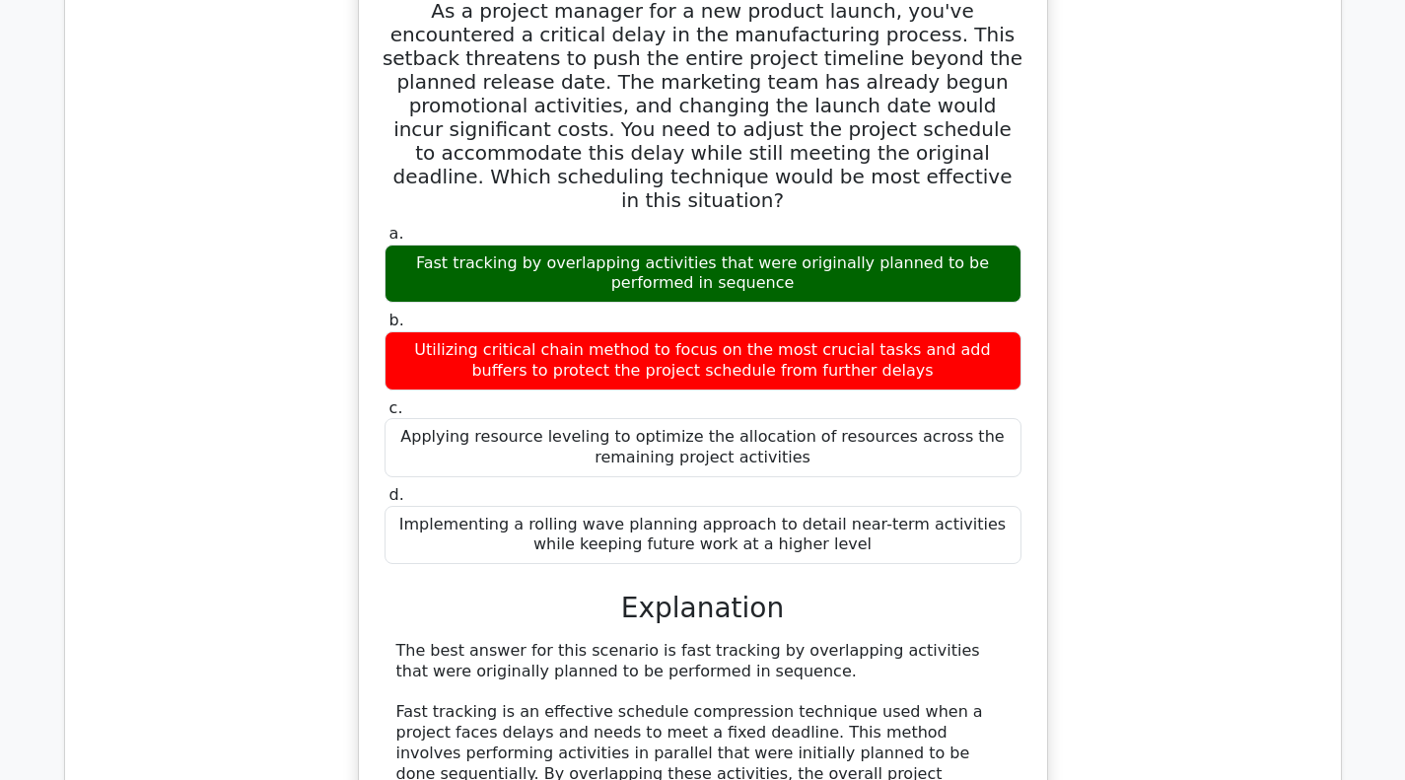
click at [1239, 281] on div "As a project manager for a new product launch, you've encountered a critical de…" at bounding box center [703, 694] width 1244 height 1456
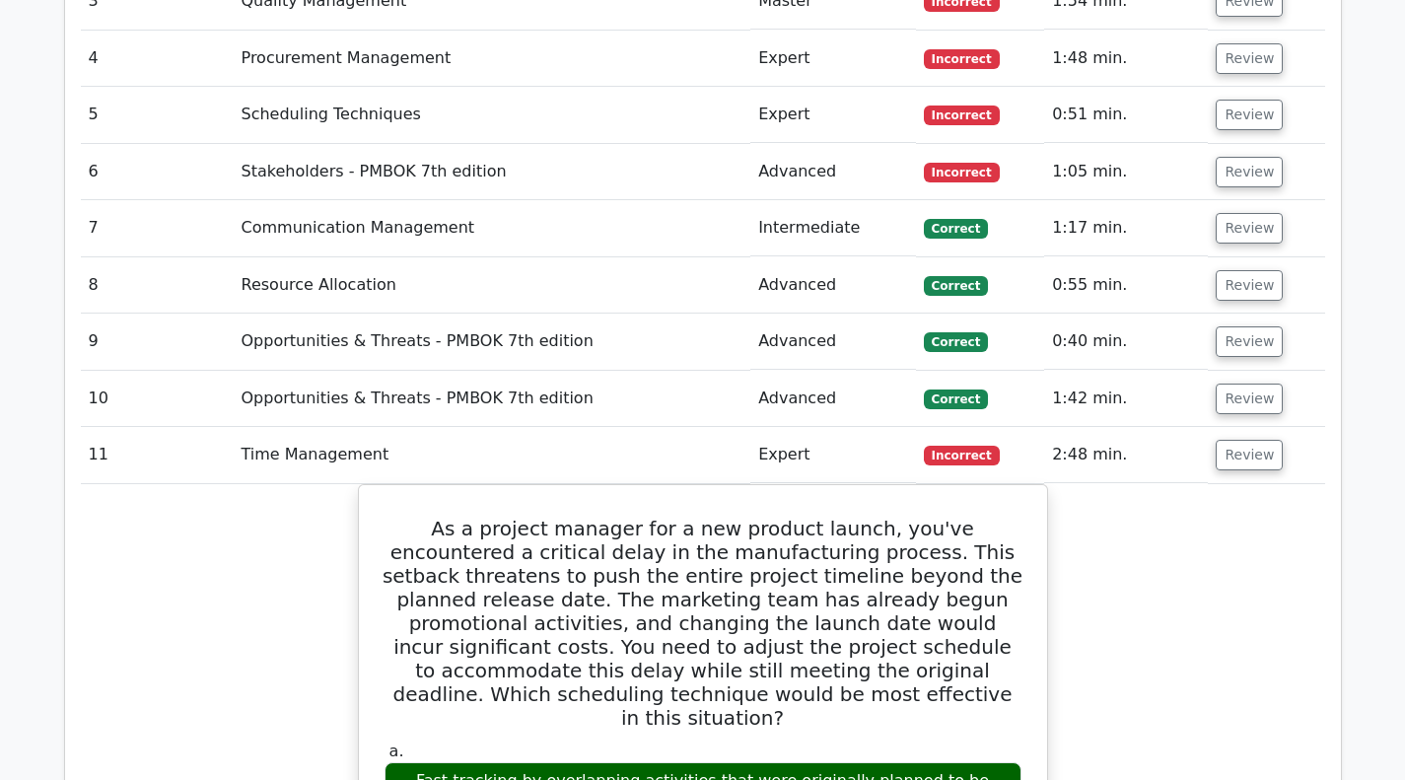
scroll to position [2070, 0]
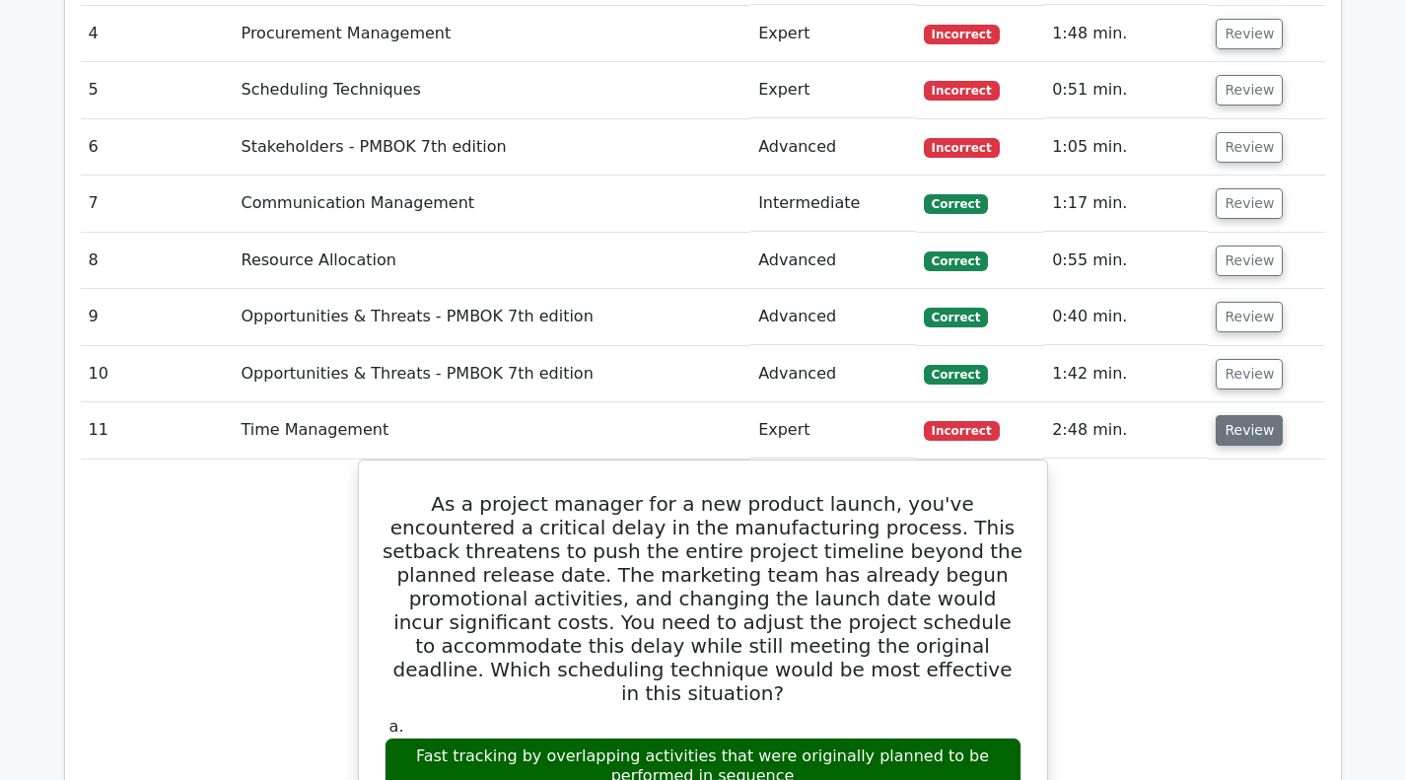
click at [1235, 437] on button "Review" at bounding box center [1249, 430] width 67 height 31
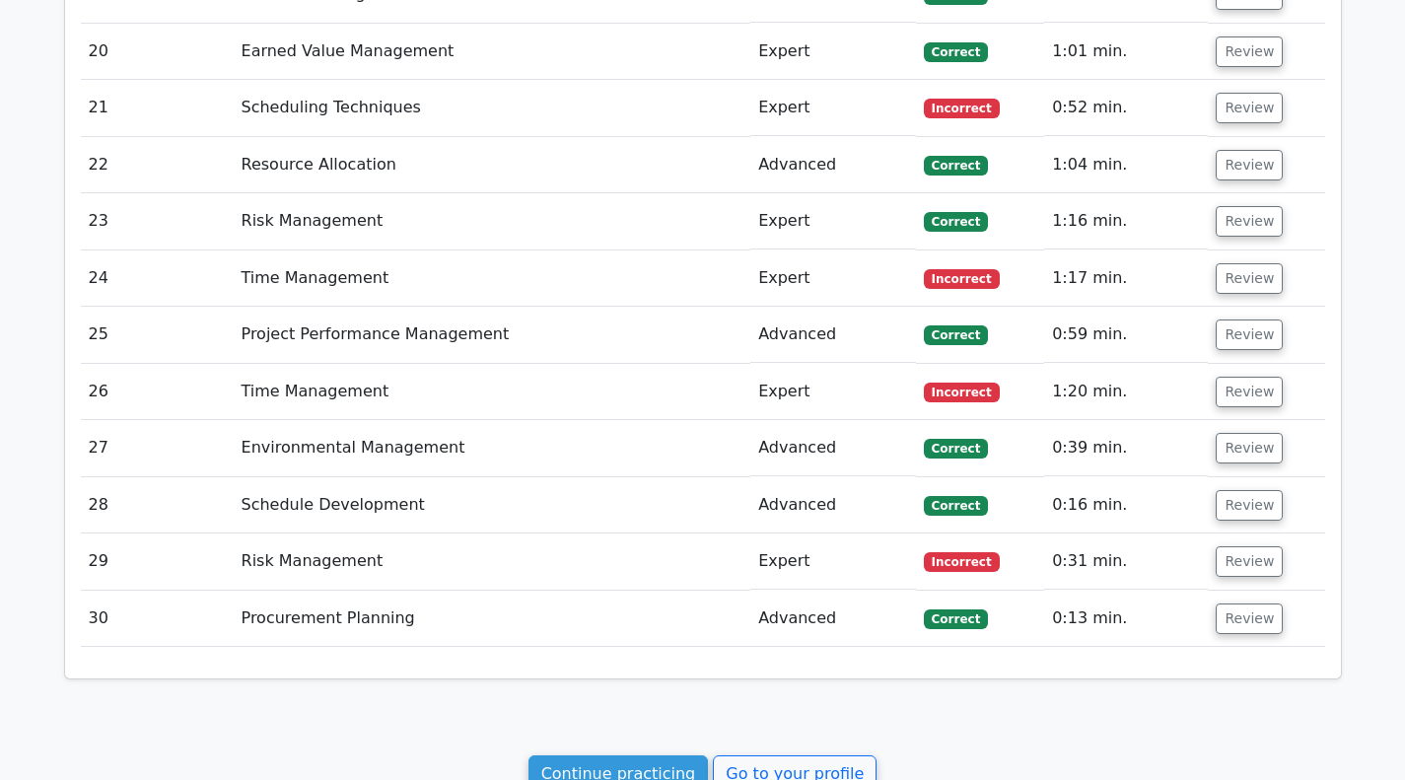
scroll to position [3154, 0]
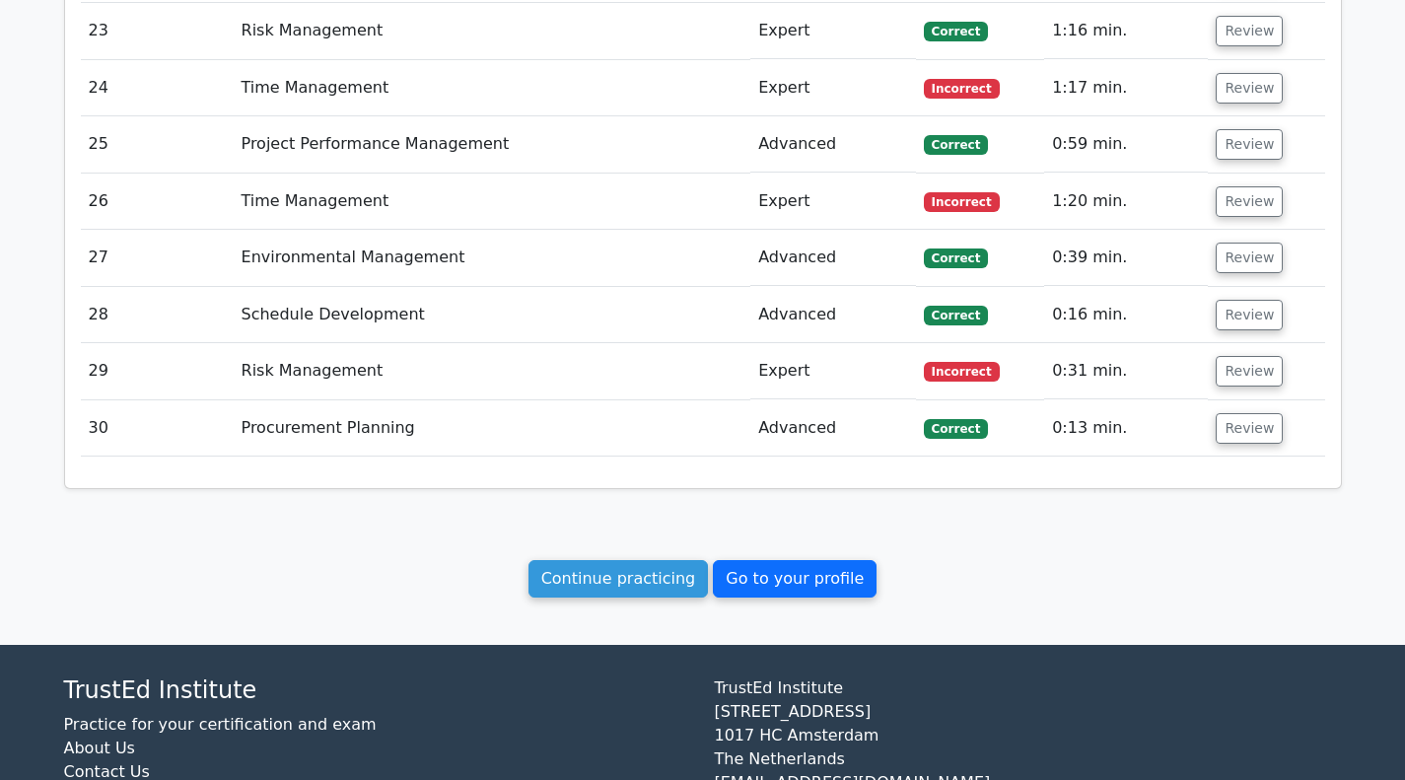
click at [781, 587] on link "Go to your profile" at bounding box center [795, 578] width 164 height 37
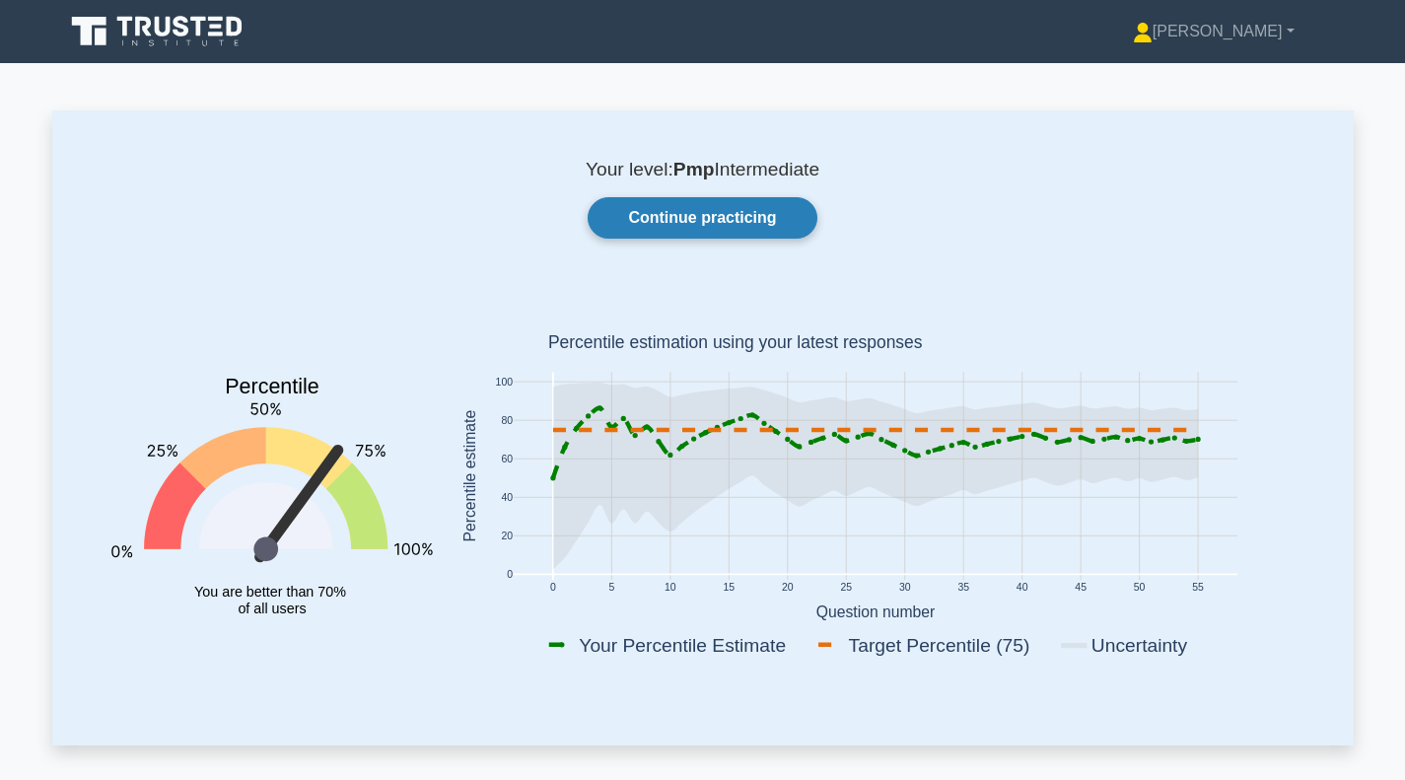
click at [717, 224] on link "Continue practicing" at bounding box center [702, 217] width 229 height 41
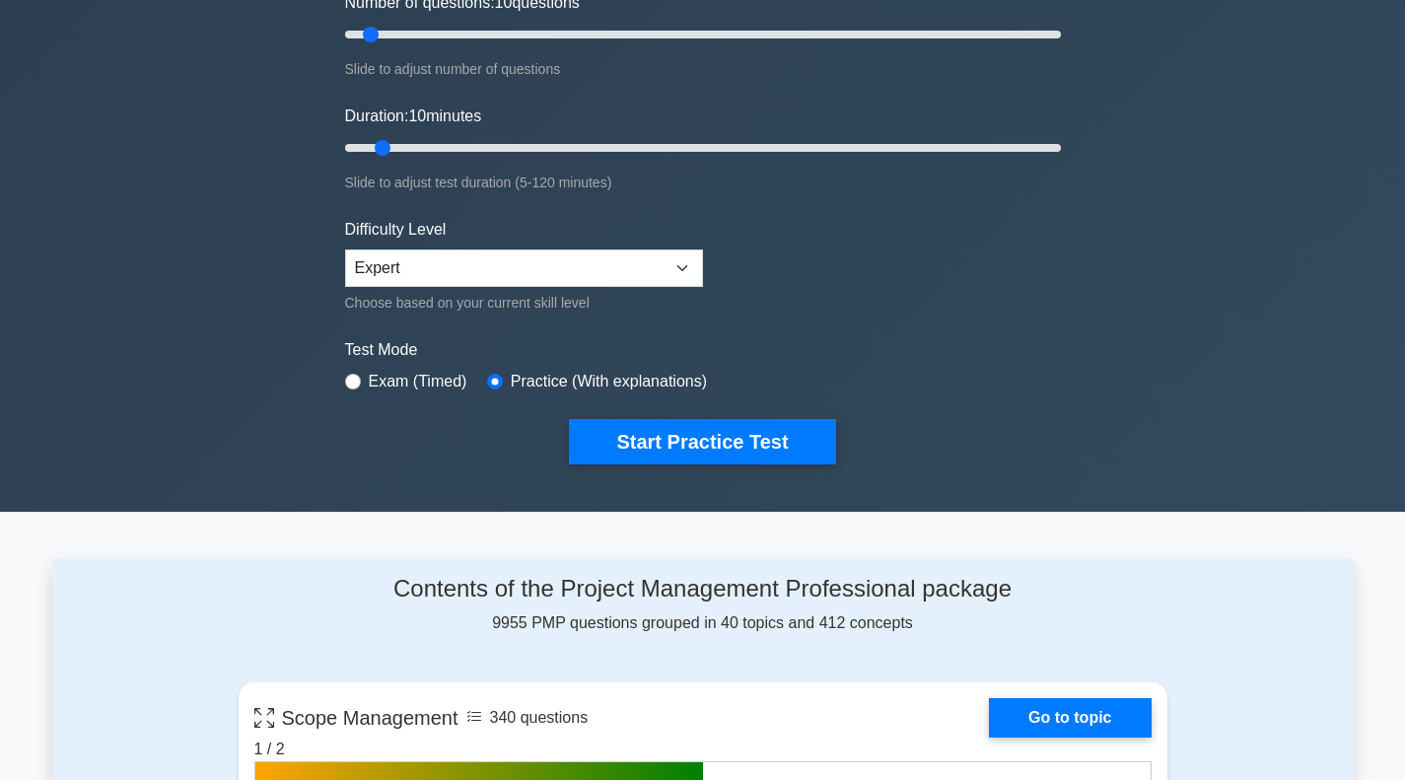
scroll to position [394, 0]
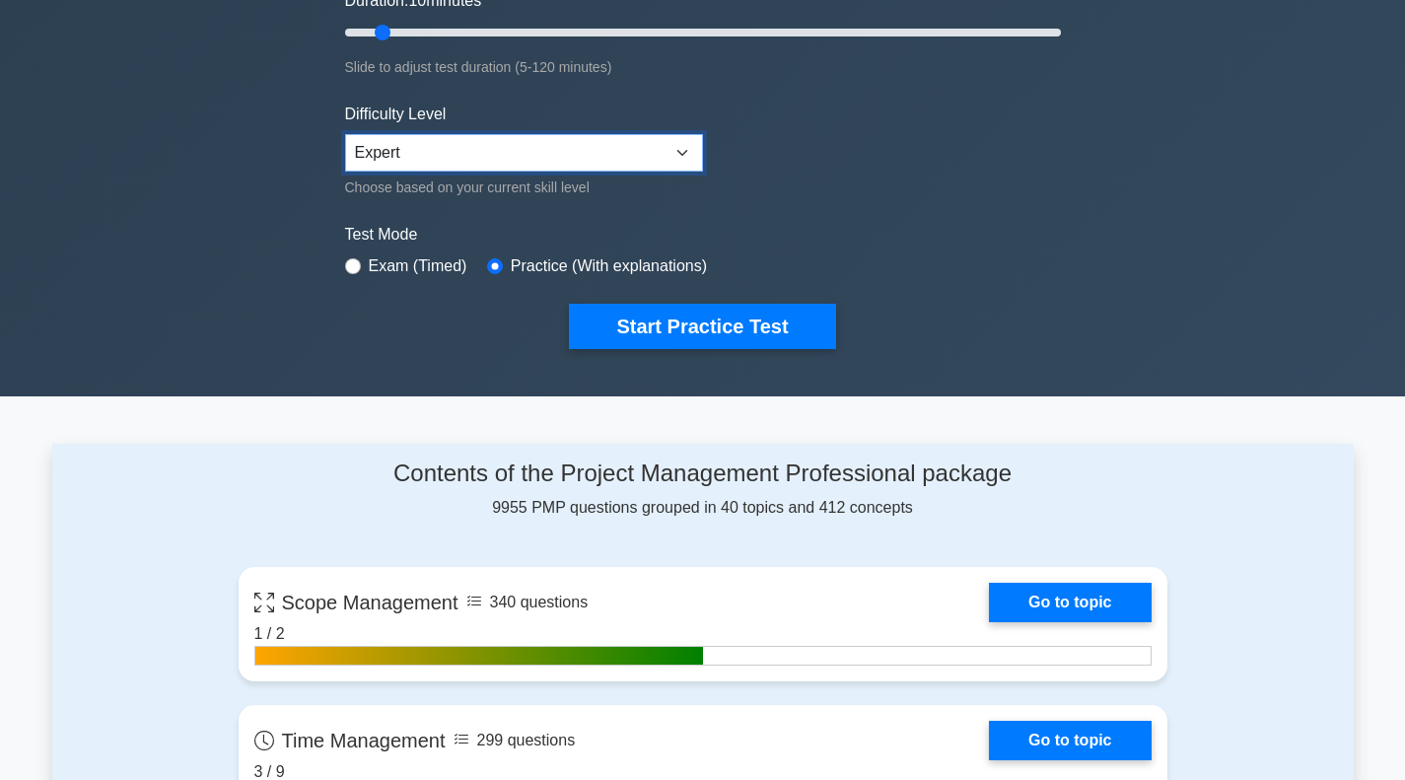
click at [681, 146] on select "Beginner Intermediate Expert" at bounding box center [524, 152] width 358 height 37
select select "beginner"
click at [345, 134] on select "Beginner Intermediate Expert" at bounding box center [524, 152] width 358 height 37
click at [678, 148] on select "Beginner Intermediate Expert" at bounding box center [524, 152] width 358 height 37
click at [740, 148] on form "Topics Scope Management Time Management Cost Management Quality Management Risk…" at bounding box center [703, 44] width 716 height 609
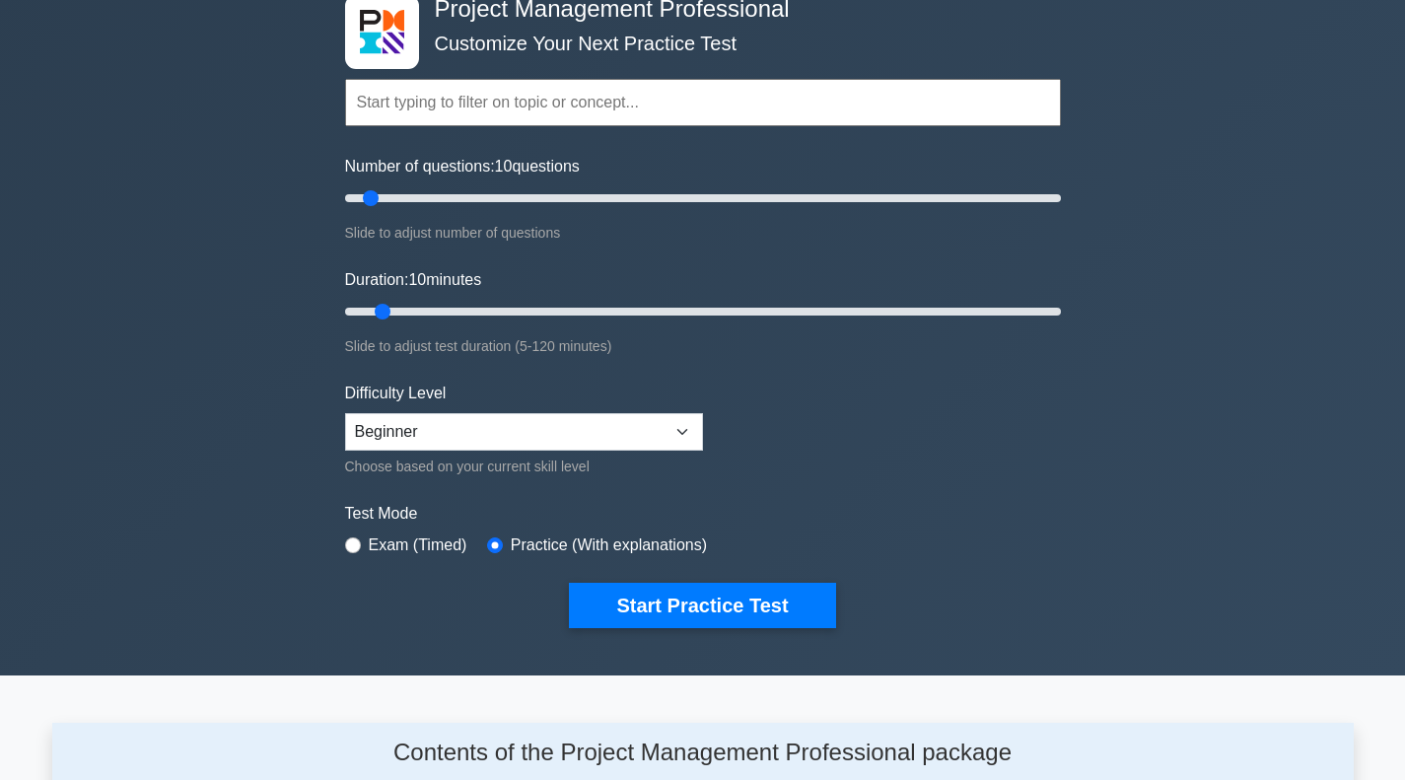
scroll to position [0, 0]
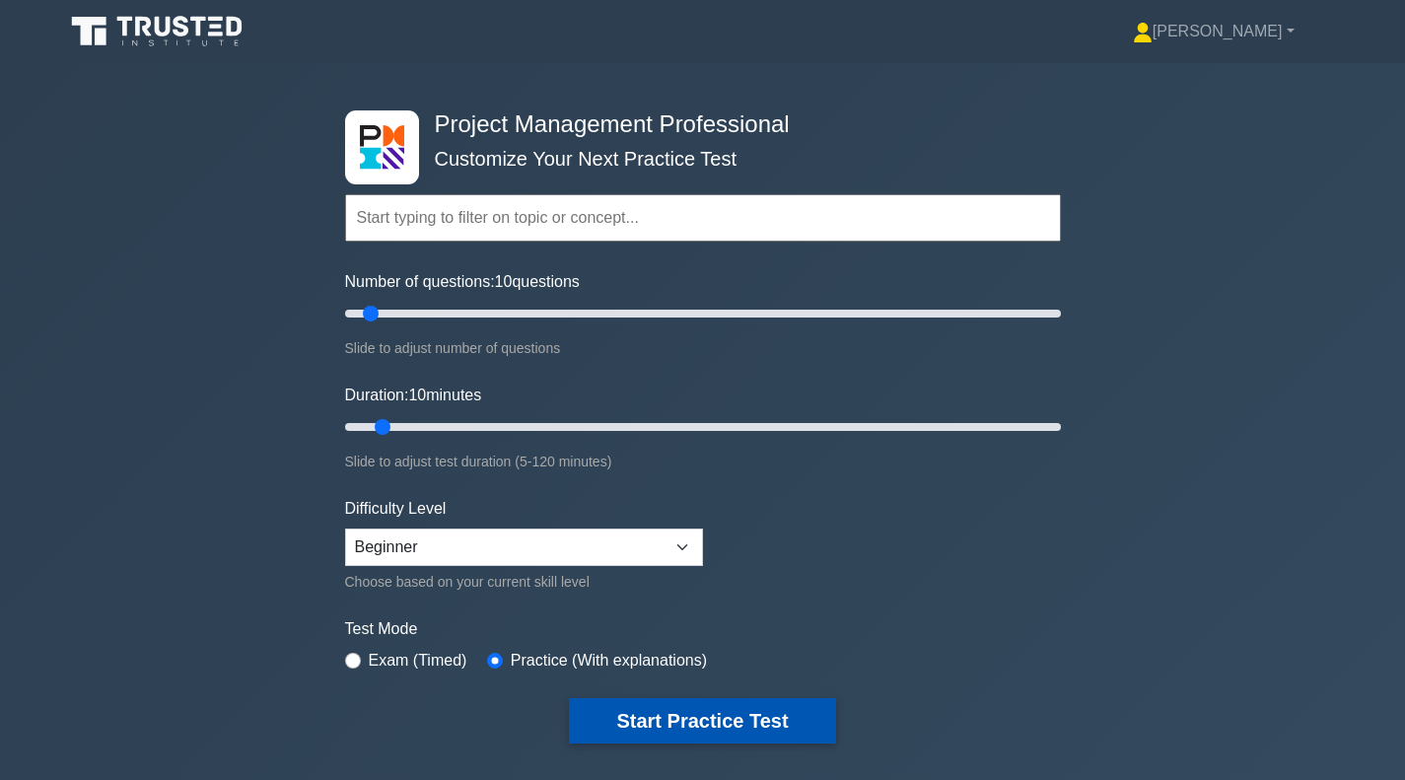
click at [637, 716] on button "Start Practice Test" at bounding box center [702, 720] width 266 height 45
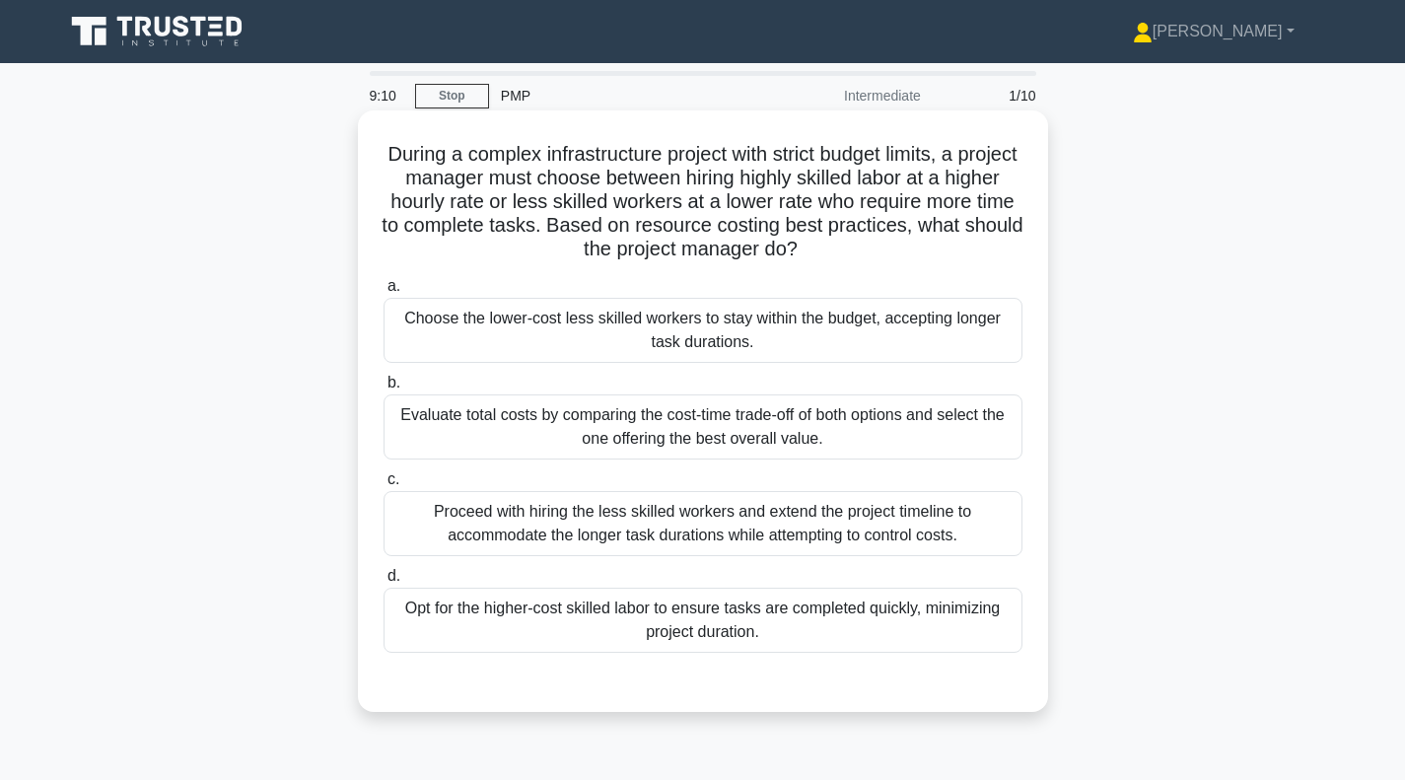
click at [533, 435] on div "Evaluate total costs by comparing the cost-time trade-off of both options and s…" at bounding box center [703, 426] width 639 height 65
click at [384, 389] on input "b. Evaluate total costs by comparing the cost-time trade-off of both options an…" at bounding box center [384, 383] width 0 height 13
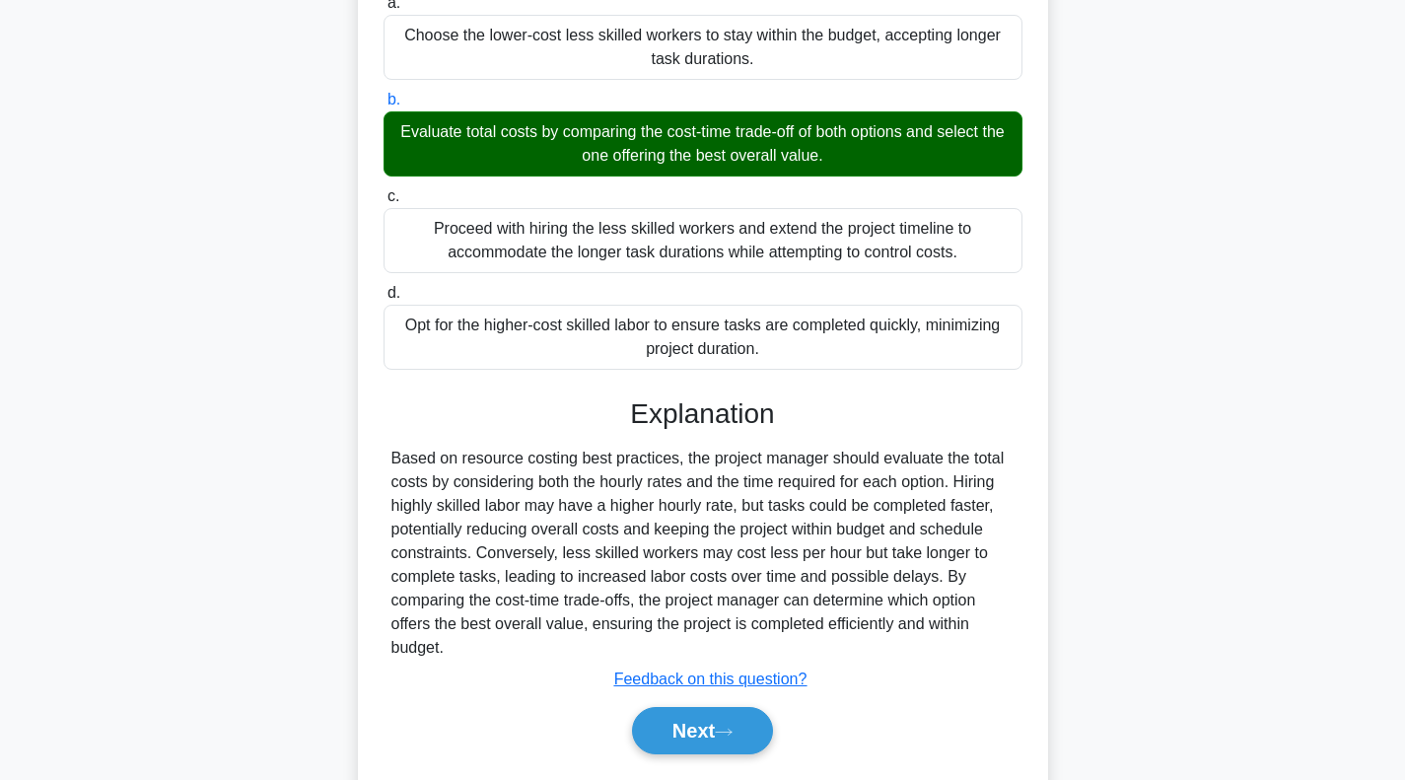
scroll to position [342, 0]
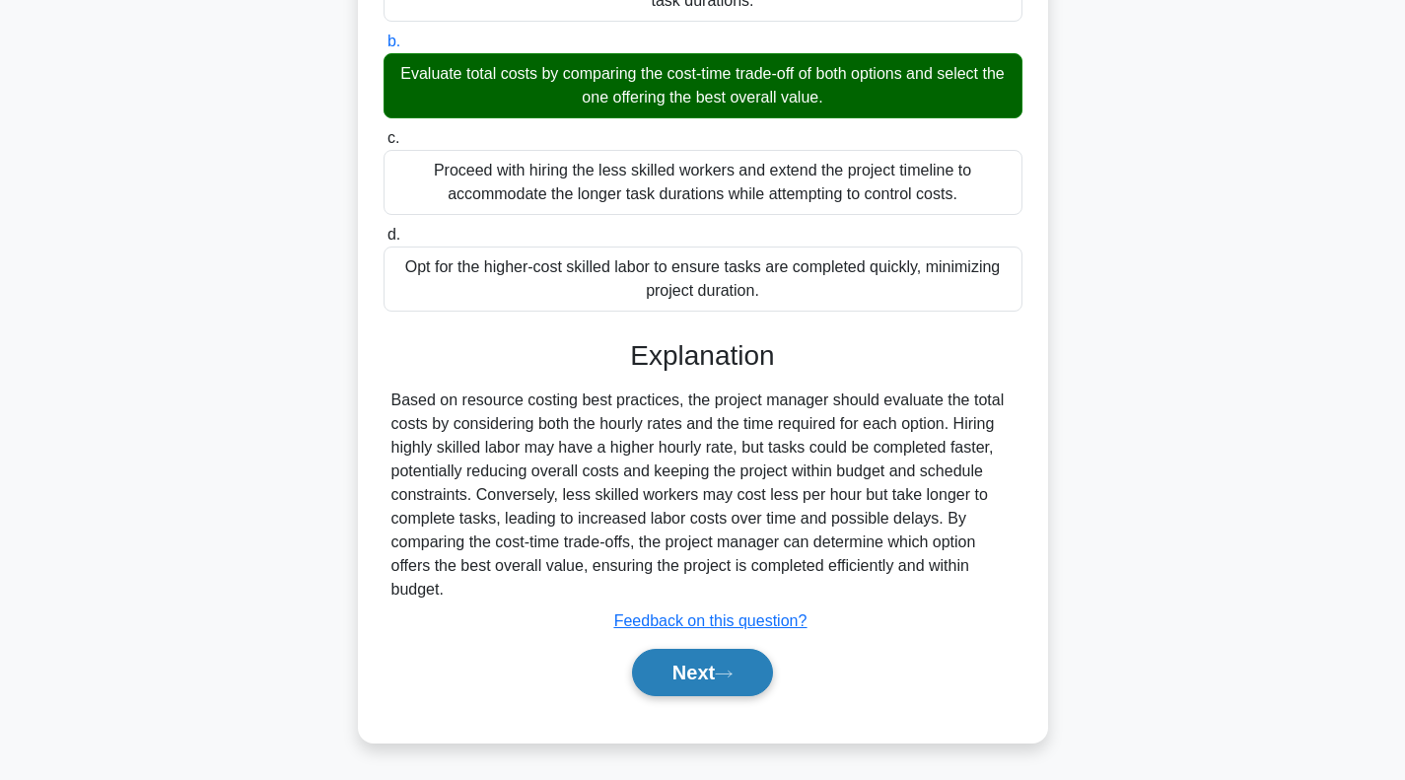
drag, startPoint x: 712, startPoint y: 680, endPoint x: 698, endPoint y: 672, distance: 15.9
click at [712, 680] on button "Next" at bounding box center [702, 672] width 141 height 47
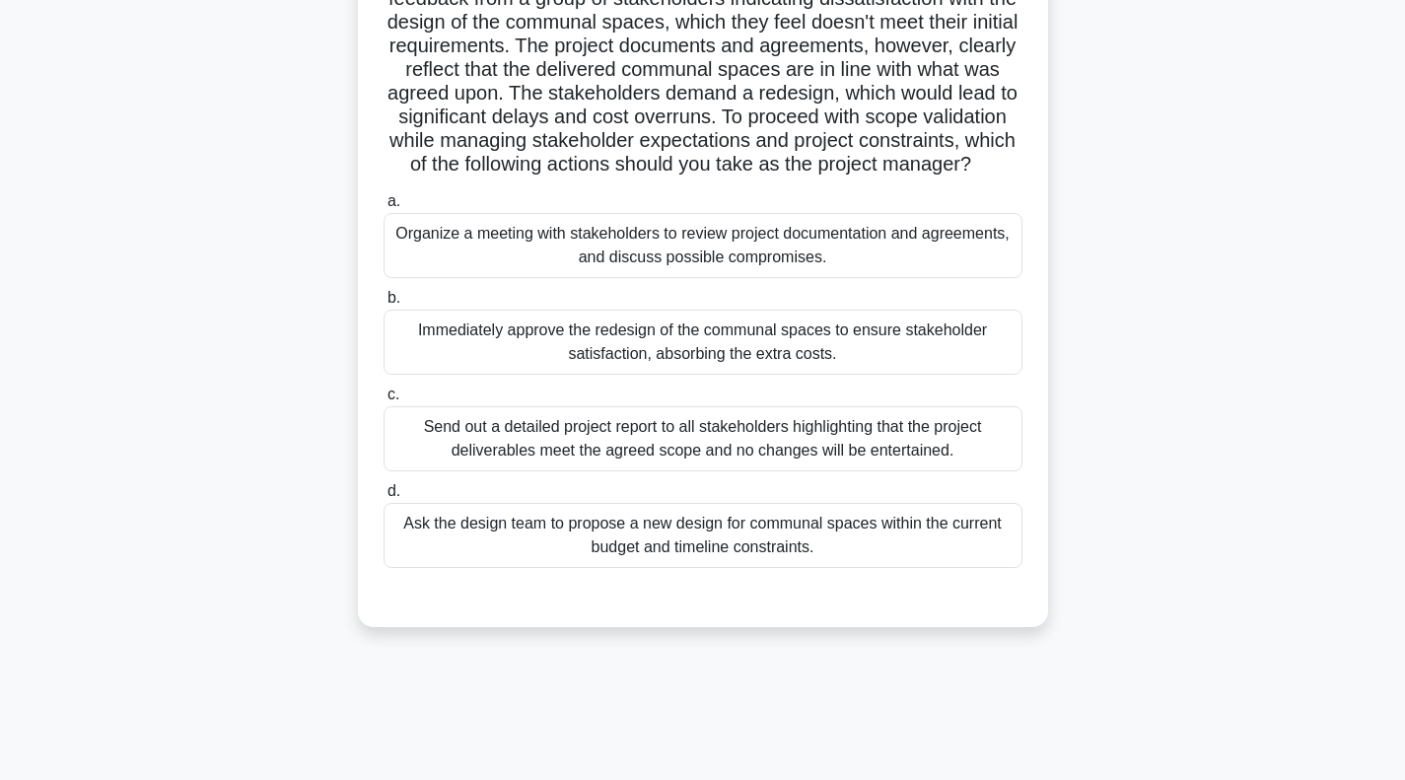
scroll to position [197, 0]
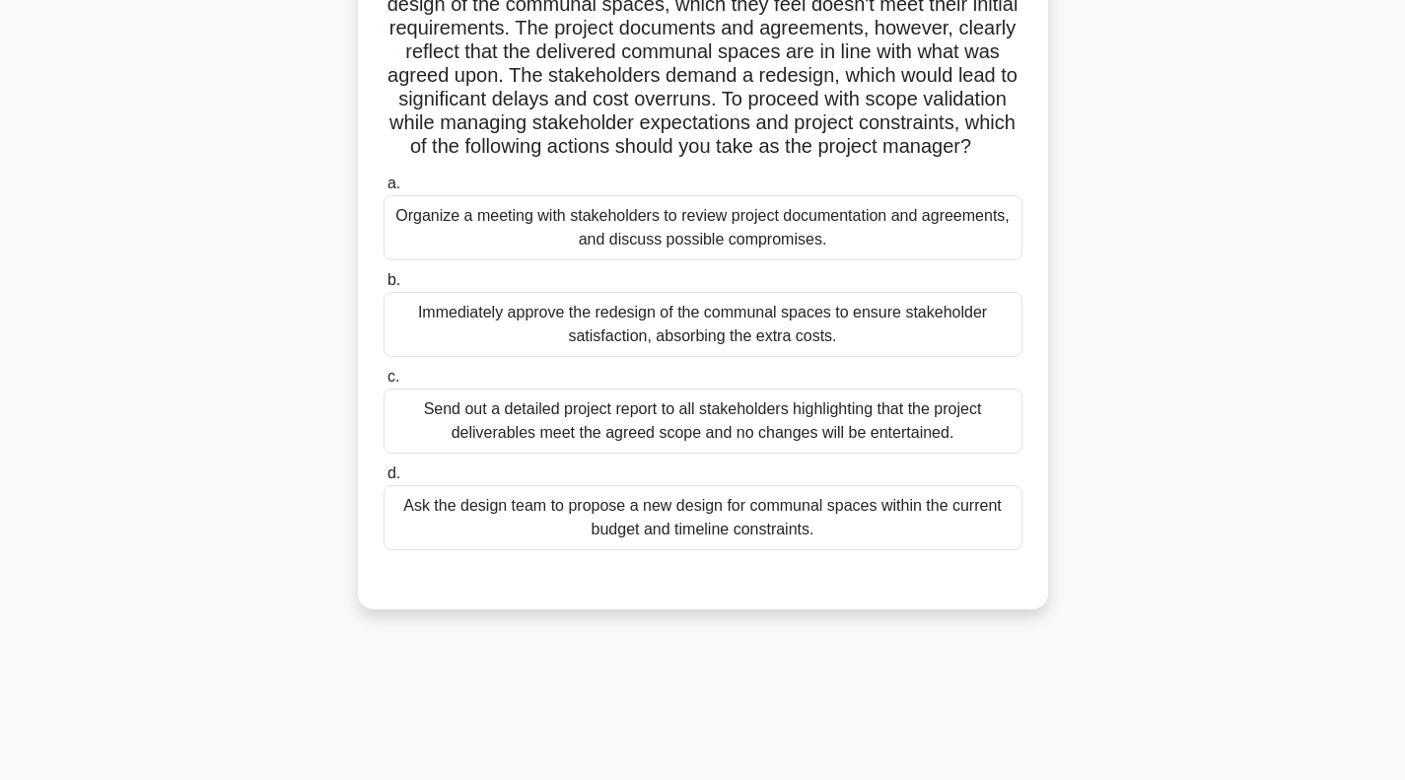
click at [503, 257] on div "Organize a meeting with stakeholders to review project documentation and agreem…" at bounding box center [703, 227] width 639 height 65
click at [384, 190] on input "a. Organize a meeting with stakeholders to review project documentation and agr…" at bounding box center [384, 183] width 0 height 13
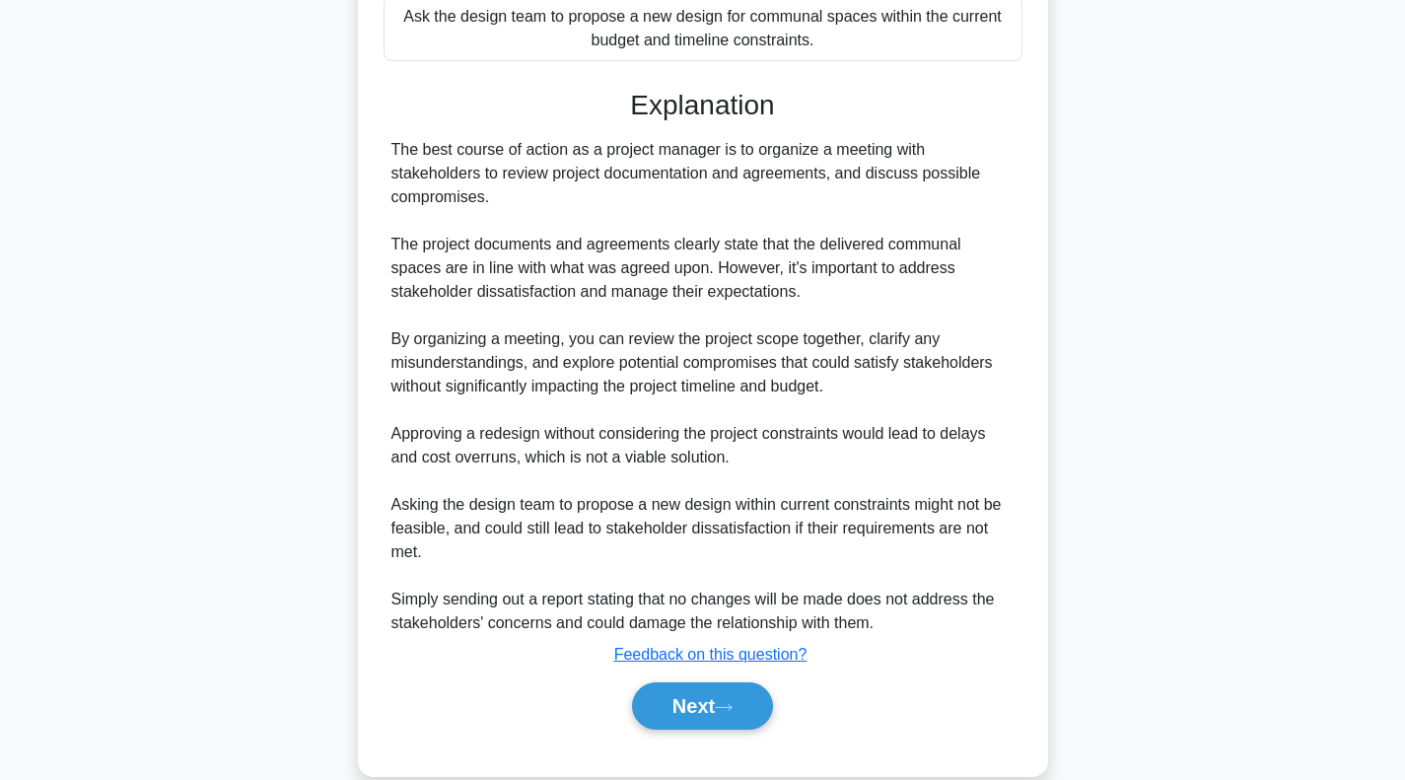
scroll to position [690, 0]
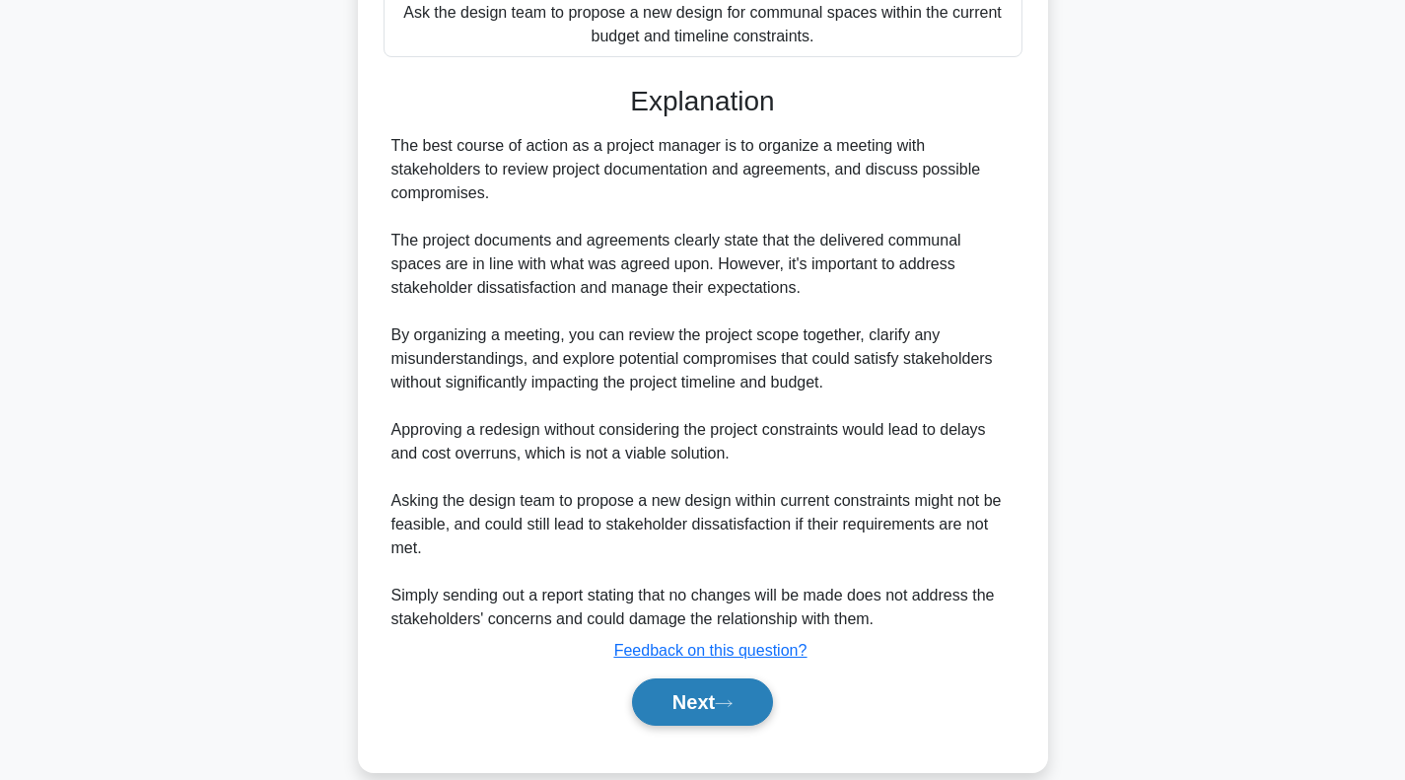
click at [675, 726] on button "Next" at bounding box center [702, 701] width 141 height 47
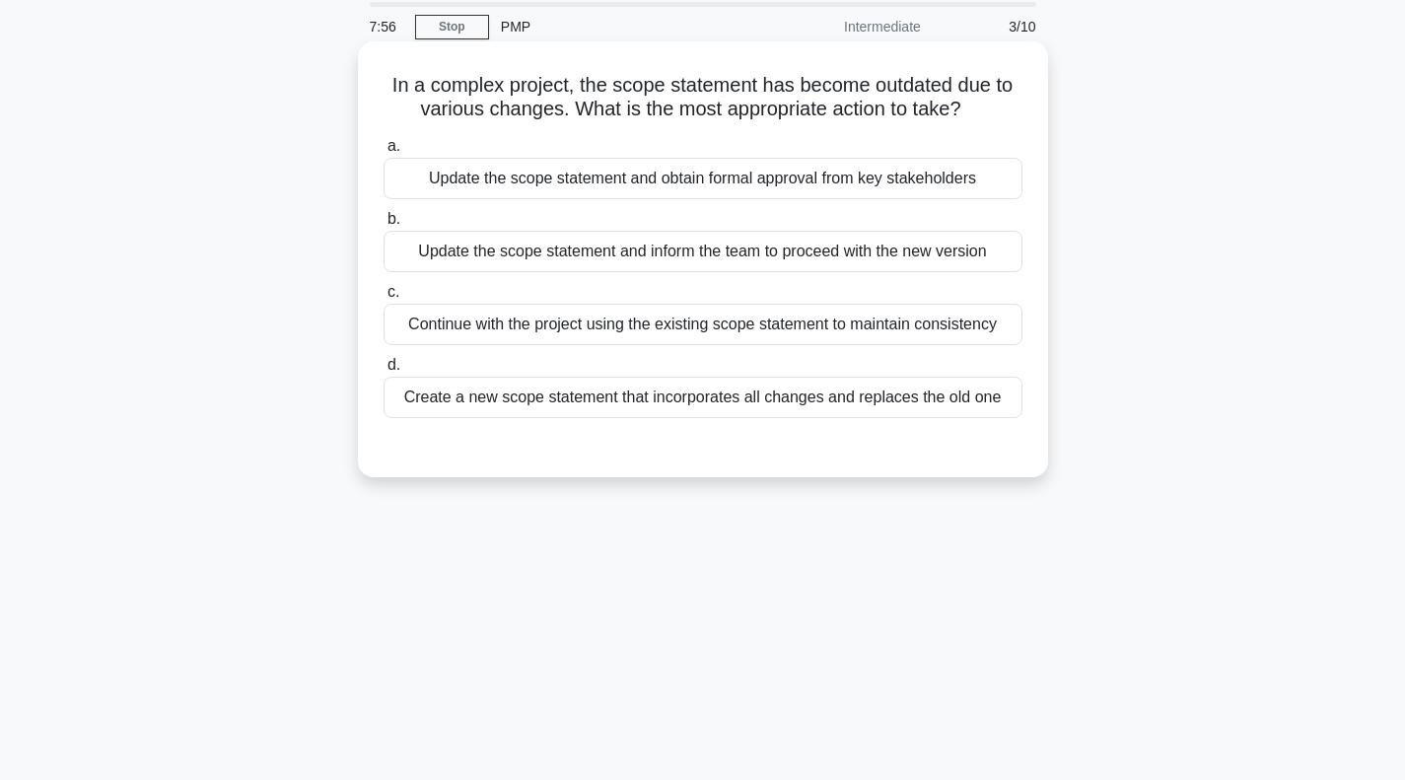
scroll to position [0, 0]
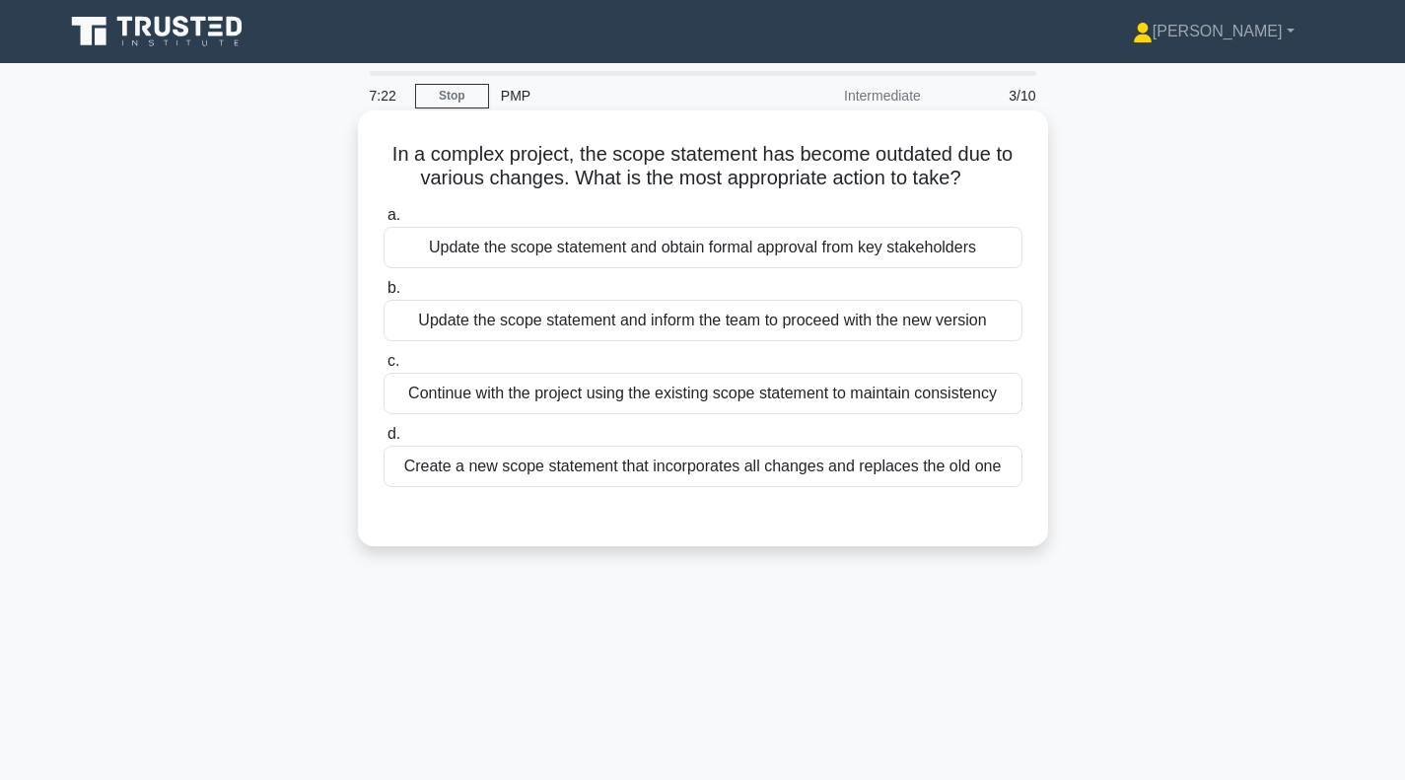
click at [623, 257] on div "Update the scope statement and obtain formal approval from key stakeholders" at bounding box center [703, 247] width 639 height 41
click at [384, 222] on input "a. Update the scope statement and obtain formal approval from key stakeholders" at bounding box center [384, 215] width 0 height 13
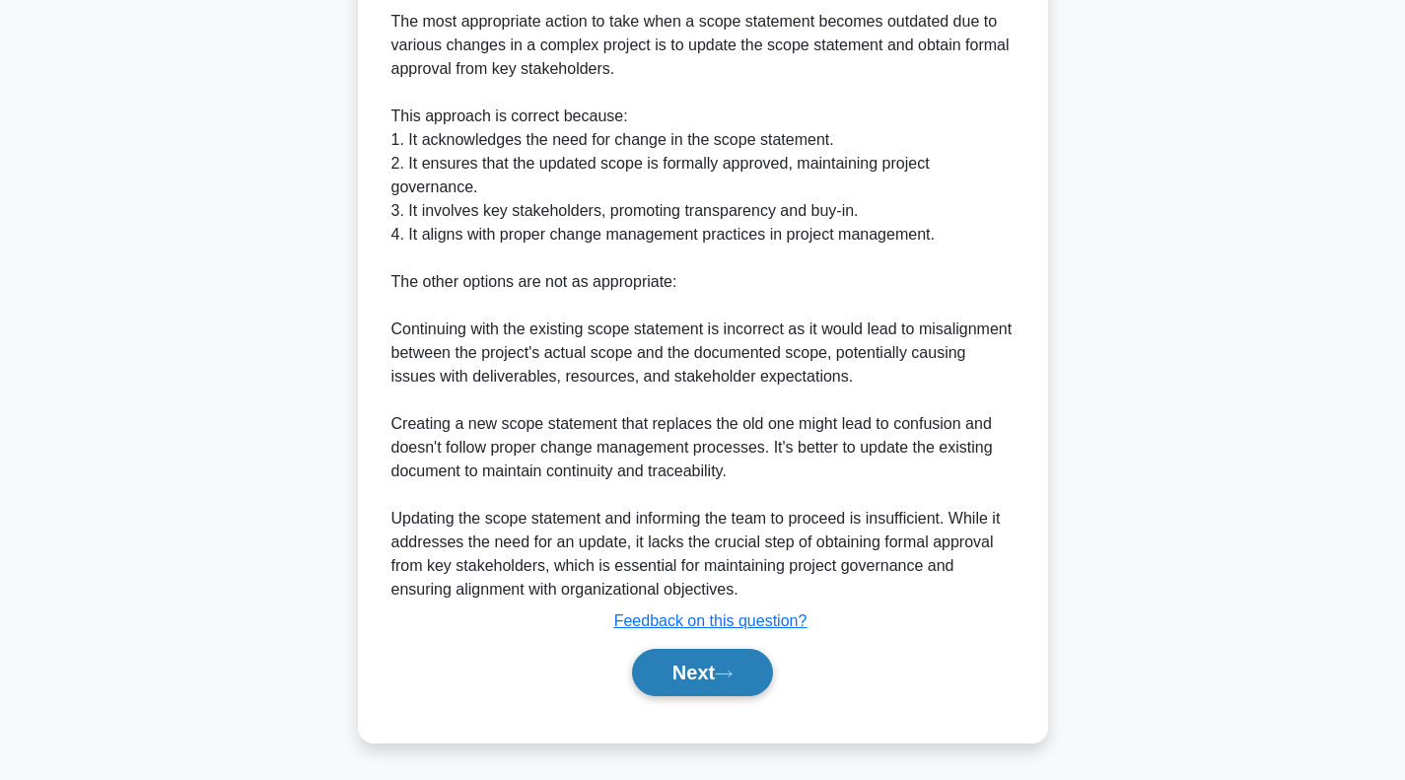
click at [692, 668] on button "Next" at bounding box center [702, 672] width 141 height 47
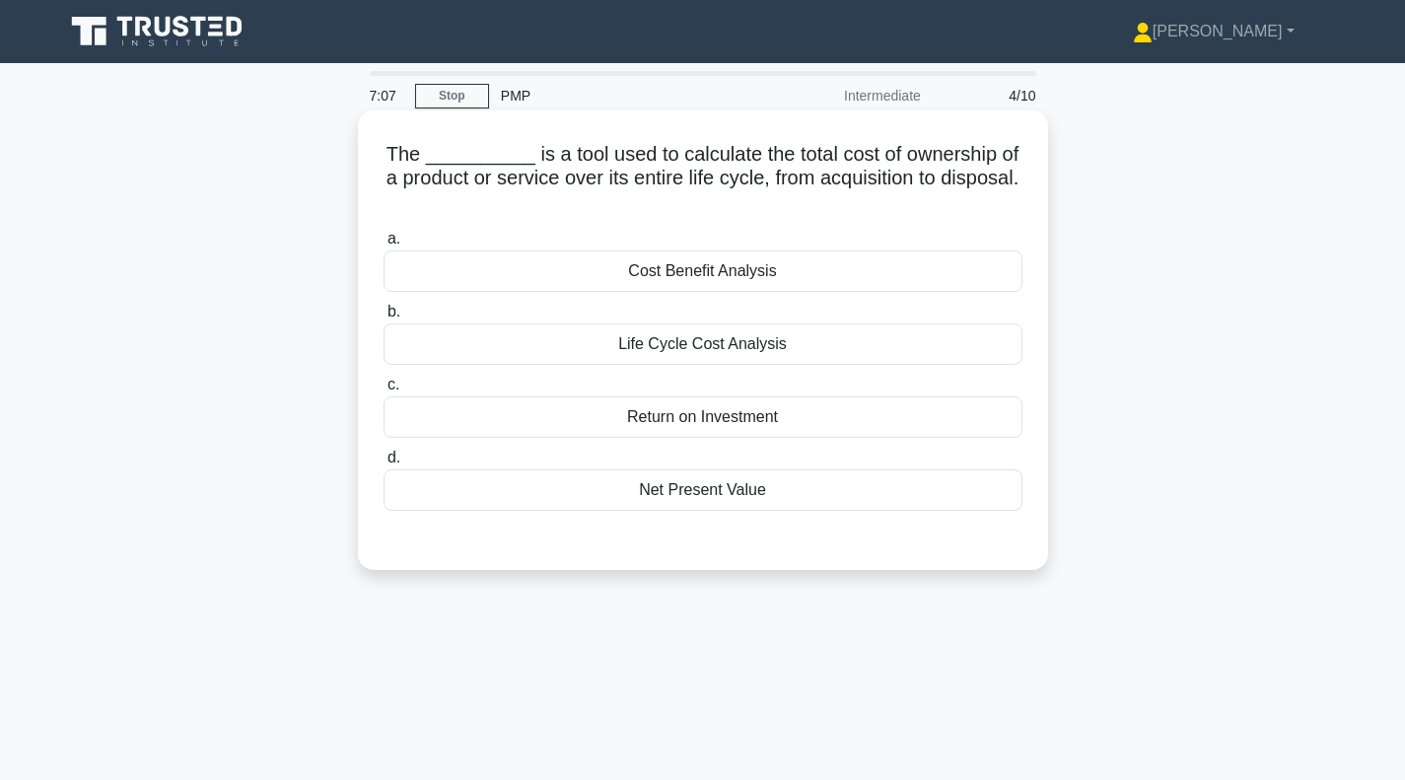
click at [774, 347] on div "Life Cycle Cost Analysis" at bounding box center [703, 343] width 639 height 41
click at [384, 318] on input "b. Life Cycle Cost Analysis" at bounding box center [384, 312] width 0 height 13
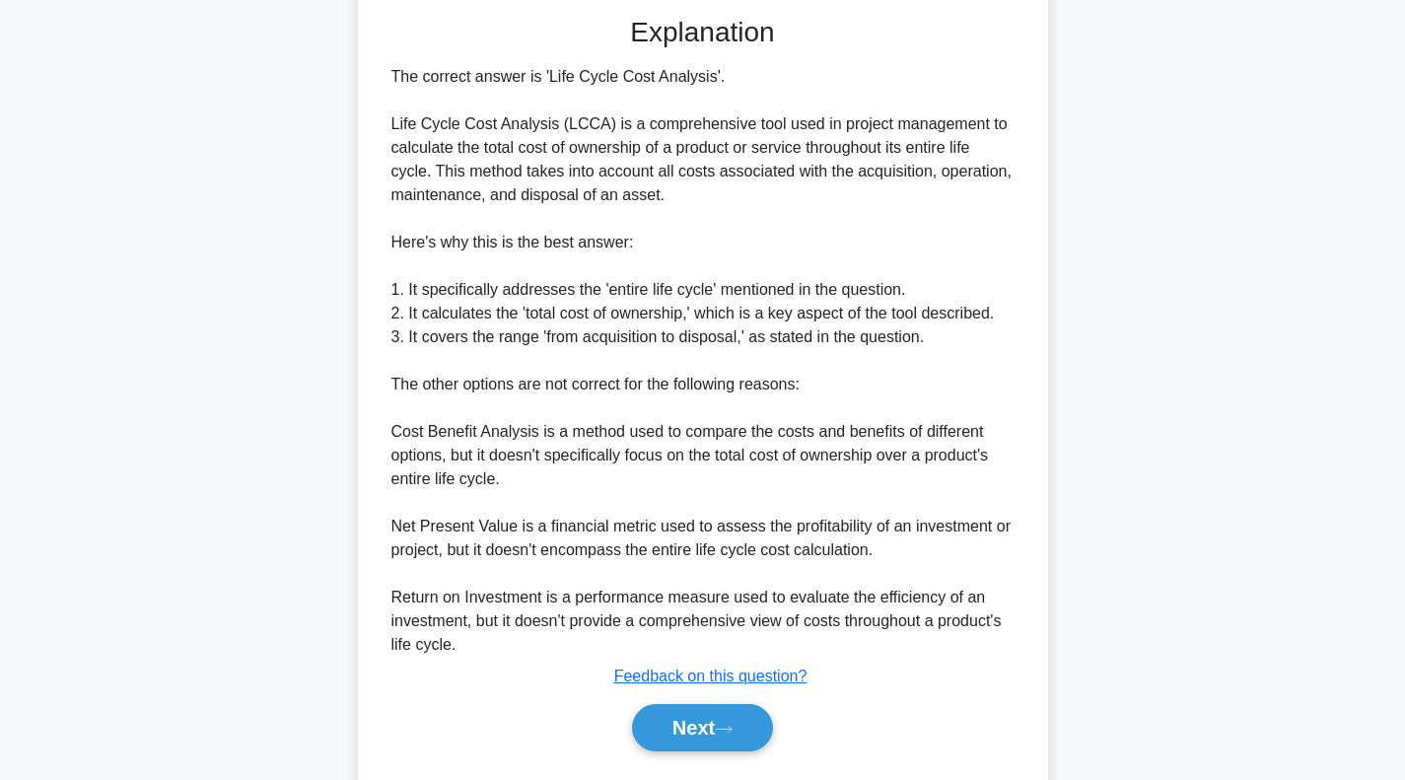
scroll to position [579, 0]
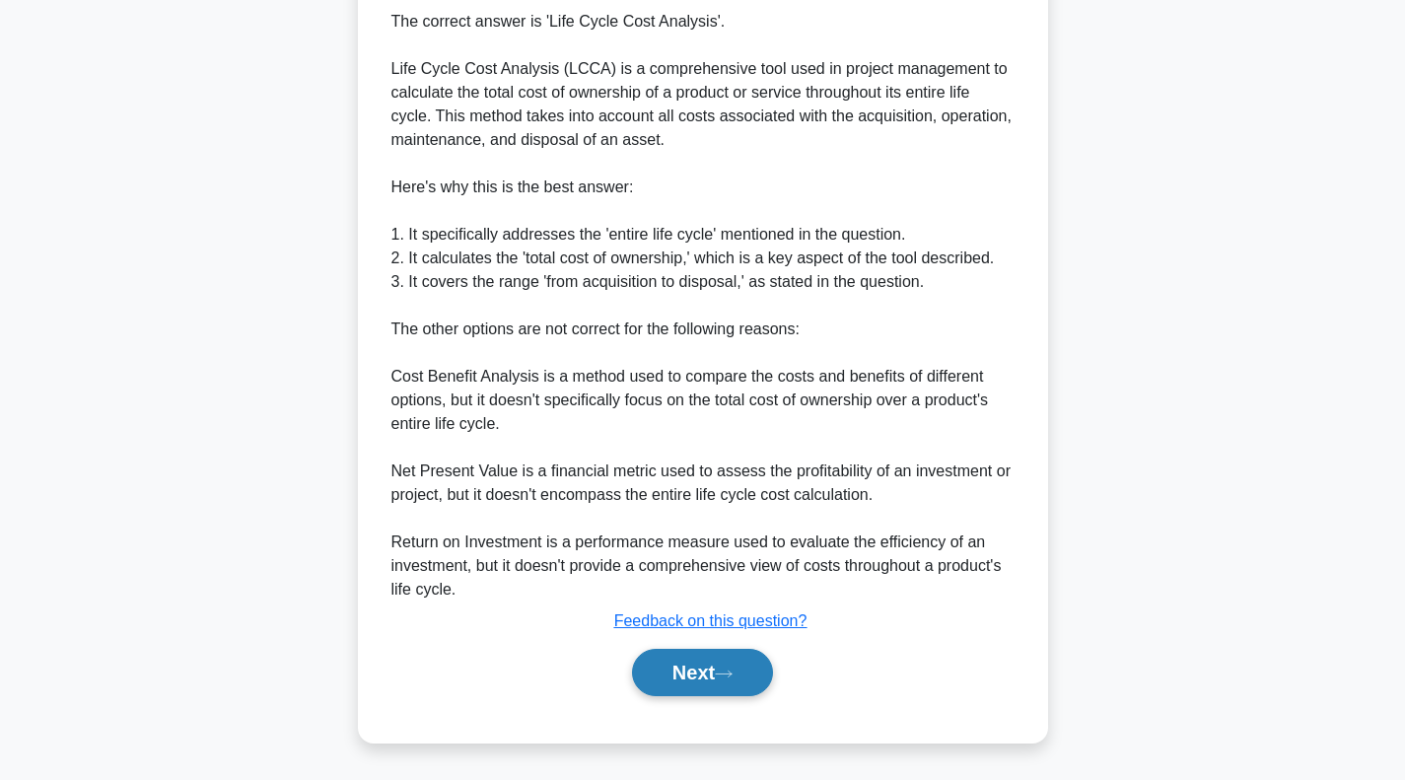
click at [681, 679] on button "Next" at bounding box center [702, 672] width 141 height 47
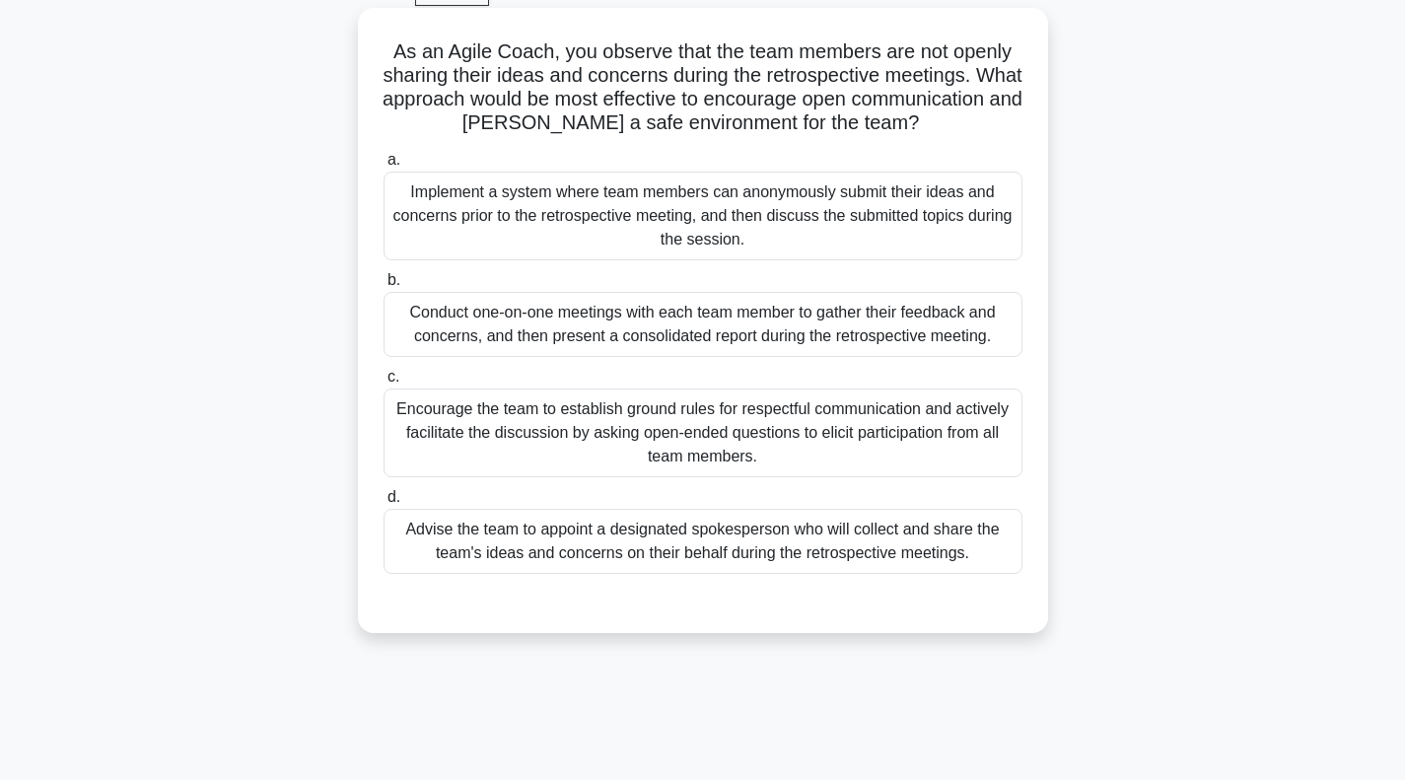
scroll to position [0, 0]
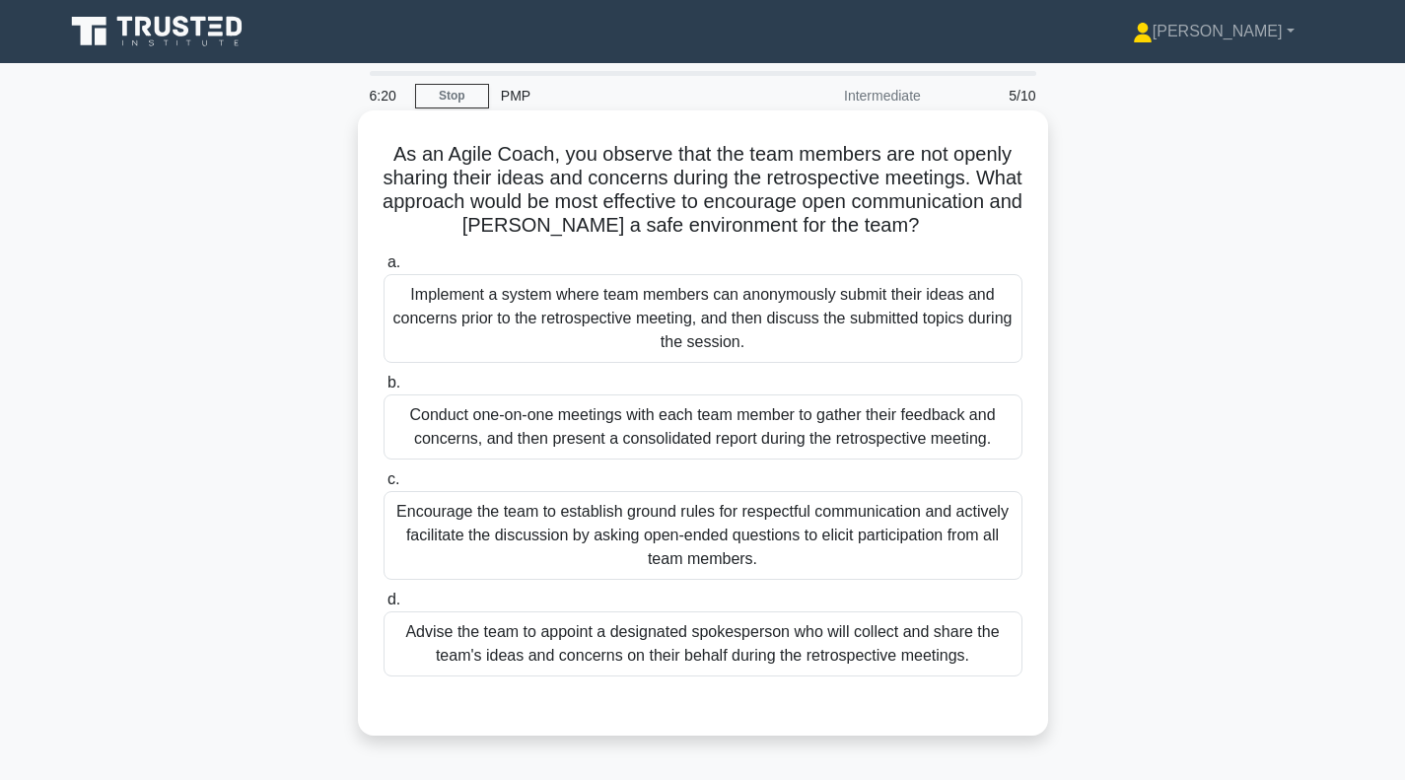
click at [695, 529] on div "Encourage the team to establish ground rules for respectful communication and a…" at bounding box center [703, 535] width 639 height 89
click at [384, 486] on input "c. Encourage the team to establish ground rules for respectful communication an…" at bounding box center [384, 479] width 0 height 13
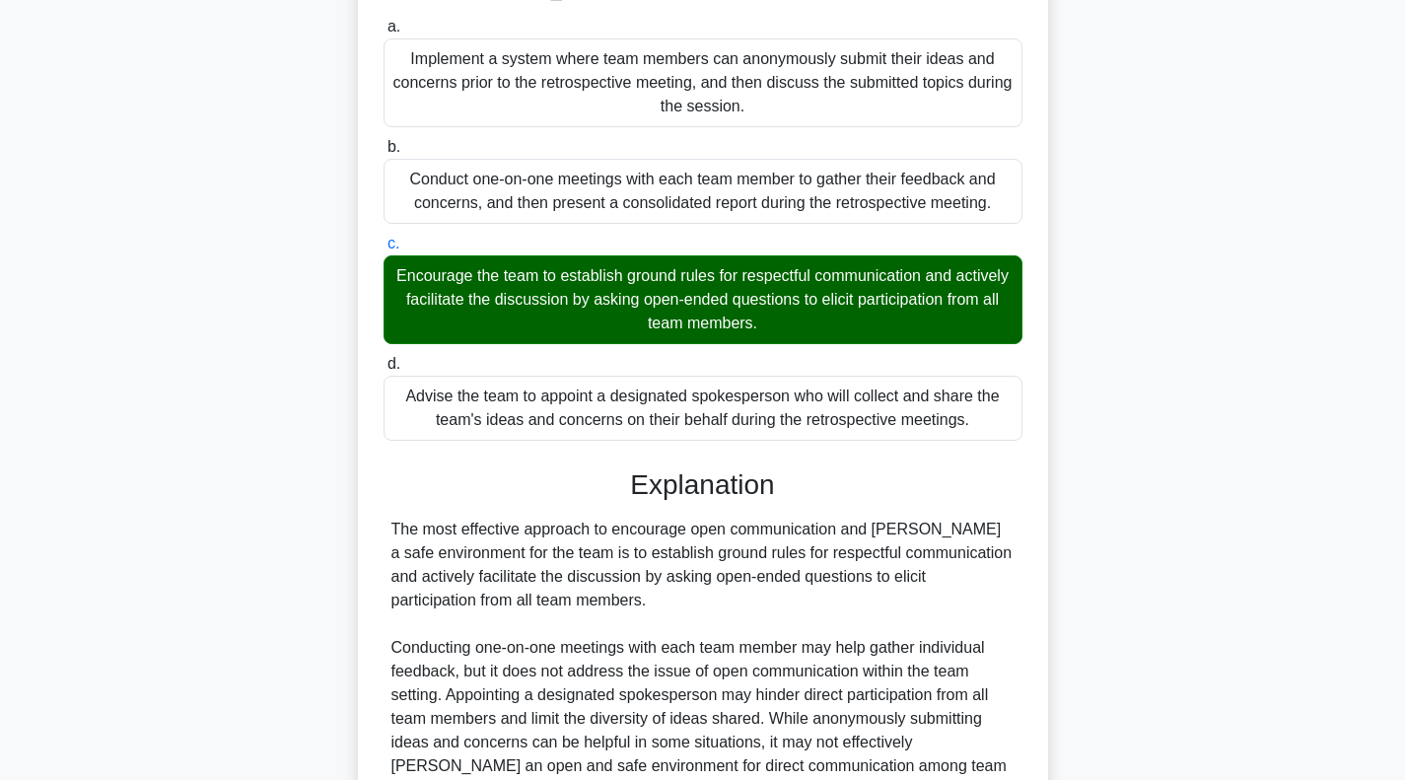
scroll to position [531, 0]
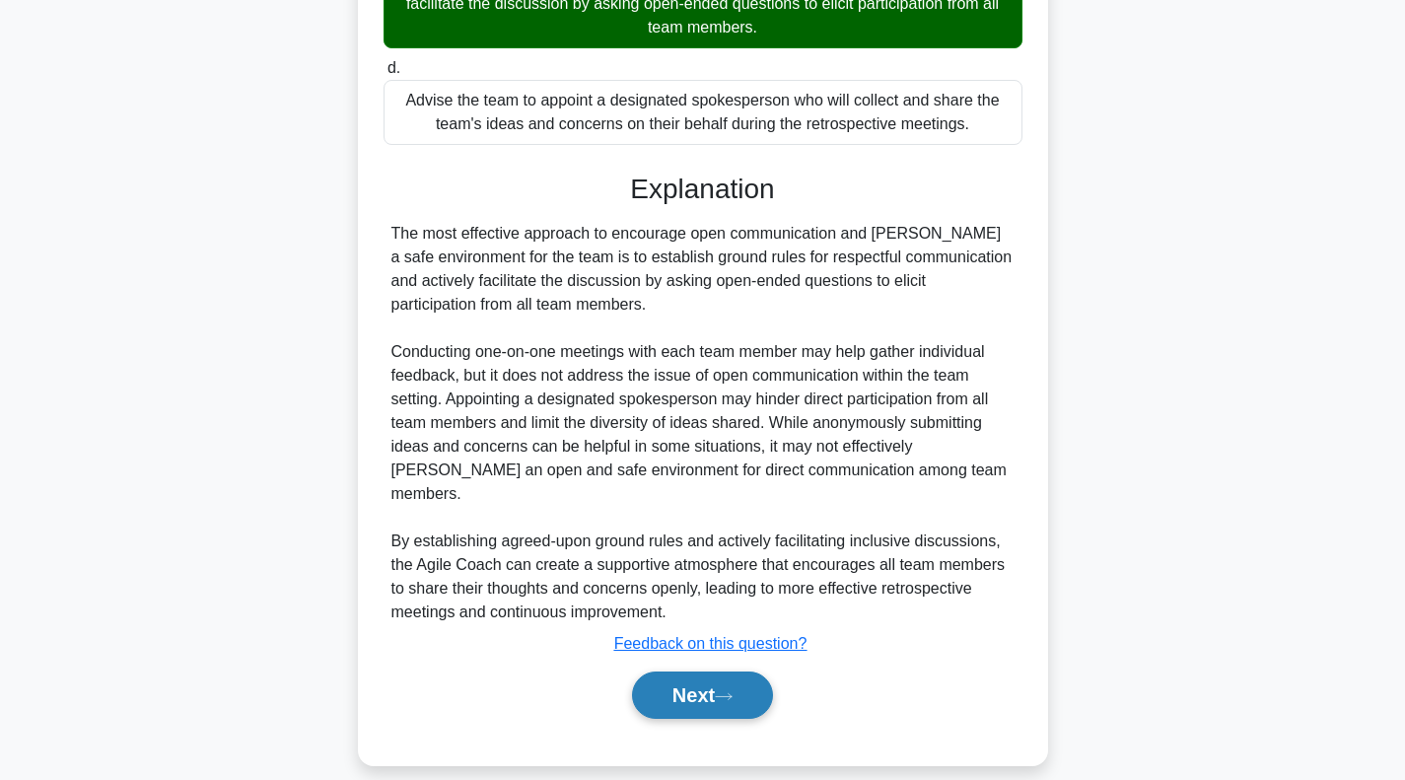
click at [700, 678] on button "Next" at bounding box center [702, 694] width 141 height 47
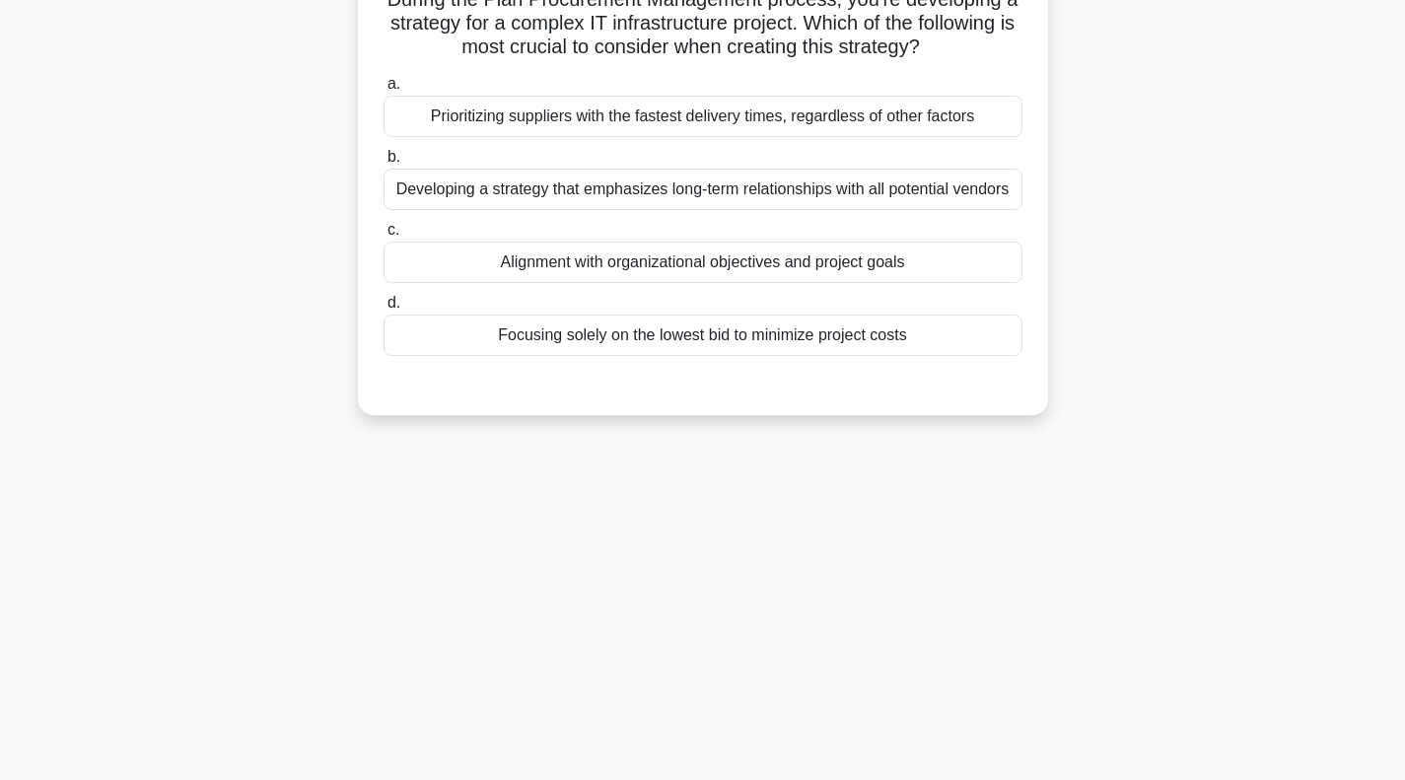
scroll to position [0, 0]
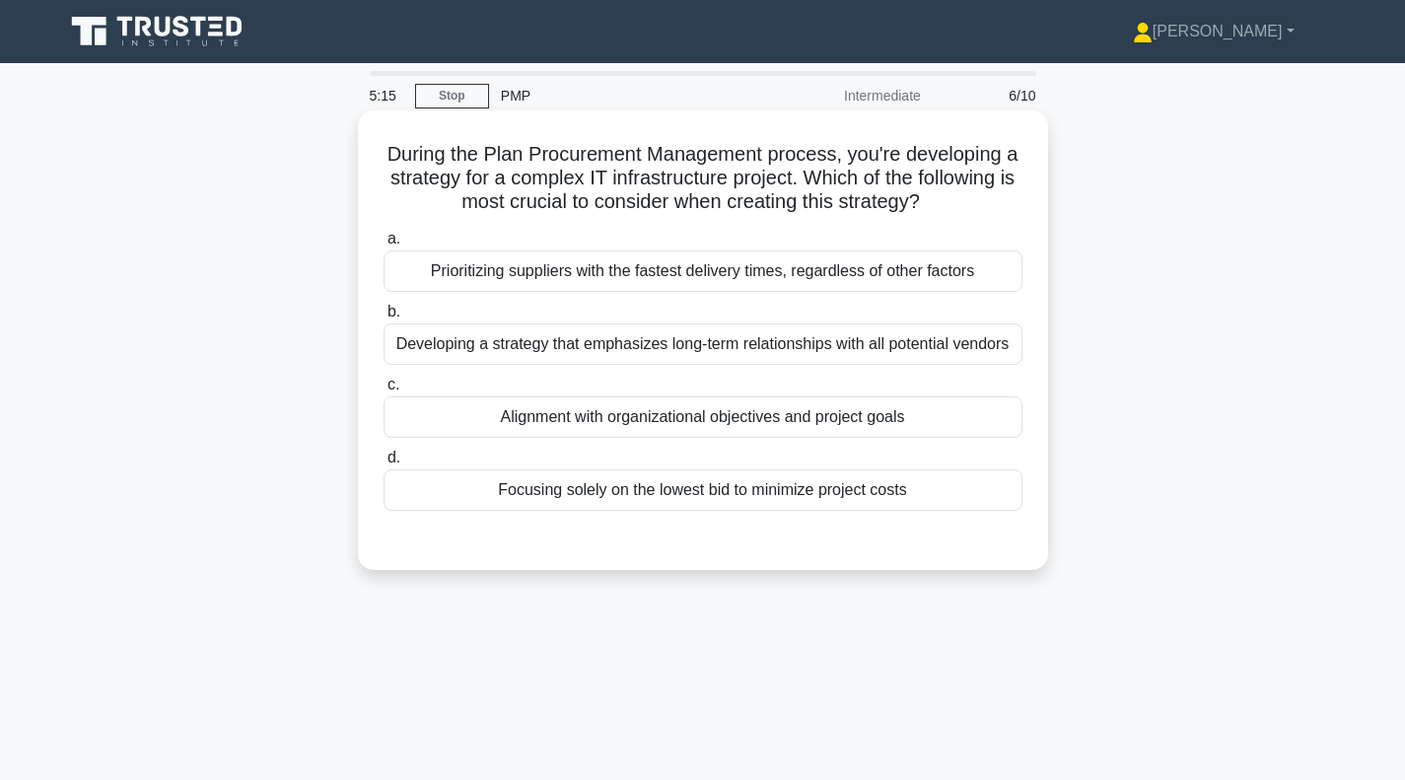
click at [669, 426] on div "Alignment with organizational objectives and project goals" at bounding box center [703, 416] width 639 height 41
click at [384, 391] on input "c. Alignment with organizational objectives and project goals" at bounding box center [384, 385] width 0 height 13
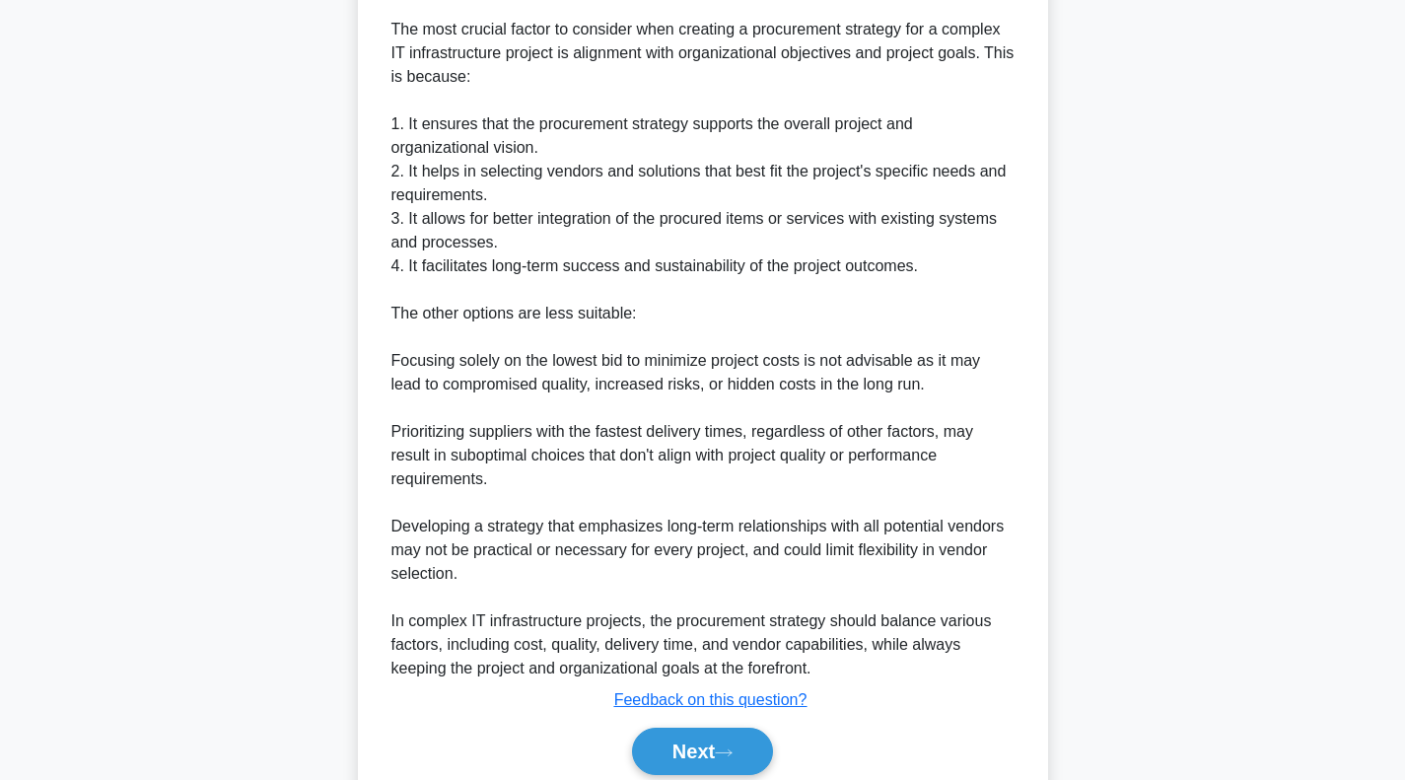
scroll to position [592, 0]
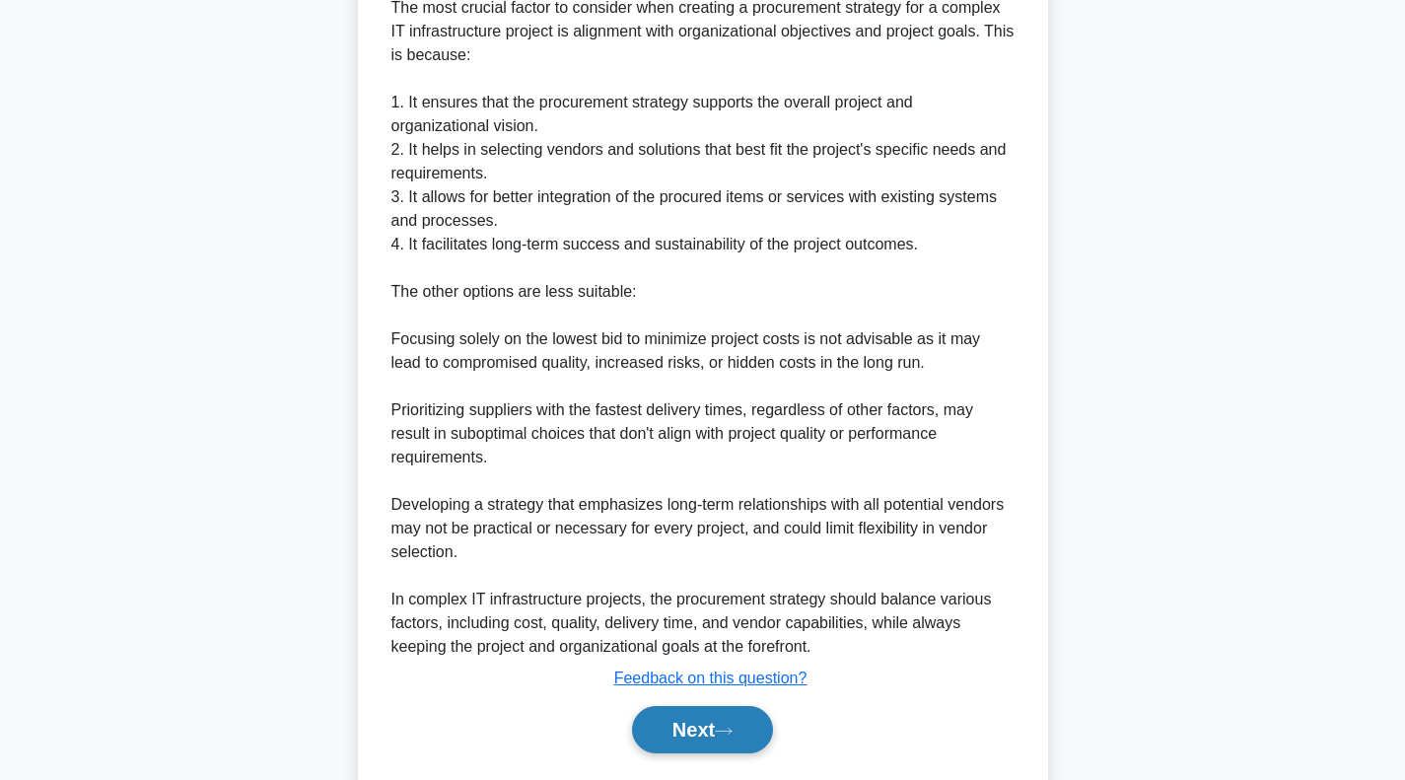
click at [671, 706] on button "Next" at bounding box center [702, 729] width 141 height 47
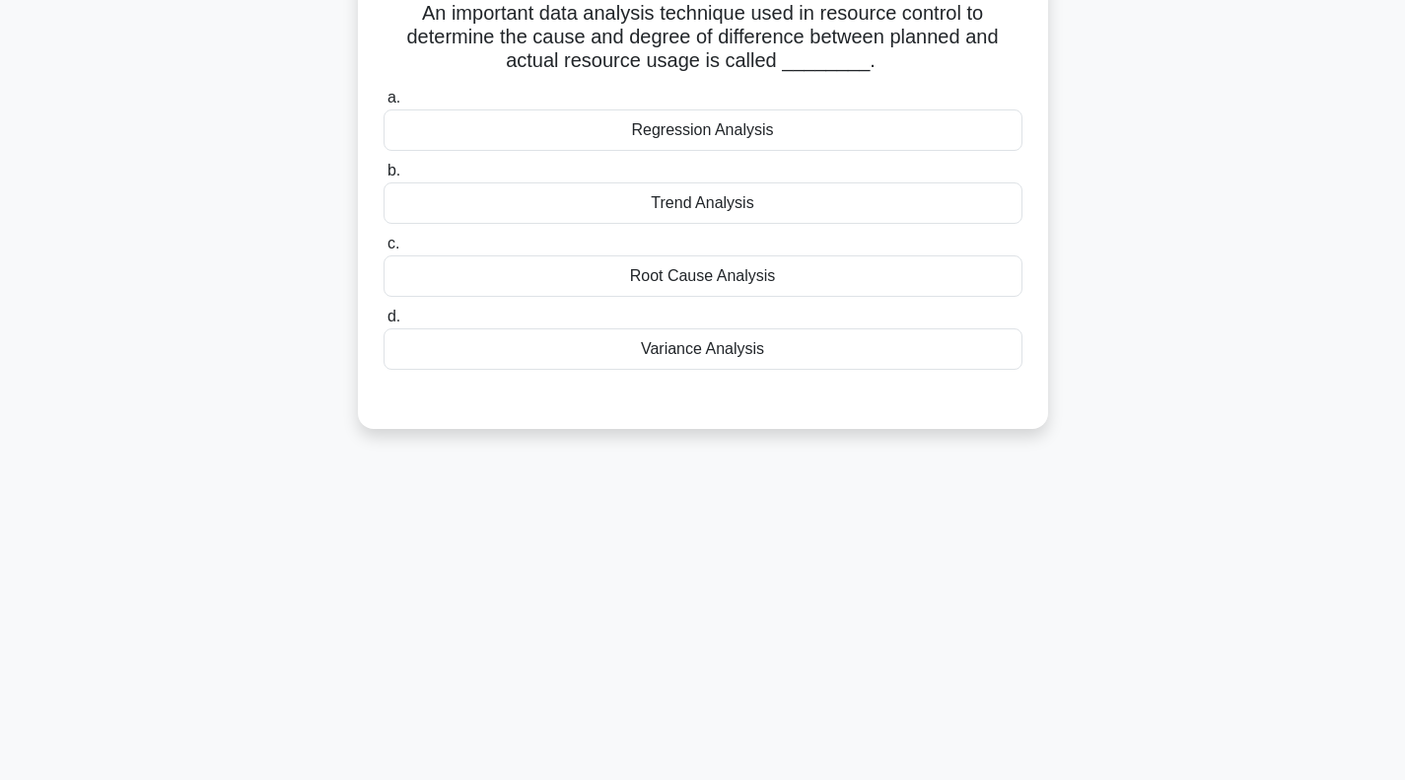
scroll to position [0, 0]
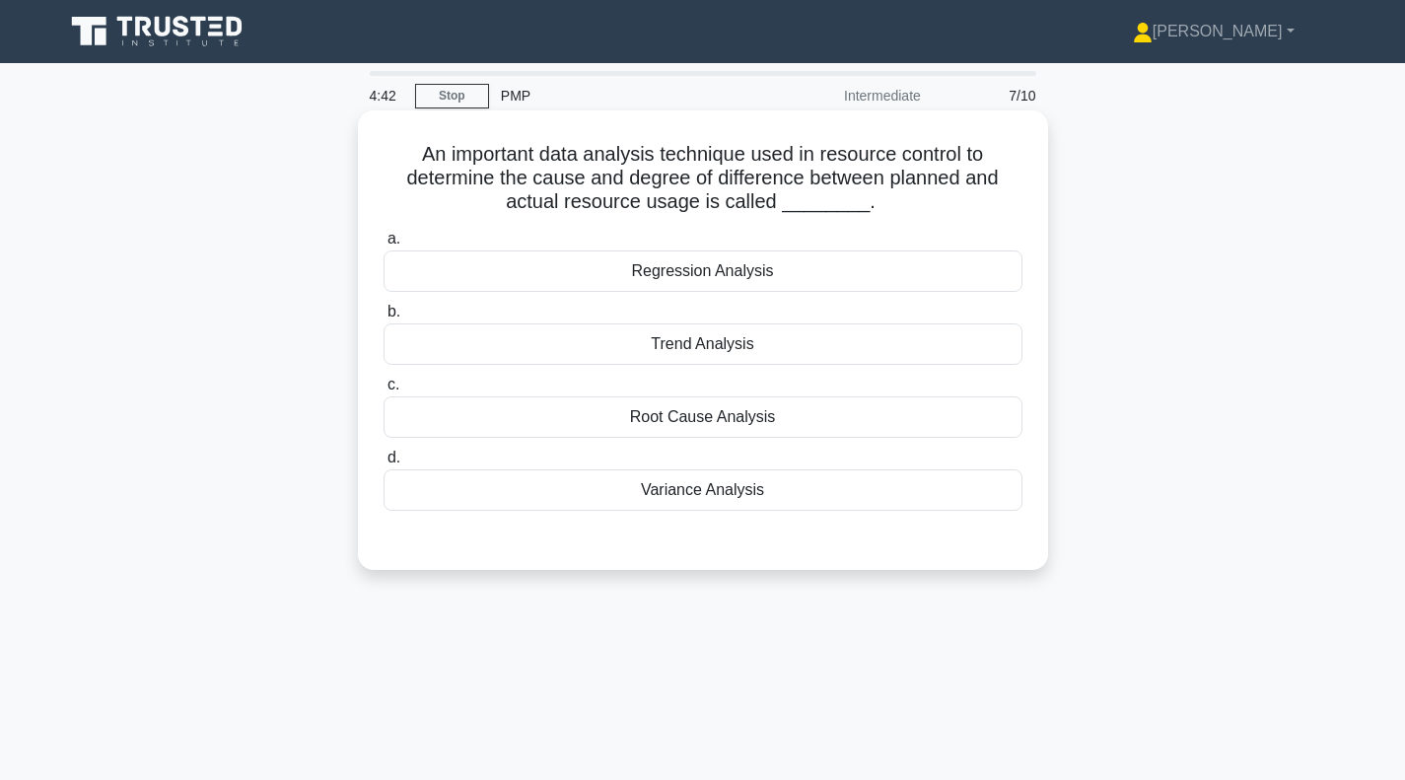
click at [694, 498] on div "Variance Analysis" at bounding box center [703, 489] width 639 height 41
click at [384, 464] on input "d. Variance Analysis" at bounding box center [384, 458] width 0 height 13
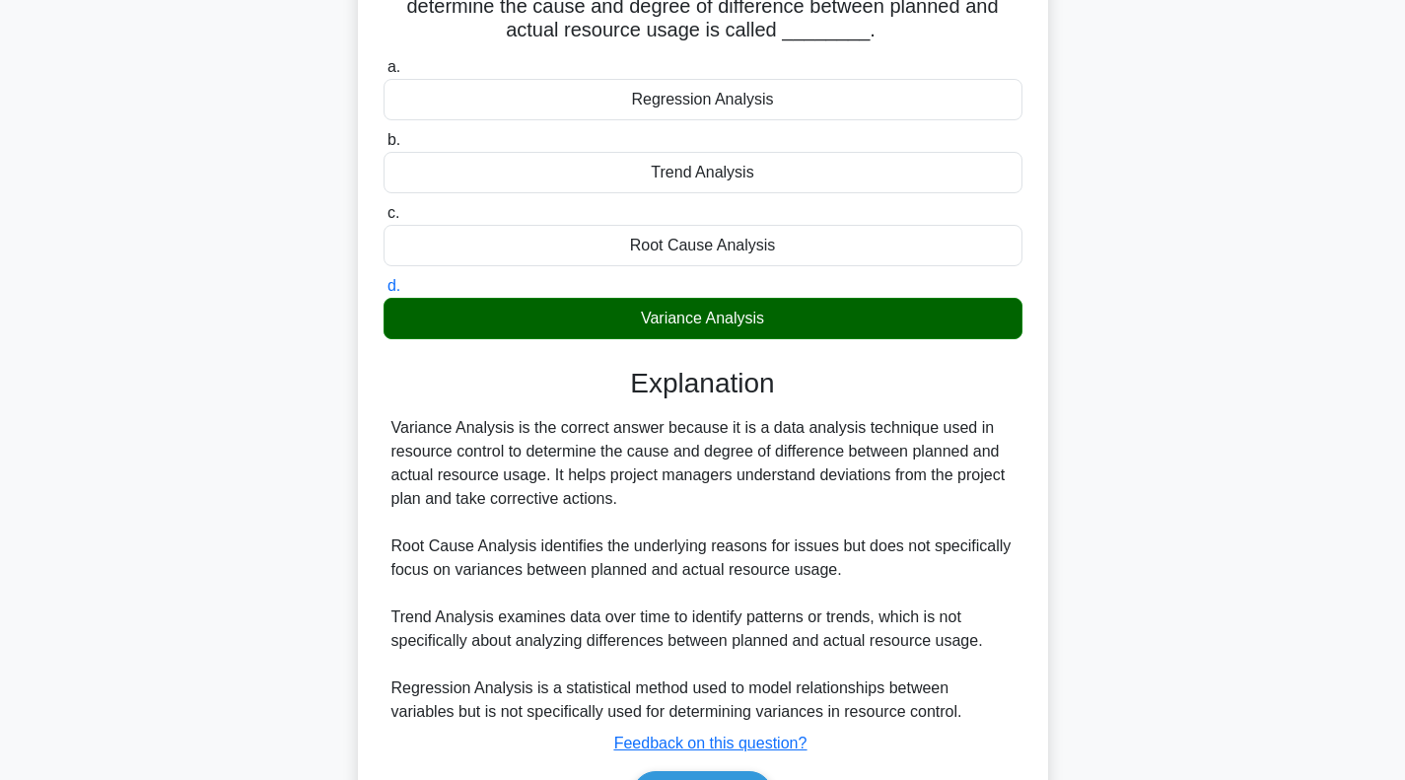
scroll to position [295, 0]
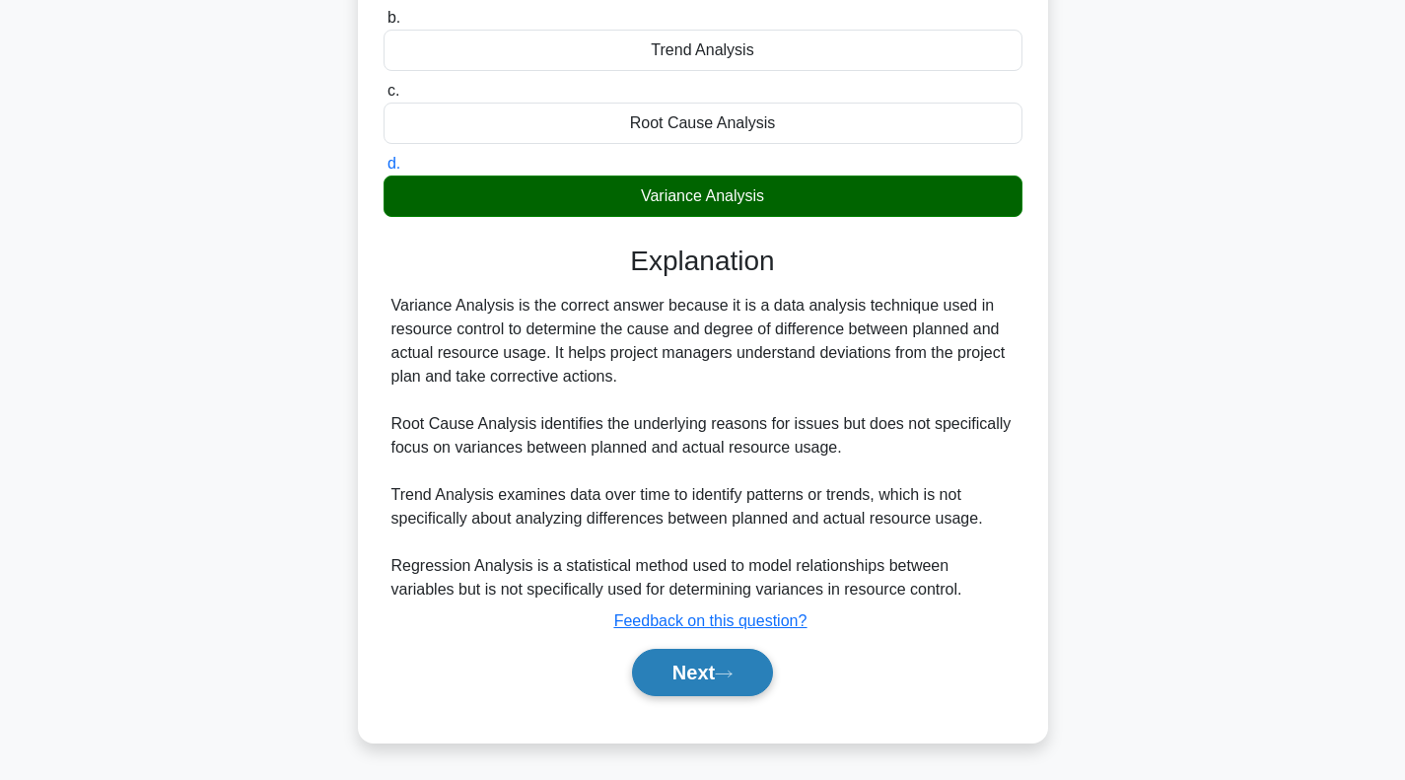
click at [709, 679] on button "Next" at bounding box center [702, 672] width 141 height 47
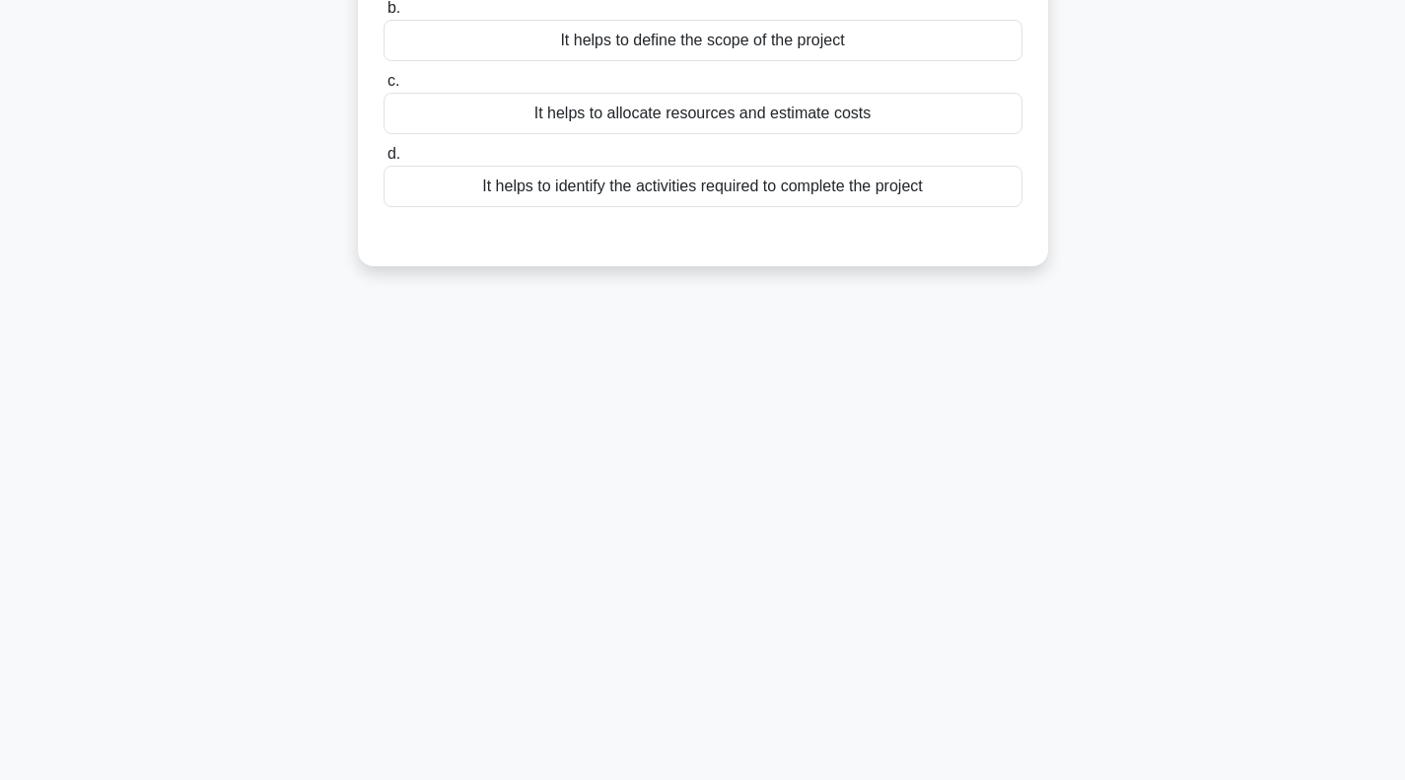
scroll to position [0, 0]
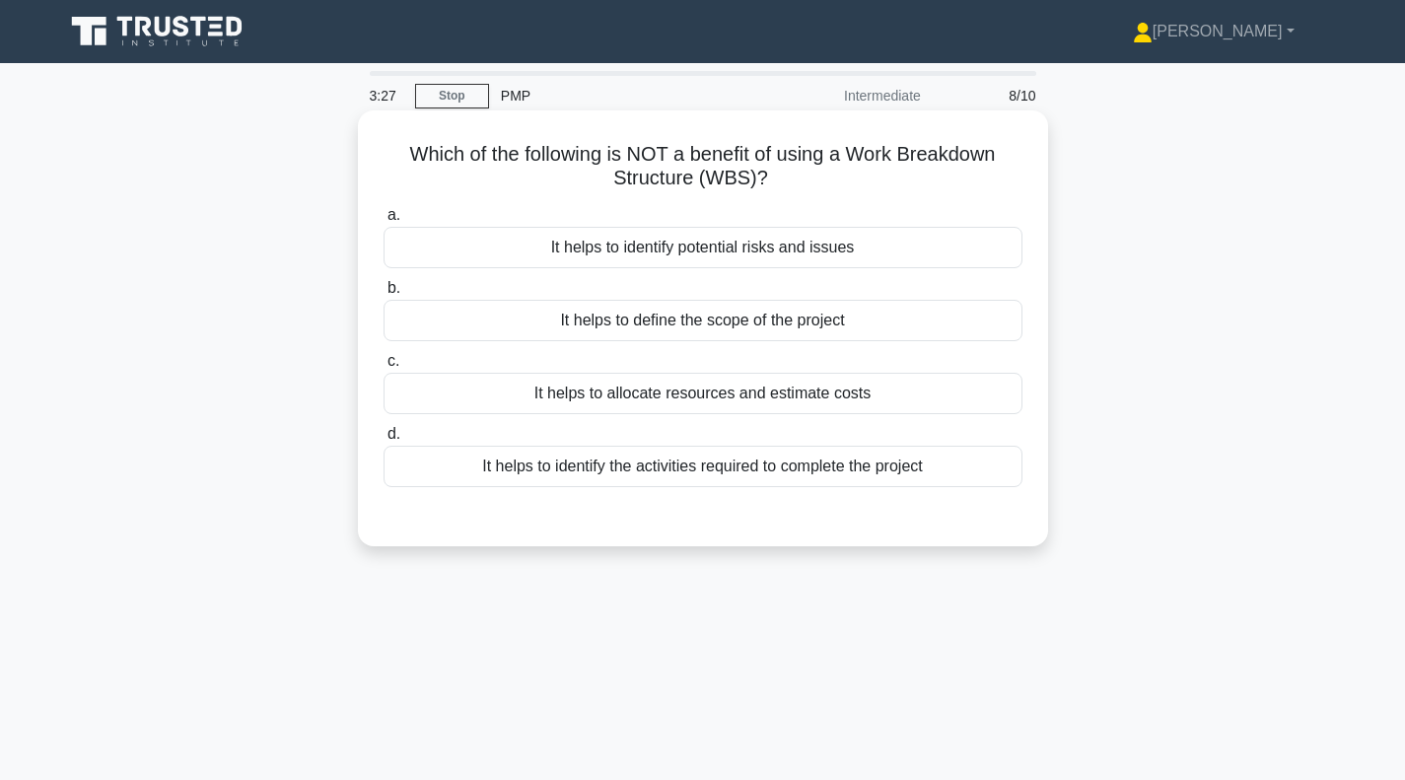
click at [694, 327] on div "It helps to define the scope of the project" at bounding box center [703, 320] width 639 height 41
click at [384, 295] on input "b. It helps to define the scope of the project" at bounding box center [384, 288] width 0 height 13
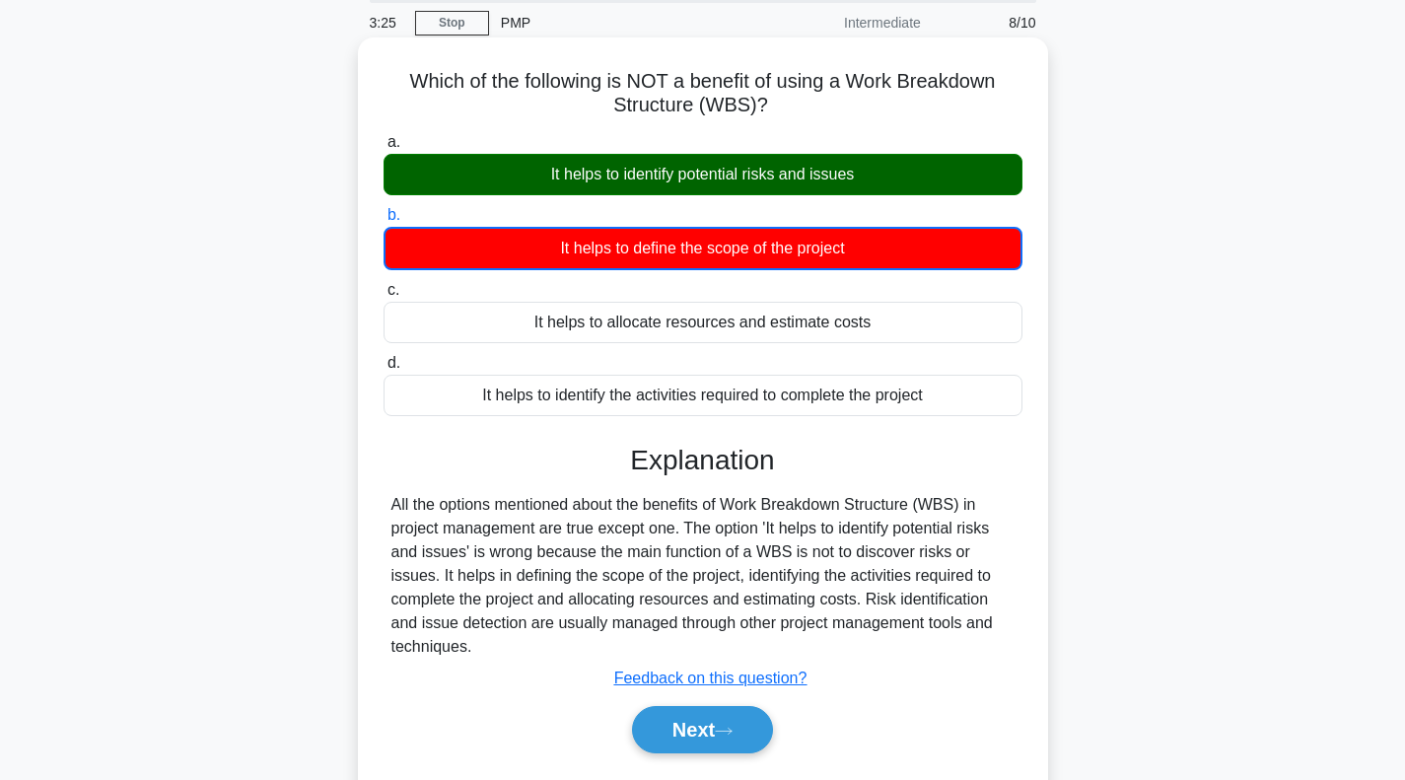
scroll to position [197, 0]
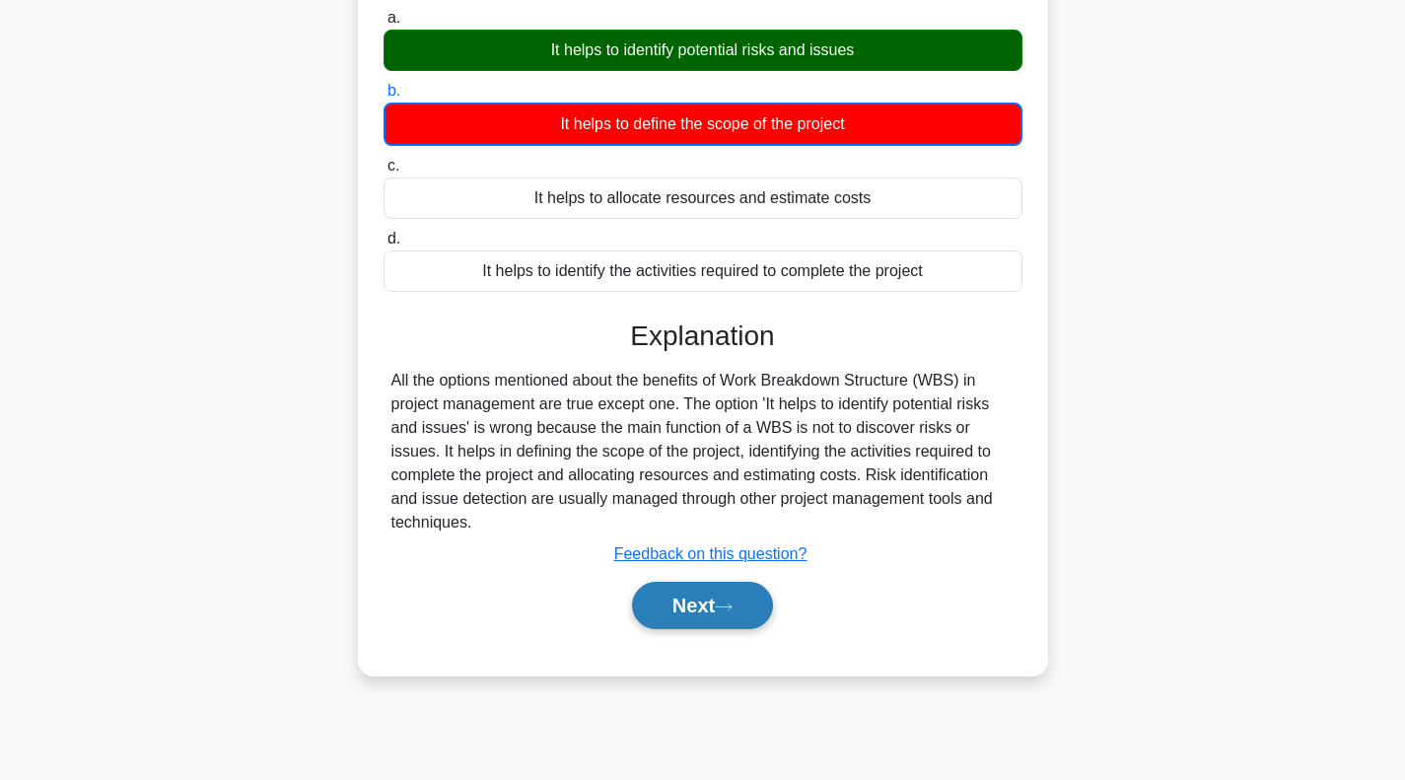
click at [698, 608] on button "Next" at bounding box center [702, 605] width 141 height 47
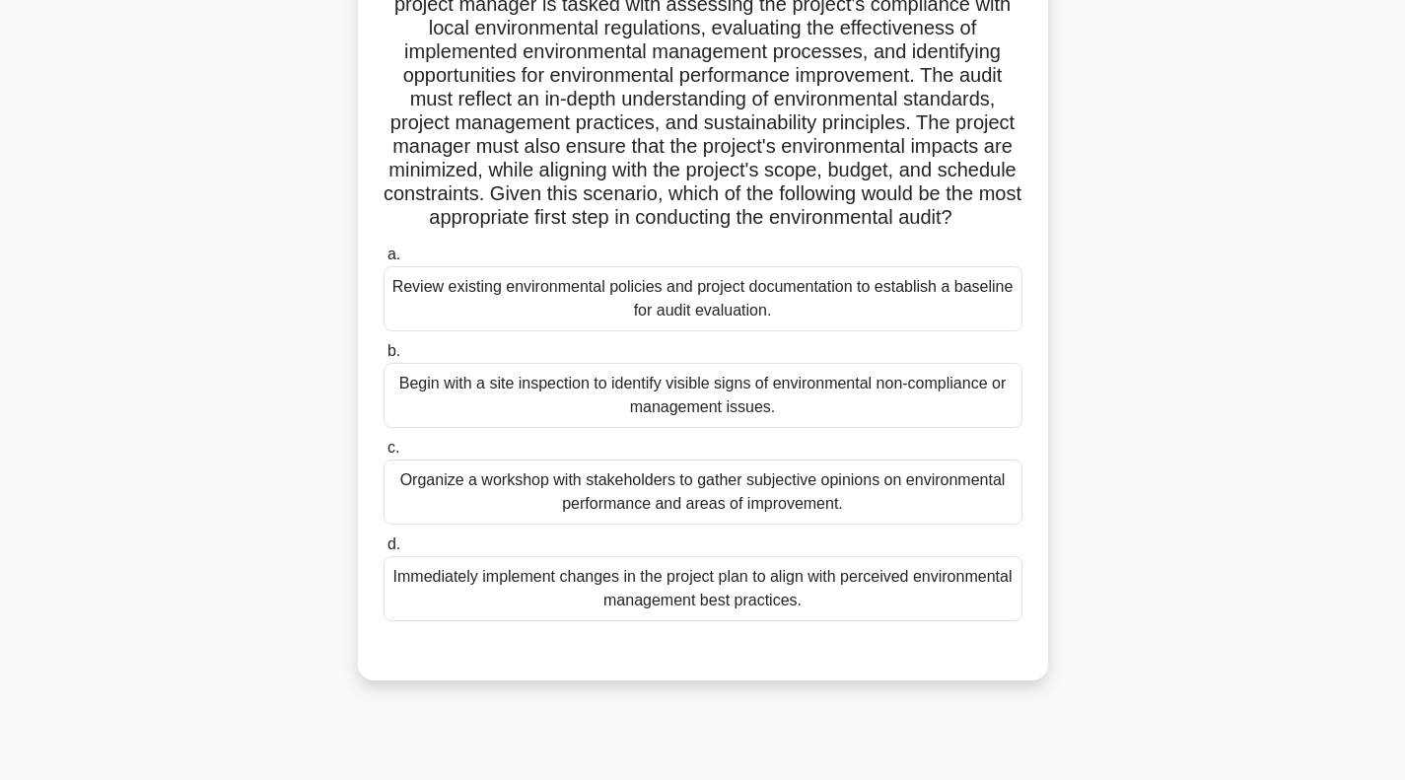
click at [615, 324] on div "Review existing environmental policies and project documentation to establish a…" at bounding box center [703, 298] width 639 height 65
click at [384, 261] on input "a. Review existing environmental policies and project documentation to establis…" at bounding box center [384, 254] width 0 height 13
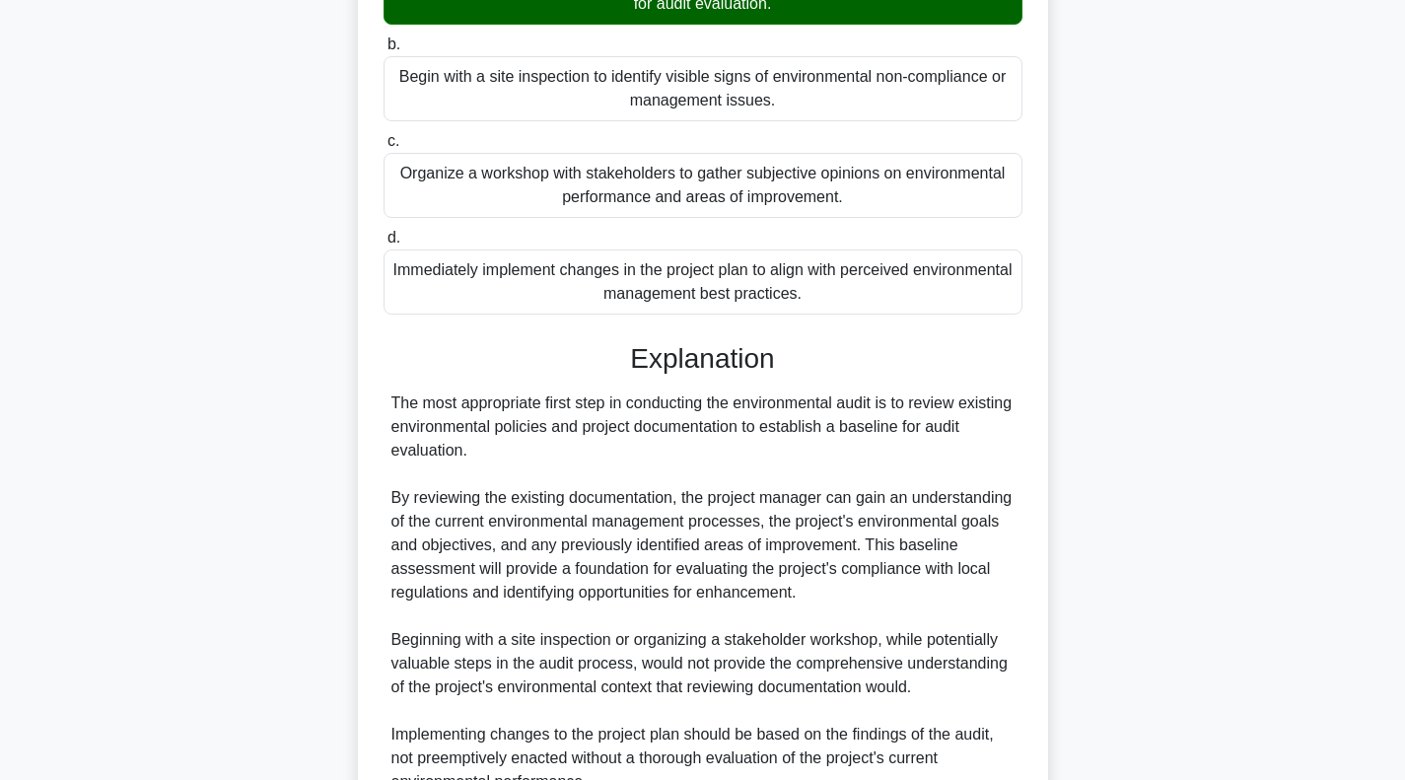
scroll to position [690, 0]
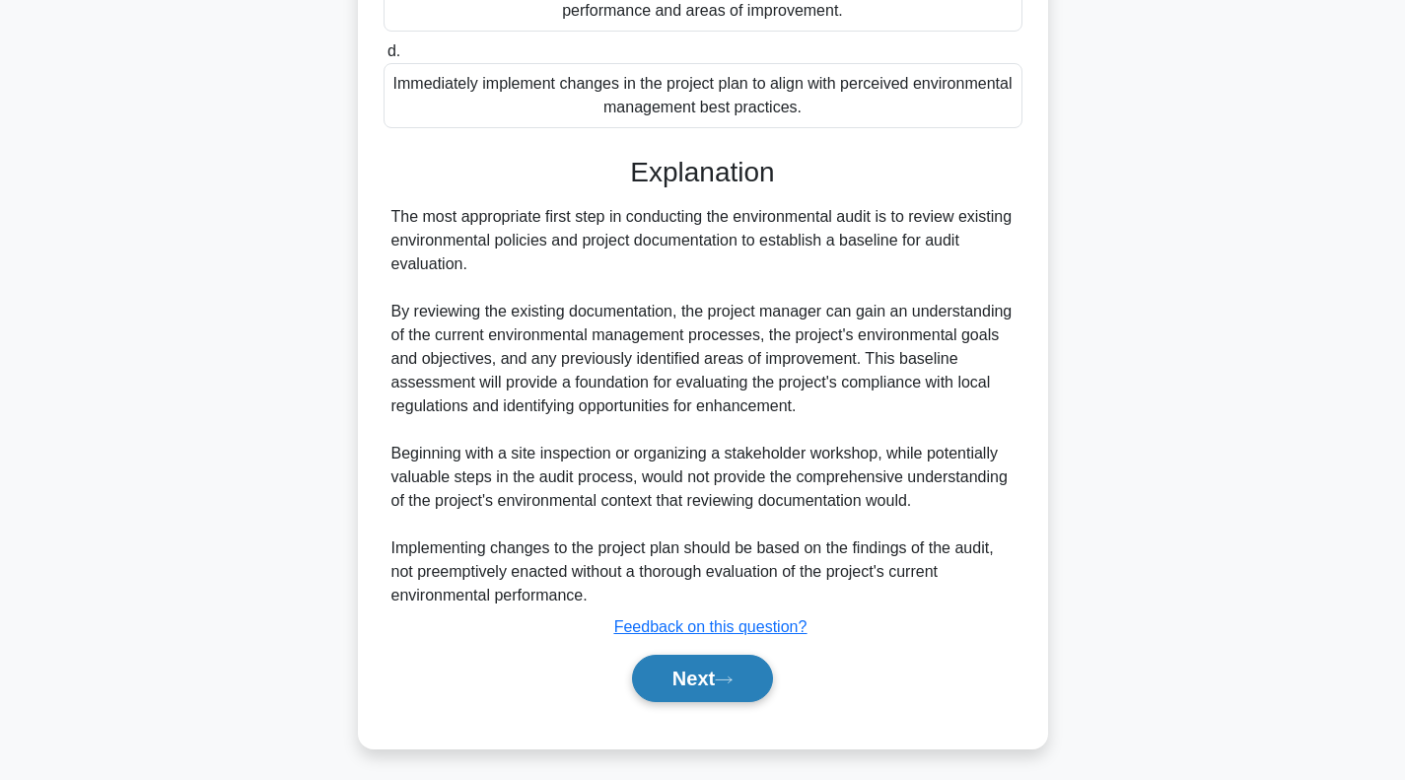
click at [713, 700] on button "Next" at bounding box center [702, 678] width 141 height 47
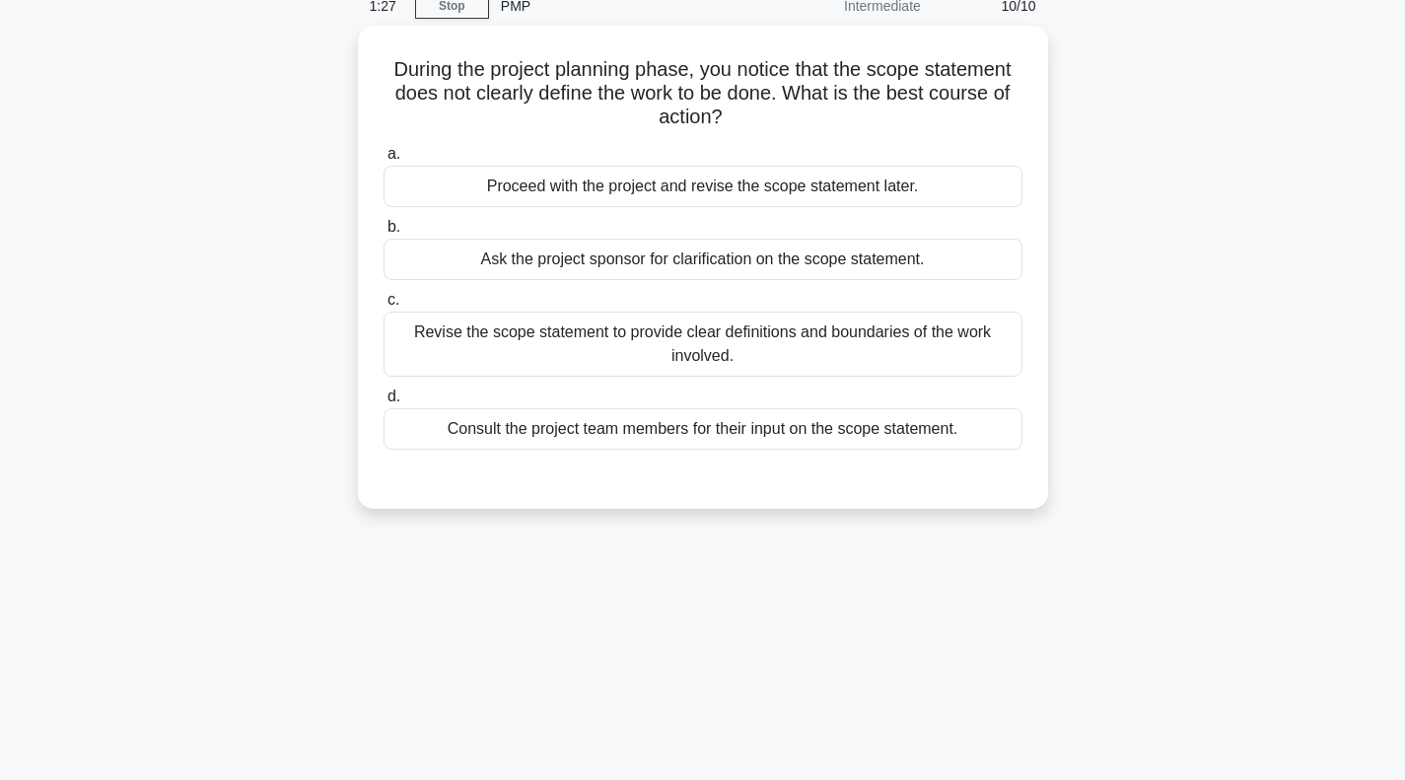
scroll to position [0, 0]
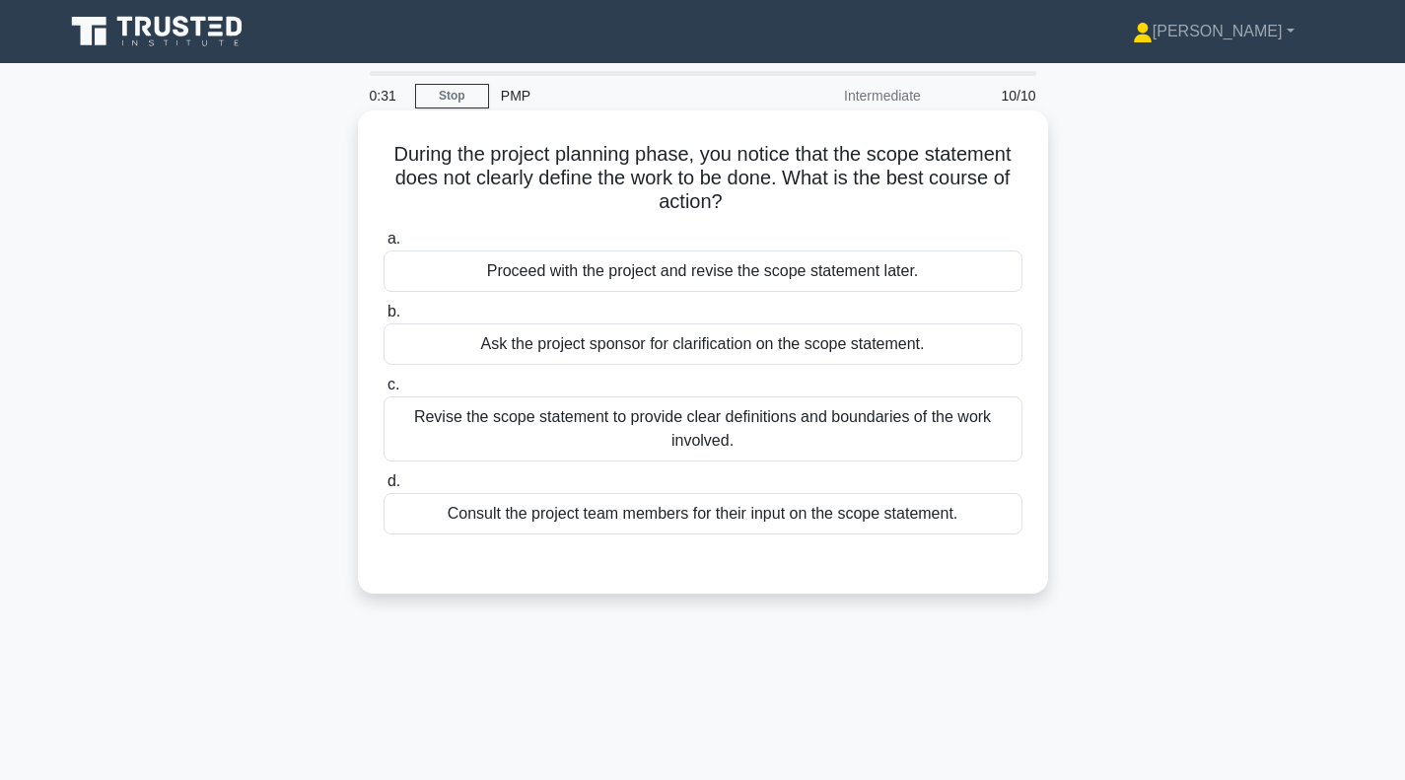
click at [682, 349] on div "Ask the project sponsor for clarification on the scope statement." at bounding box center [703, 343] width 639 height 41
click at [384, 318] on input "b. Ask the project sponsor for clarification on the scope statement." at bounding box center [384, 312] width 0 height 13
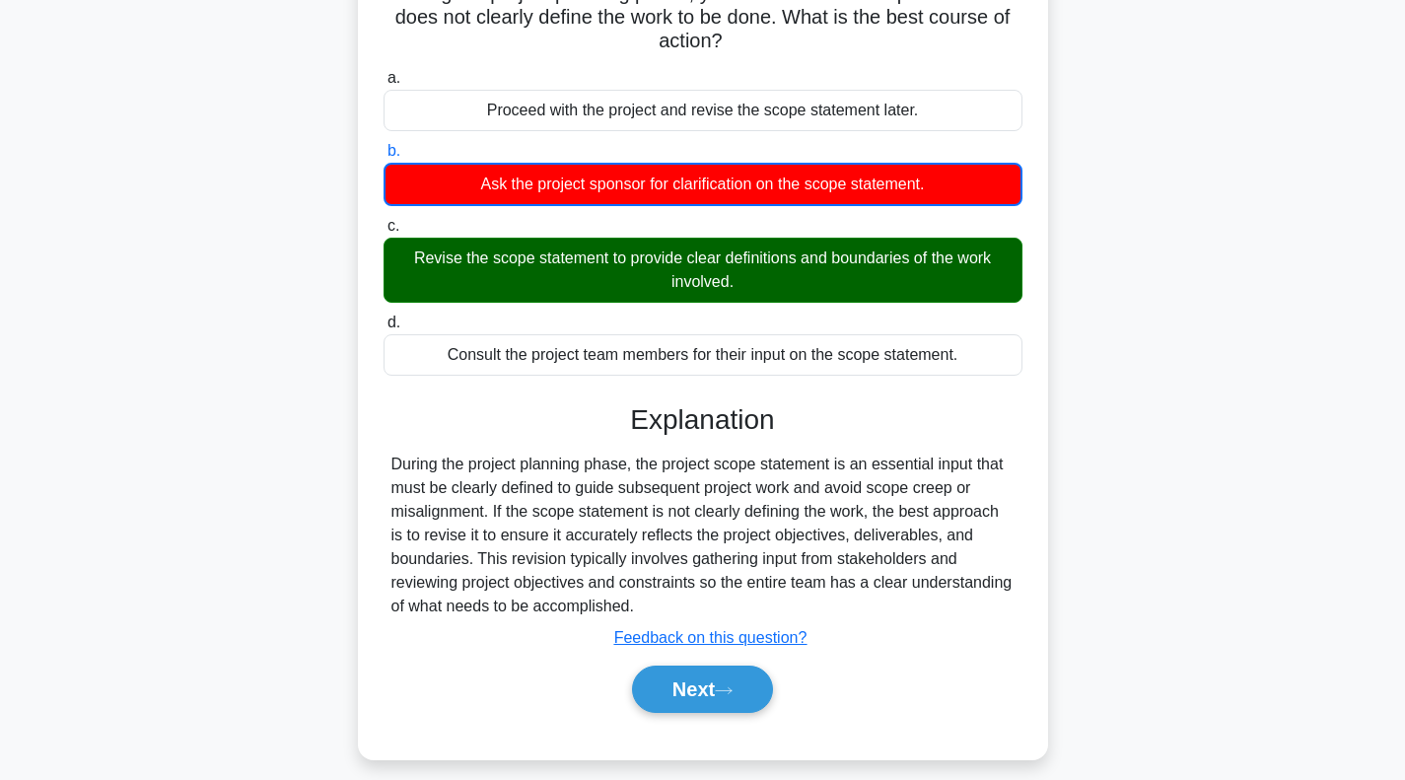
scroll to position [285, 0]
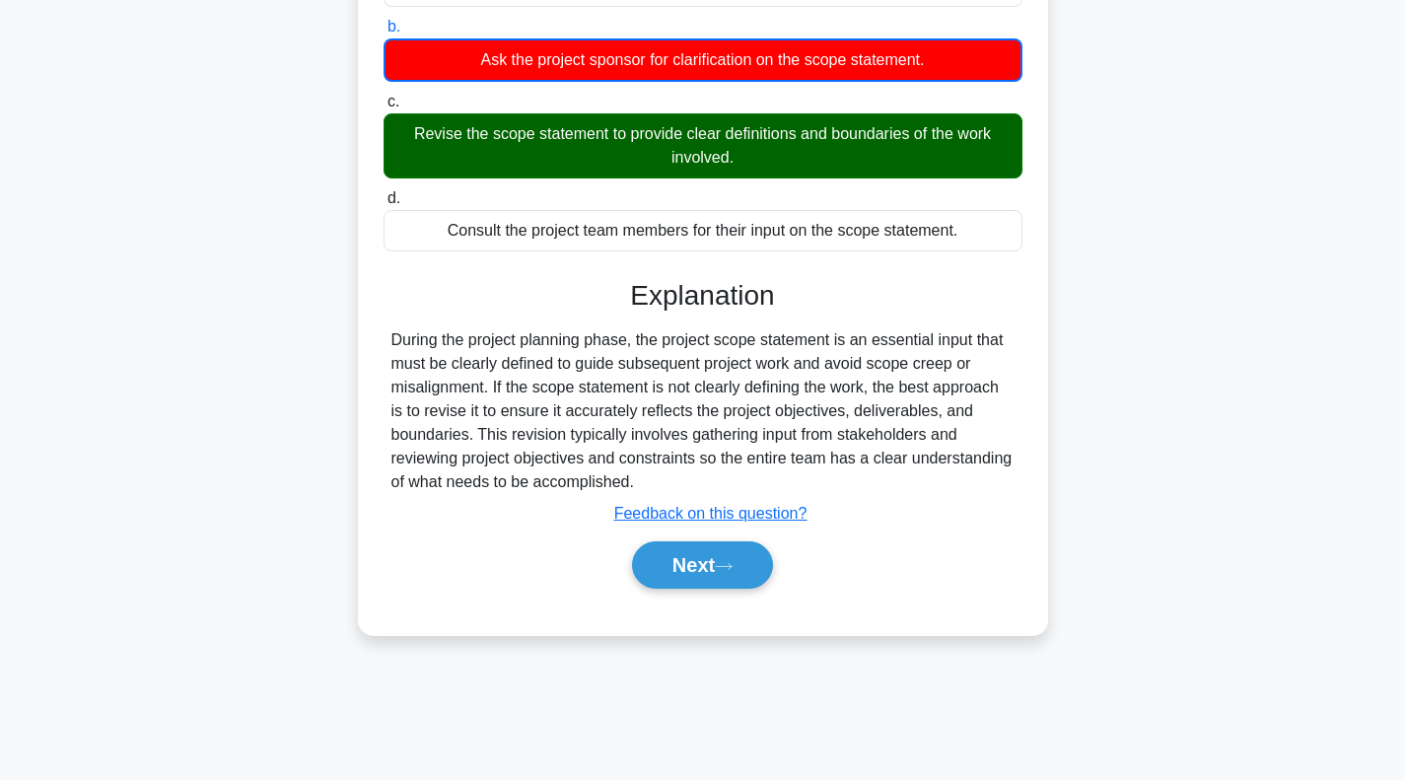
drag, startPoint x: 704, startPoint y: 563, endPoint x: 597, endPoint y: 482, distance: 134.5
click at [704, 563] on button "Next" at bounding box center [702, 564] width 141 height 47
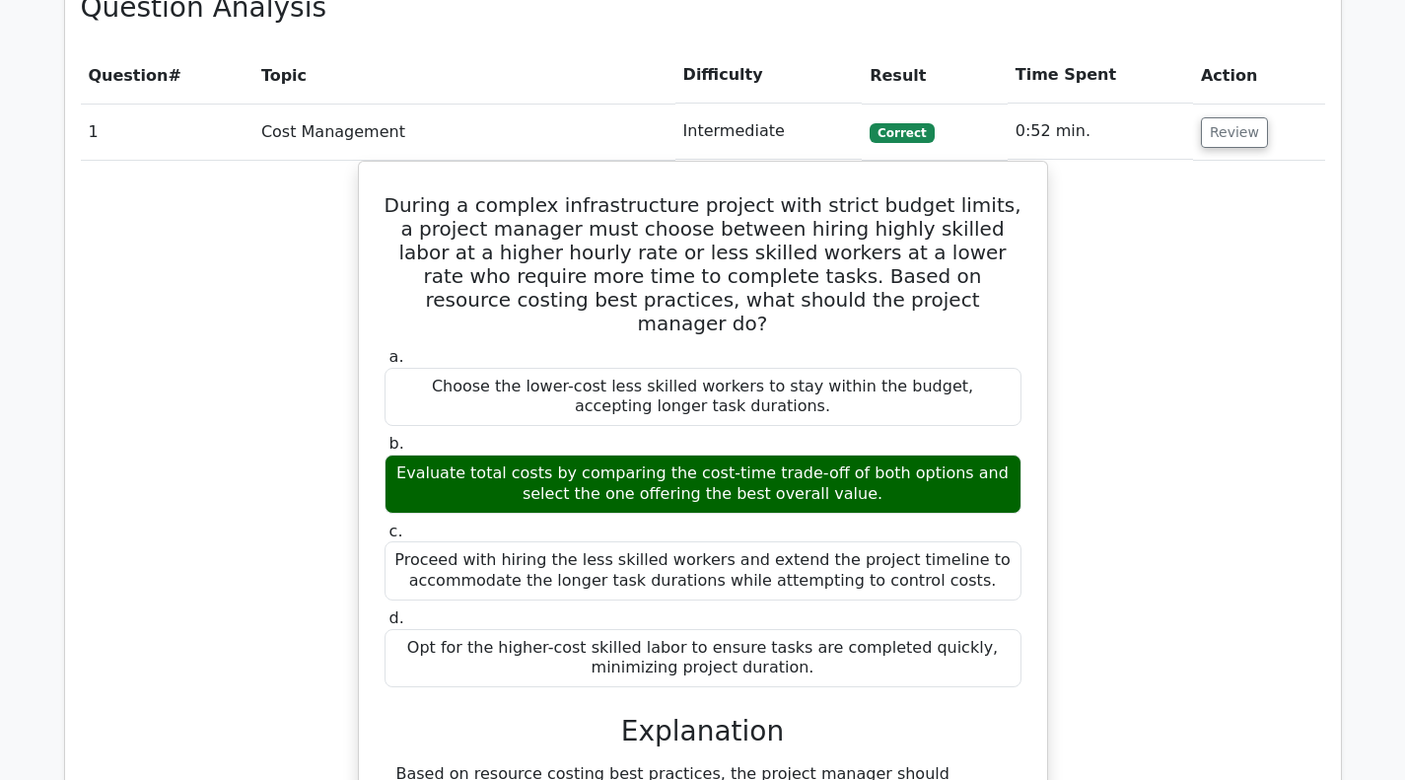
scroll to position [1085, 0]
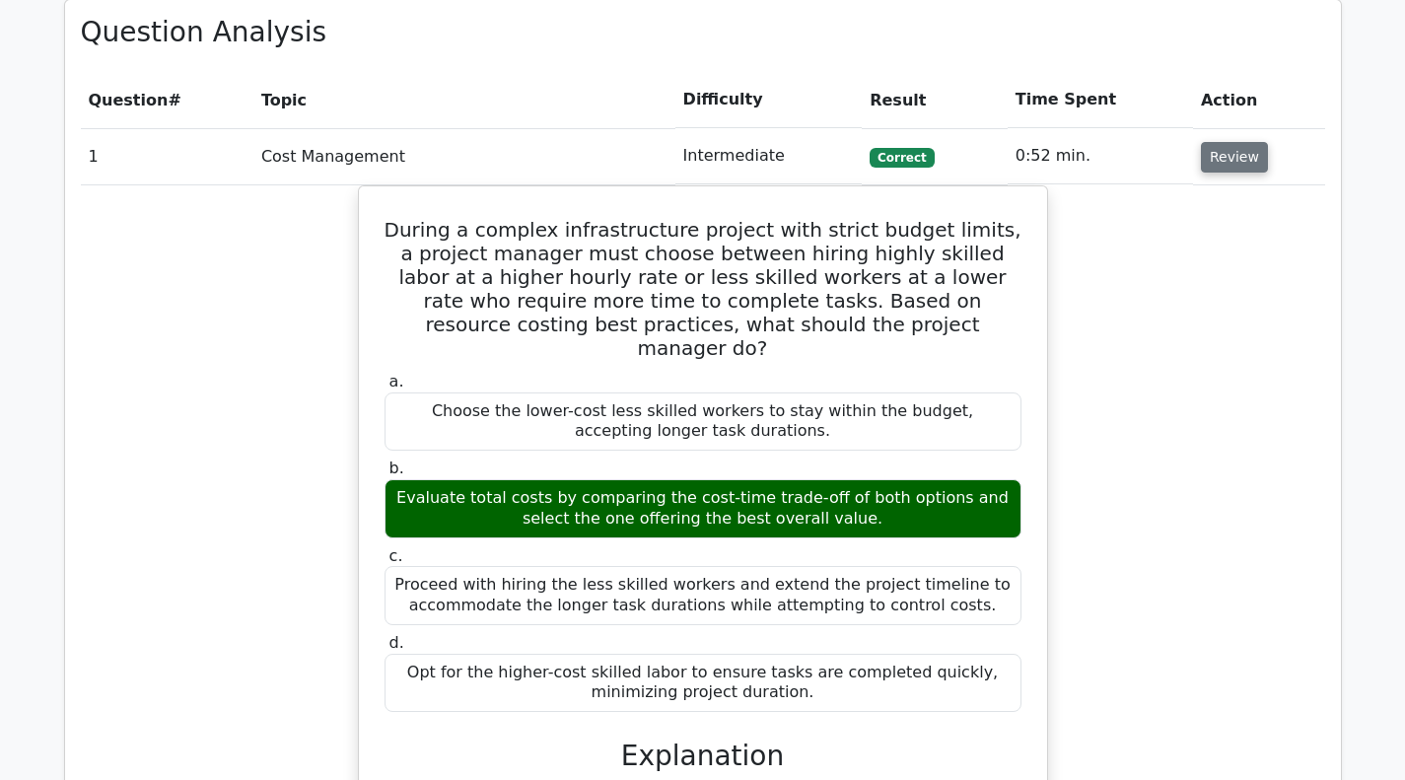
click at [1237, 164] on button "Review" at bounding box center [1234, 157] width 67 height 31
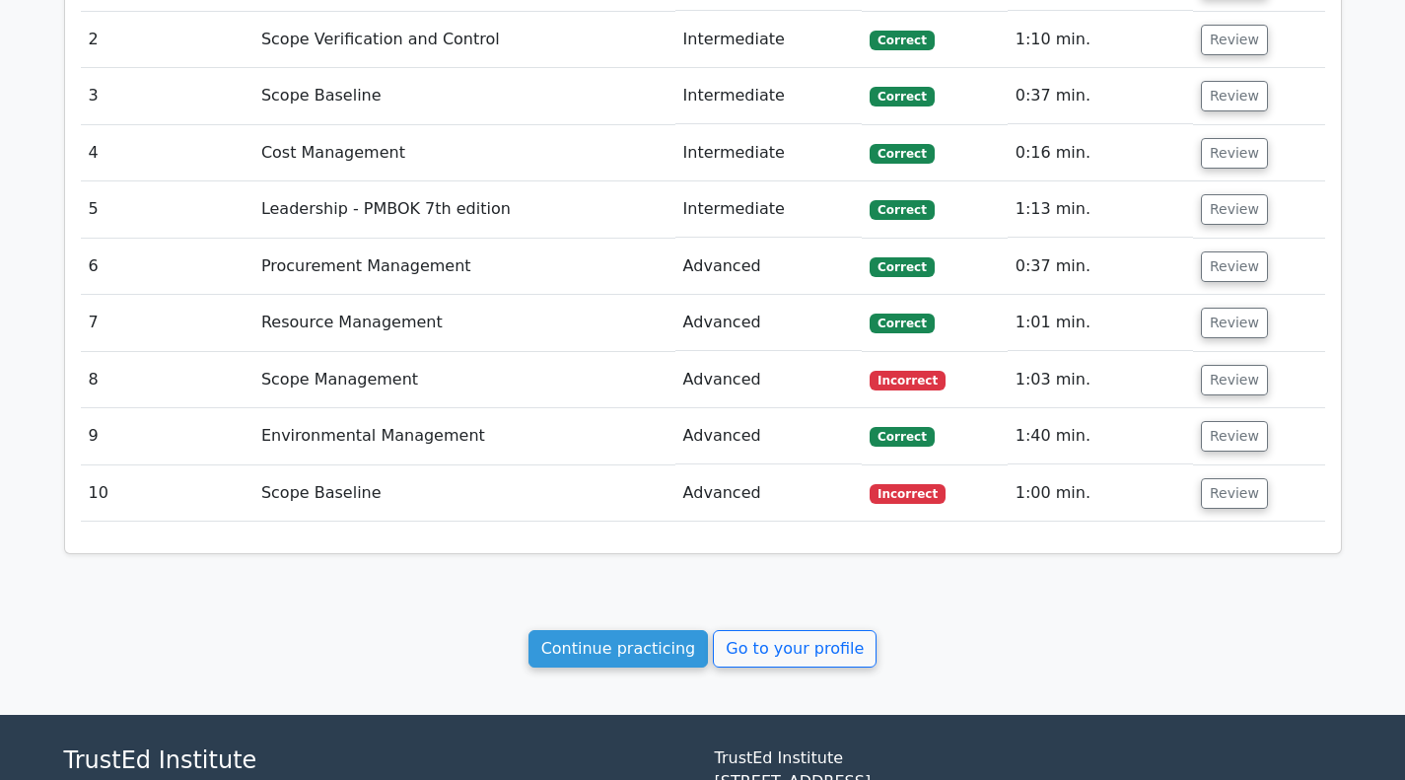
scroll to position [1427, 0]
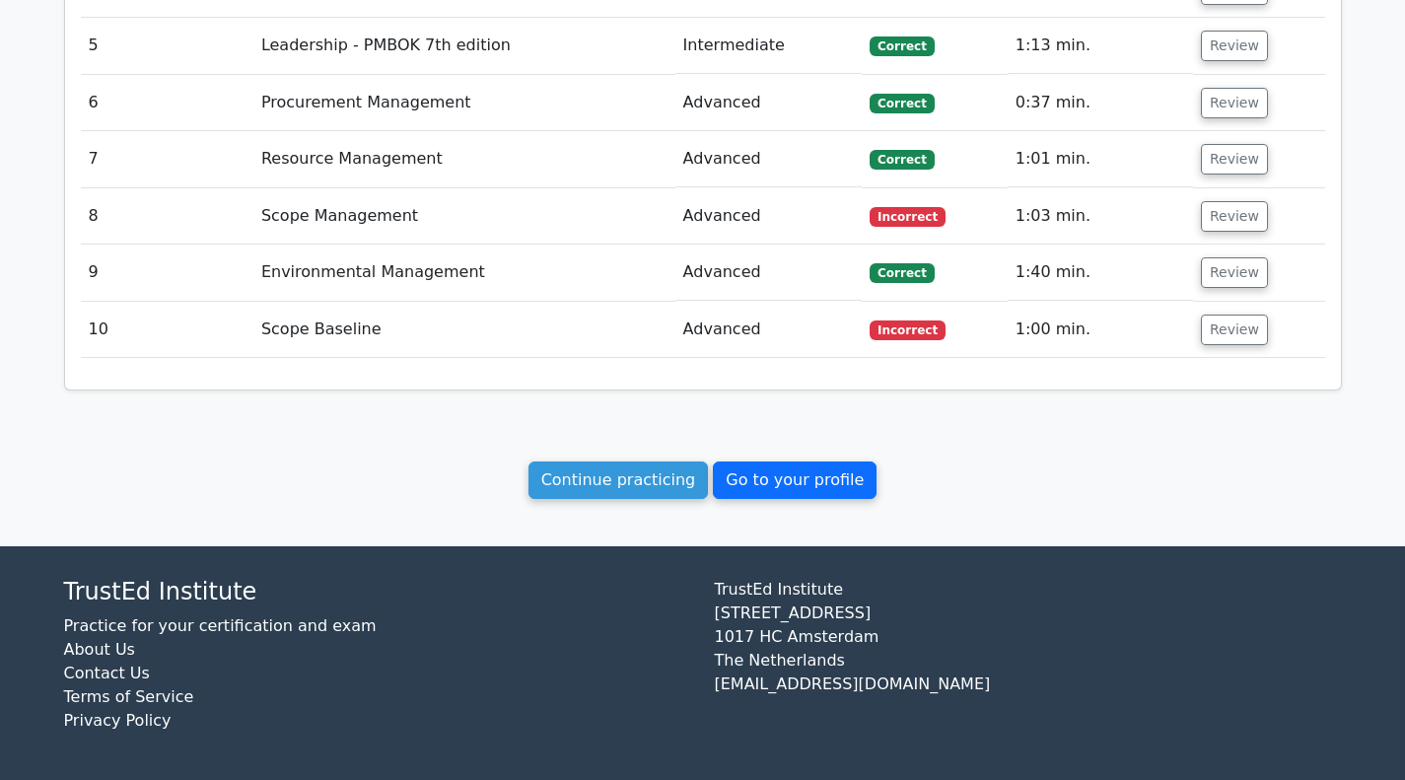
click at [740, 479] on link "Go to your profile" at bounding box center [795, 479] width 164 height 37
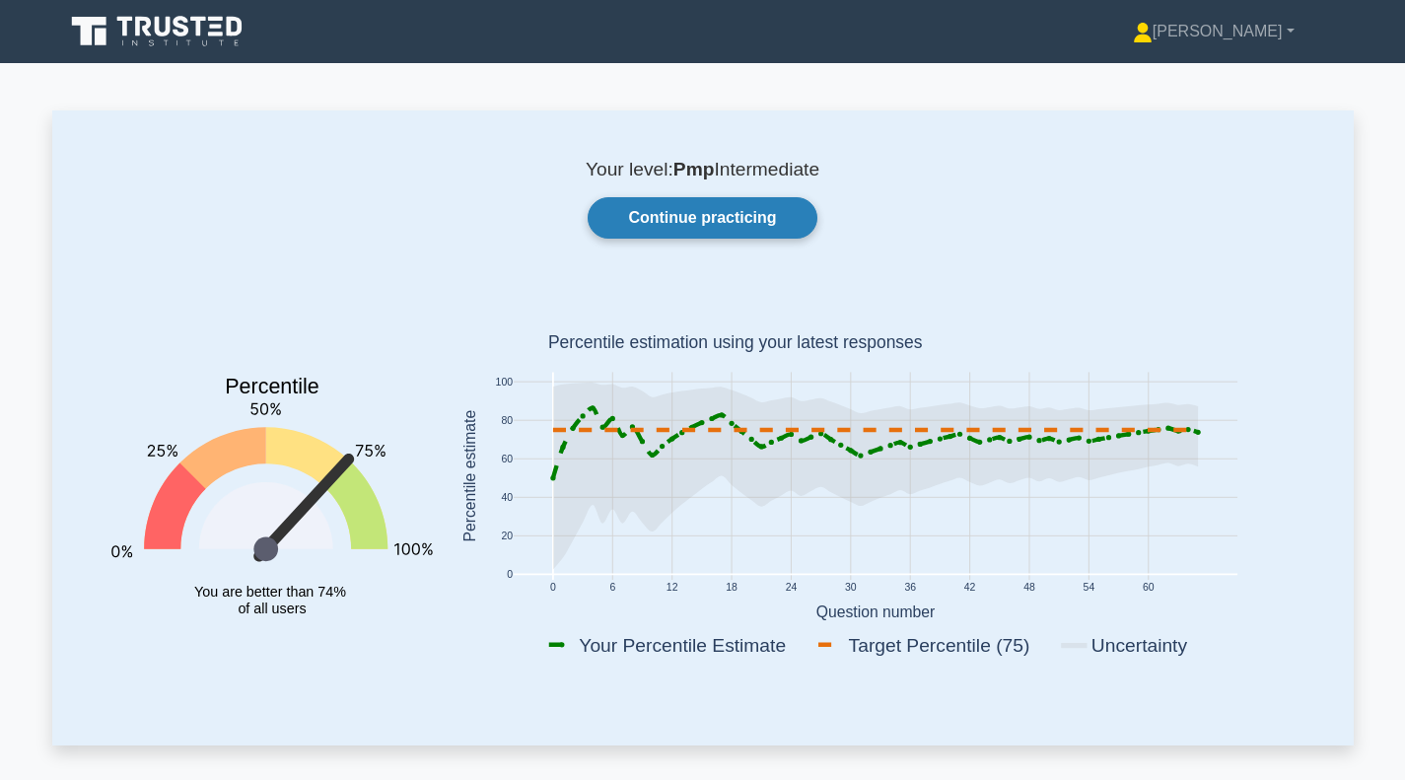
click at [734, 221] on link "Continue practicing" at bounding box center [702, 217] width 229 height 41
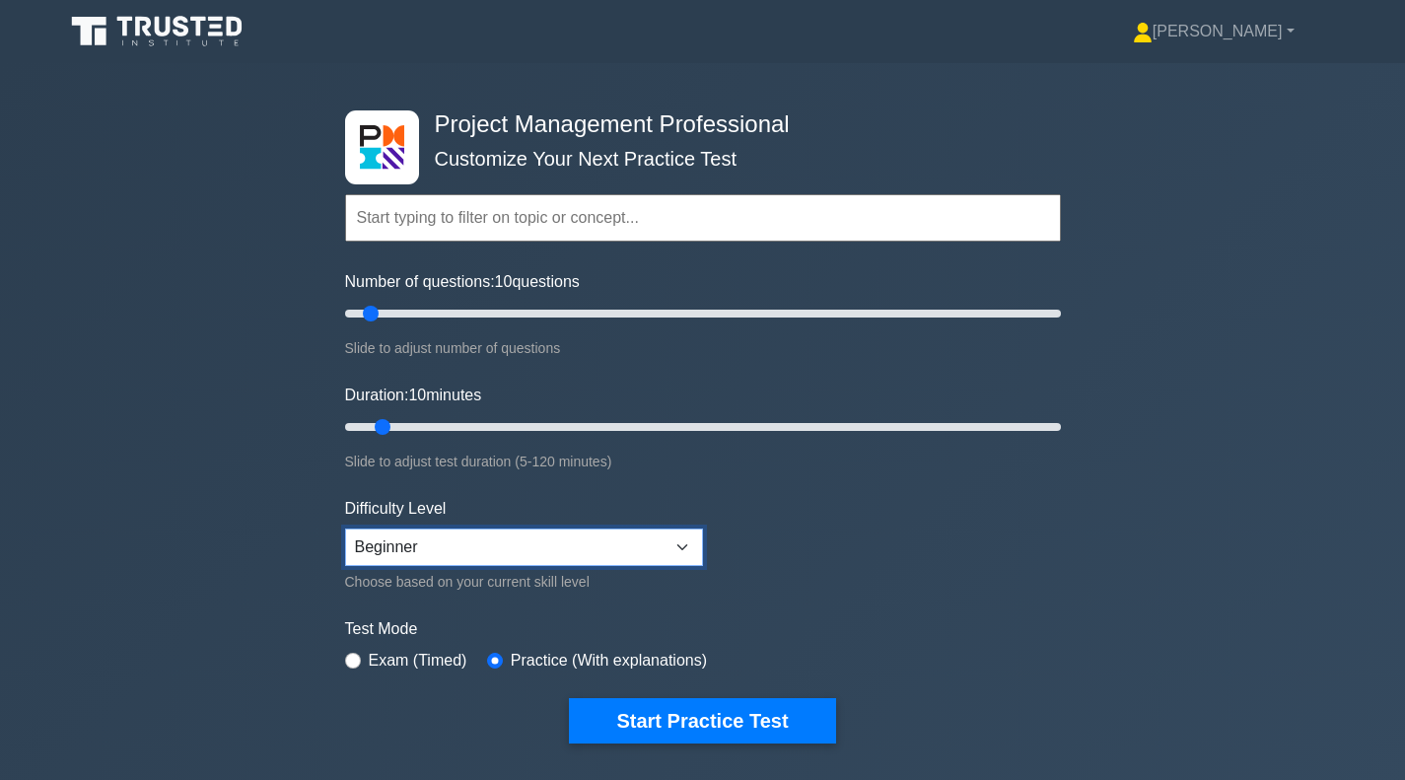
click at [683, 546] on select "Beginner Intermediate Expert" at bounding box center [524, 547] width 358 height 37
select select "intermediate"
click at [345, 529] on select "Beginner Intermediate Expert" at bounding box center [524, 547] width 358 height 37
click at [370, 662] on label "Exam (Timed)" at bounding box center [418, 661] width 99 height 24
click at [353, 653] on input "radio" at bounding box center [353, 661] width 16 height 16
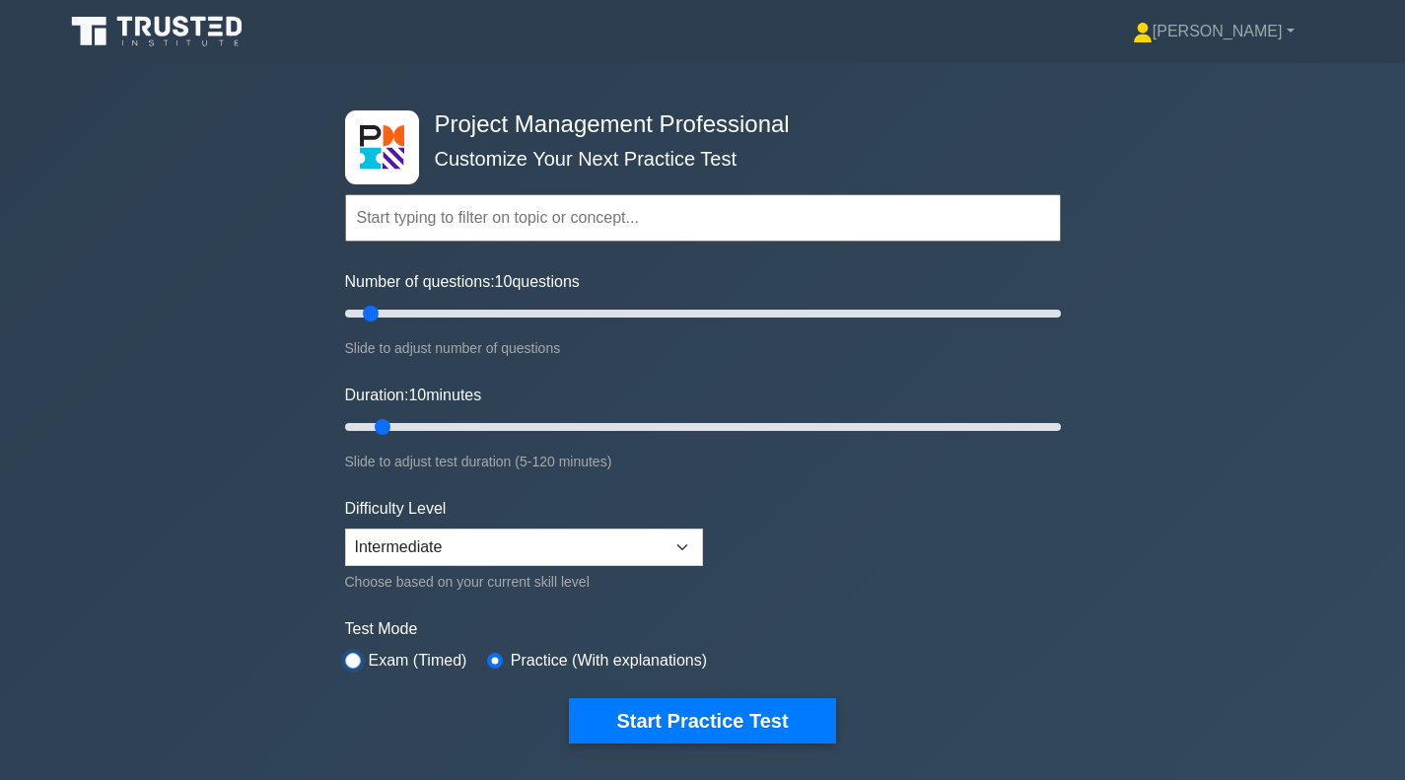
radio input "true"
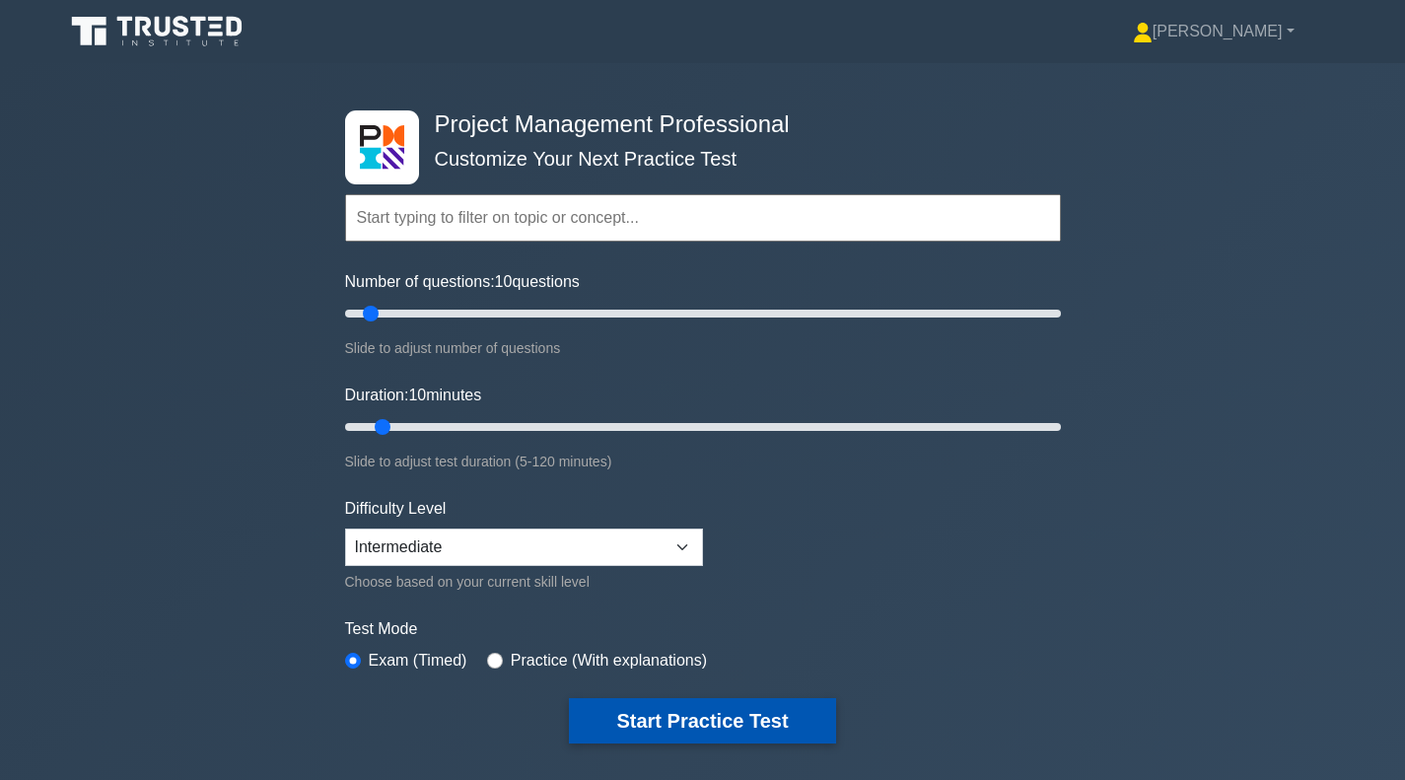
click at [669, 709] on button "Start Practice Test" at bounding box center [702, 720] width 266 height 45
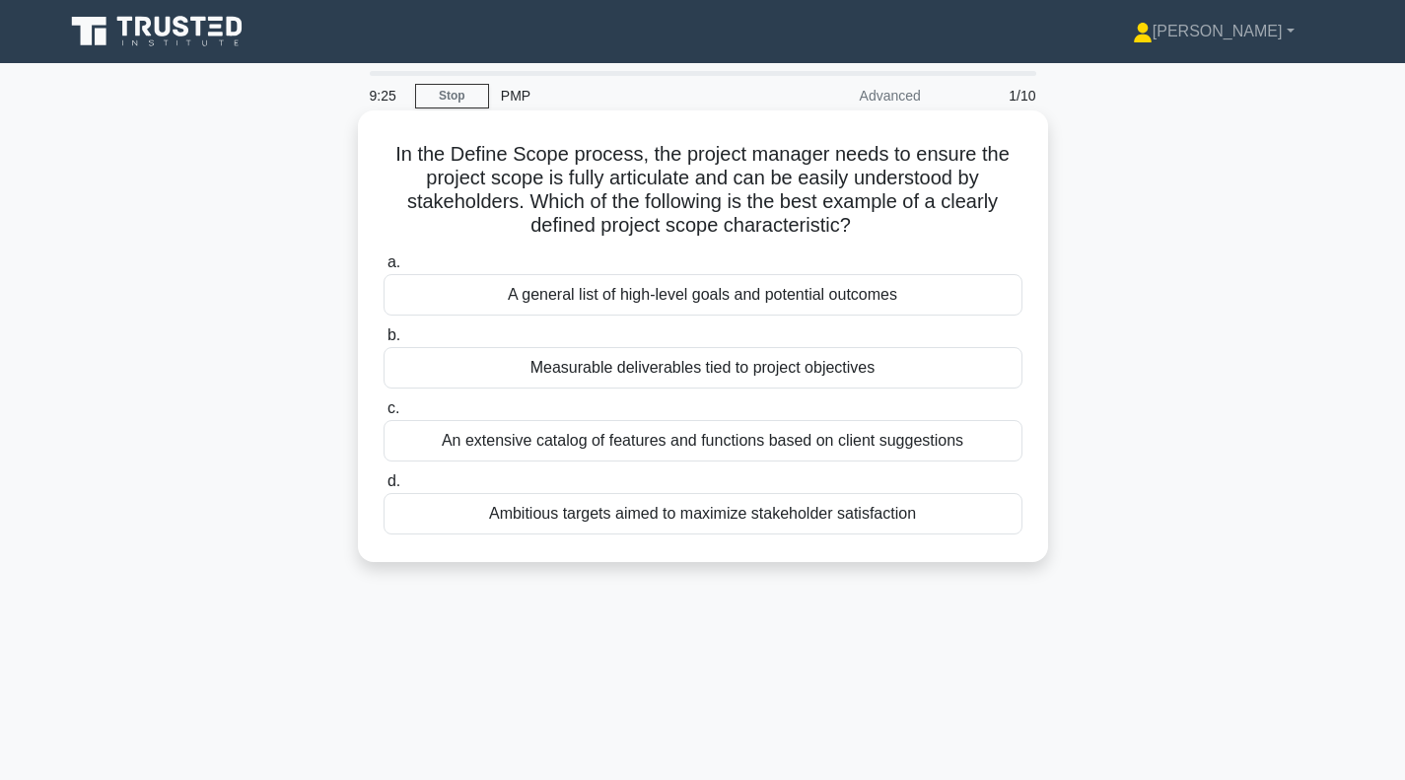
click at [624, 376] on div "Measurable deliverables tied to project objectives" at bounding box center [703, 367] width 639 height 41
click at [384, 342] on input "b. Measurable deliverables tied to project objectives" at bounding box center [384, 335] width 0 height 13
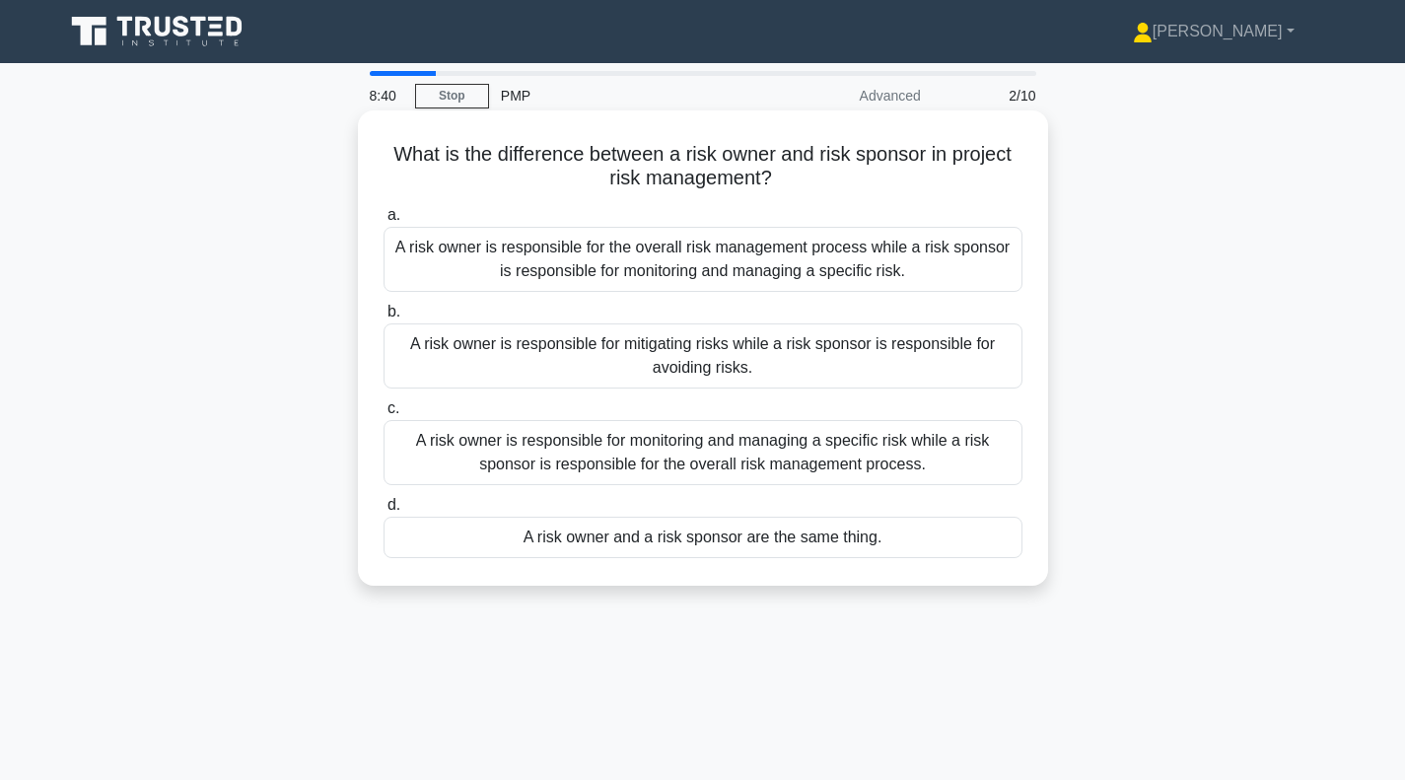
click at [699, 470] on div "A risk owner is responsible for monitoring and managing a specific risk while a…" at bounding box center [703, 452] width 639 height 65
click at [384, 415] on input "c. A risk owner is responsible for monitoring and managing a specific risk whil…" at bounding box center [384, 408] width 0 height 13
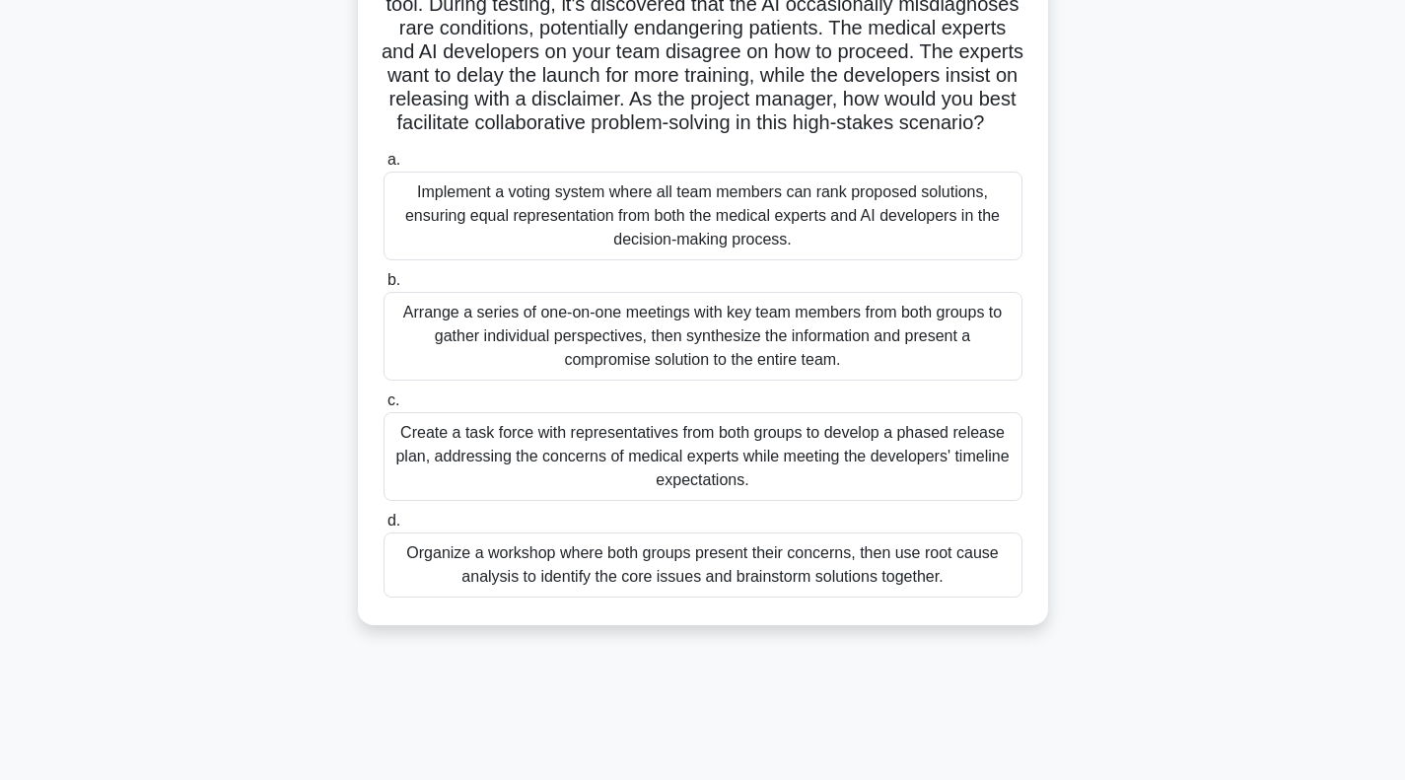
scroll to position [197, 0]
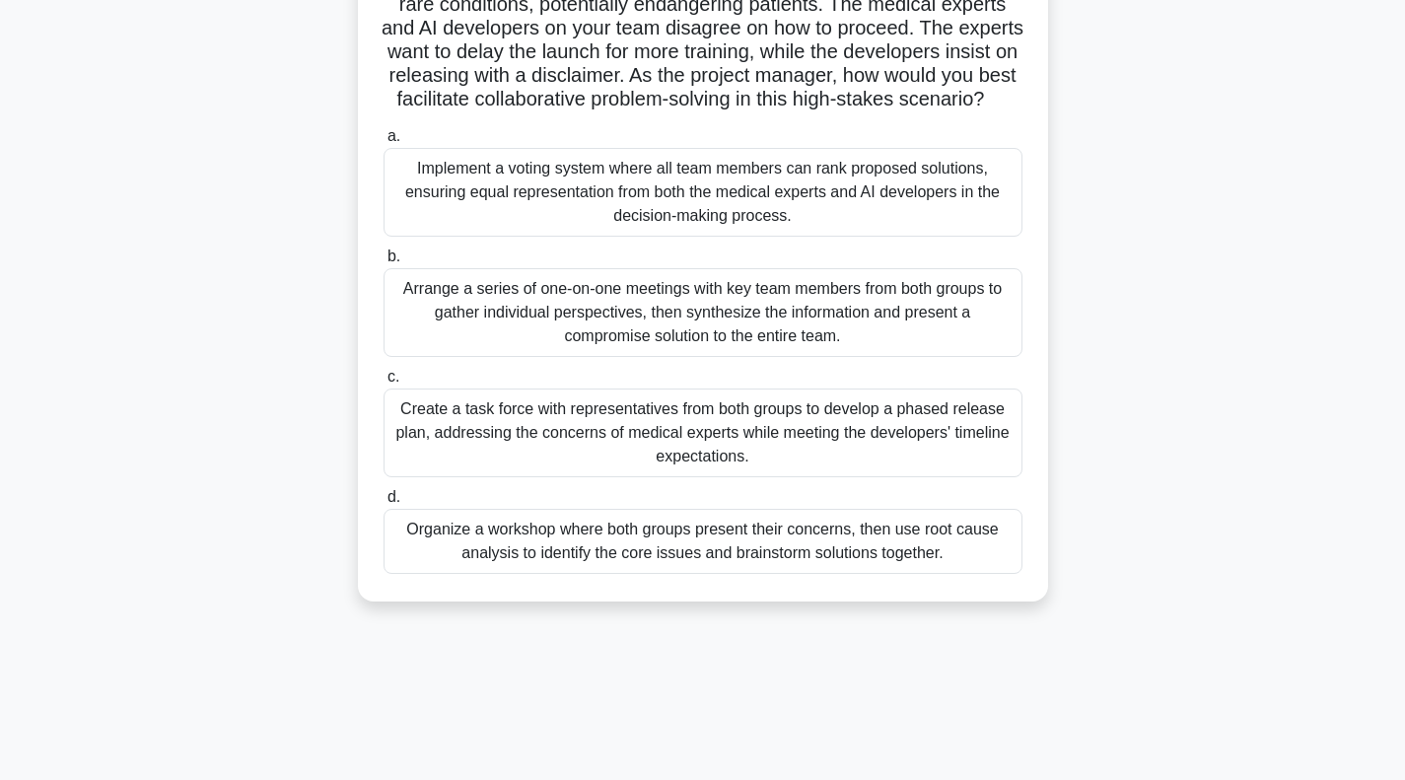
click at [663, 574] on div "Organize a workshop where both groups present their concerns, then use root cau…" at bounding box center [703, 541] width 639 height 65
click at [384, 504] on input "d. Organize a workshop where both groups present their concerns, then use root …" at bounding box center [384, 497] width 0 height 13
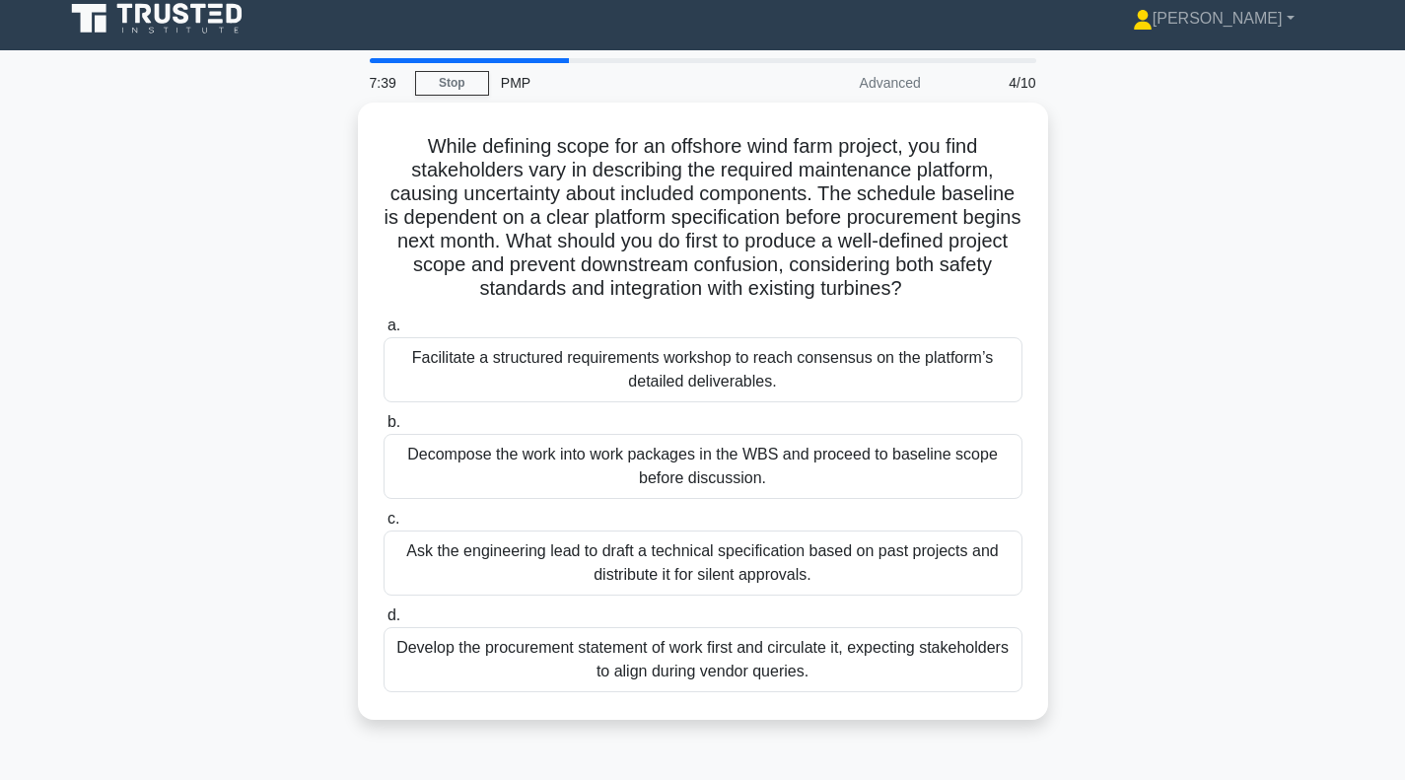
scroll to position [0, 0]
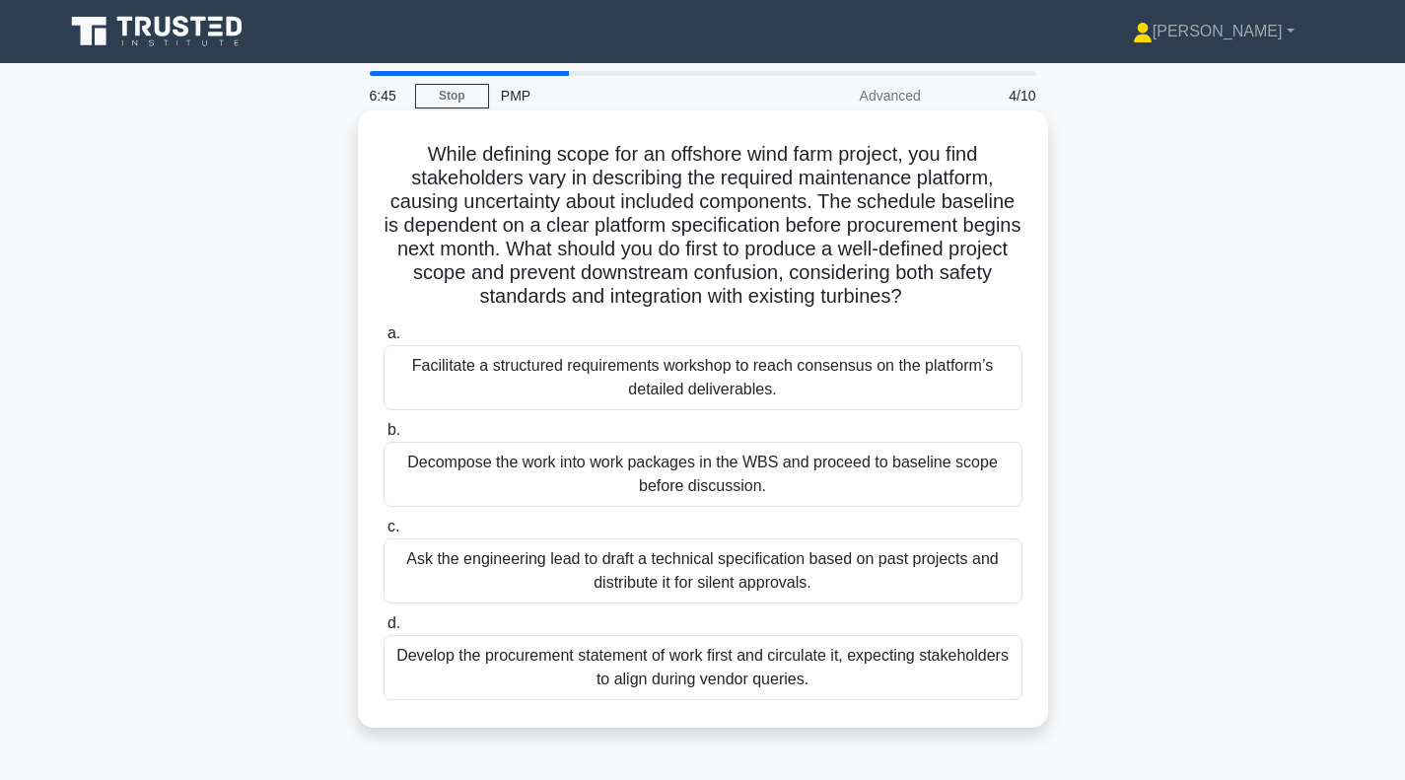
click at [678, 388] on div "Facilitate a structured requirements workshop to reach consensus on the platfor…" at bounding box center [703, 377] width 639 height 65
click at [384, 340] on input "a. Facilitate a structured requirements workshop to reach consensus on the plat…" at bounding box center [384, 333] width 0 height 13
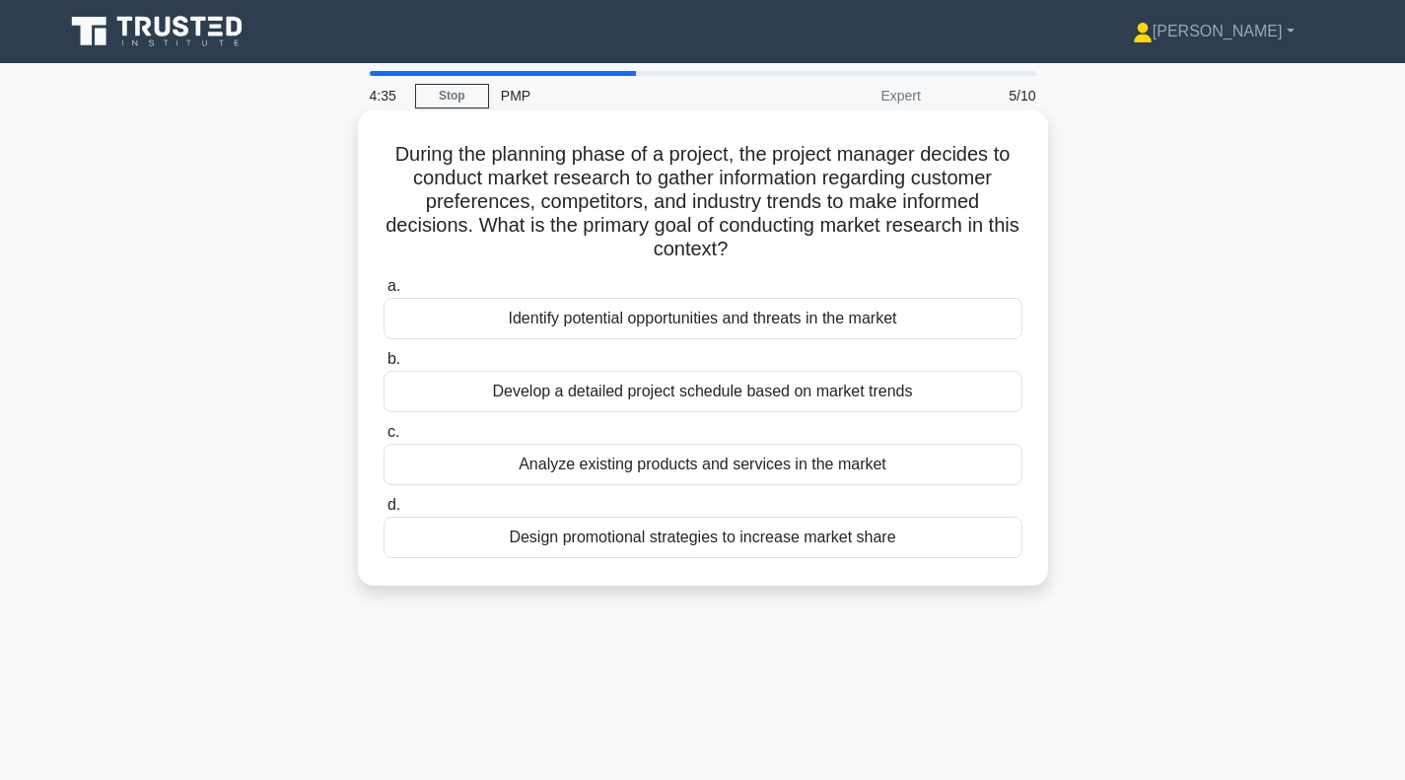
click at [706, 321] on div "Identify potential opportunities and threats in the market" at bounding box center [703, 318] width 639 height 41
click at [384, 293] on input "a. Identify potential opportunities and threats in the market" at bounding box center [384, 286] width 0 height 13
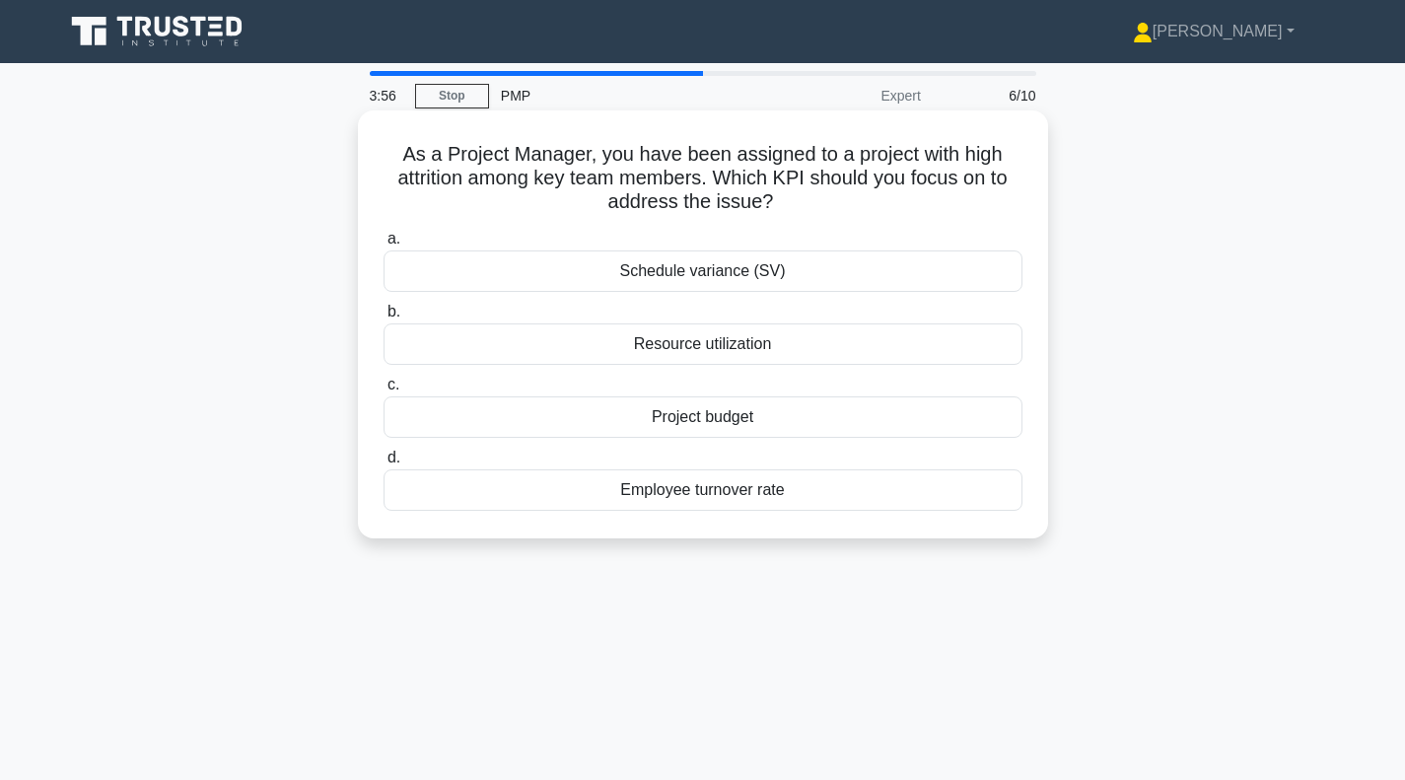
click at [766, 497] on div "Employee turnover rate" at bounding box center [703, 489] width 639 height 41
click at [384, 464] on input "d. Employee turnover rate" at bounding box center [384, 458] width 0 height 13
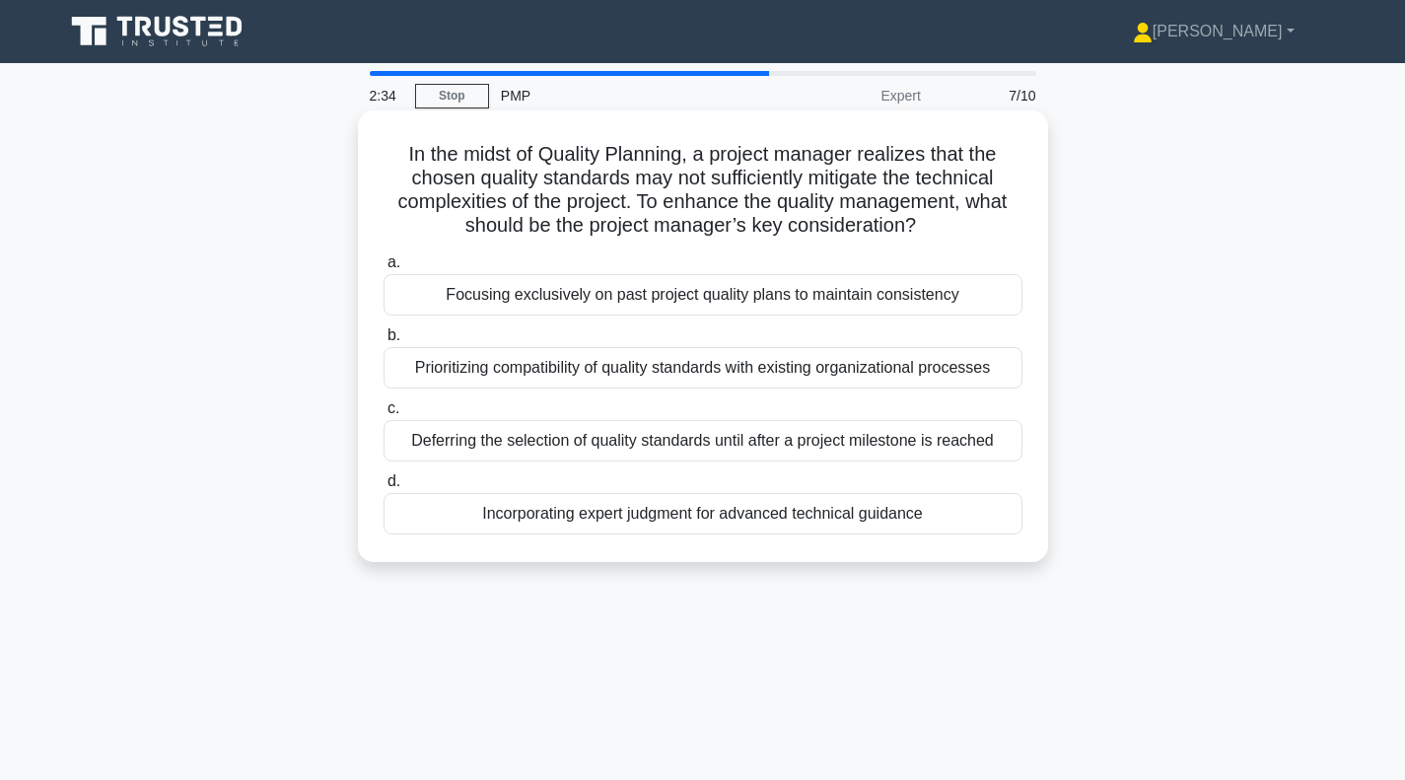
click at [694, 375] on div "Prioritizing compatibility of quality standards with existing organizational pr…" at bounding box center [703, 367] width 639 height 41
click at [384, 342] on input "b. Prioritizing compatibility of quality standards with existing organizational…" at bounding box center [384, 335] width 0 height 13
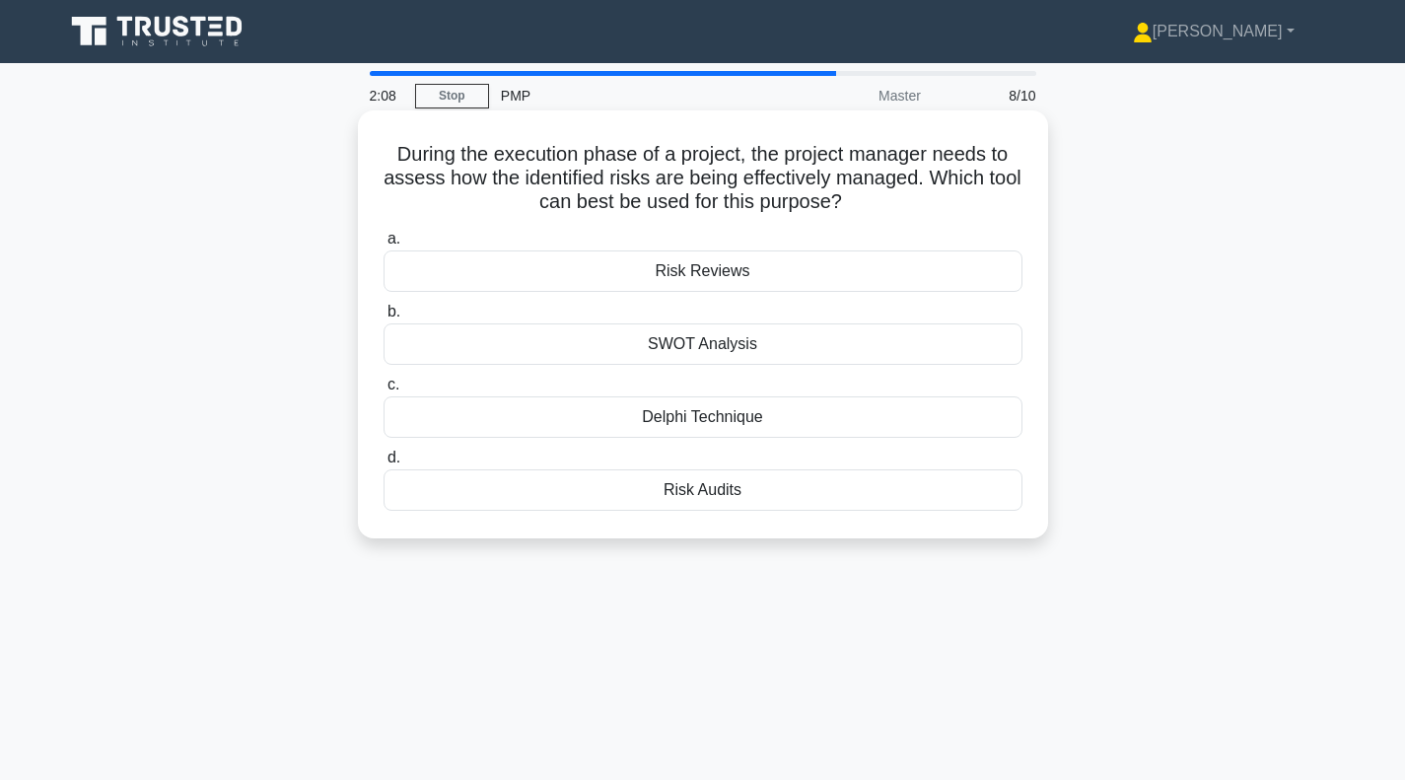
click at [690, 493] on div "Risk Audits" at bounding box center [703, 489] width 639 height 41
click at [384, 464] on input "d. Risk Audits" at bounding box center [384, 458] width 0 height 13
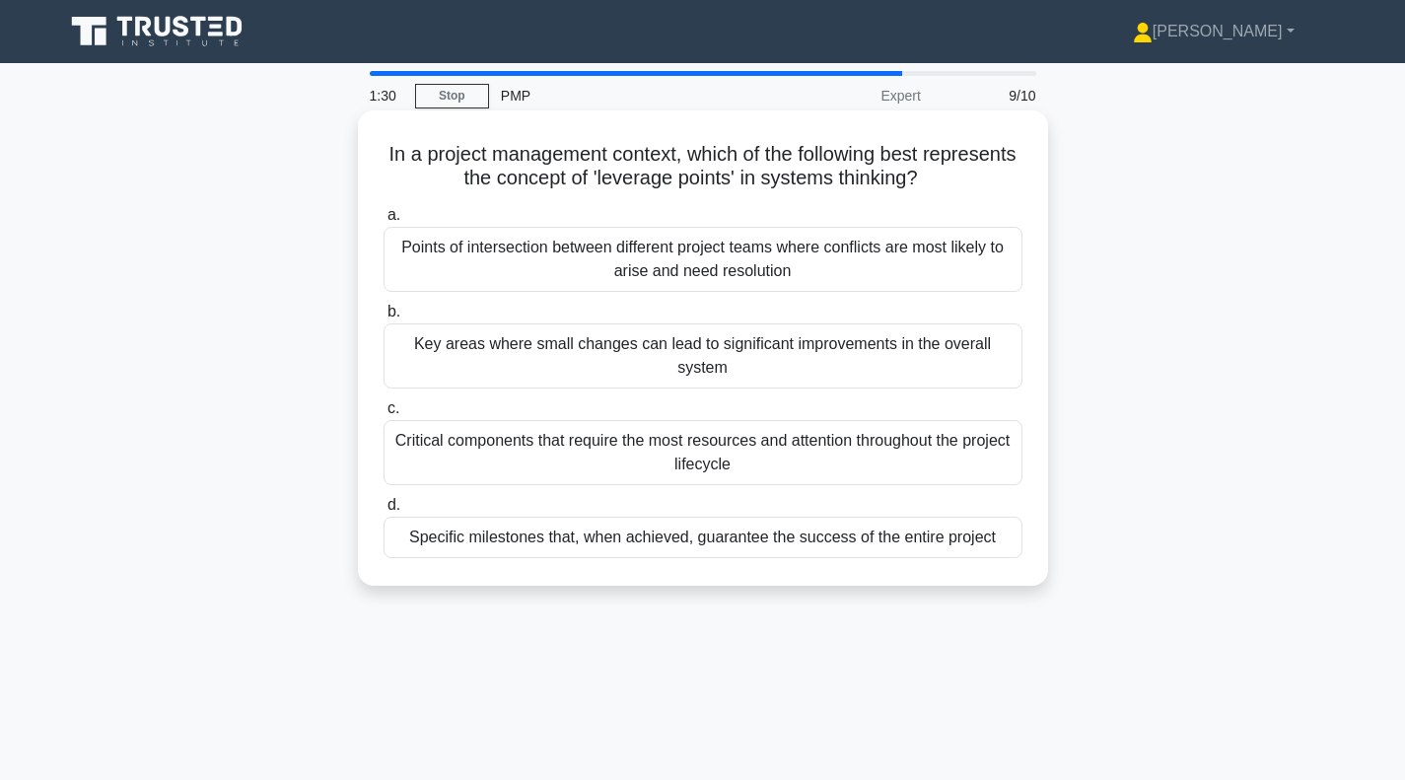
click at [690, 540] on div "Specific milestones that, when achieved, guarantee the success of the entire pr…" at bounding box center [703, 537] width 639 height 41
click at [384, 512] on input "d. Specific milestones that, when achieved, guarantee the success of the entire…" at bounding box center [384, 505] width 0 height 13
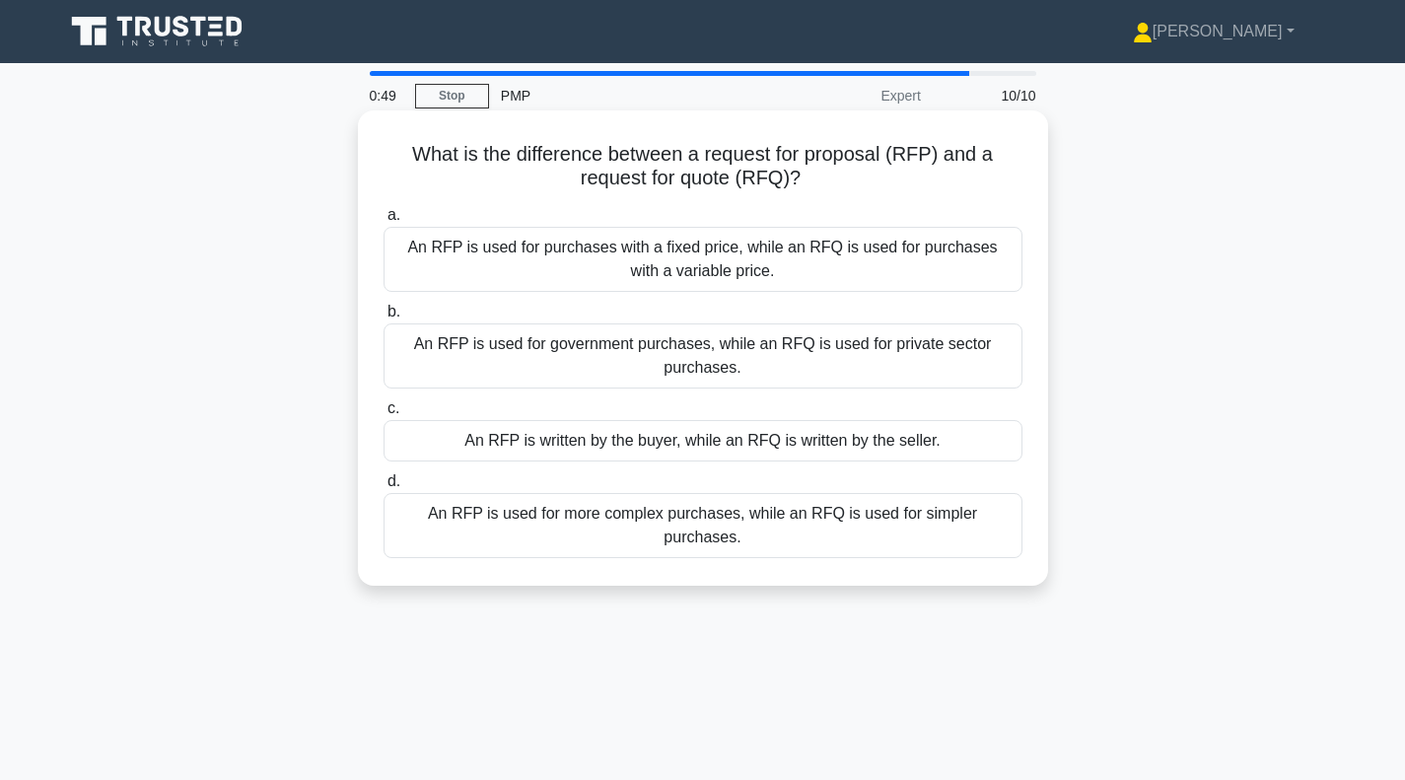
click at [759, 521] on div "An RFP is used for more complex purchases, while an RFQ is used for simpler pur…" at bounding box center [703, 525] width 639 height 65
click at [384, 488] on input "d. An RFP is used for more complex purchases, while an RFQ is used for simpler …" at bounding box center [384, 481] width 0 height 13
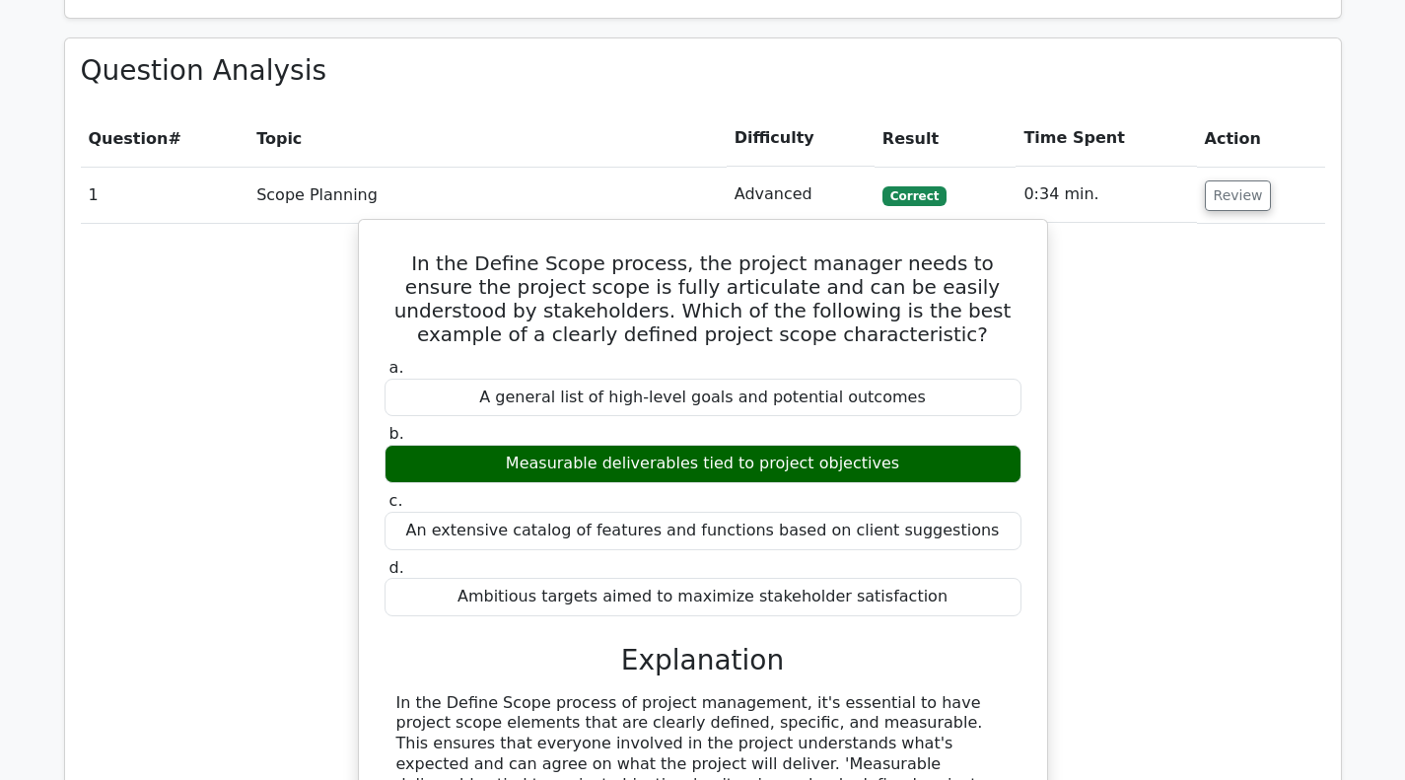
scroll to position [1085, 0]
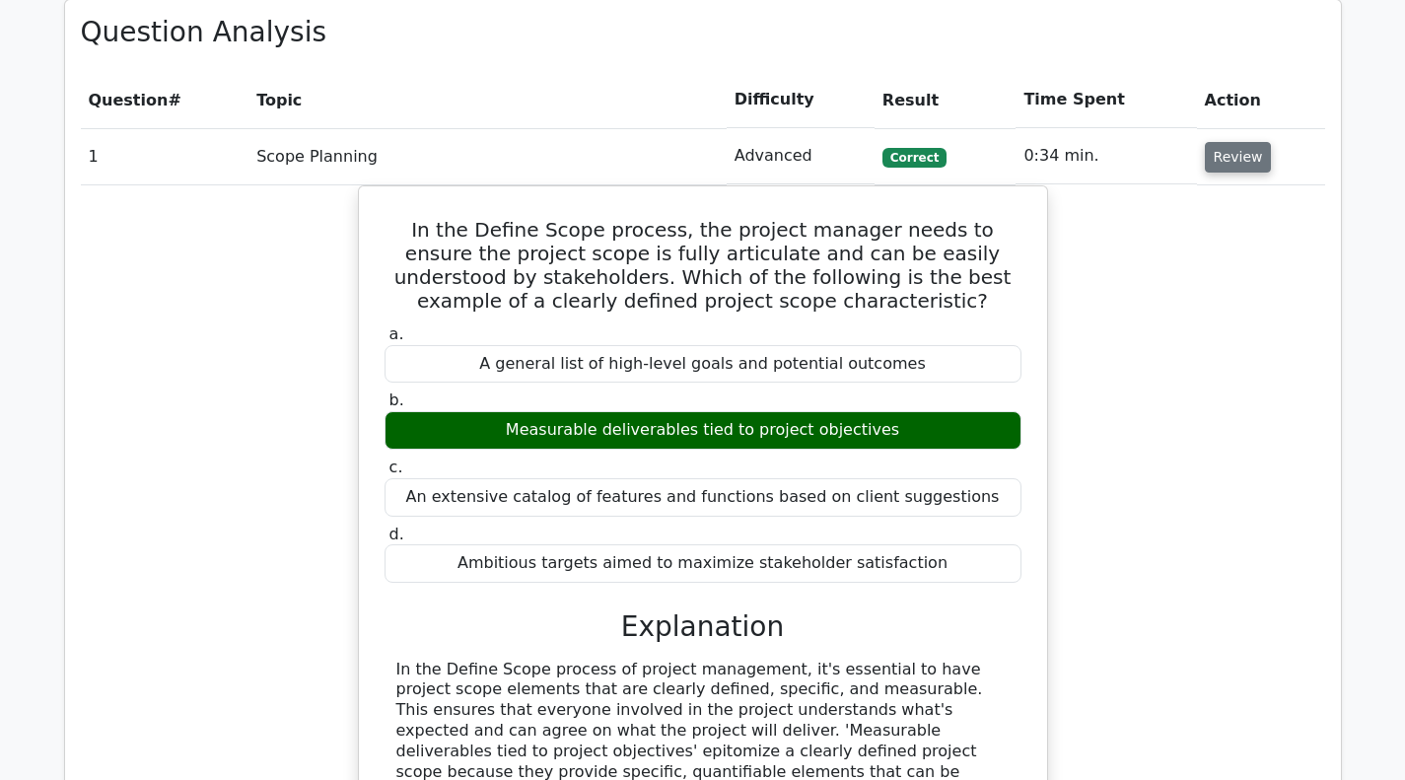
click at [1258, 146] on button "Review" at bounding box center [1238, 157] width 67 height 31
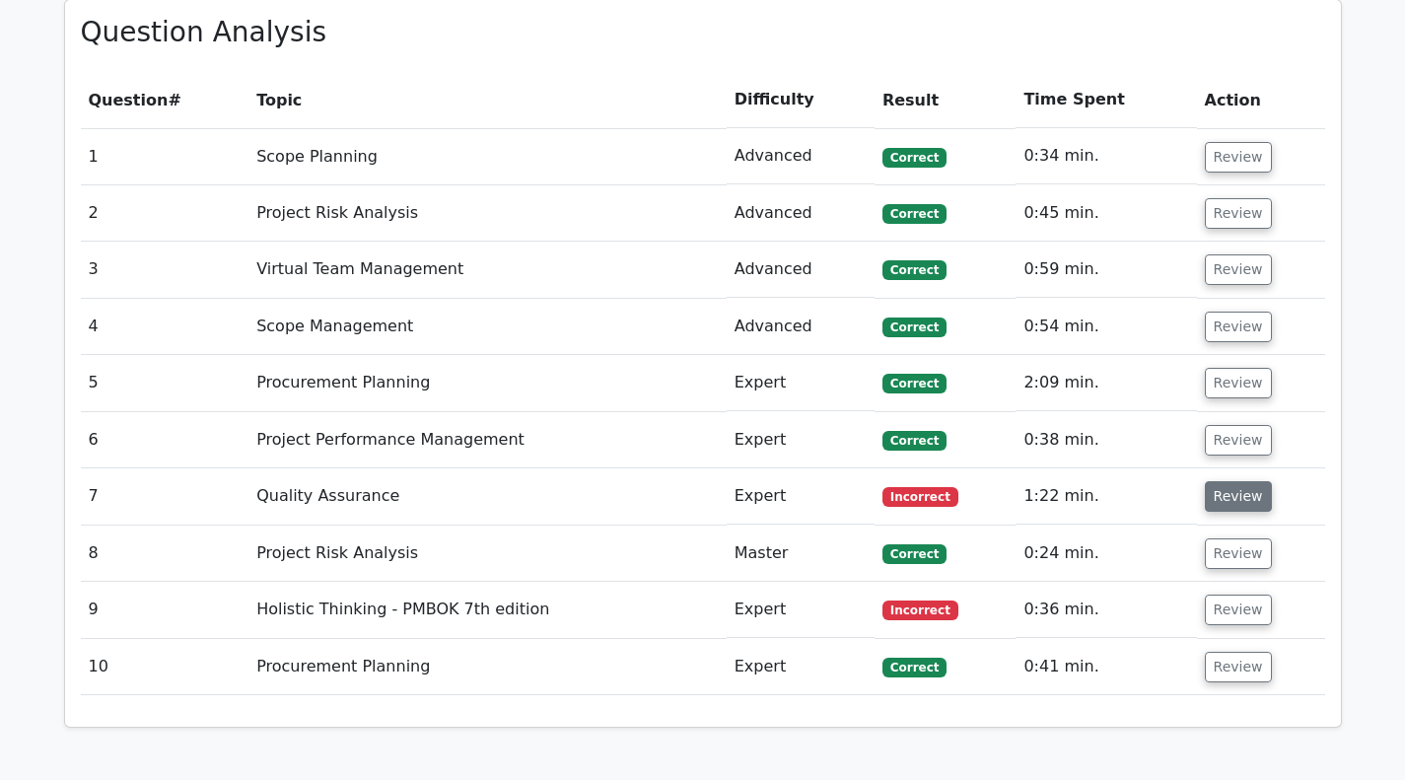
scroll to position [0, 0]
click at [1228, 497] on button "Review" at bounding box center [1238, 496] width 67 height 31
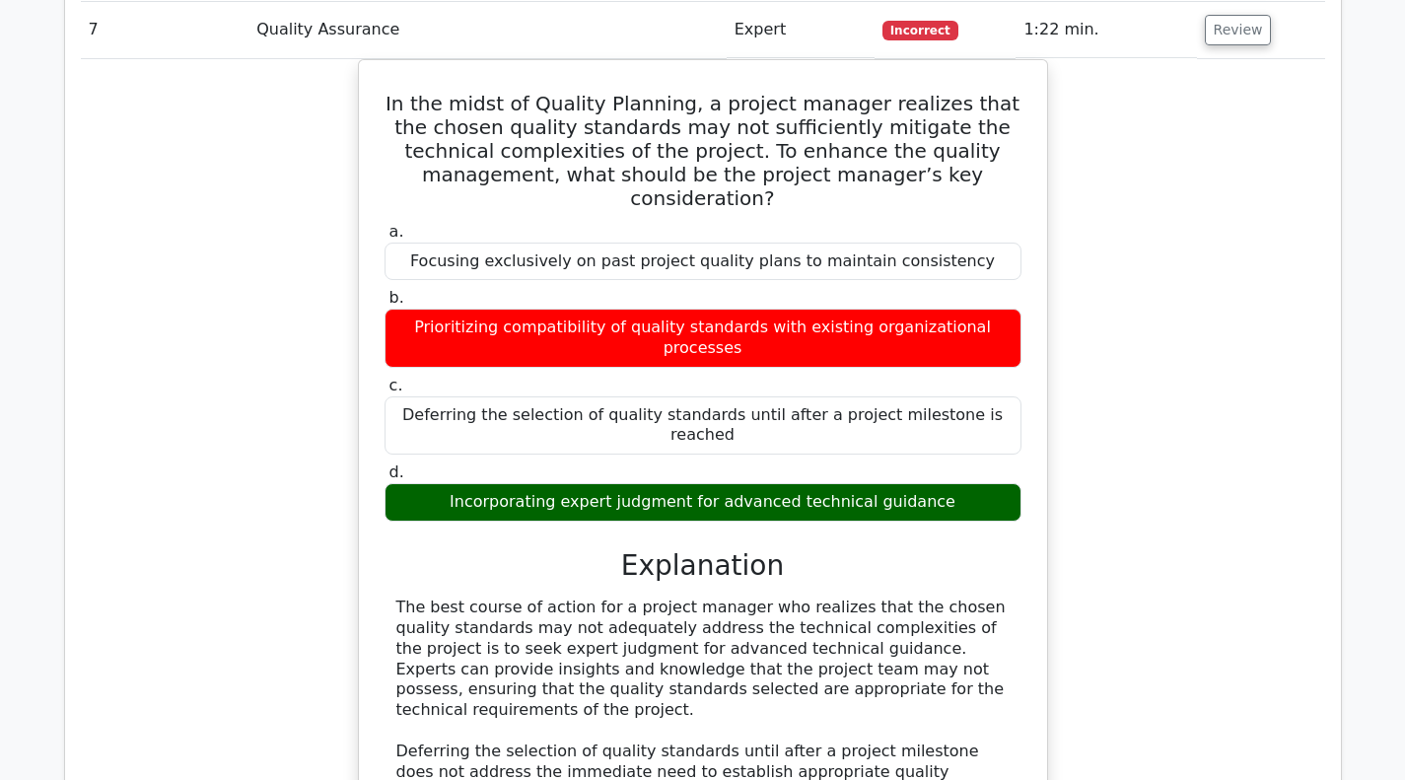
scroll to position [1380, 0]
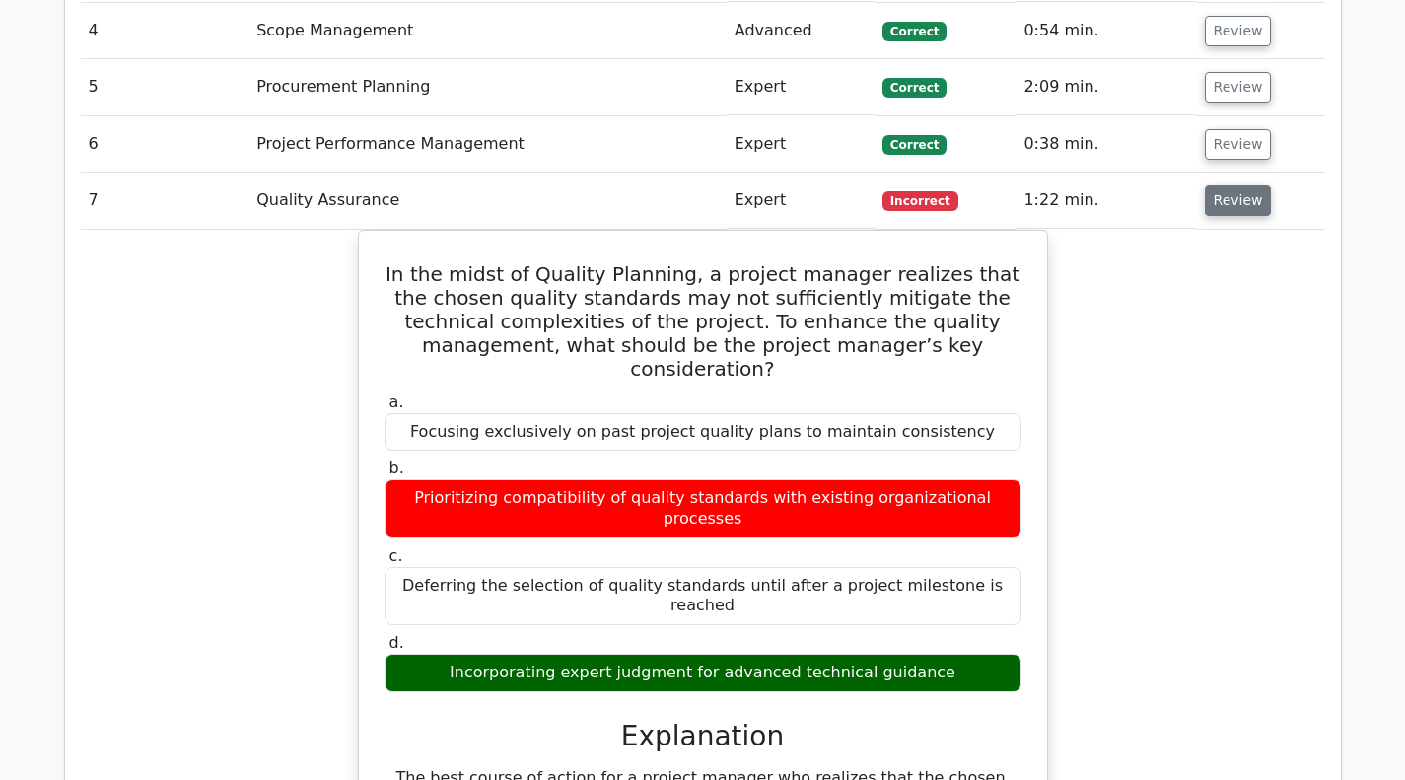
click at [1245, 202] on button "Review" at bounding box center [1238, 200] width 67 height 31
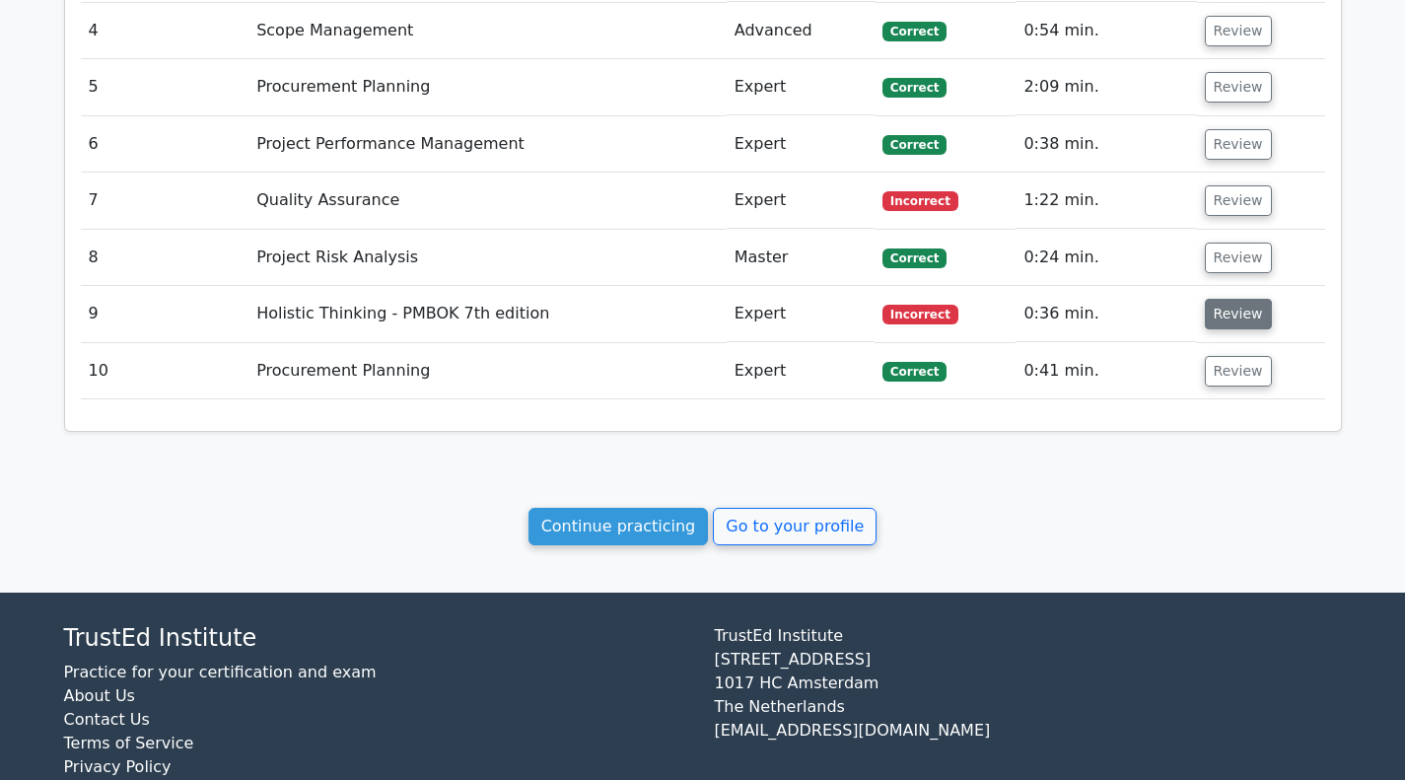
click at [1236, 322] on button "Review" at bounding box center [1238, 314] width 67 height 31
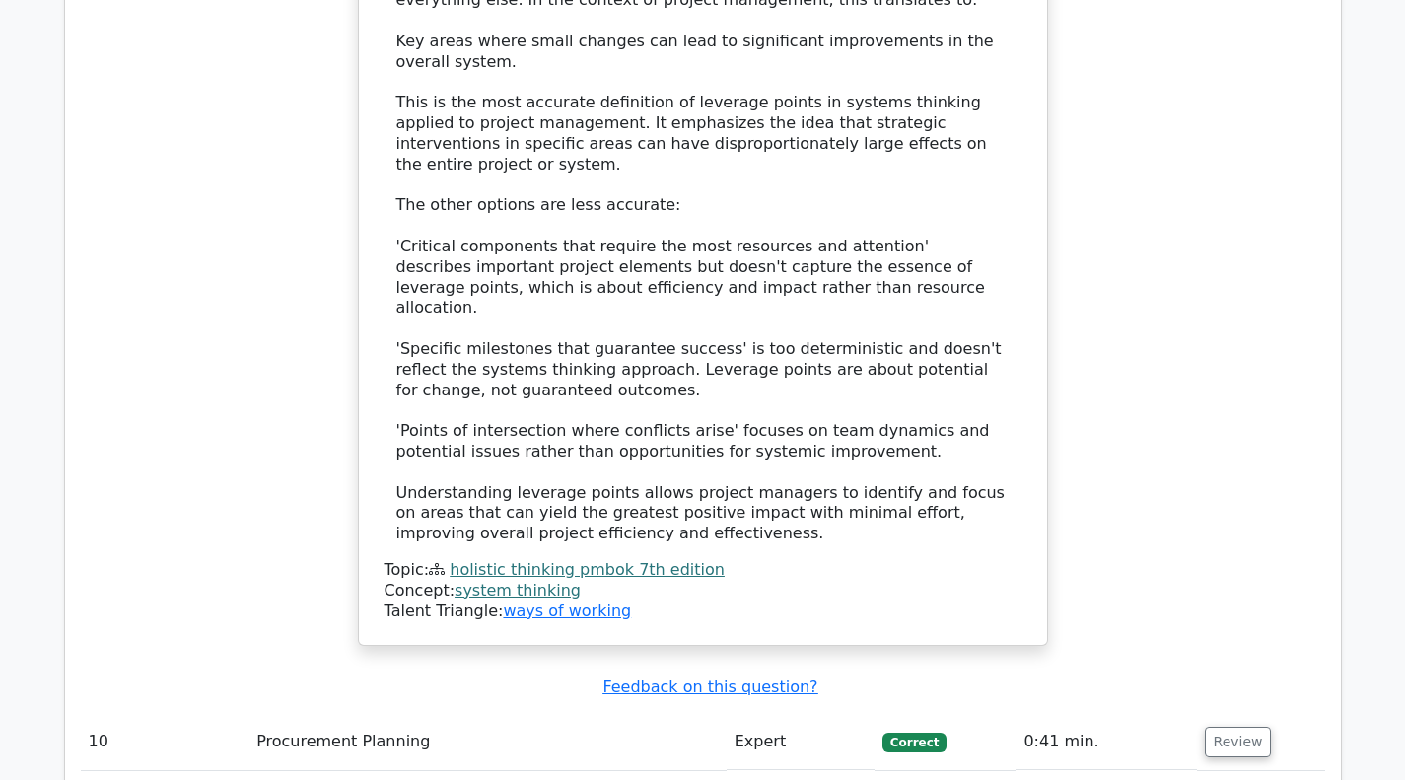
scroll to position [2259, 0]
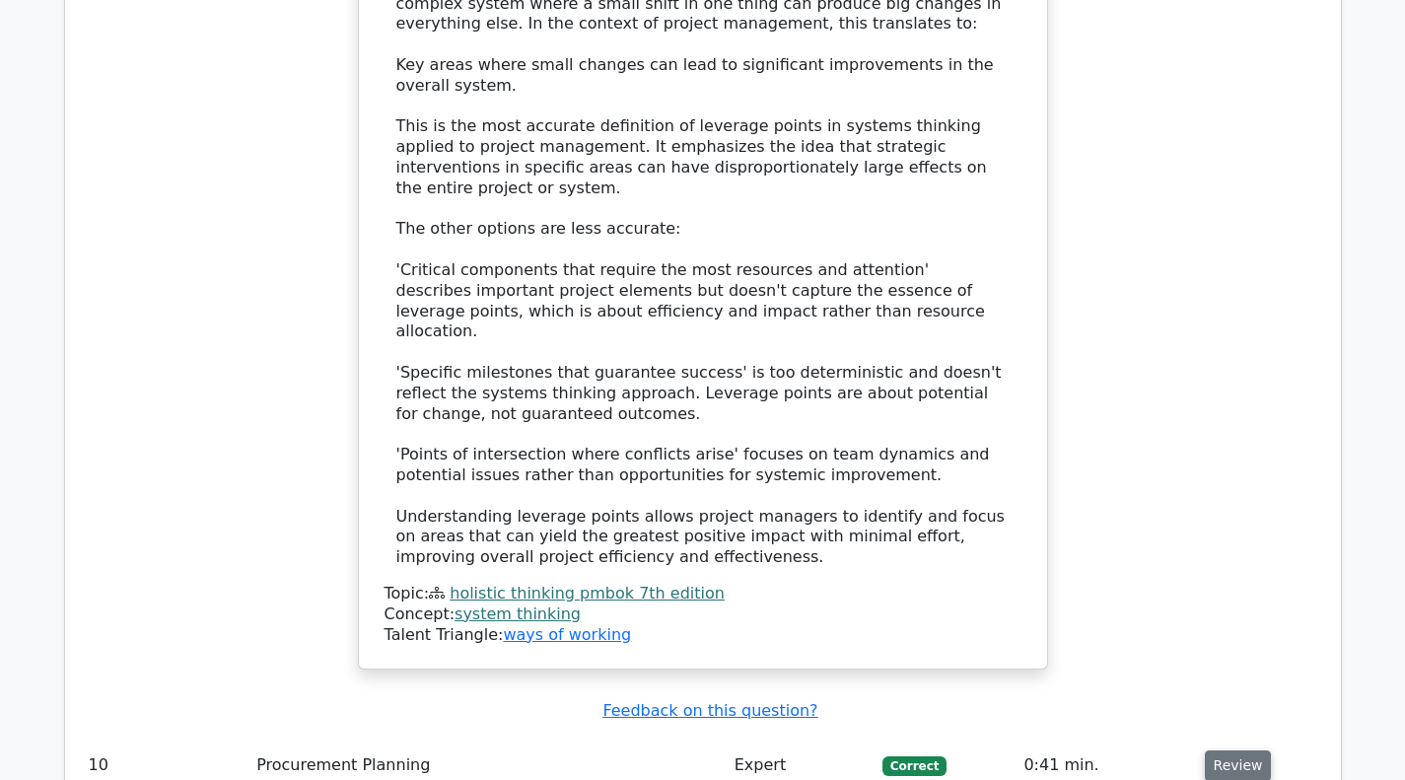
click at [1243, 750] on button "Review" at bounding box center [1238, 765] width 67 height 31
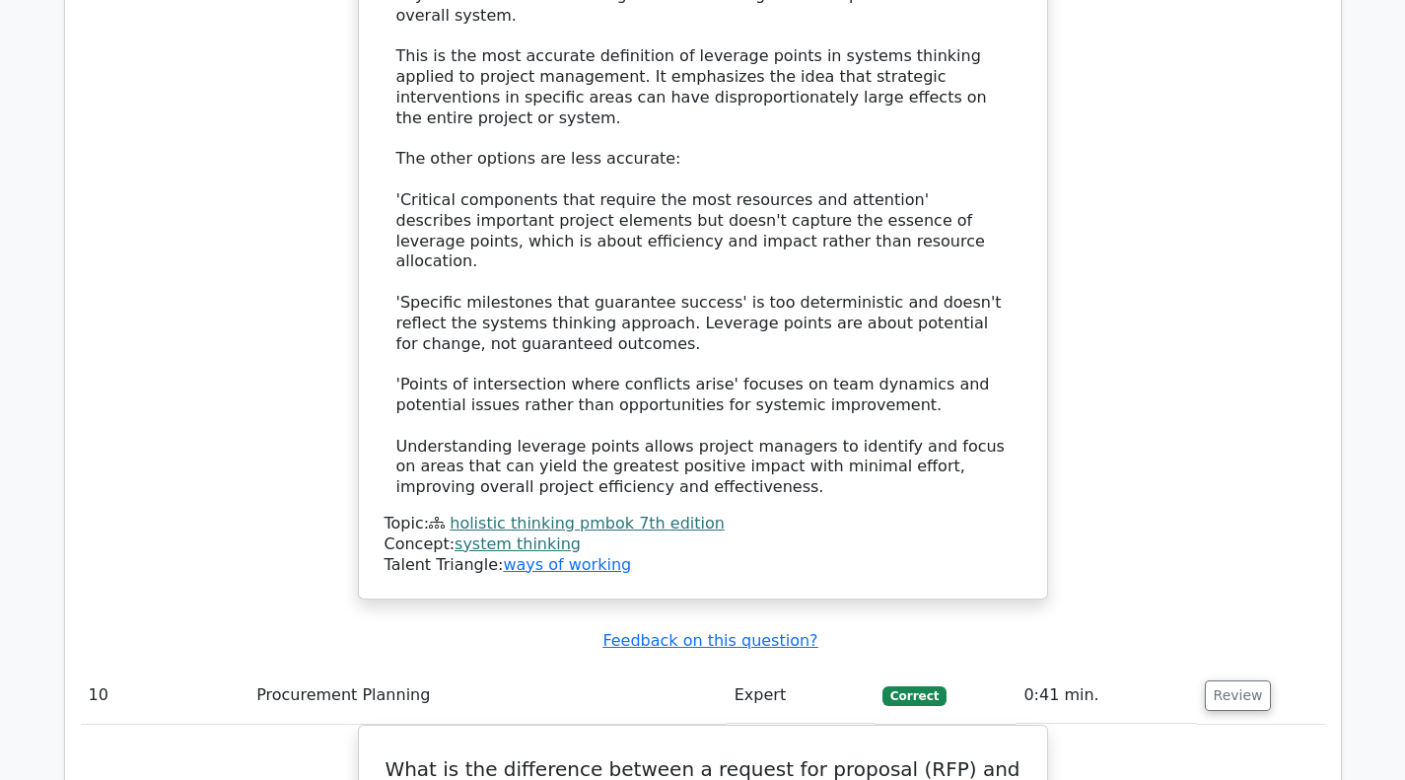
scroll to position [2358, 0]
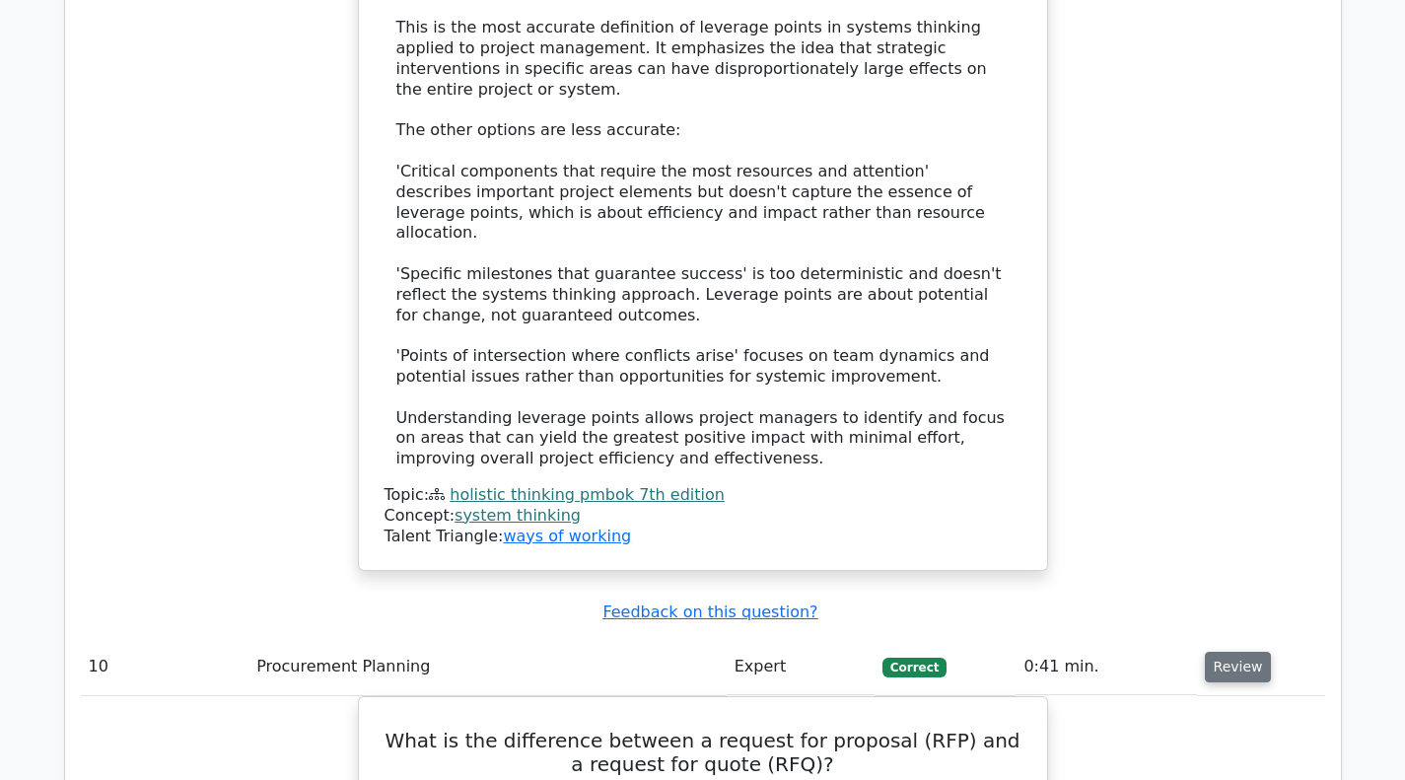
click at [1236, 652] on button "Review" at bounding box center [1238, 667] width 67 height 31
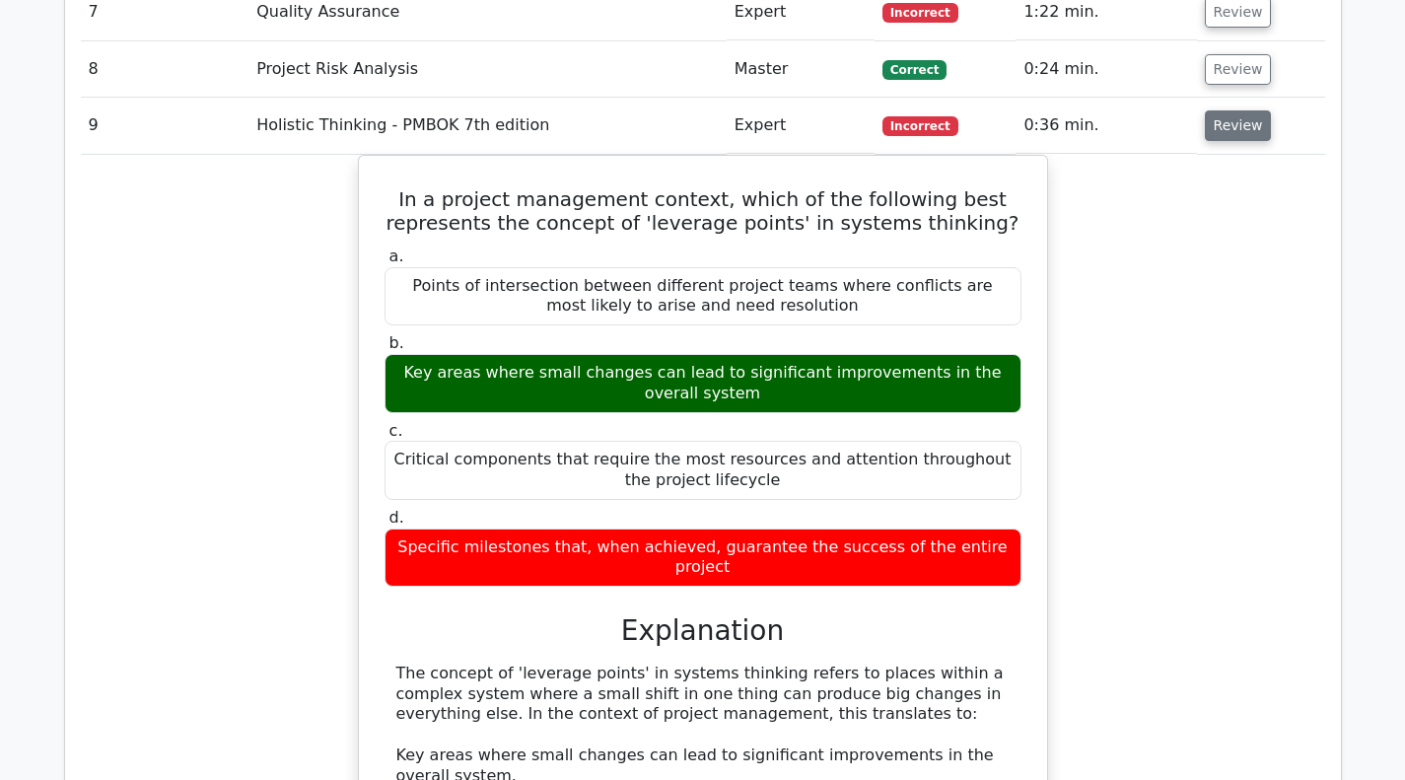
click at [1247, 120] on button "Review" at bounding box center [1238, 125] width 67 height 31
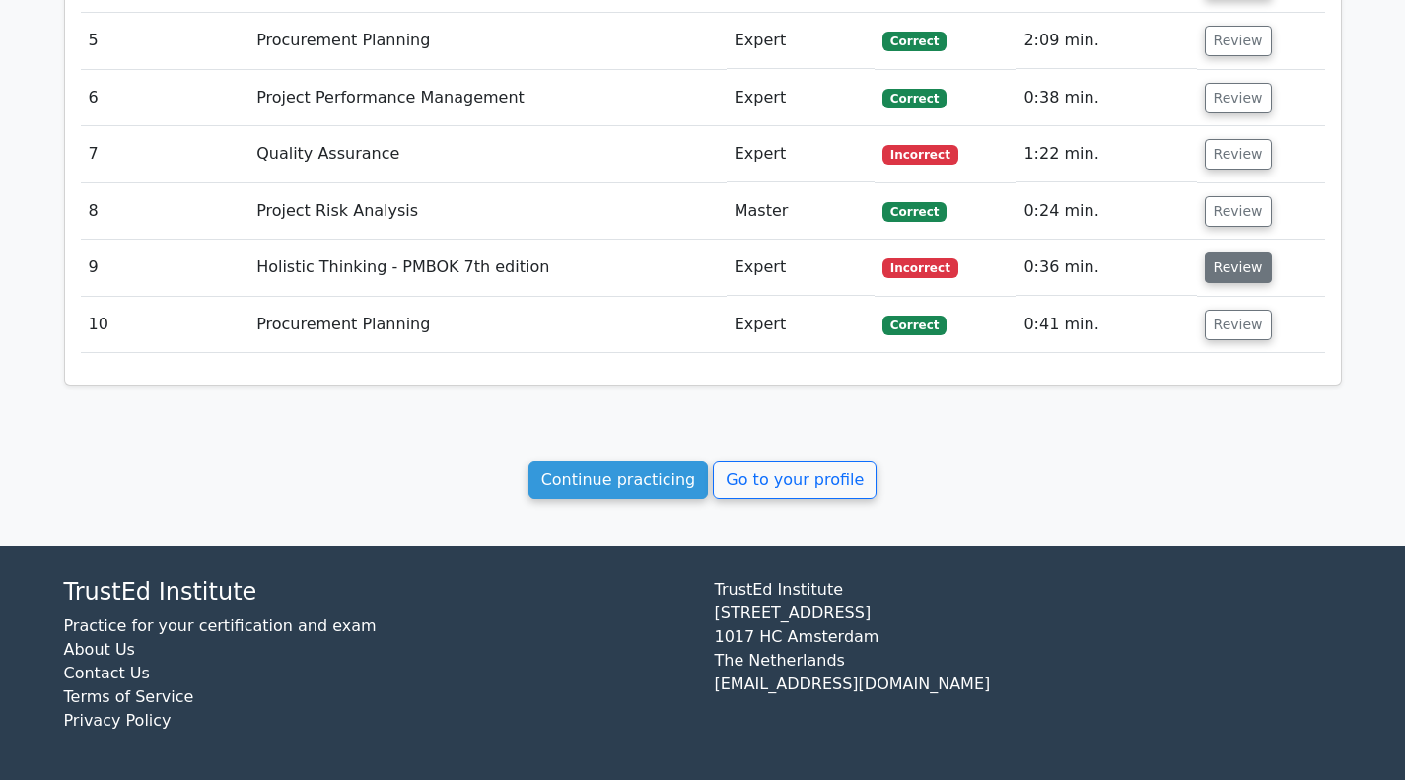
scroll to position [1427, 0]
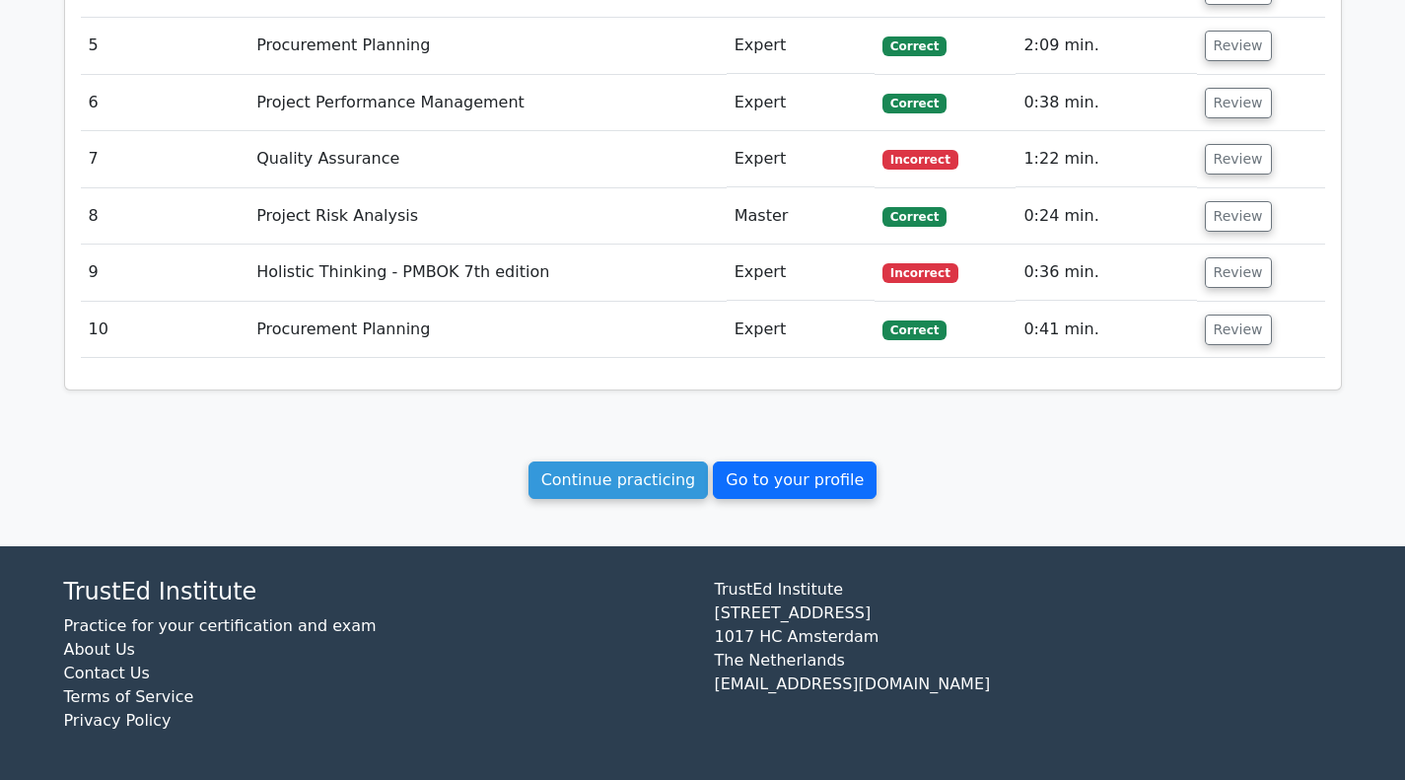
click at [819, 486] on link "Go to your profile" at bounding box center [795, 479] width 164 height 37
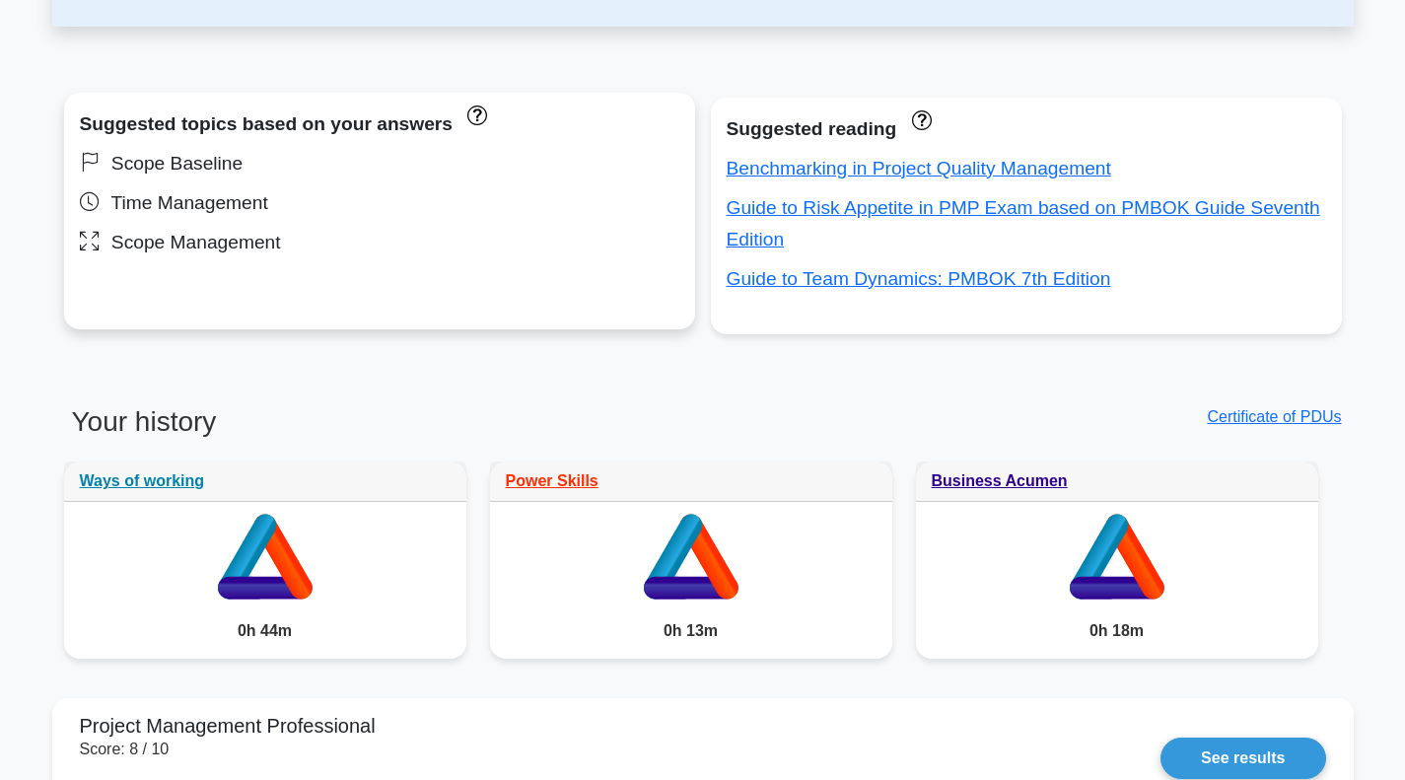
scroll to position [887, 0]
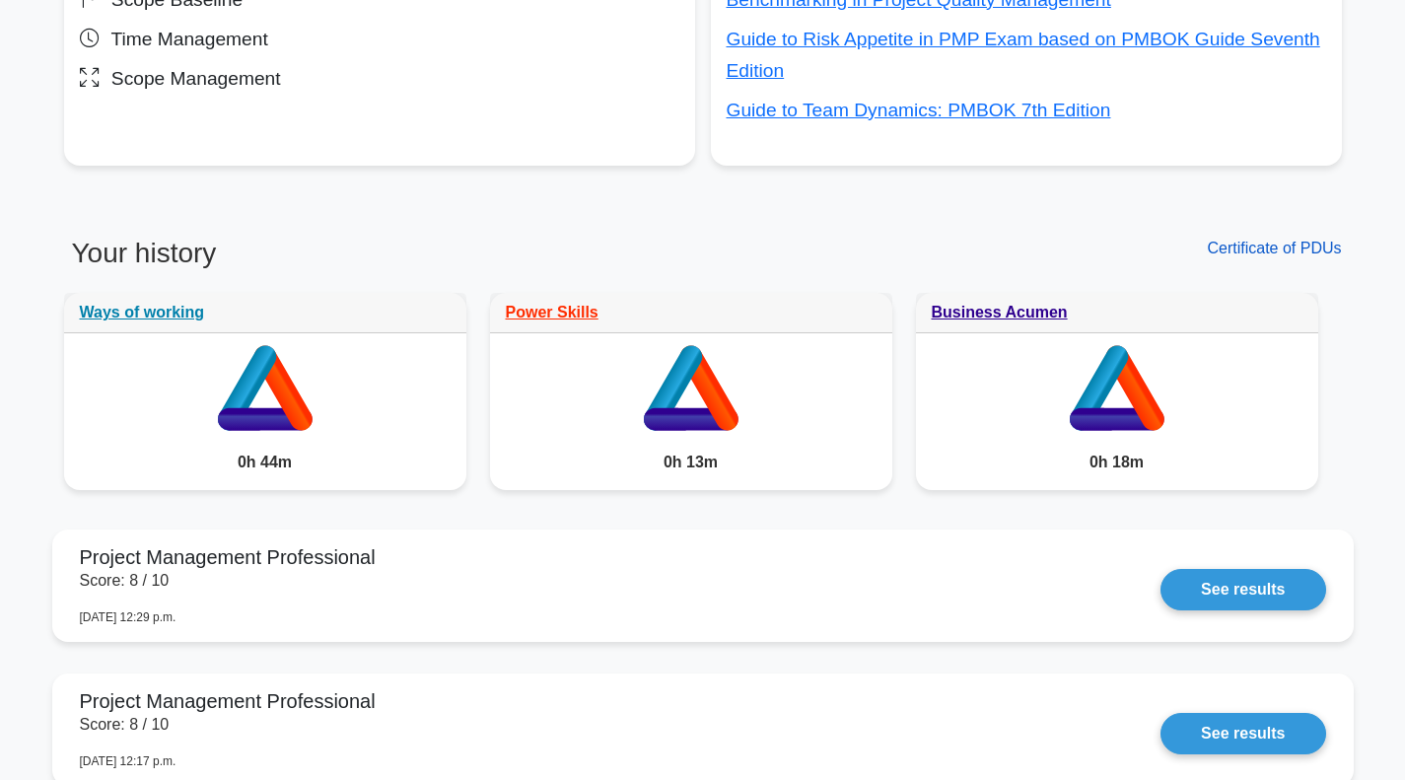
click at [1268, 247] on link "Certificate of PDUs" at bounding box center [1274, 248] width 134 height 17
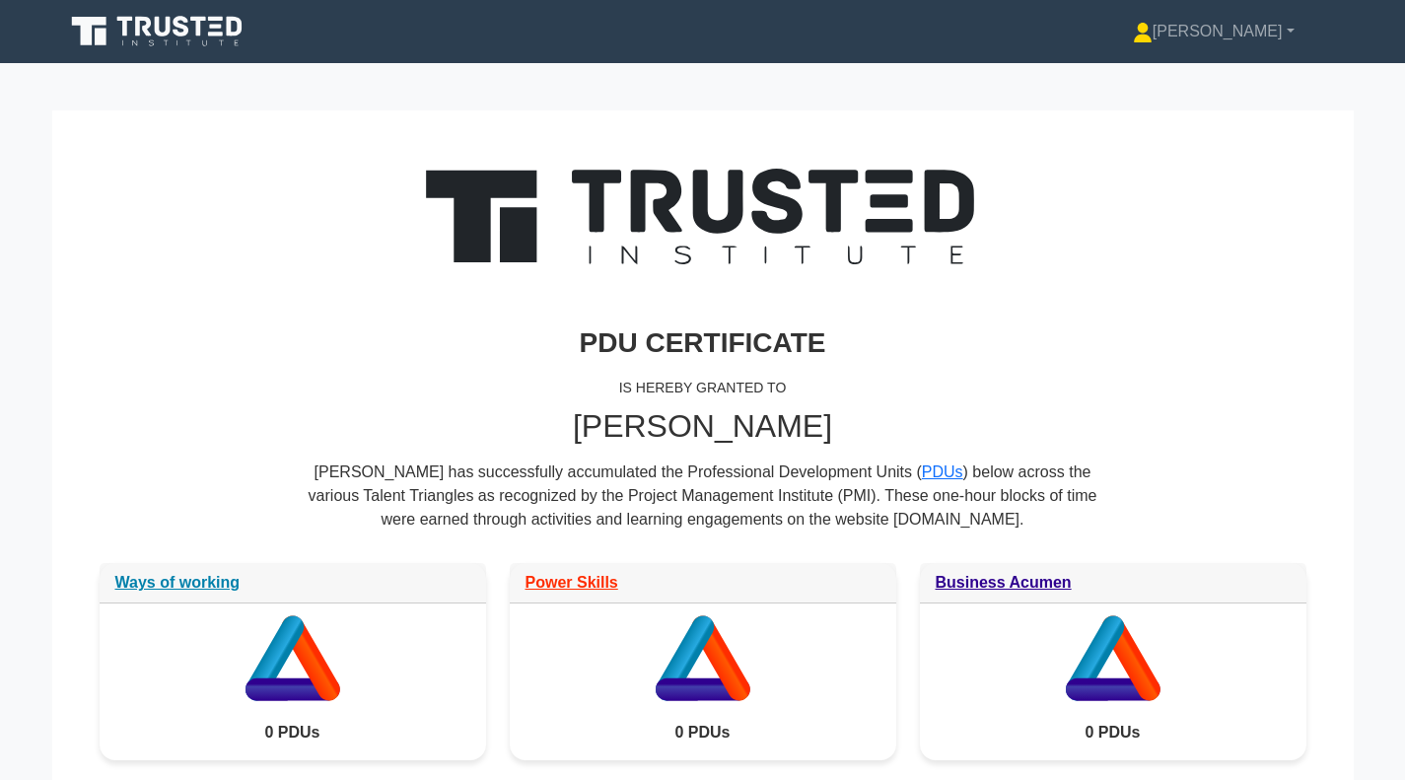
click at [139, 41] on icon at bounding box center [158, 31] width 189 height 37
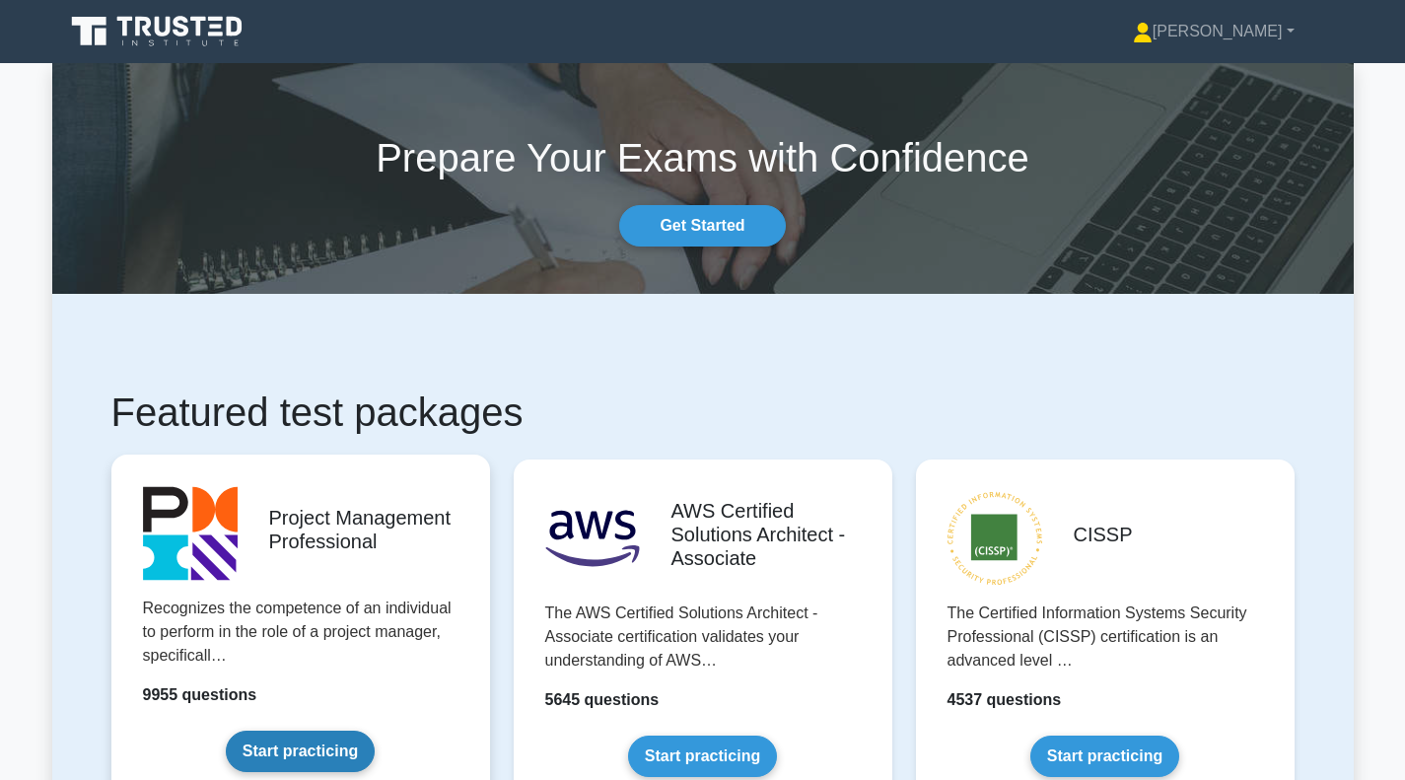
click at [330, 731] on link "Start practicing" at bounding box center [300, 751] width 149 height 41
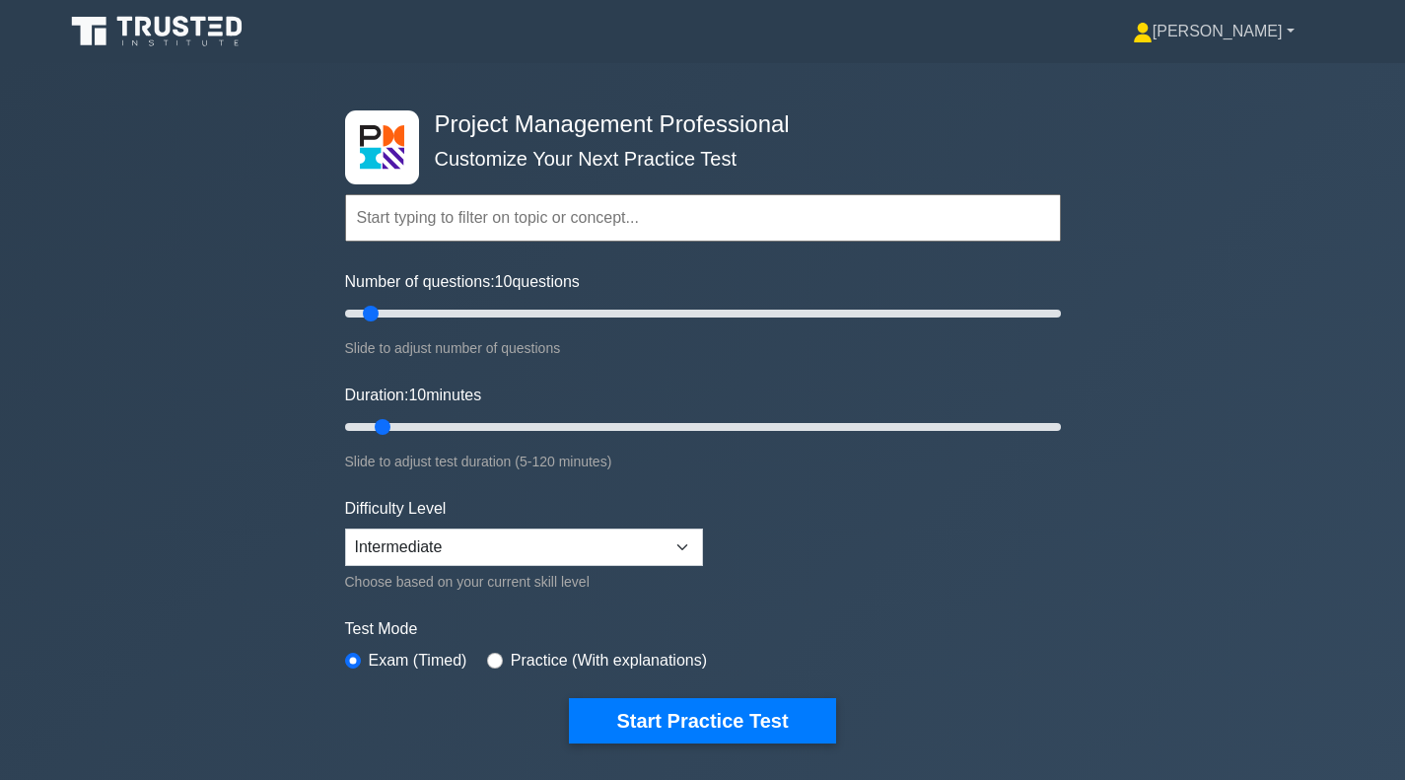
click at [1232, 32] on link "[PERSON_NAME]" at bounding box center [1214, 31] width 256 height 39
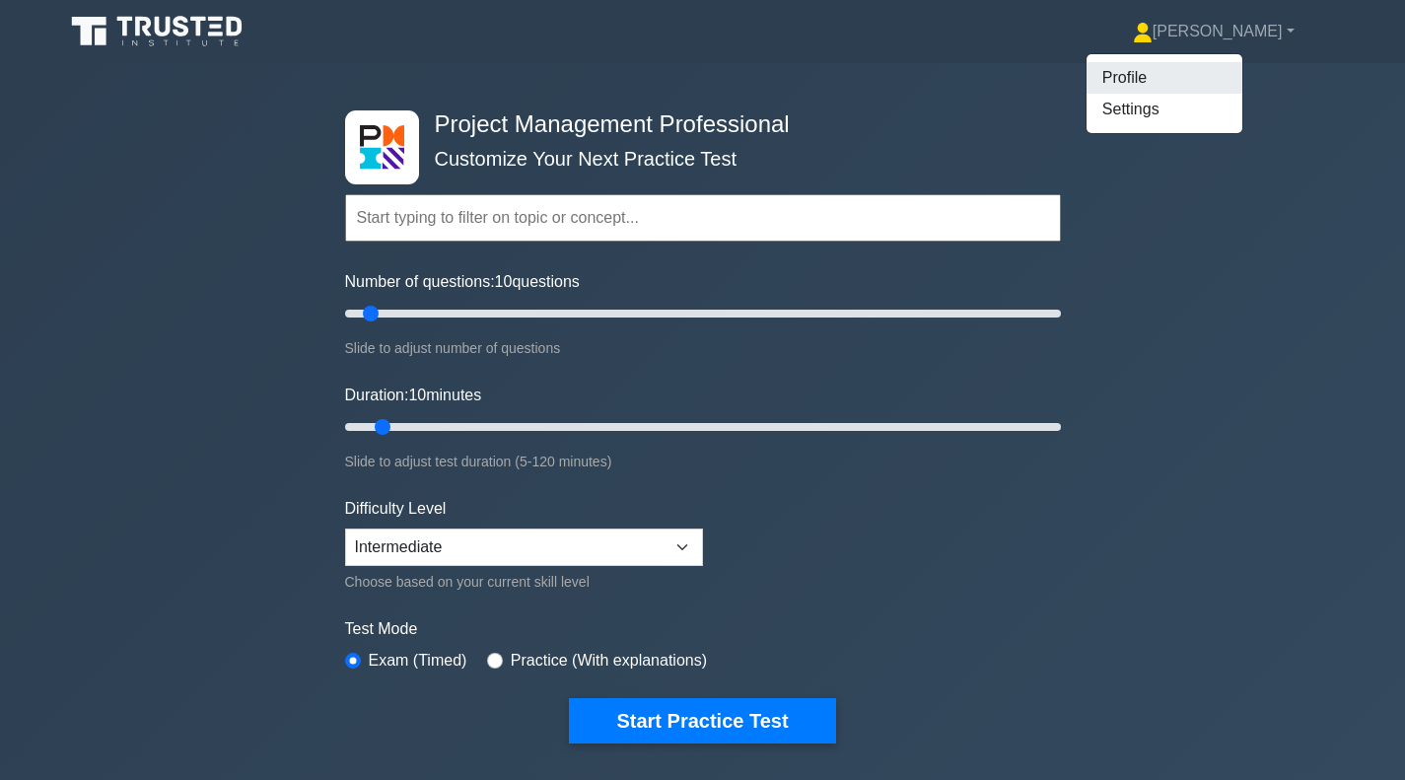
click at [1155, 83] on link "Profile" at bounding box center [1165, 78] width 156 height 32
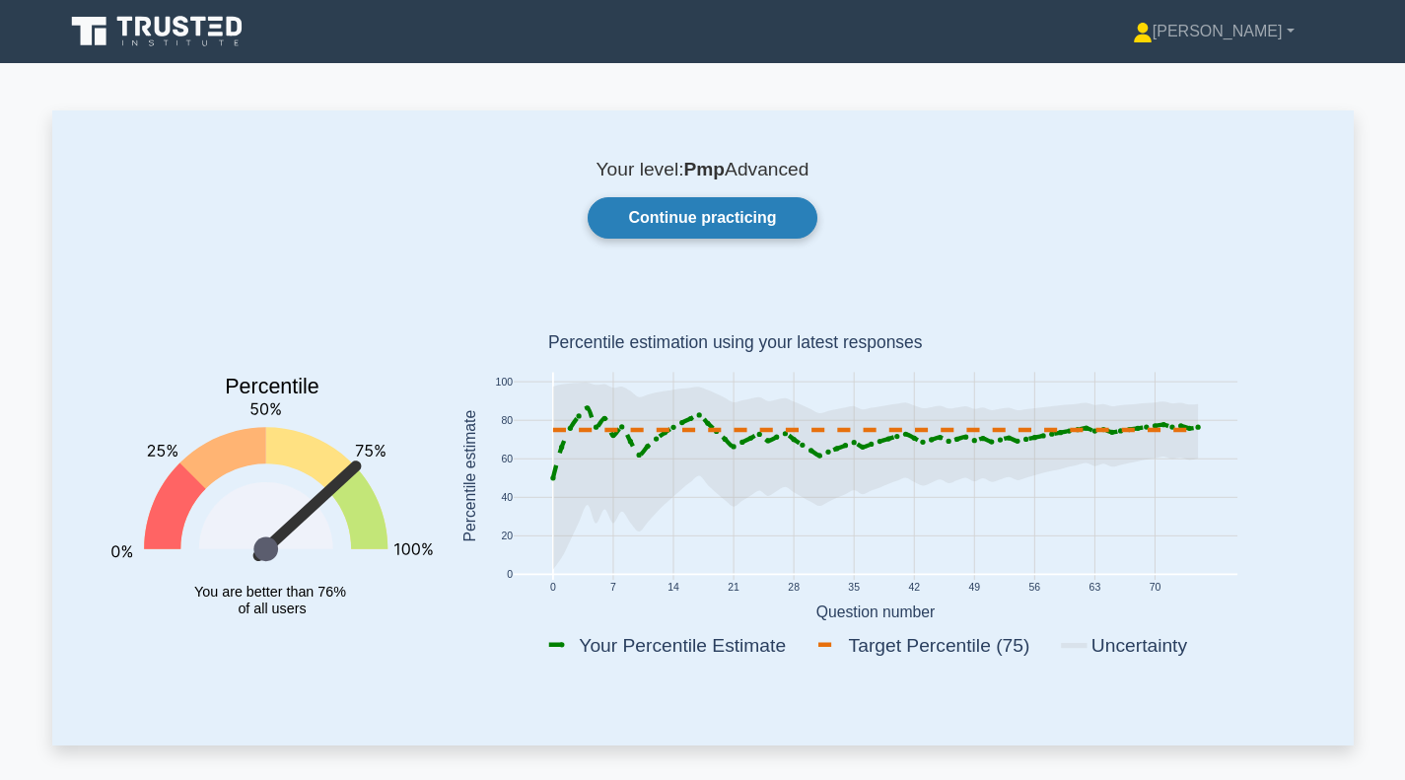
click at [653, 221] on link "Continue practicing" at bounding box center [702, 217] width 229 height 41
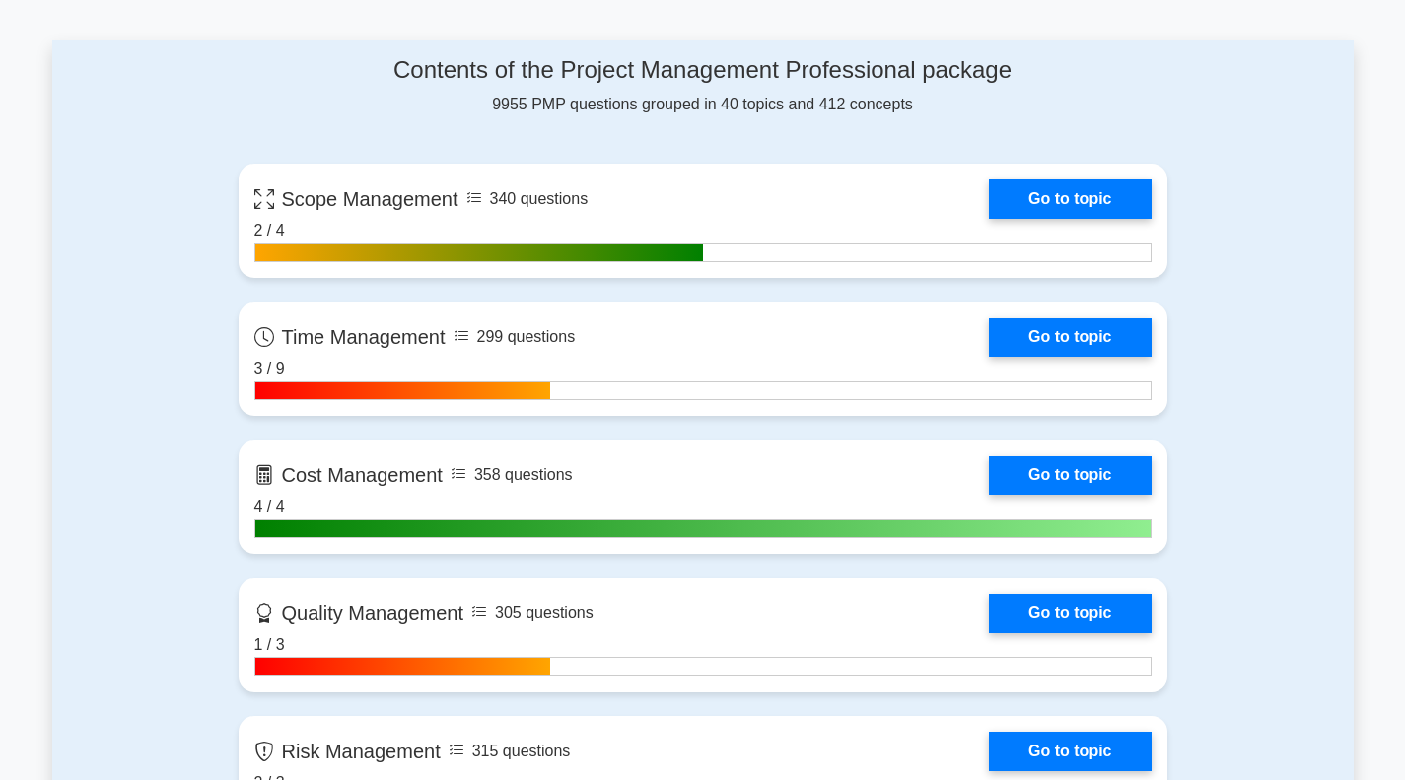
scroll to position [789, 0]
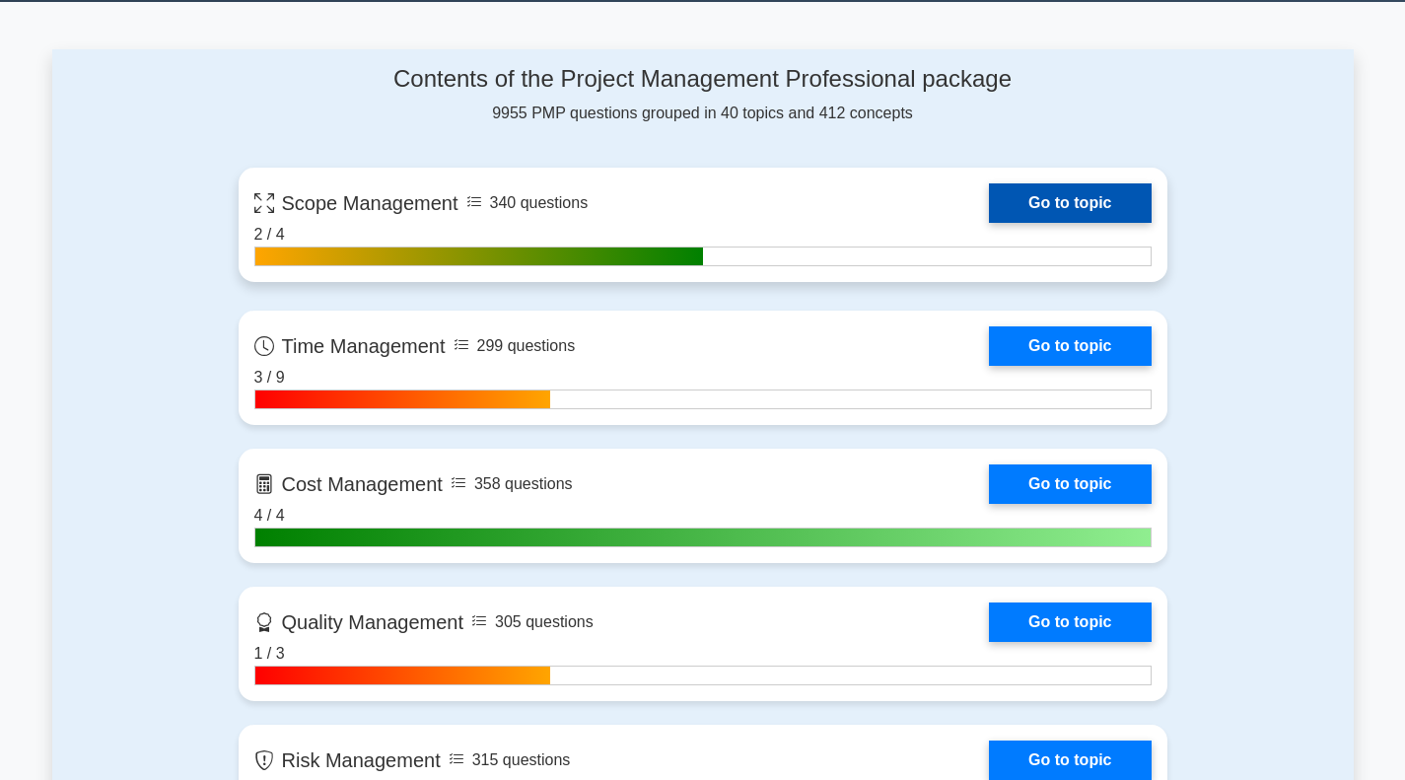
click at [1054, 209] on link "Go to topic" at bounding box center [1070, 202] width 162 height 39
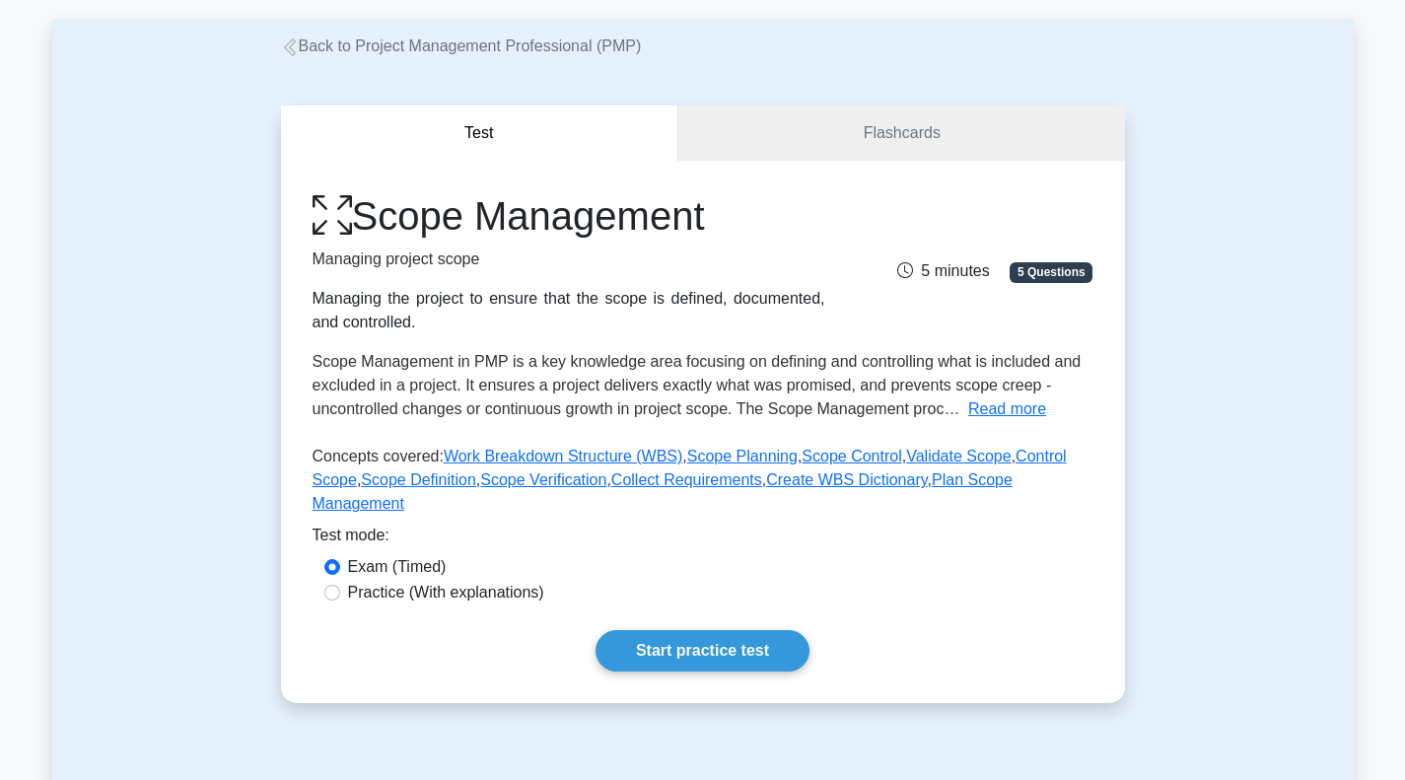
scroll to position [81, 0]
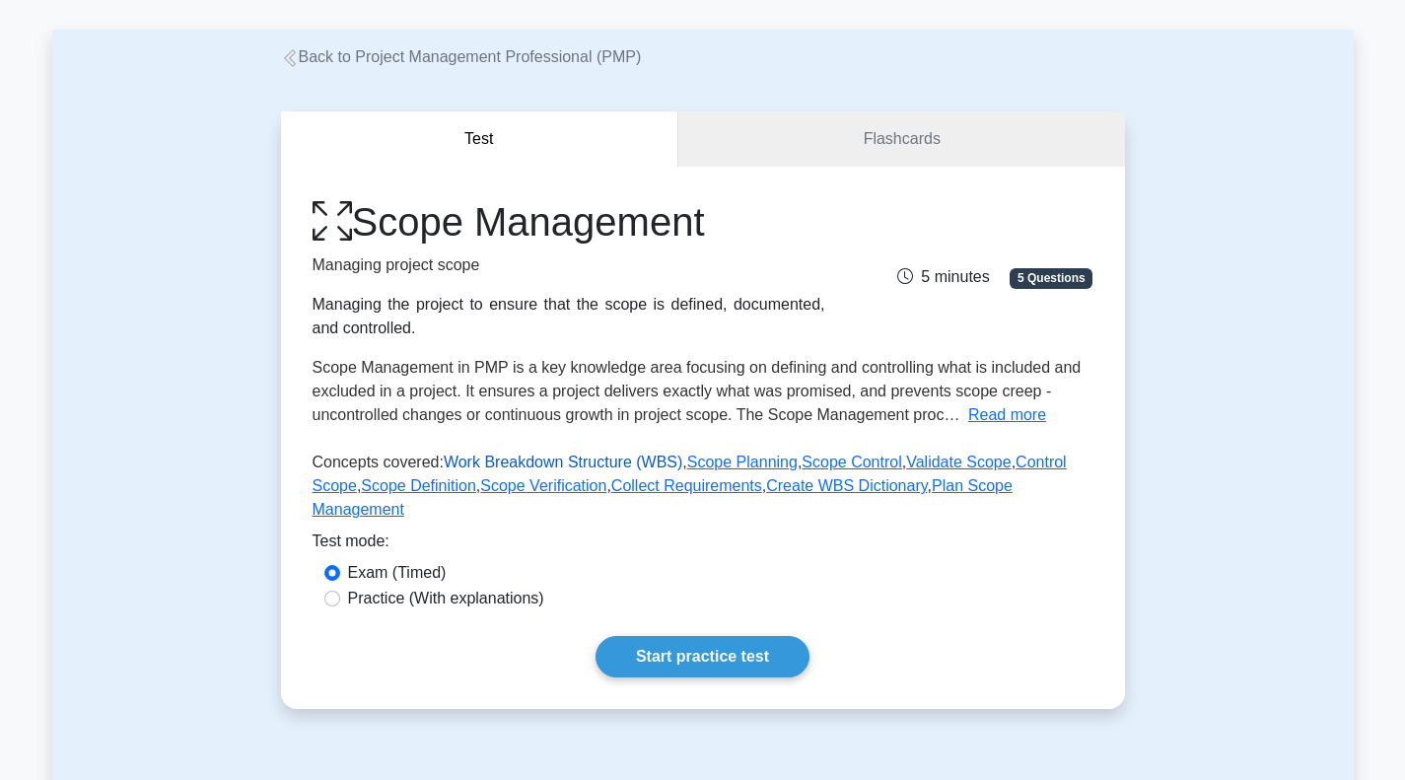
click at [484, 461] on link "Work Breakdown Structure (WBS)" at bounding box center [563, 462] width 239 height 17
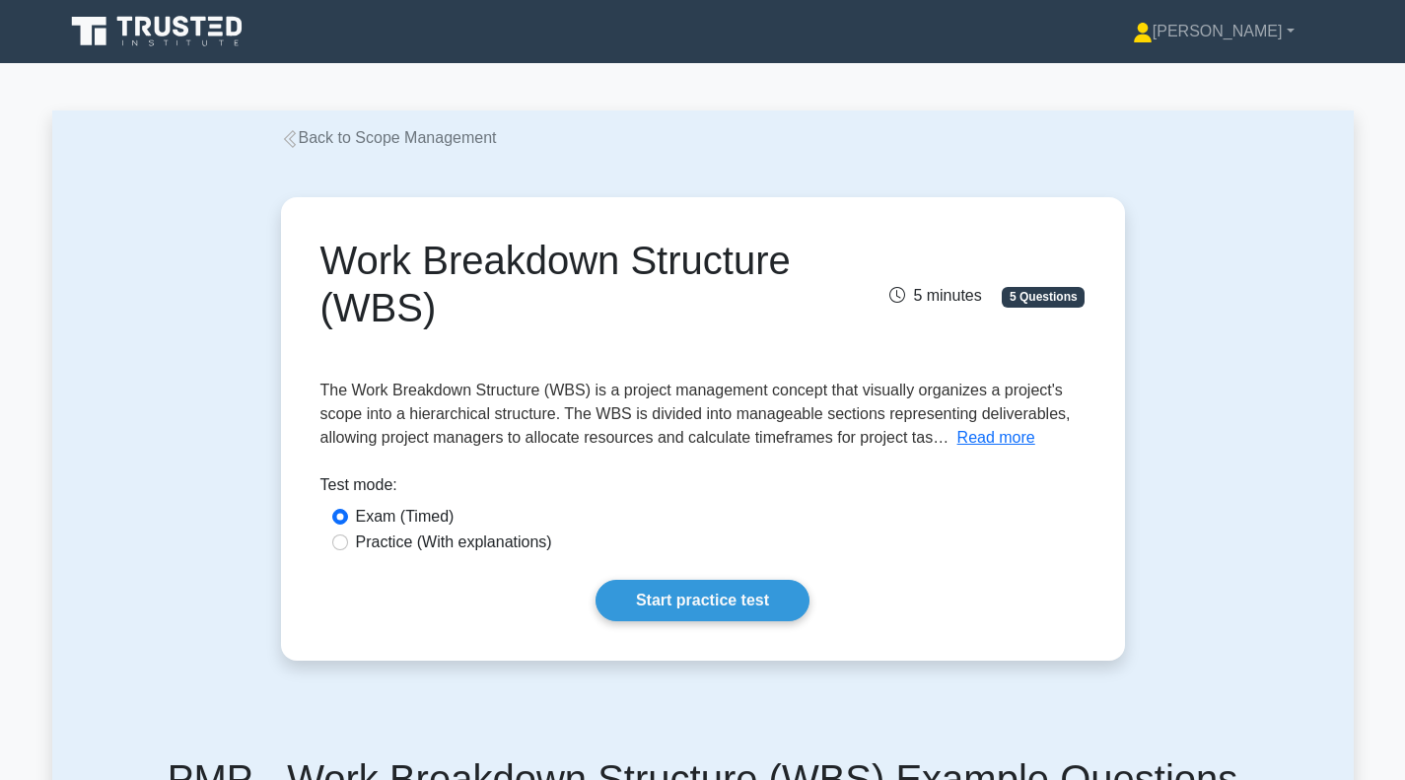
drag, startPoint x: 349, startPoint y: 133, endPoint x: 362, endPoint y: 135, distance: 13.0
click at [349, 133] on link "Back to Scope Management" at bounding box center [389, 137] width 216 height 17
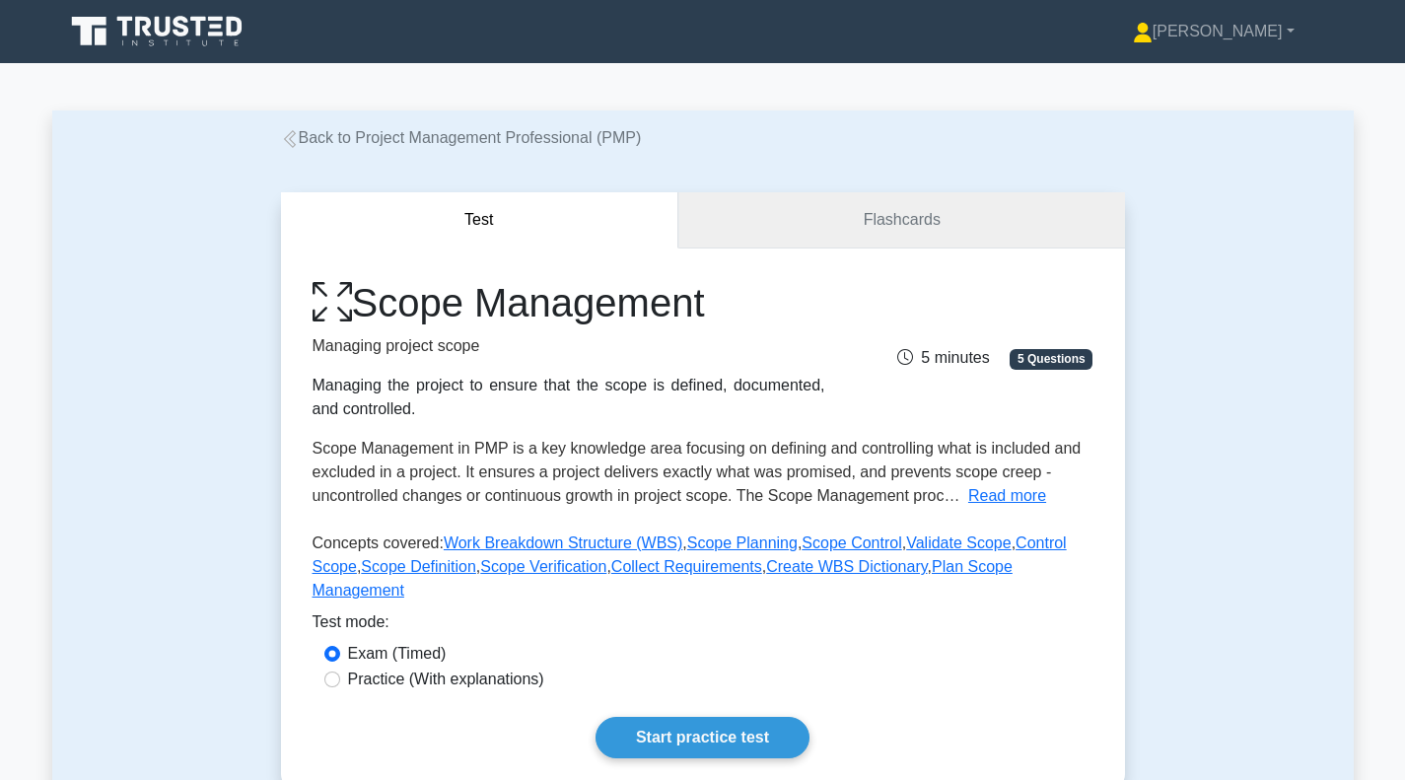
click at [917, 223] on link "Flashcards" at bounding box center [901, 220] width 446 height 56
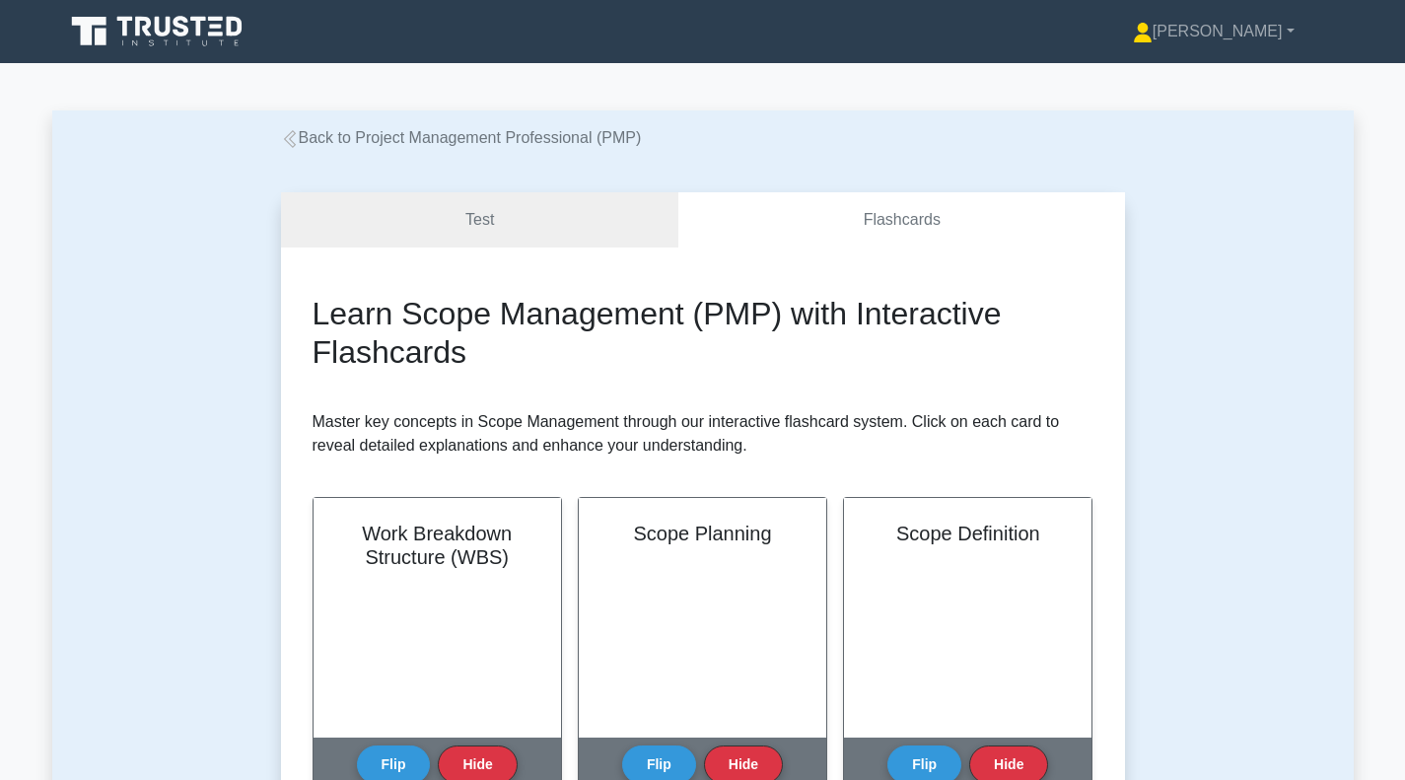
scroll to position [197, 0]
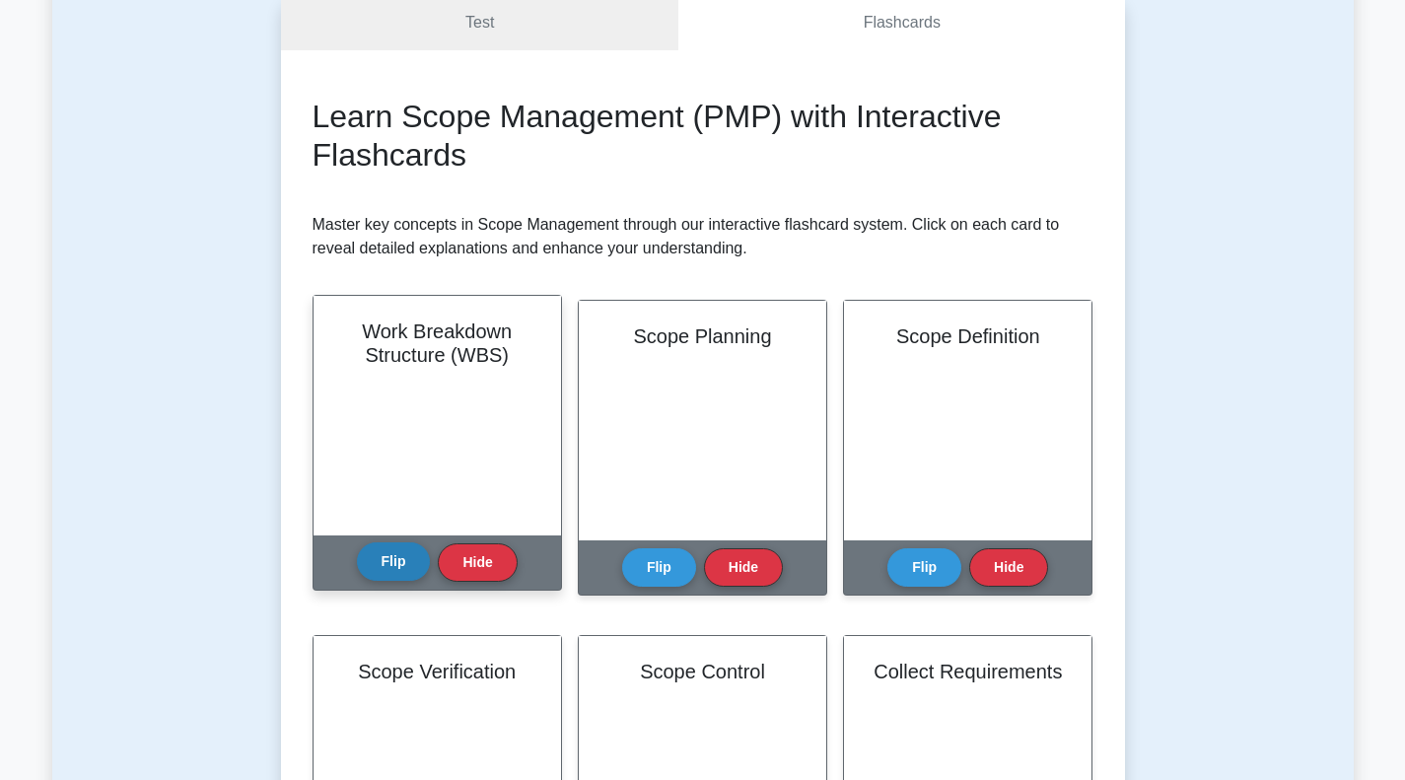
click at [383, 562] on button "Flip" at bounding box center [394, 561] width 74 height 38
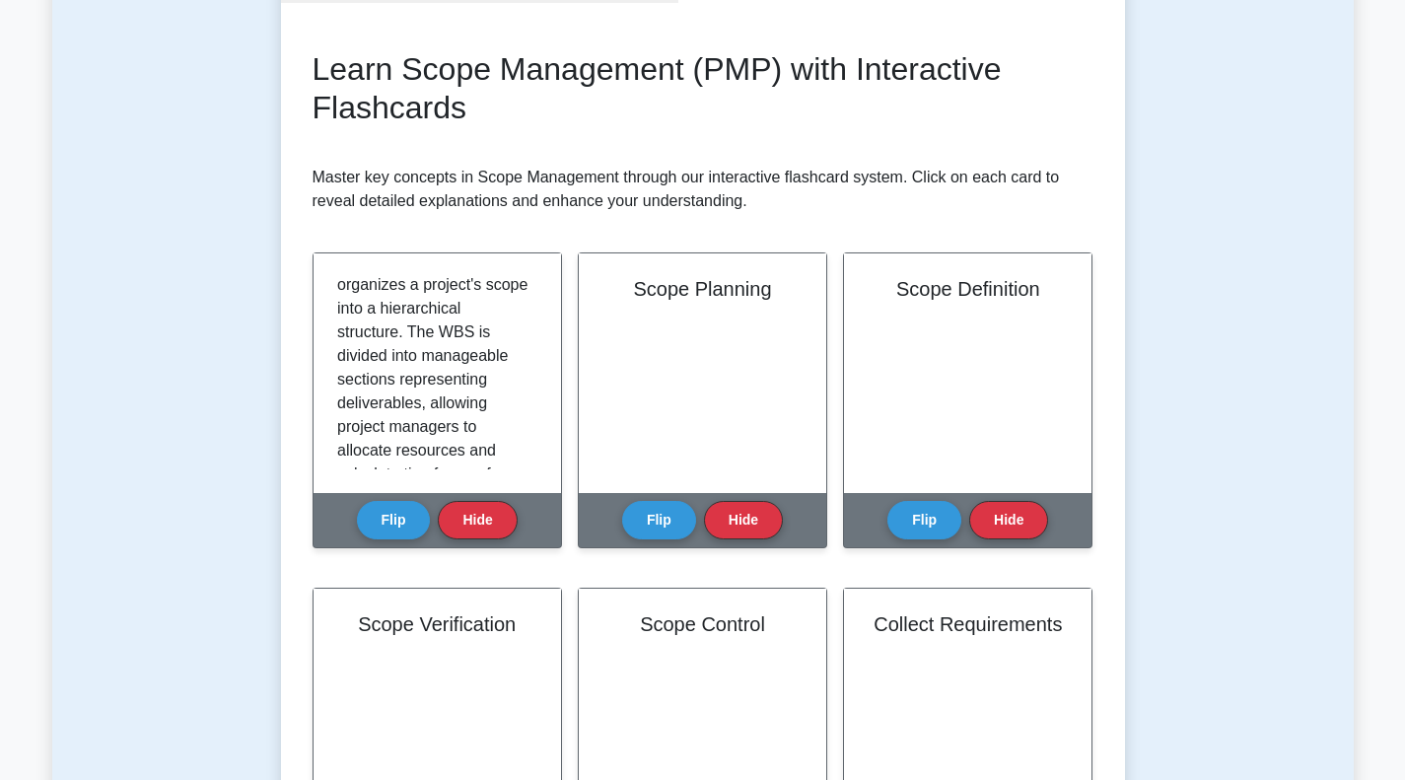
scroll to position [447, 0]
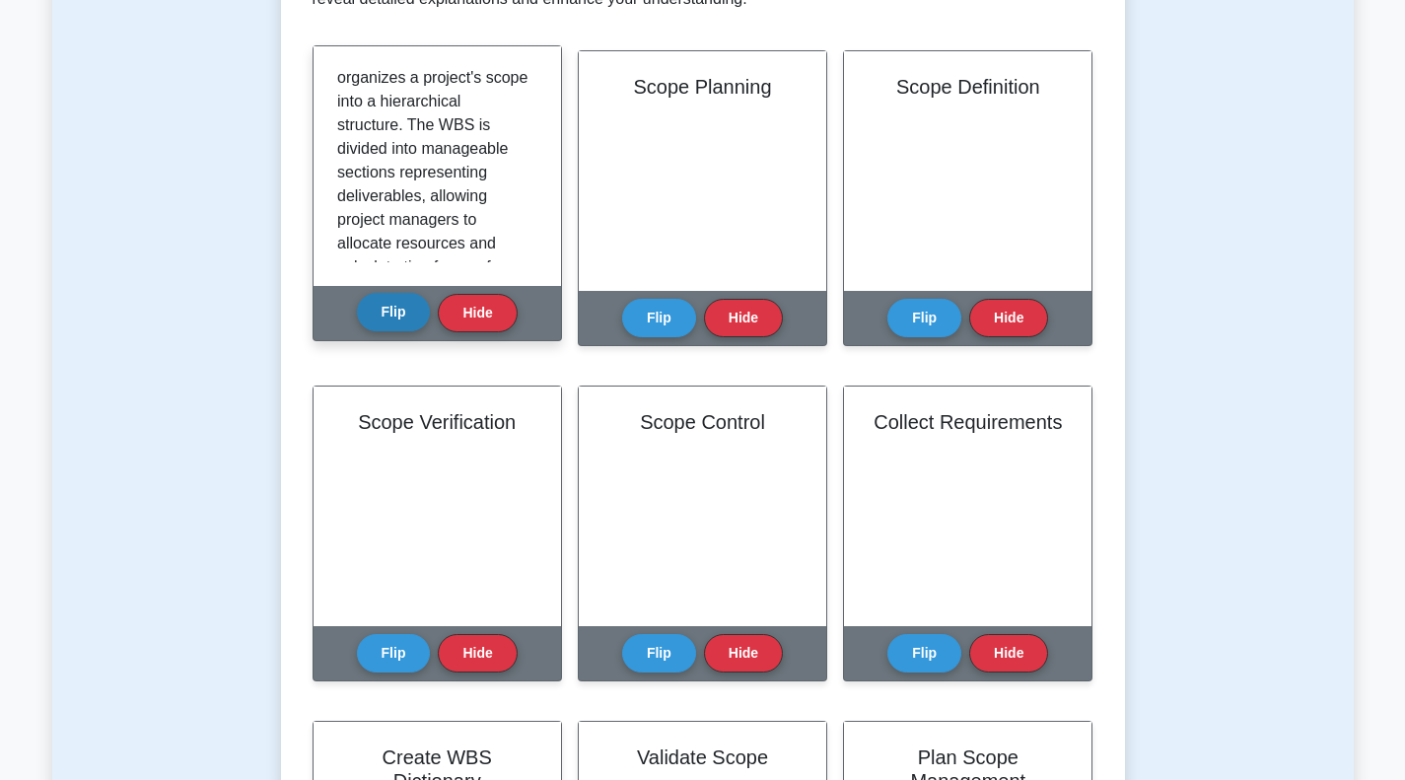
click at [392, 325] on button "Flip" at bounding box center [394, 312] width 74 height 38
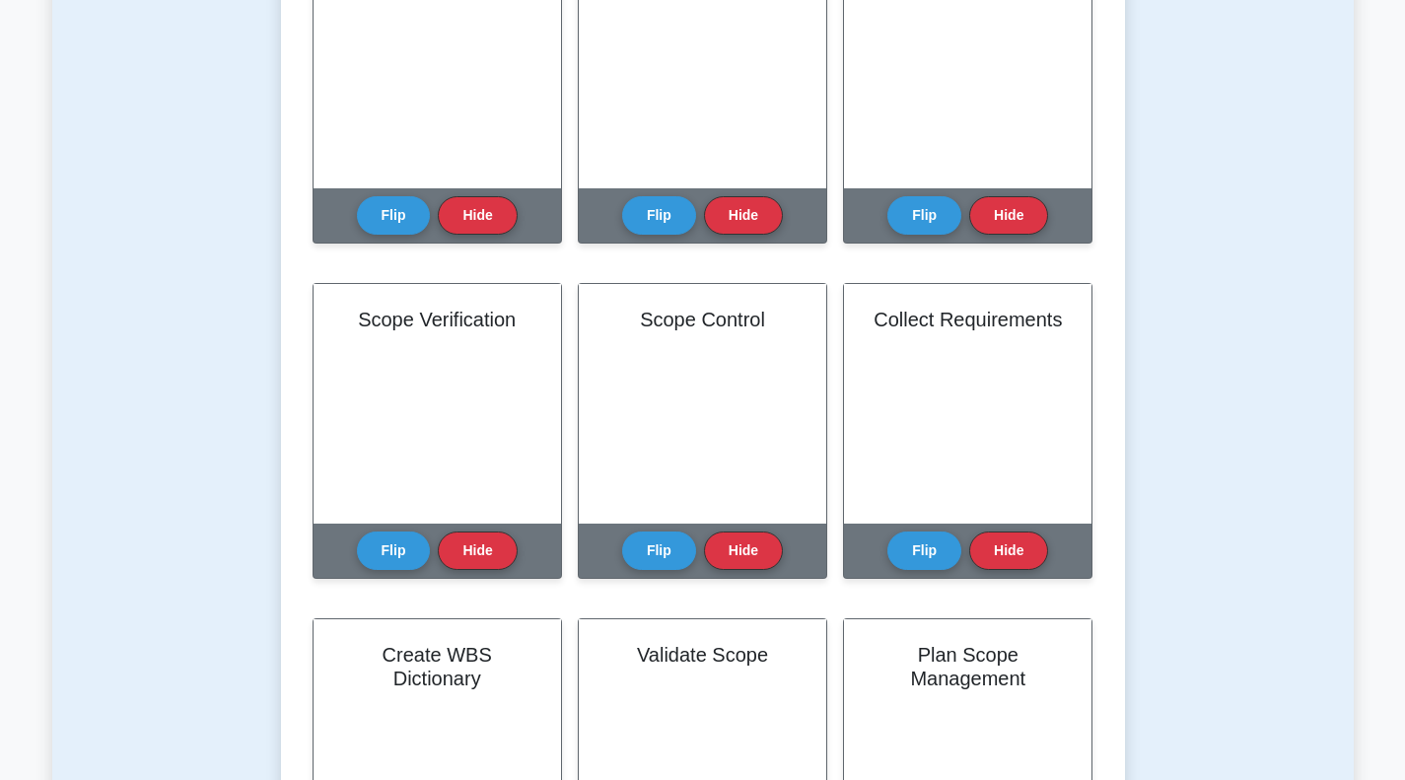
scroll to position [0, 0]
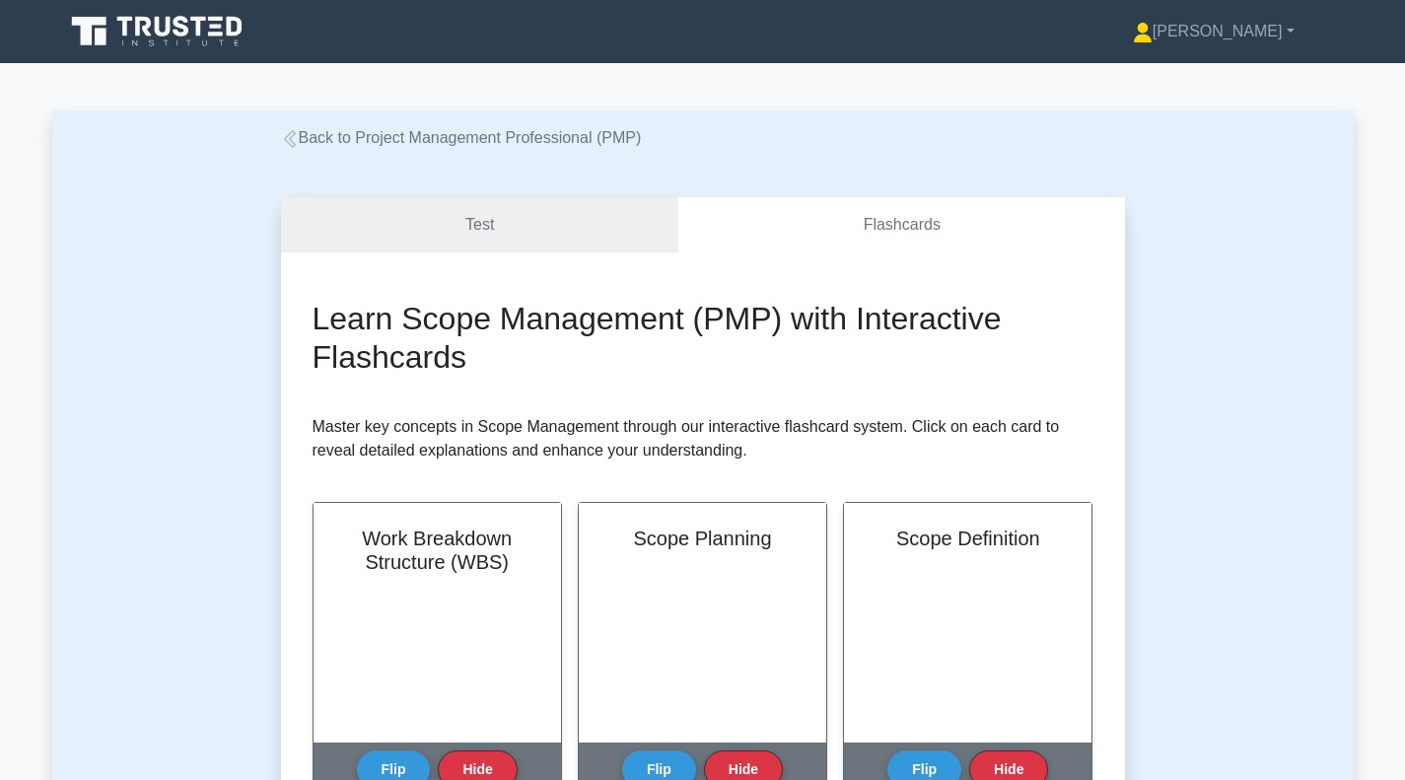
click at [324, 129] on link "Back to Project Management Professional (PMP)" at bounding box center [461, 137] width 361 height 17
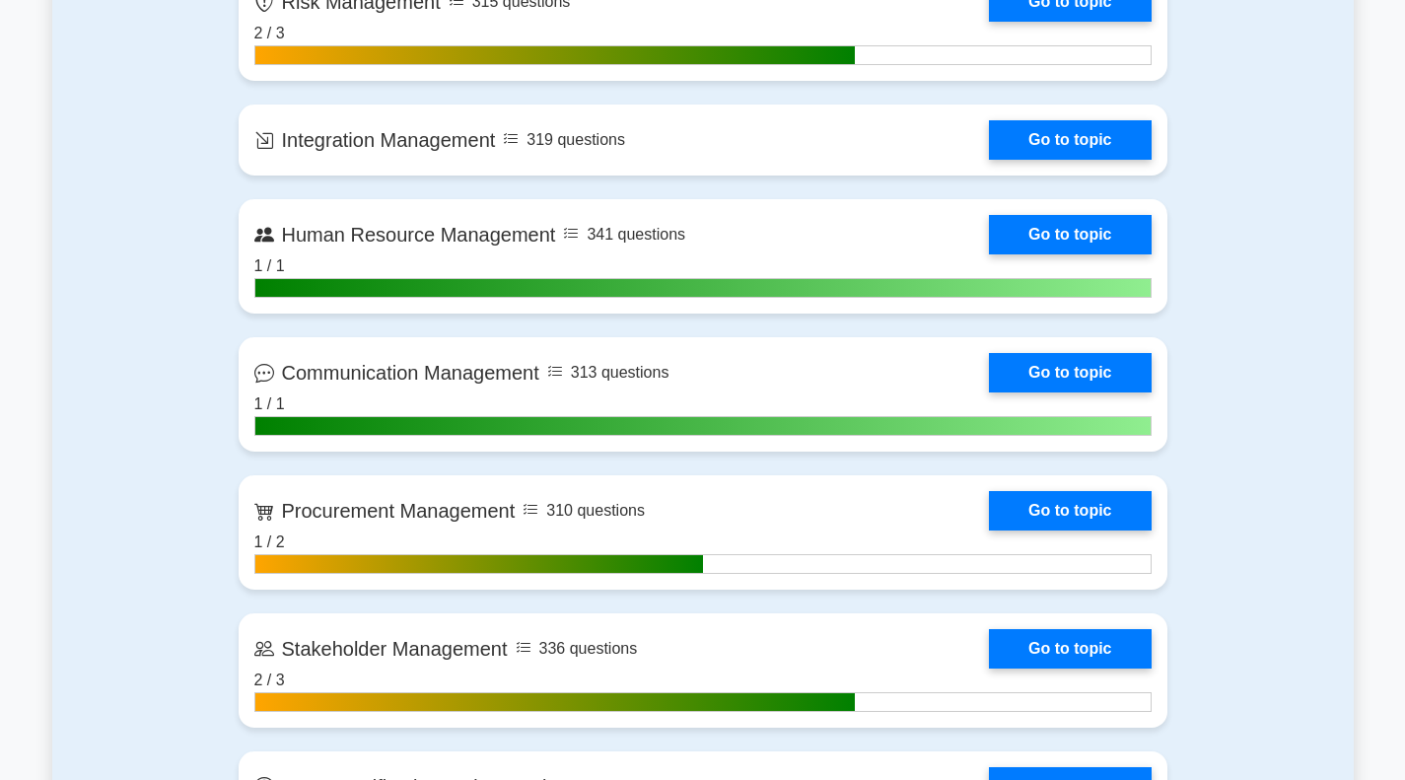
scroll to position [1578, 0]
